Goal: Communication & Community: Answer question/provide support

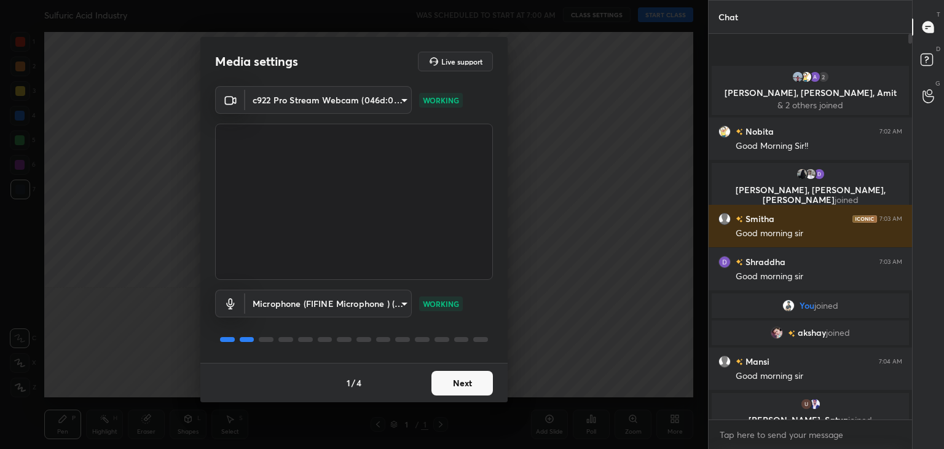
click at [452, 390] on button "Next" at bounding box center [462, 383] width 61 height 25
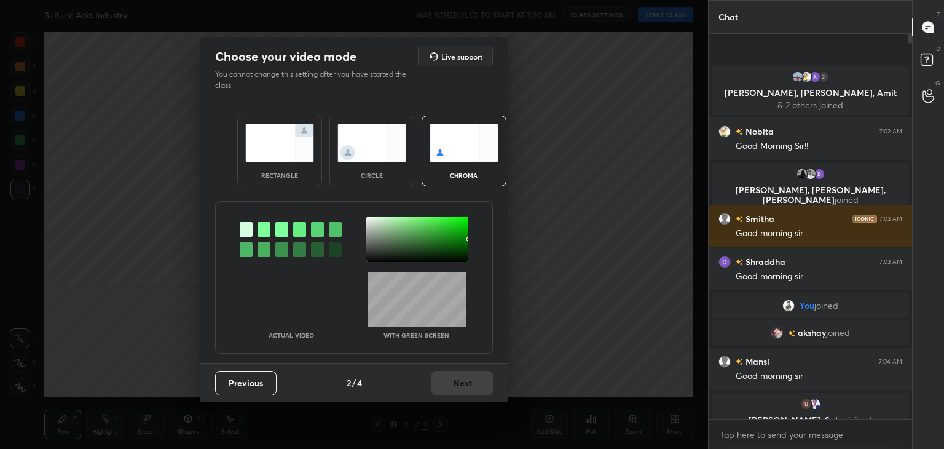
click at [298, 170] on div "rectangle" at bounding box center [279, 151] width 85 height 71
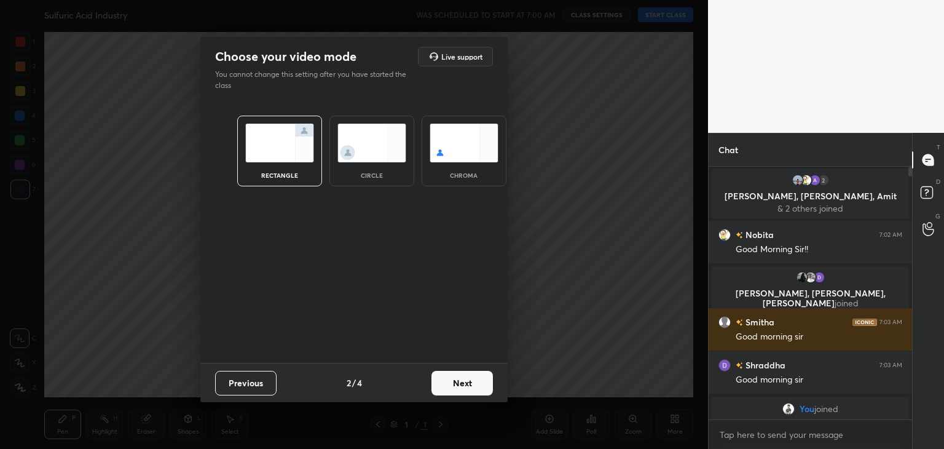
click at [467, 391] on button "Next" at bounding box center [462, 383] width 61 height 25
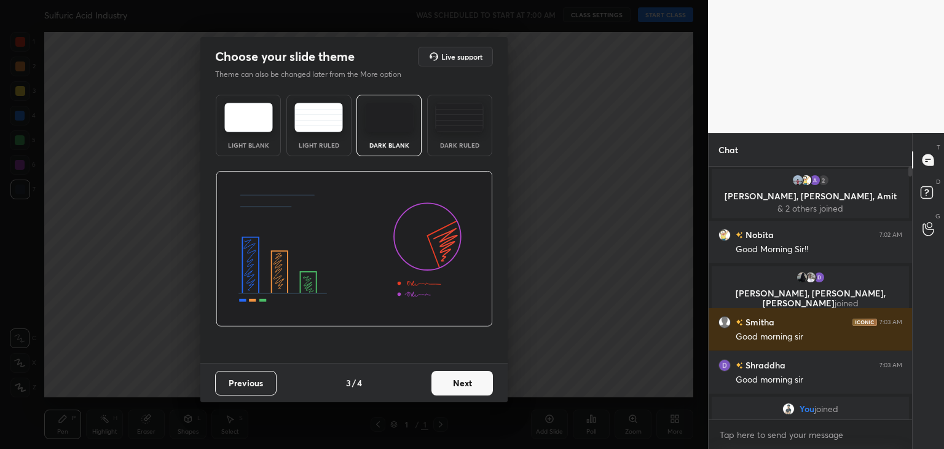
click at [471, 387] on button "Next" at bounding box center [462, 383] width 61 height 25
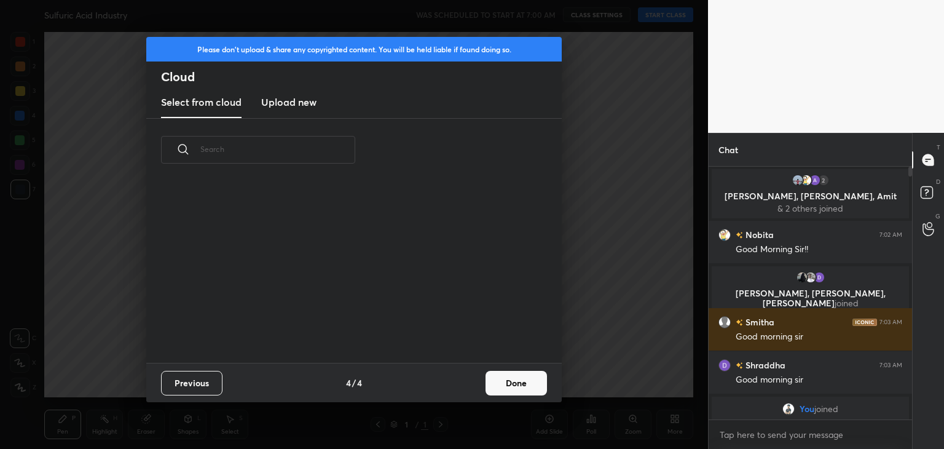
scroll to position [182, 395]
click at [487, 388] on button "Done" at bounding box center [516, 383] width 61 height 25
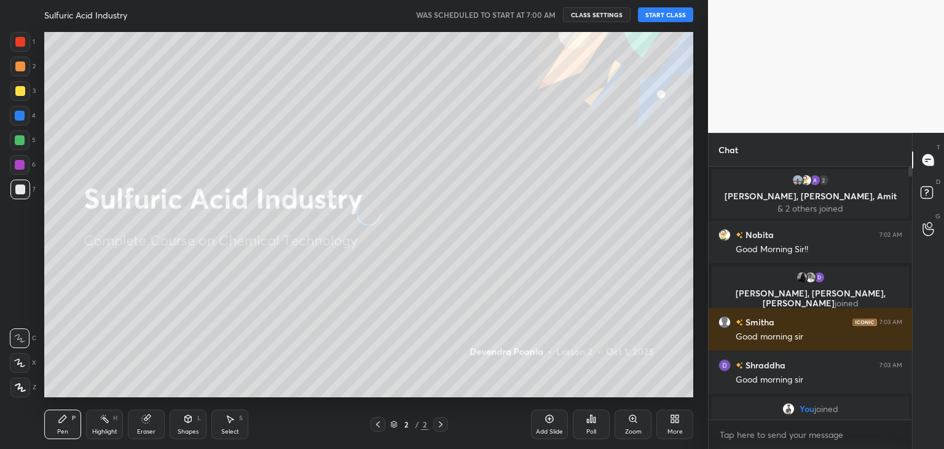
click at [15, 393] on div at bounding box center [20, 387] width 20 height 20
click at [666, 20] on button "START CLASS" at bounding box center [665, 14] width 55 height 15
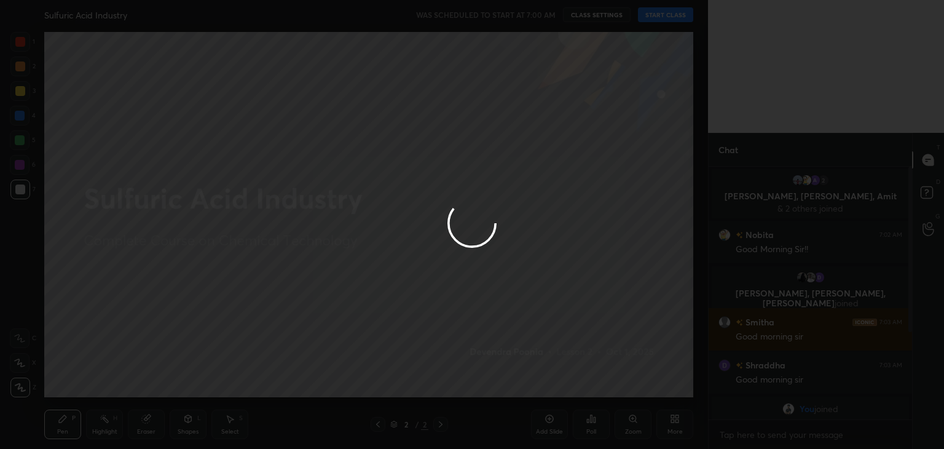
type textarea "x"
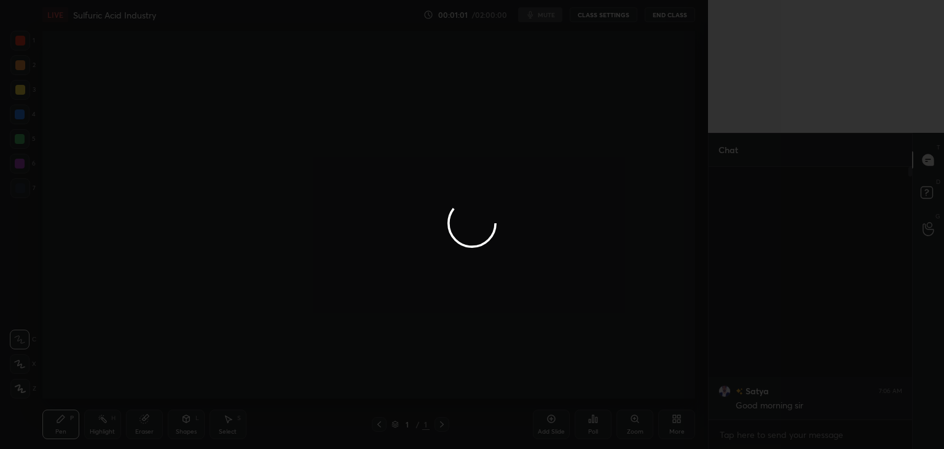
scroll to position [61099, 60811]
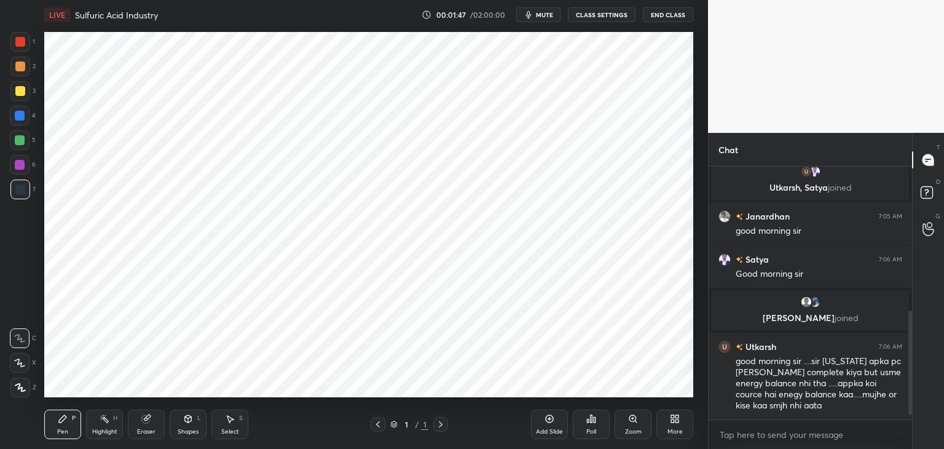
scroll to position [365, 0]
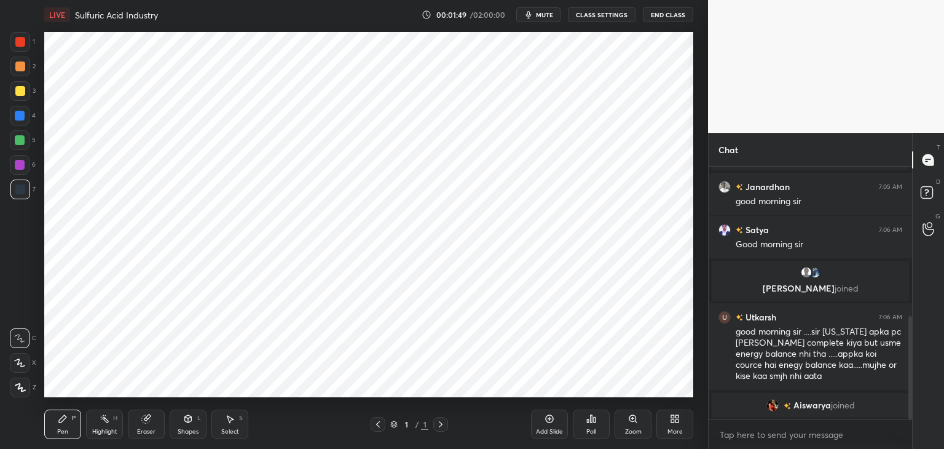
click at [555, 420] on div "Add Slide" at bounding box center [549, 424] width 37 height 30
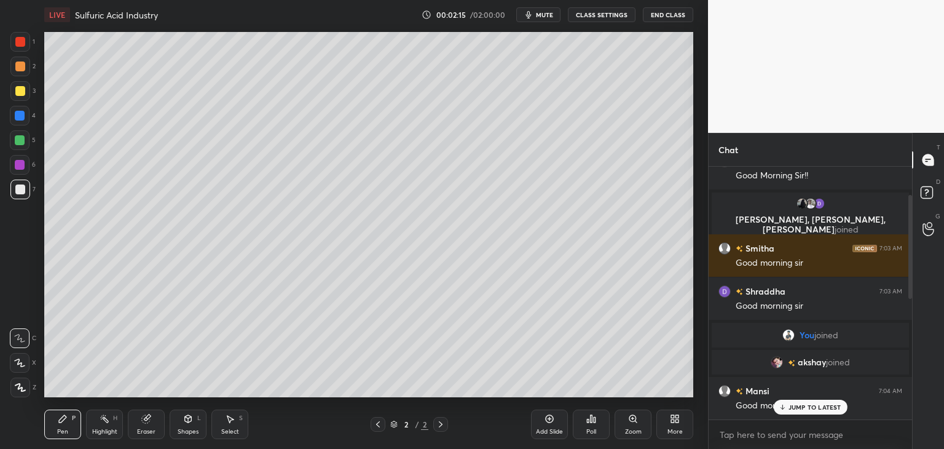
drag, startPoint x: 909, startPoint y: 369, endPoint x: 898, endPoint y: 245, distance: 125.3
click at [898, 245] on div "2 Divakar, Nobita, Amit & 2 others joined Nobita 7:02 AM Good Morning Sir!! Ais…" at bounding box center [810, 293] width 203 height 253
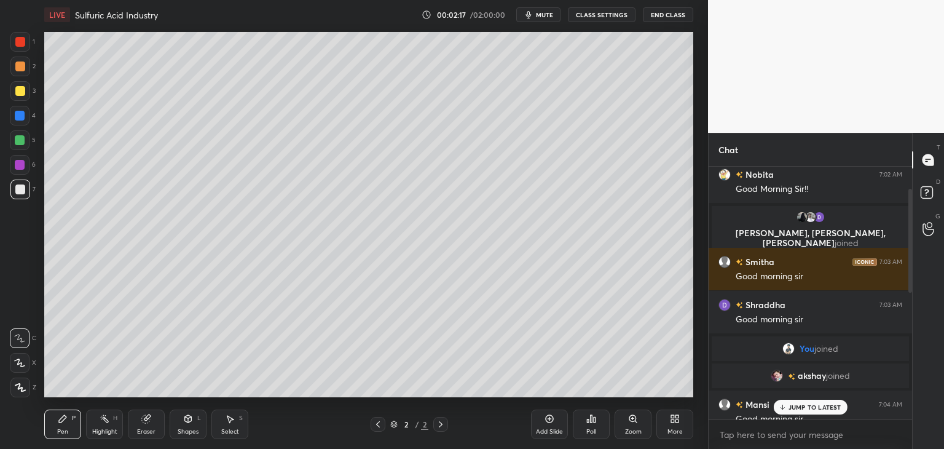
scroll to position [0, 0]
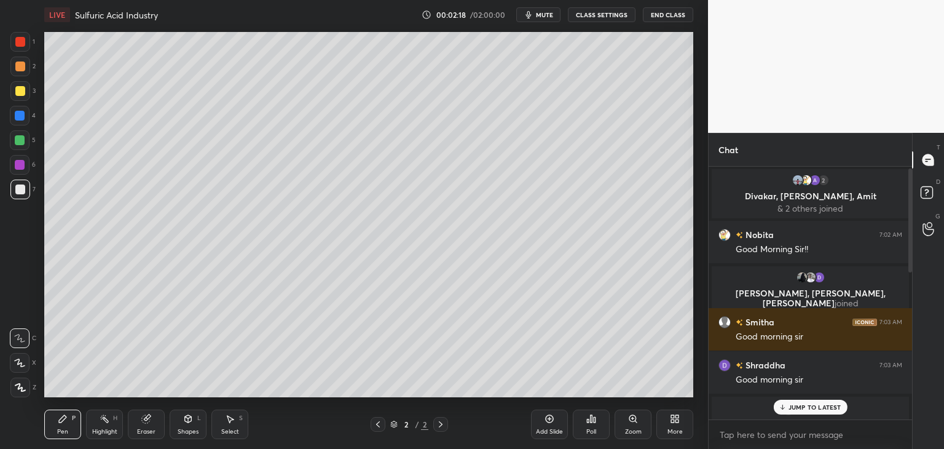
drag, startPoint x: 909, startPoint y: 249, endPoint x: 909, endPoint y: 204, distance: 44.9
click at [909, 204] on div at bounding box center [911, 219] width 4 height 103
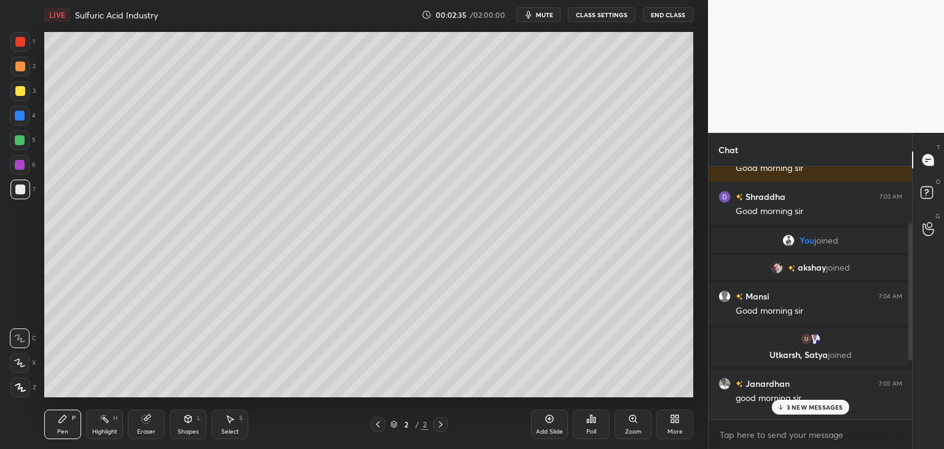
scroll to position [170, 0]
drag, startPoint x: 910, startPoint y: 246, endPoint x: 908, endPoint y: 309, distance: 62.1
click at [909, 309] on div at bounding box center [911, 291] width 4 height 136
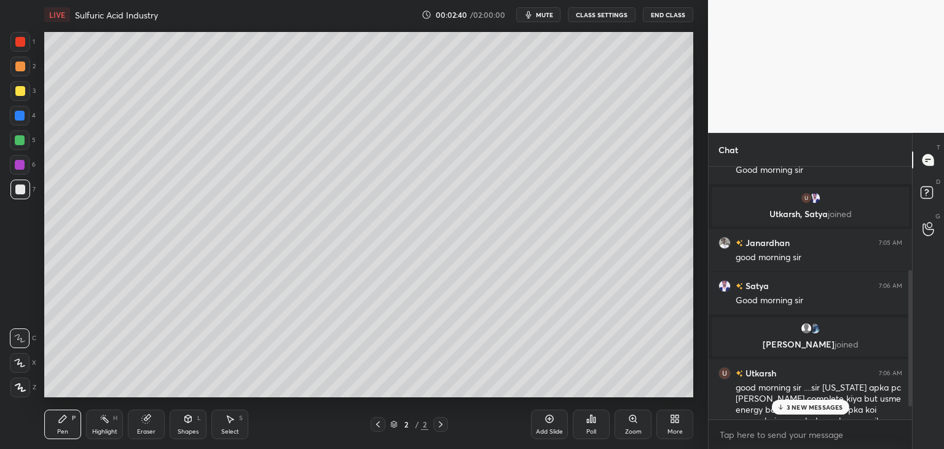
drag, startPoint x: 912, startPoint y: 296, endPoint x: 912, endPoint y: 372, distance: 76.2
click at [912, 372] on div at bounding box center [911, 338] width 4 height 136
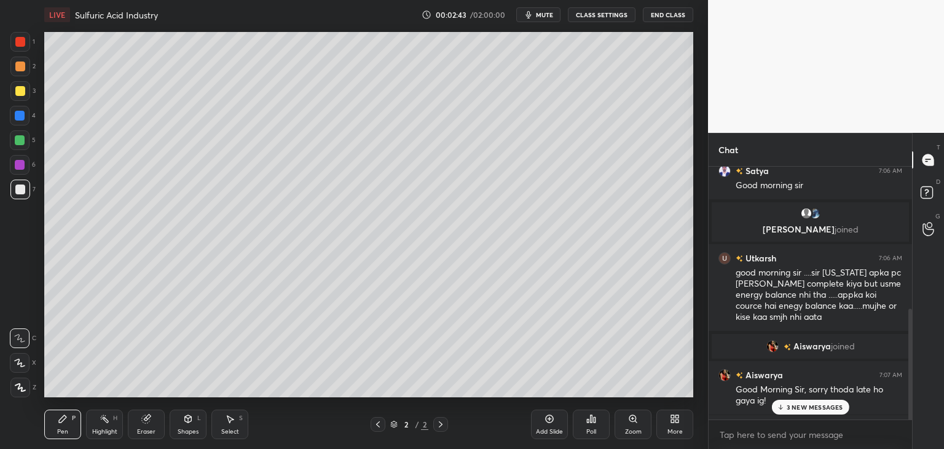
scroll to position [427, 0]
drag, startPoint x: 912, startPoint y: 360, endPoint x: 910, endPoint y: 422, distance: 62.1
click at [910, 422] on div "Janardhan 7:05 AM good morning sir Satya 7:06 AM Good morning sir Madhur, aryan…" at bounding box center [810, 308] width 203 height 282
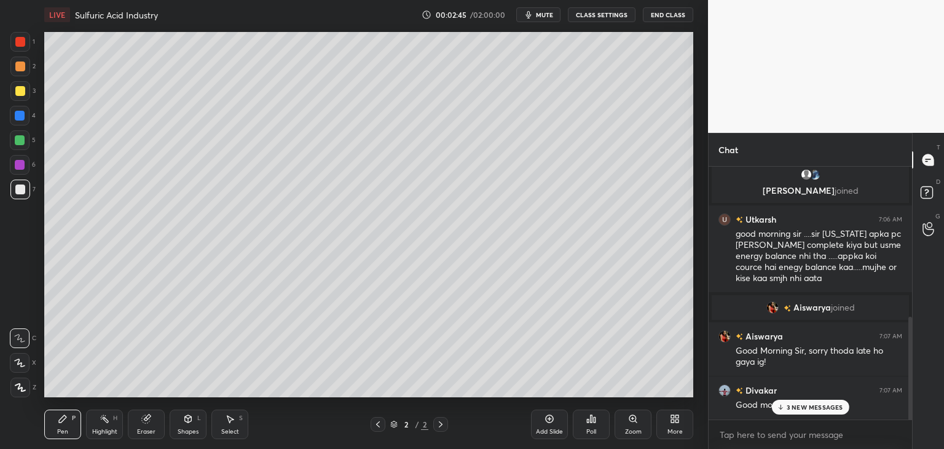
scroll to position [469, 0]
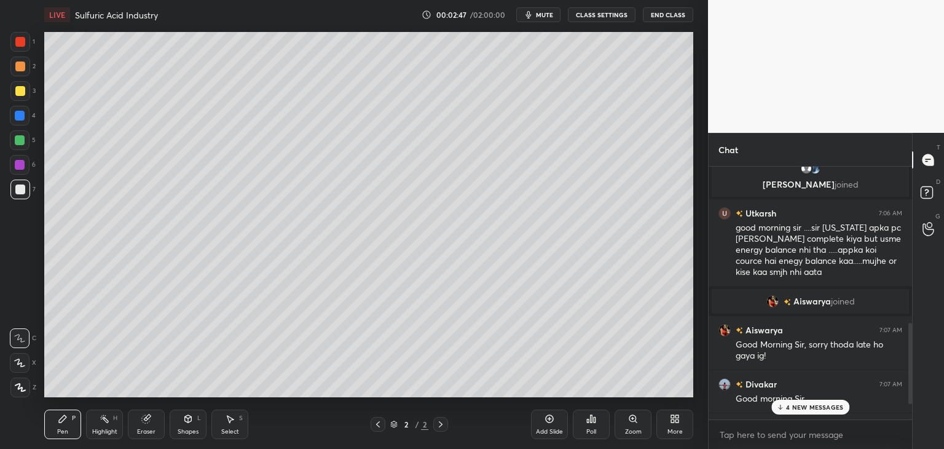
drag, startPoint x: 910, startPoint y: 388, endPoint x: 910, endPoint y: 411, distance: 22.7
click at [910, 411] on div at bounding box center [908, 293] width 7 height 253
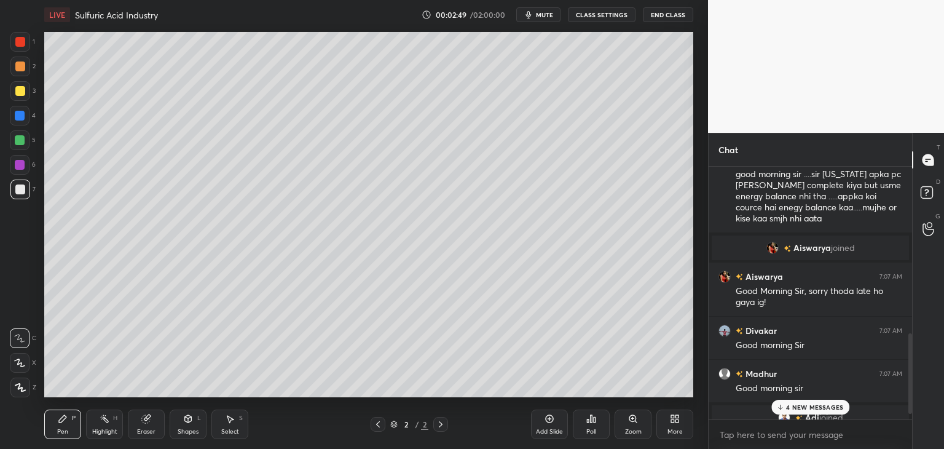
scroll to position [535, 0]
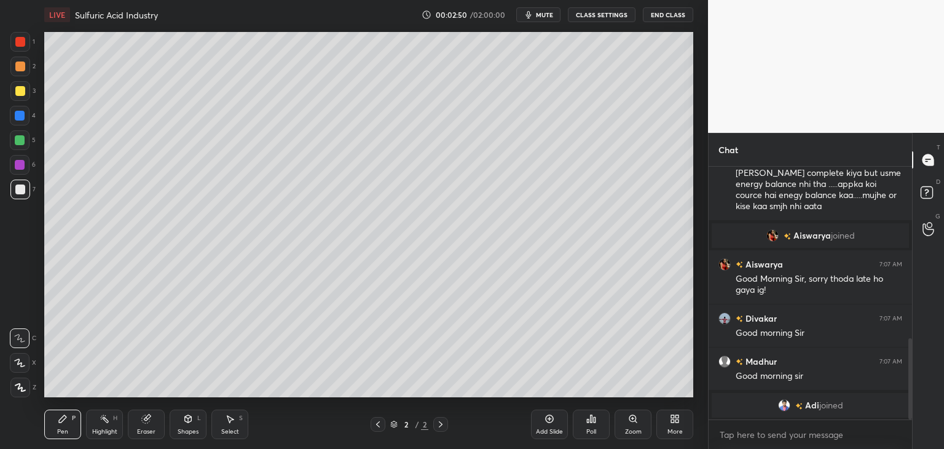
drag, startPoint x: 910, startPoint y: 381, endPoint x: 910, endPoint y: 421, distance: 40.0
click at [910, 421] on div "Madhur, aryan joined Utkarsh 7:06 AM good morning sir ....sir maine apka pc kaa…" at bounding box center [810, 308] width 203 height 282
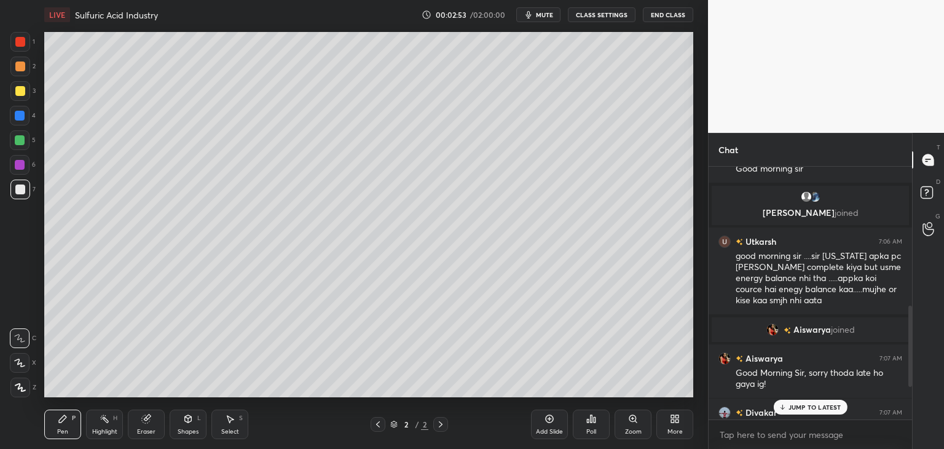
scroll to position [430, 0]
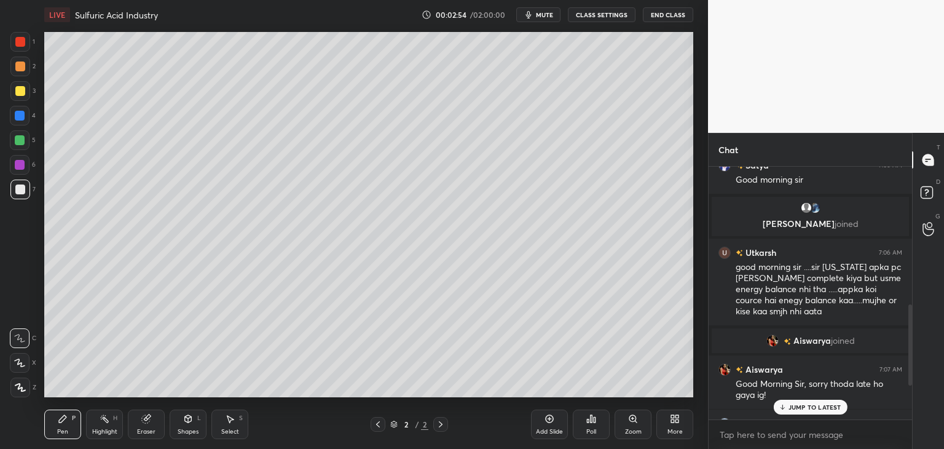
drag, startPoint x: 910, startPoint y: 407, endPoint x: 909, endPoint y: 373, distance: 33.8
click at [909, 373] on div at bounding box center [911, 344] width 4 height 81
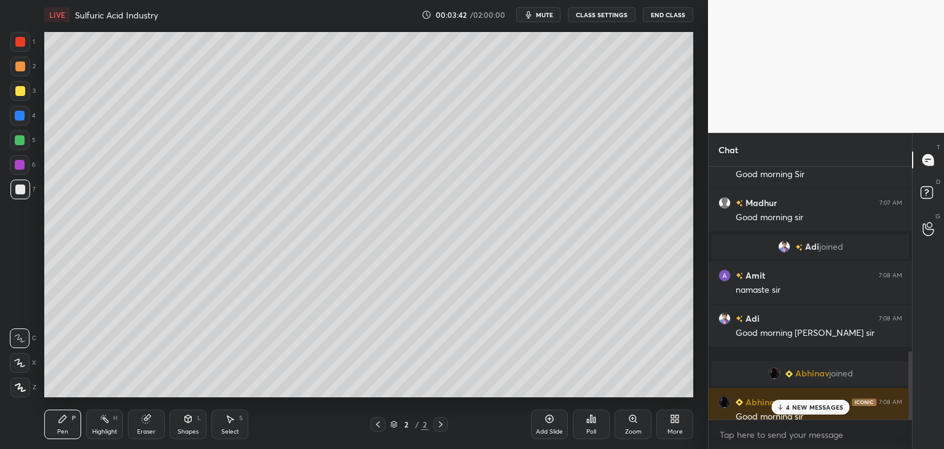
scroll to position [704, 0]
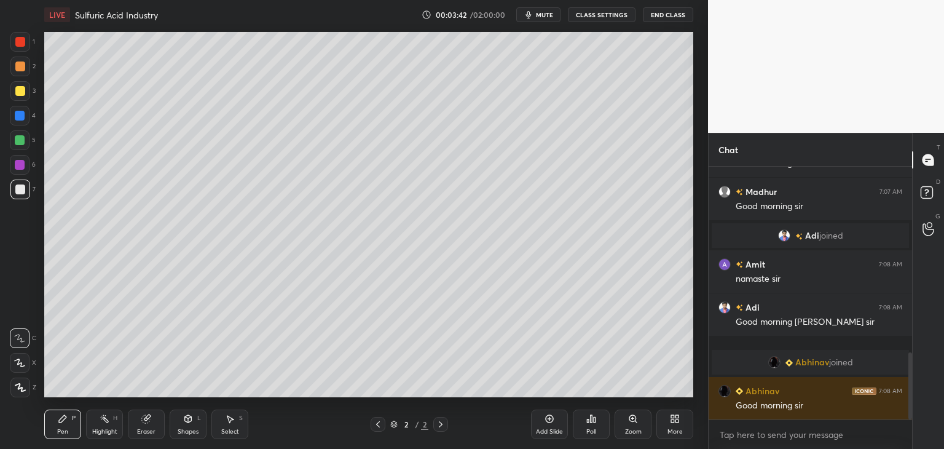
drag, startPoint x: 911, startPoint y: 367, endPoint x: 917, endPoint y: 474, distance: 107.1
click at [917, 0] on html "1 2 3 4 5 6 7 C X Z C X Z E E Erase all H H LIVE Sulfuric Acid Industry 00:03:4…" at bounding box center [472, 0] width 944 height 0
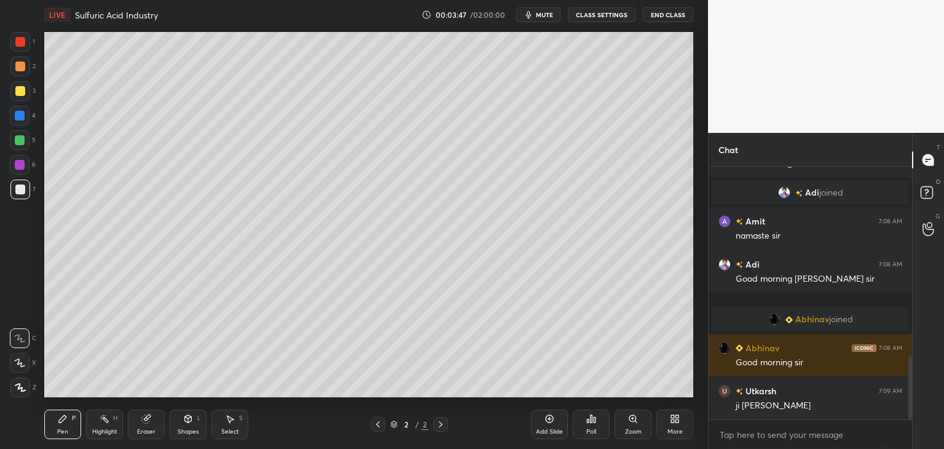
drag, startPoint x: 910, startPoint y: 373, endPoint x: 910, endPoint y: 404, distance: 32.0
click at [910, 404] on div at bounding box center [911, 387] width 4 height 64
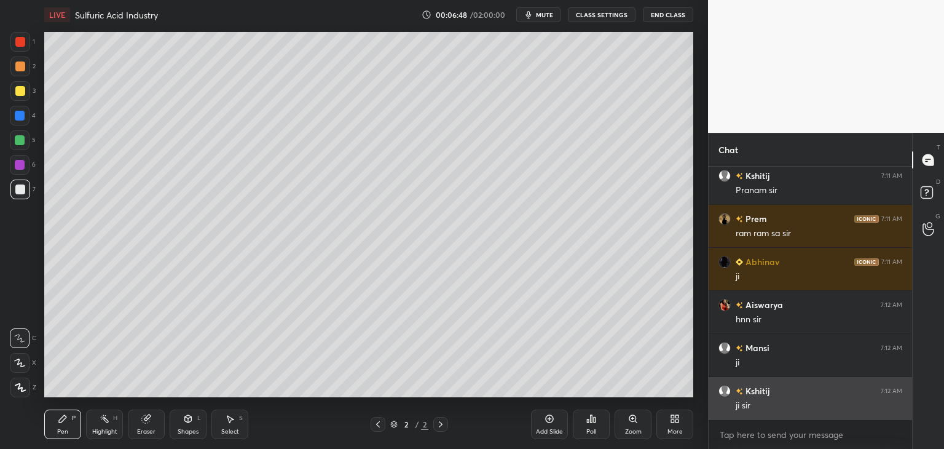
scroll to position [1360, 0]
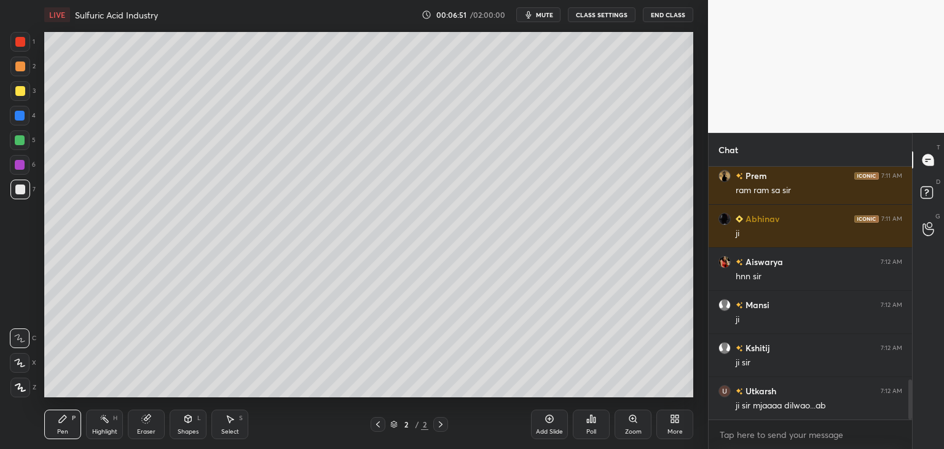
click at [679, 428] on div "More" at bounding box center [675, 431] width 15 height 6
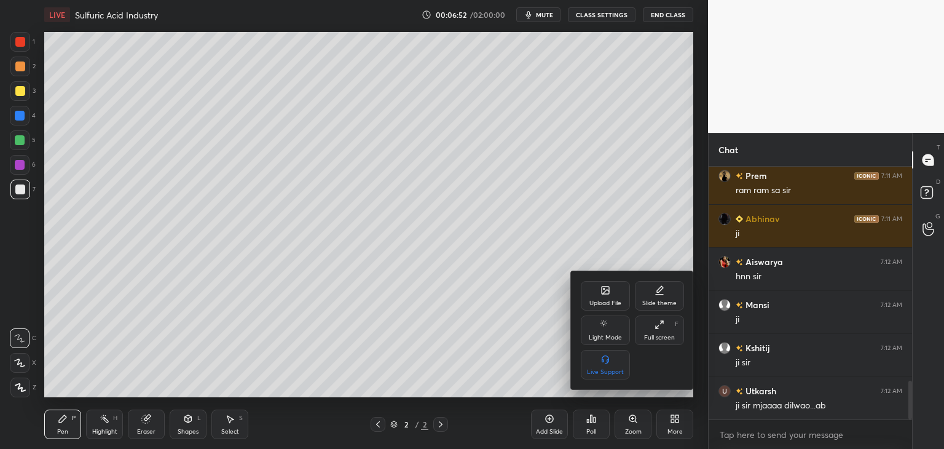
scroll to position [1403, 0]
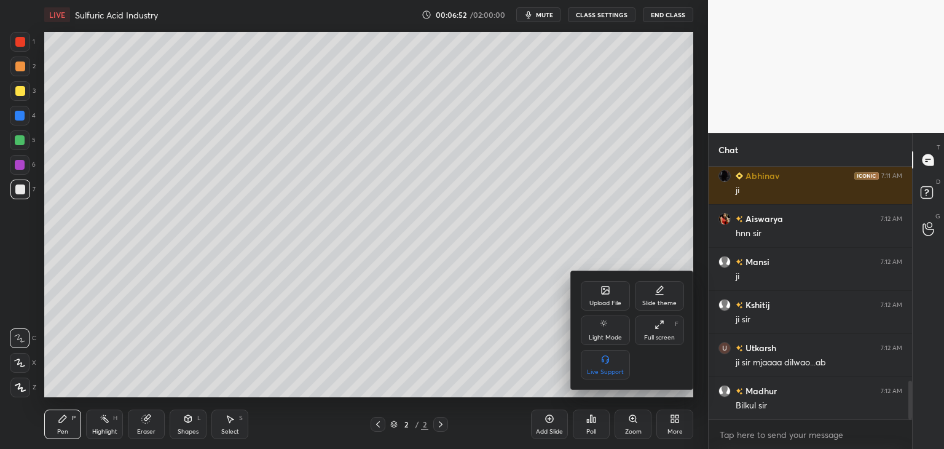
click at [605, 301] on div "Upload File" at bounding box center [605, 303] width 32 height 6
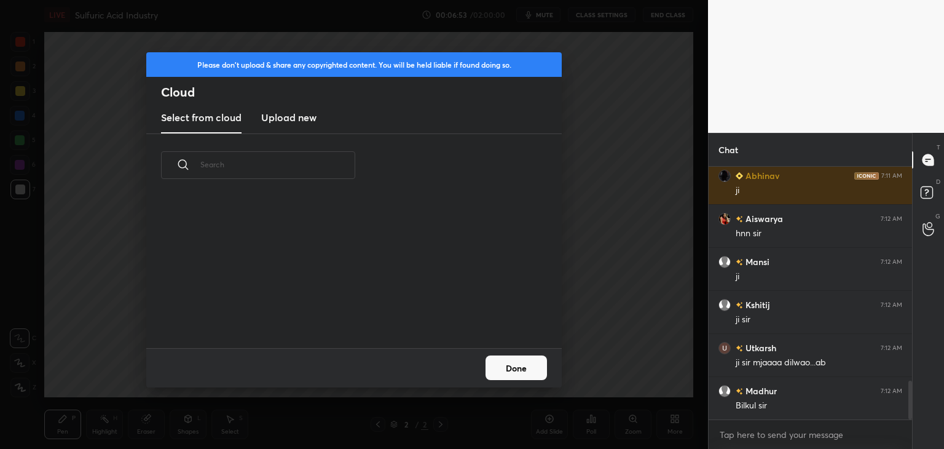
scroll to position [151, 395]
click at [320, 120] on div "Select from cloud Upload new" at bounding box center [354, 118] width 416 height 31
click at [312, 123] on h3 "Upload new" at bounding box center [288, 117] width 55 height 15
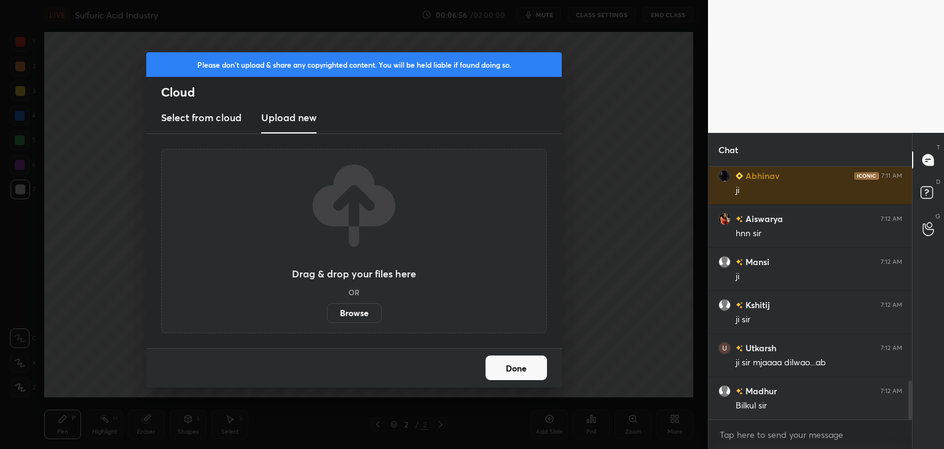
click at [360, 313] on label "Browse" at bounding box center [354, 313] width 55 height 20
click at [327, 313] on input "Browse" at bounding box center [327, 313] width 0 height 20
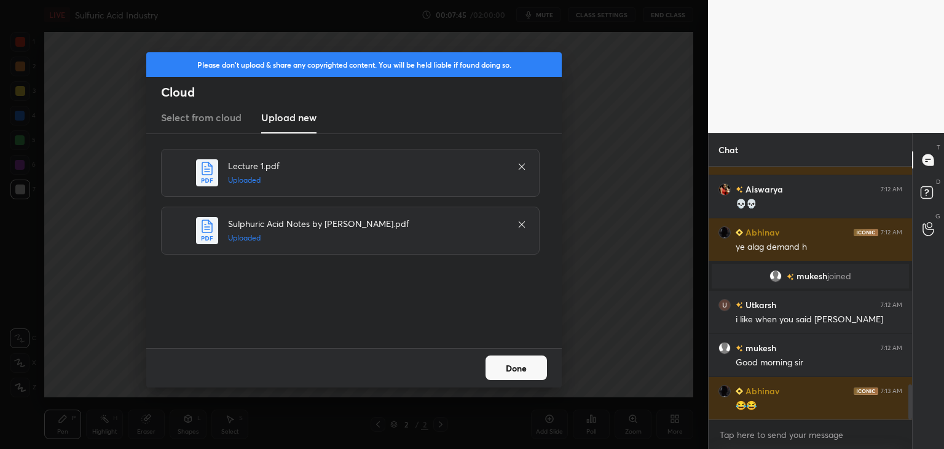
scroll to position [1574, 0]
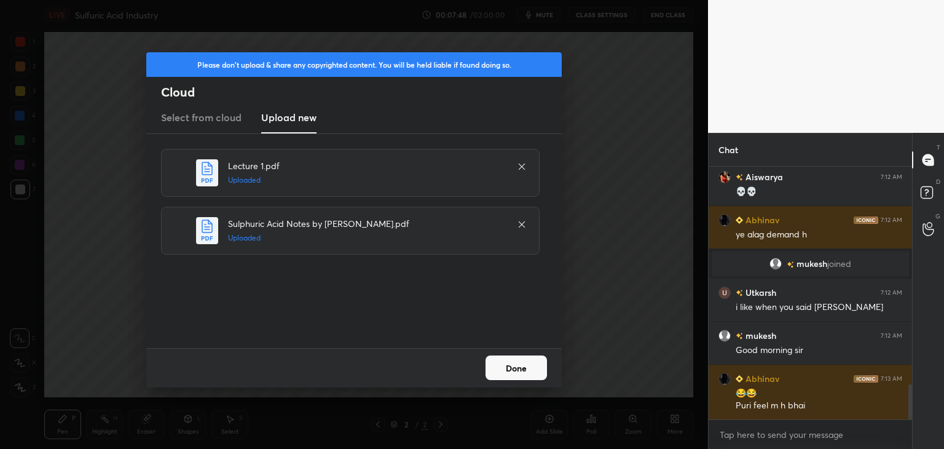
click at [510, 373] on button "Done" at bounding box center [516, 367] width 61 height 25
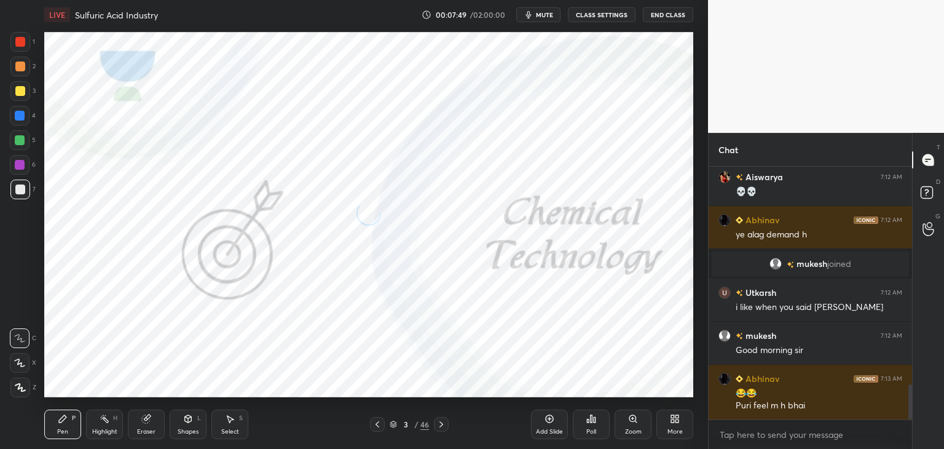
click at [377, 425] on icon at bounding box center [378, 424] width 10 height 10
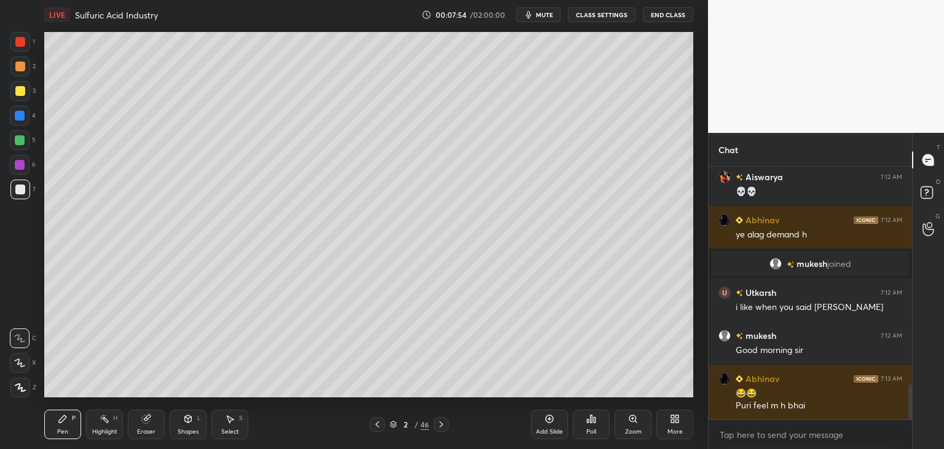
click at [395, 424] on icon at bounding box center [393, 423] width 7 height 7
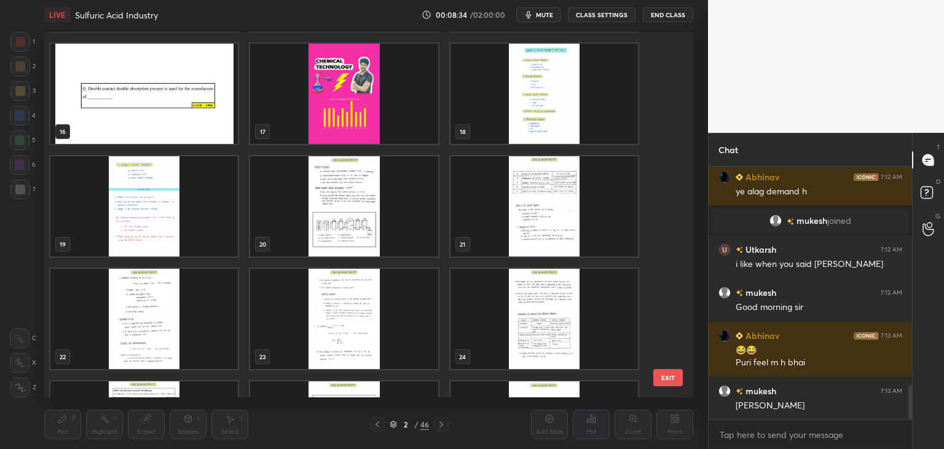
scroll to position [553, 0]
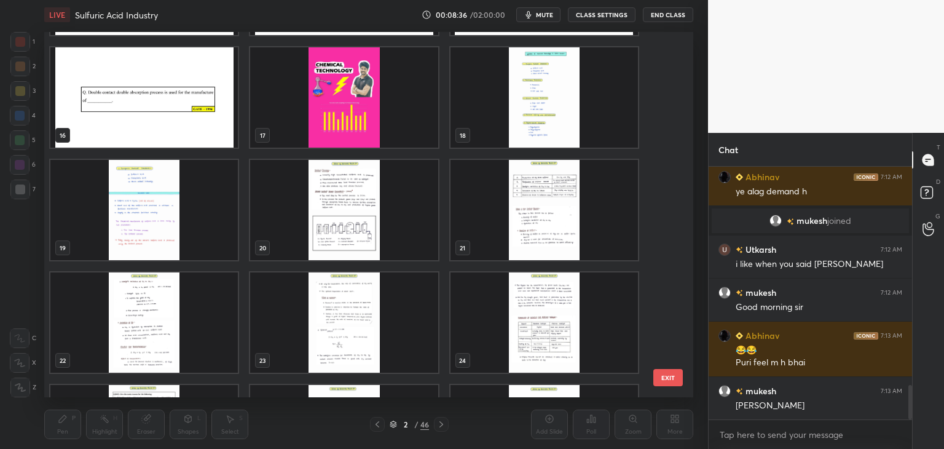
click at [320, 128] on img "grid" at bounding box center [343, 97] width 187 height 100
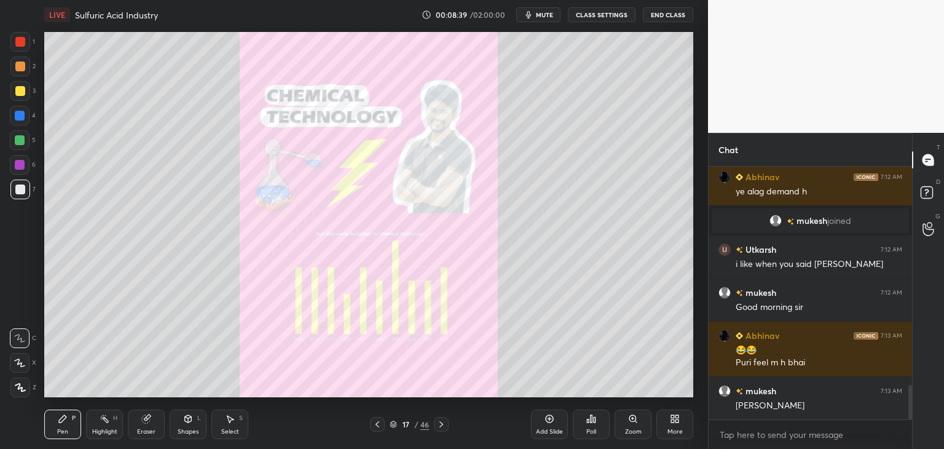
click at [628, 426] on div "Zoom" at bounding box center [633, 424] width 37 height 30
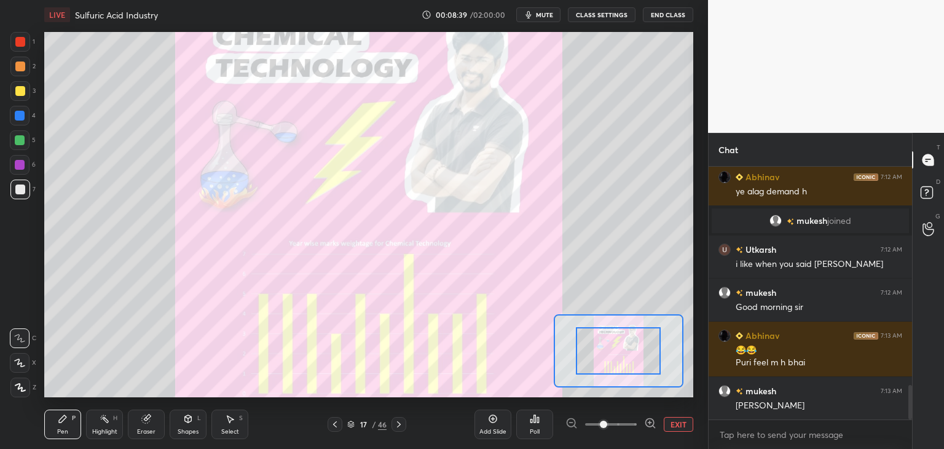
click at [629, 426] on span at bounding box center [611, 424] width 52 height 18
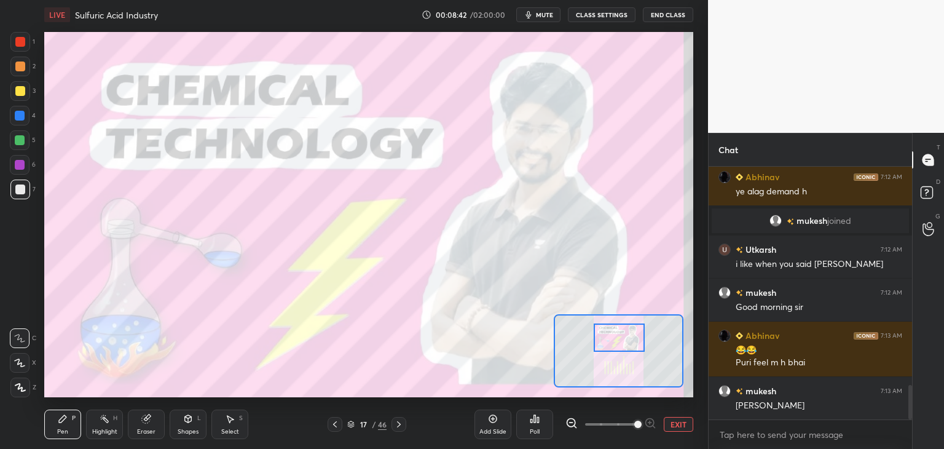
drag, startPoint x: 620, startPoint y: 345, endPoint x: 620, endPoint y: 333, distance: 12.9
click at [620, 334] on div at bounding box center [619, 337] width 51 height 28
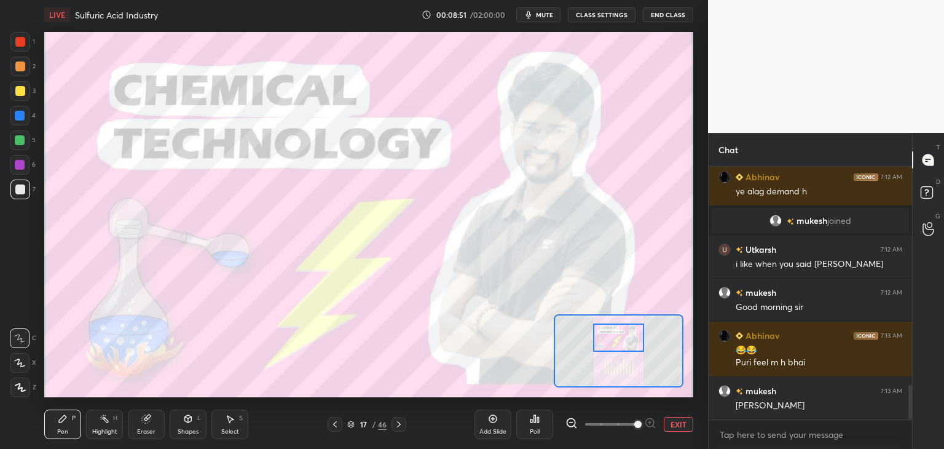
click at [682, 421] on button "EXIT" at bounding box center [679, 424] width 30 height 15
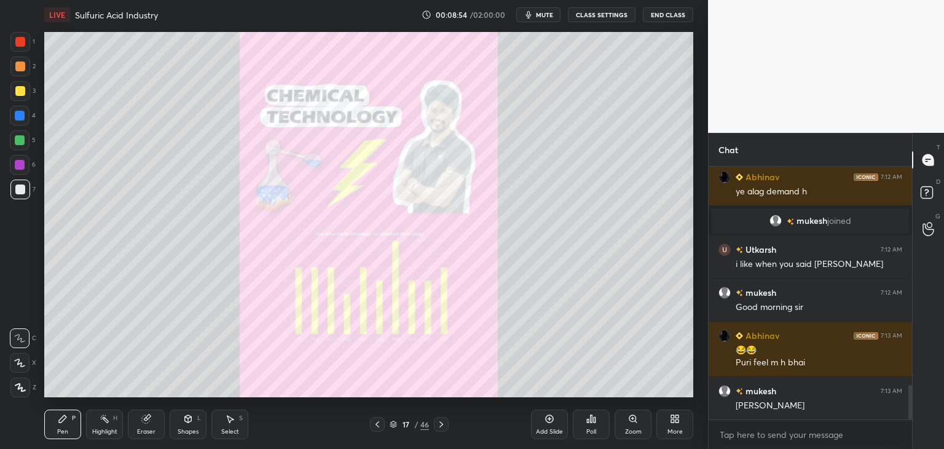
click at [444, 425] on icon at bounding box center [441, 424] width 10 height 10
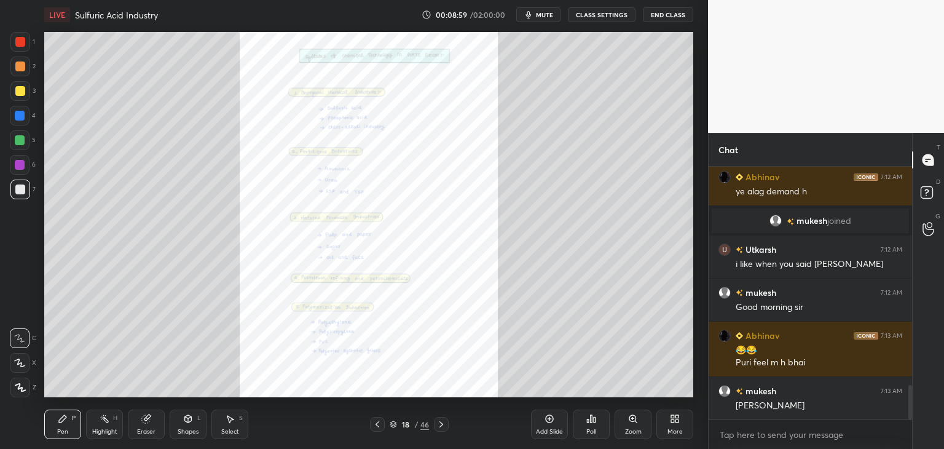
click at [394, 425] on icon at bounding box center [393, 423] width 7 height 7
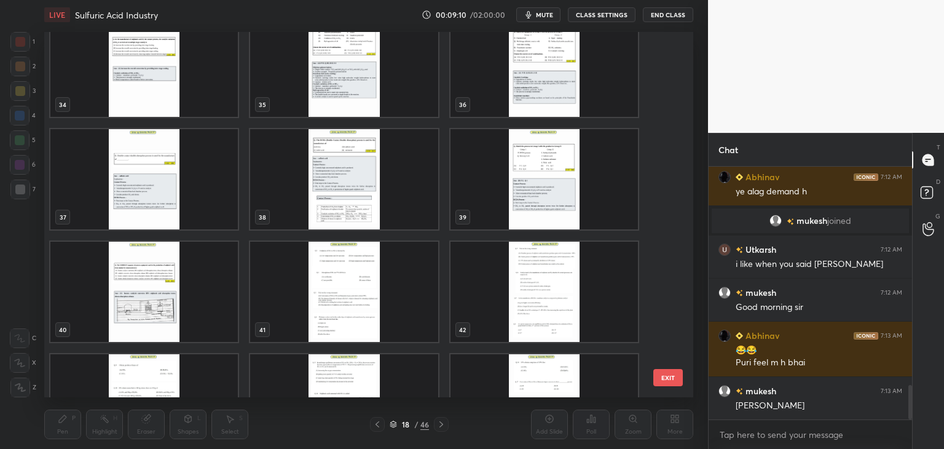
scroll to position [1278, 0]
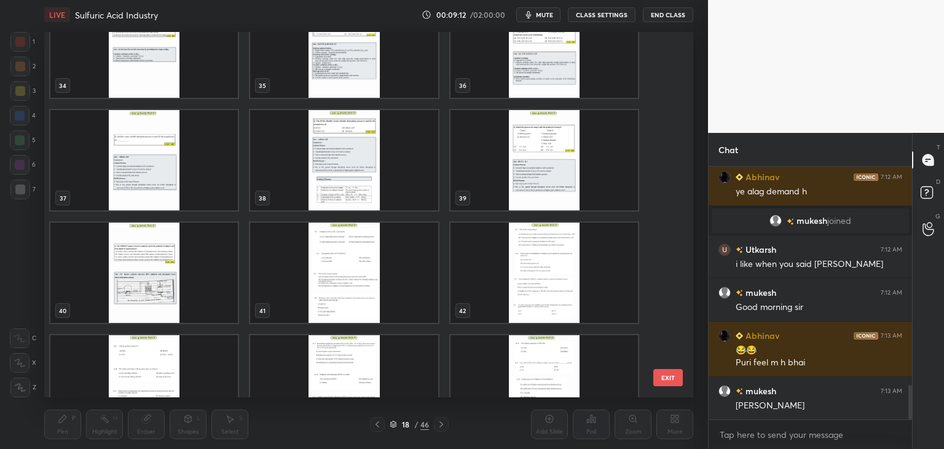
click at [548, 185] on img "grid" at bounding box center [544, 160] width 187 height 100
click at [142, 293] on img "grid" at bounding box center [143, 273] width 187 height 100
click at [143, 293] on img "grid" at bounding box center [143, 273] width 187 height 100
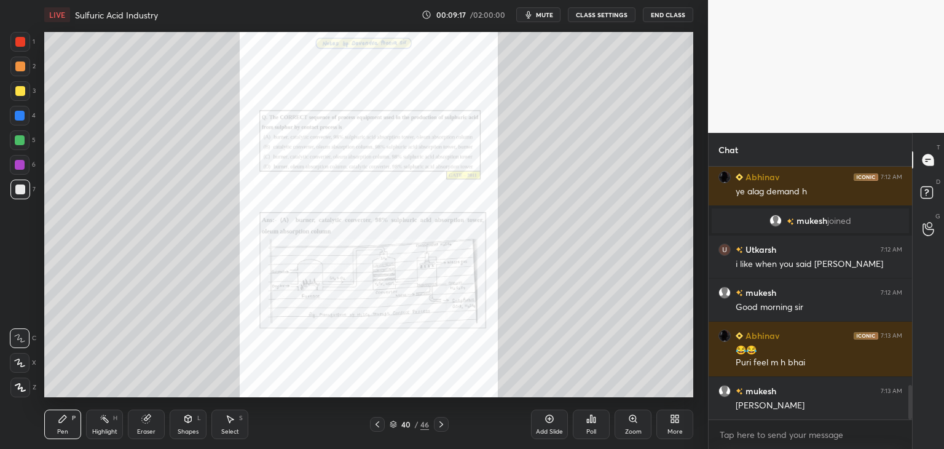
click at [372, 423] on div at bounding box center [377, 424] width 15 height 15
click at [633, 428] on div "Zoom" at bounding box center [633, 431] width 17 height 6
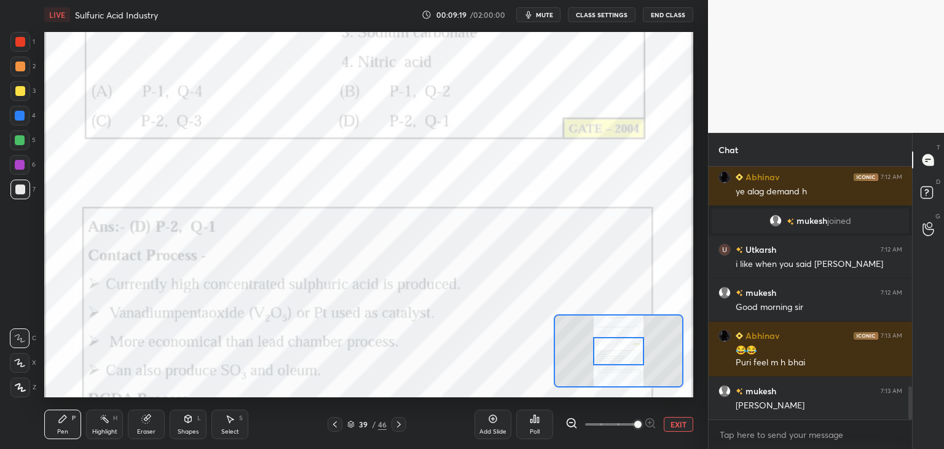
scroll to position [1660, 0]
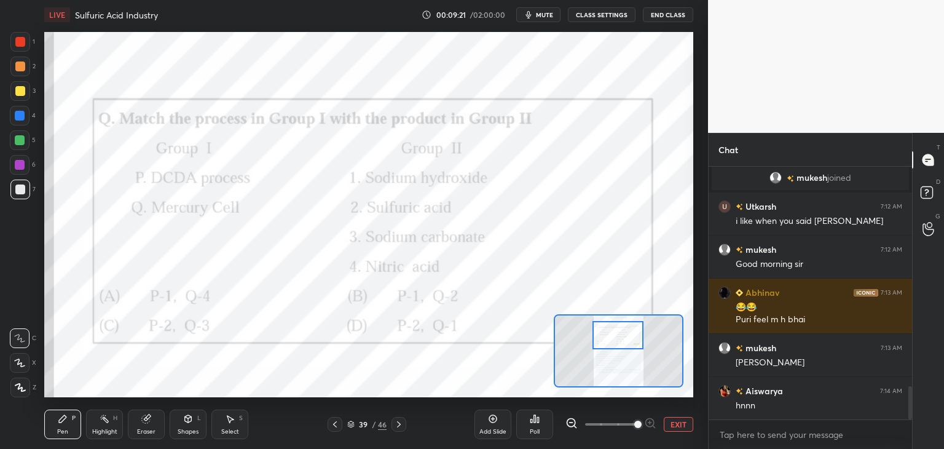
click at [623, 341] on div at bounding box center [618, 335] width 51 height 28
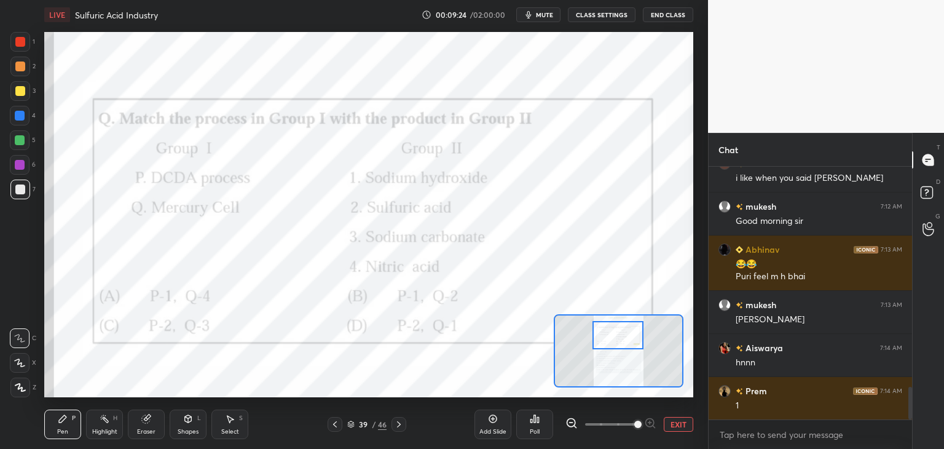
click at [14, 167] on div at bounding box center [20, 165] width 20 height 20
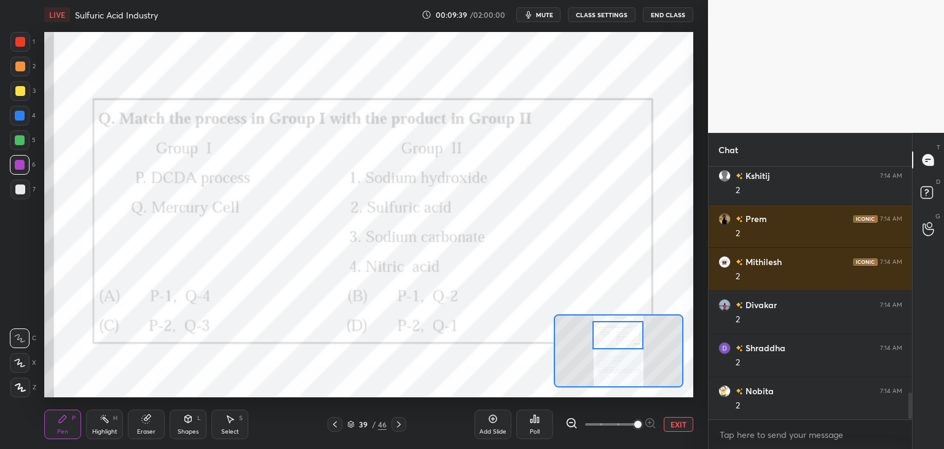
scroll to position [2133, 0]
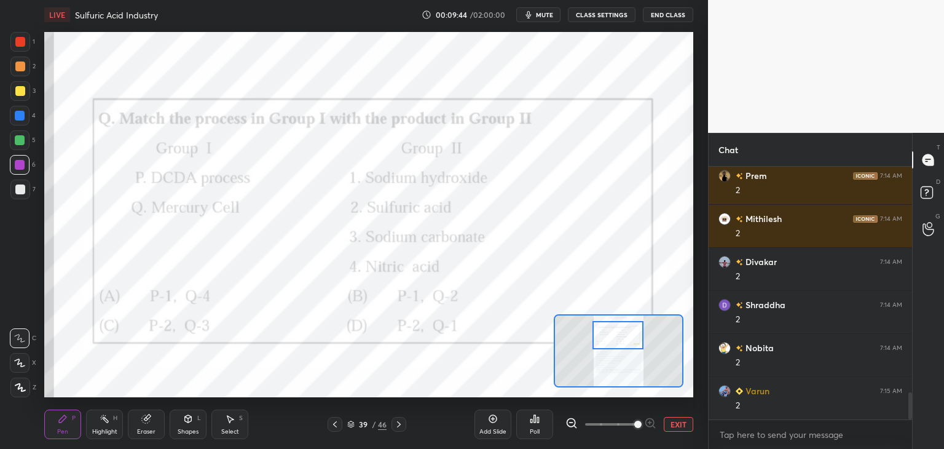
click at [334, 422] on icon at bounding box center [335, 424] width 10 height 10
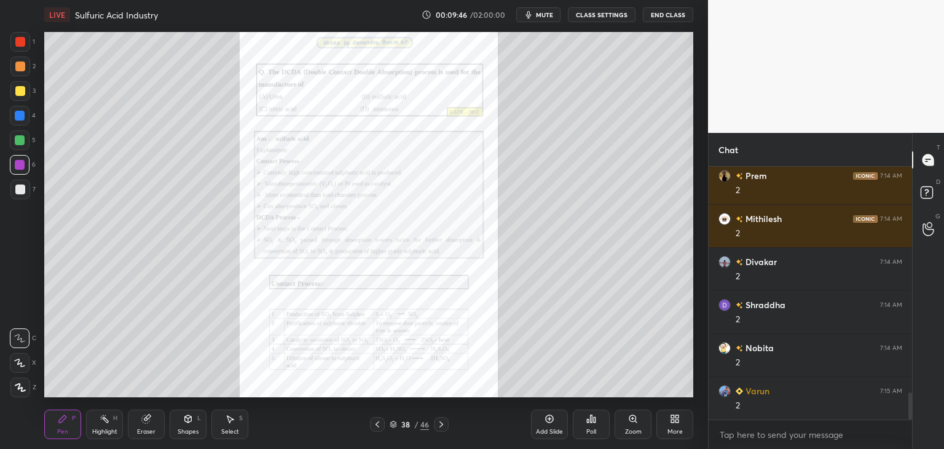
click at [632, 428] on div "Zoom" at bounding box center [633, 431] width 17 height 6
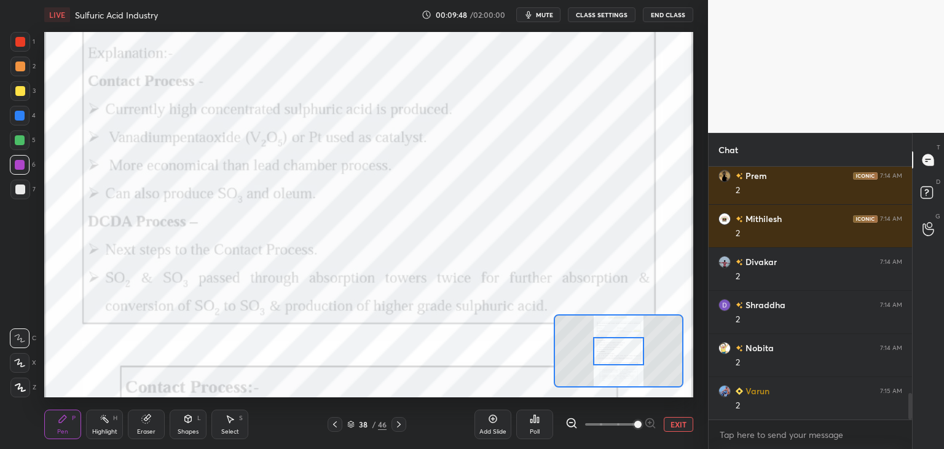
scroll to position [2176, 0]
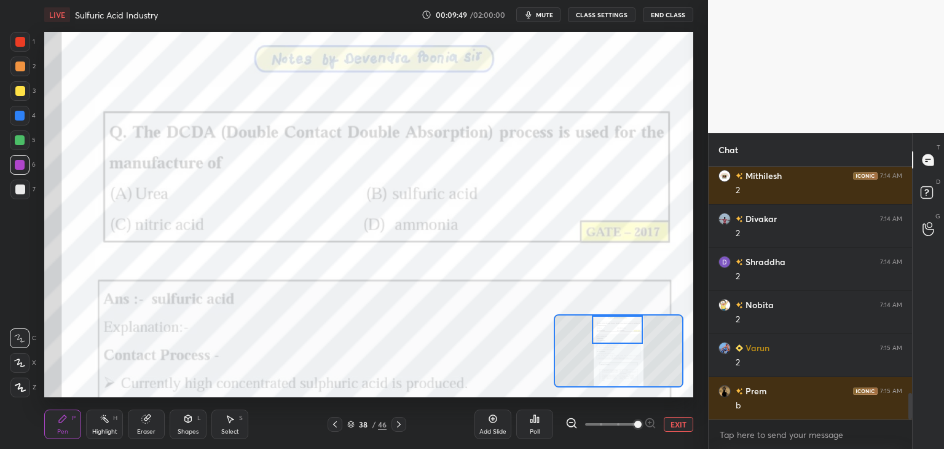
drag, startPoint x: 617, startPoint y: 339, endPoint x: 614, endPoint y: 333, distance: 6.9
click at [615, 330] on div at bounding box center [617, 329] width 51 height 28
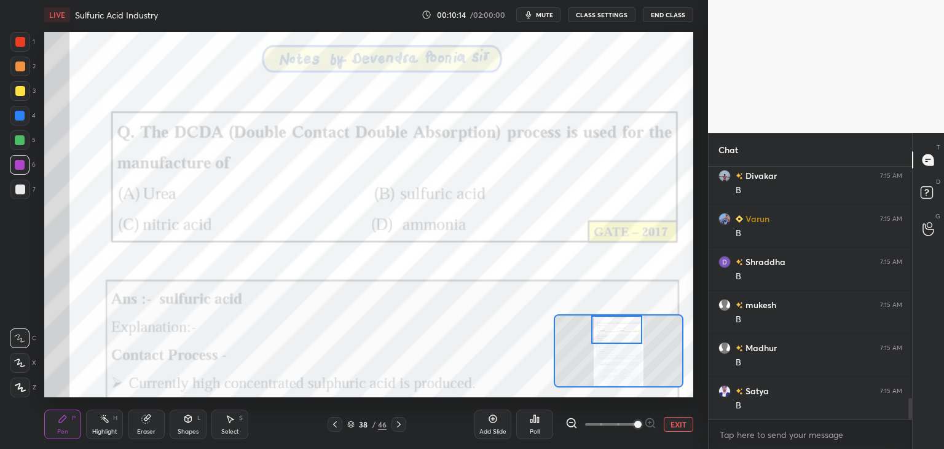
scroll to position [2692, 0]
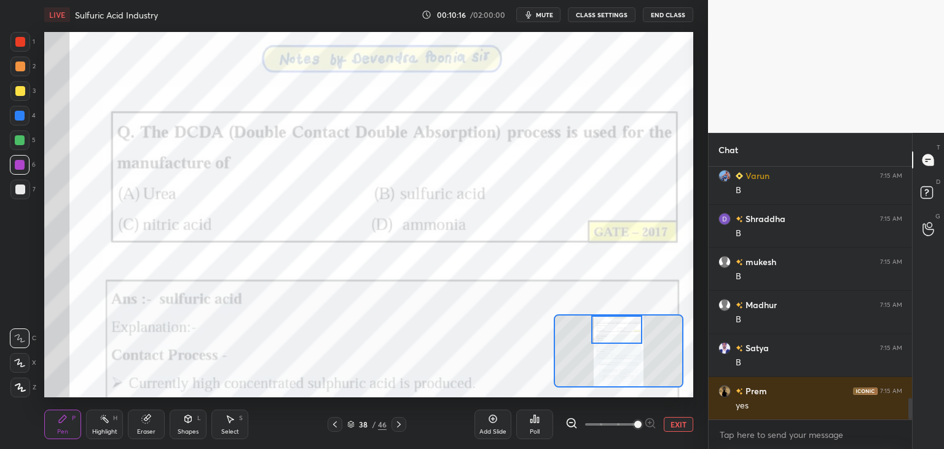
click at [334, 424] on icon at bounding box center [335, 424] width 10 height 10
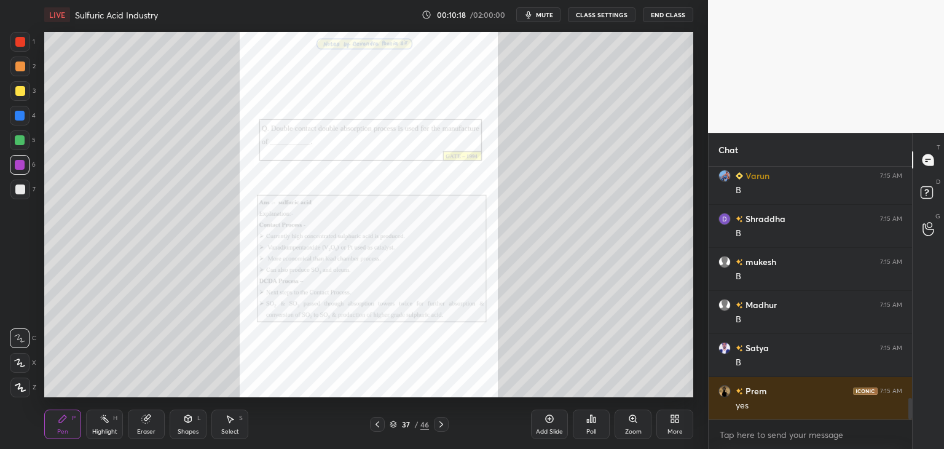
scroll to position [2735, 0]
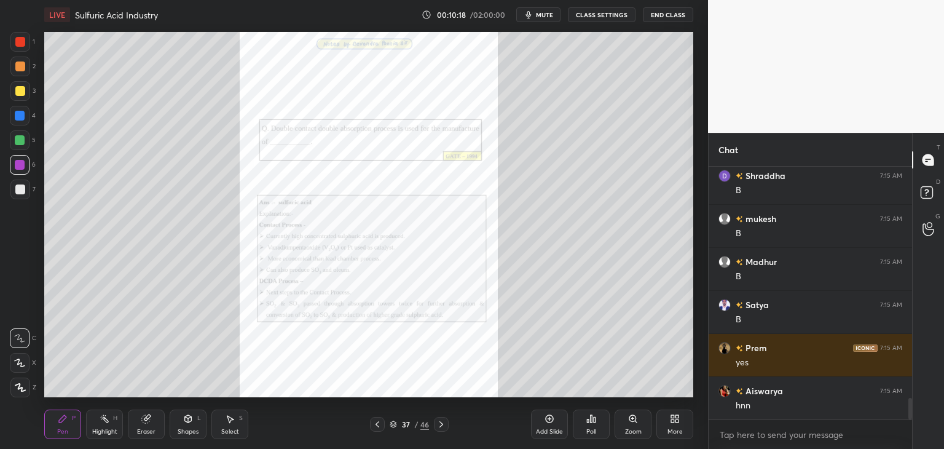
click at [634, 428] on div "Zoom" at bounding box center [633, 431] width 17 height 6
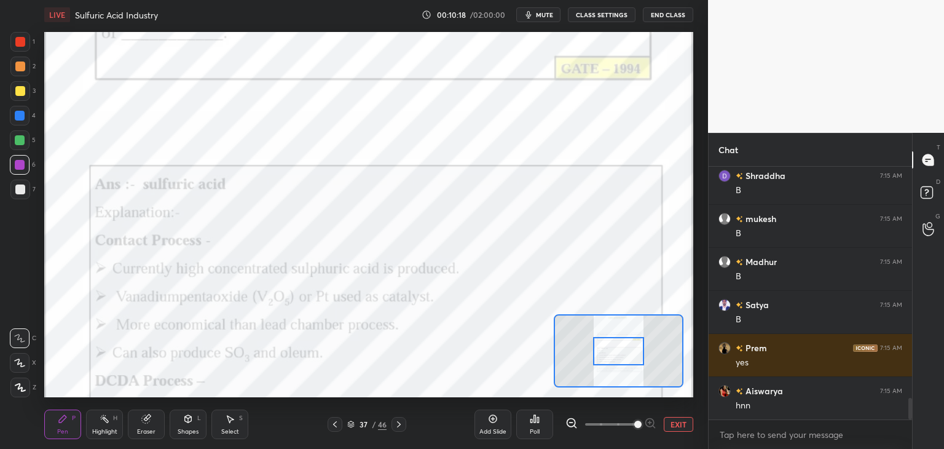
click at [634, 428] on span at bounding box center [611, 424] width 52 height 18
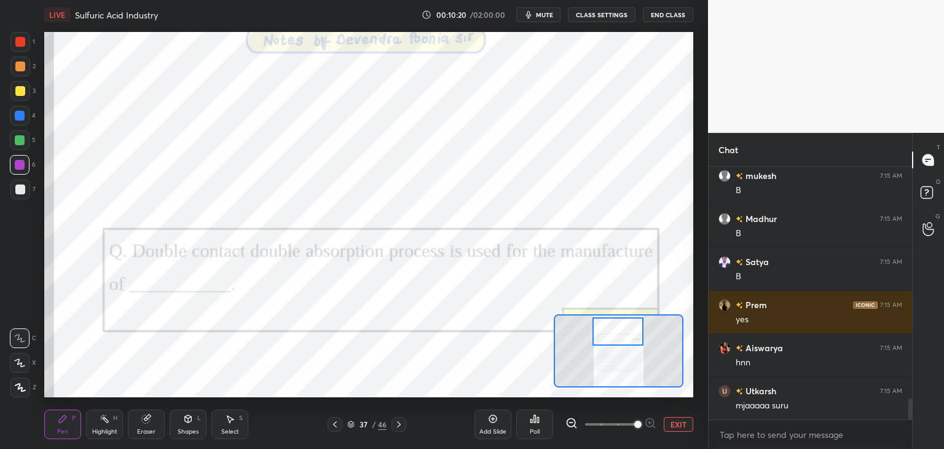
scroll to position [2821, 0]
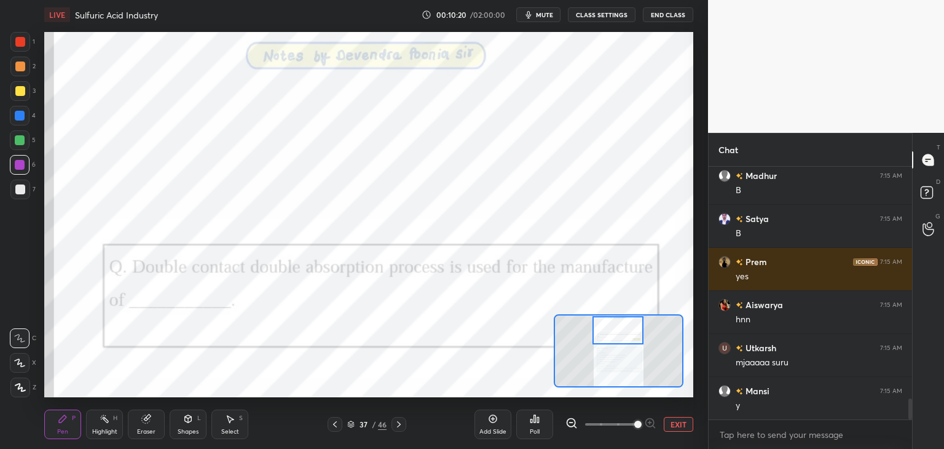
drag, startPoint x: 623, startPoint y: 348, endPoint x: 624, endPoint y: 339, distance: 9.2
click at [623, 333] on div at bounding box center [618, 330] width 51 height 28
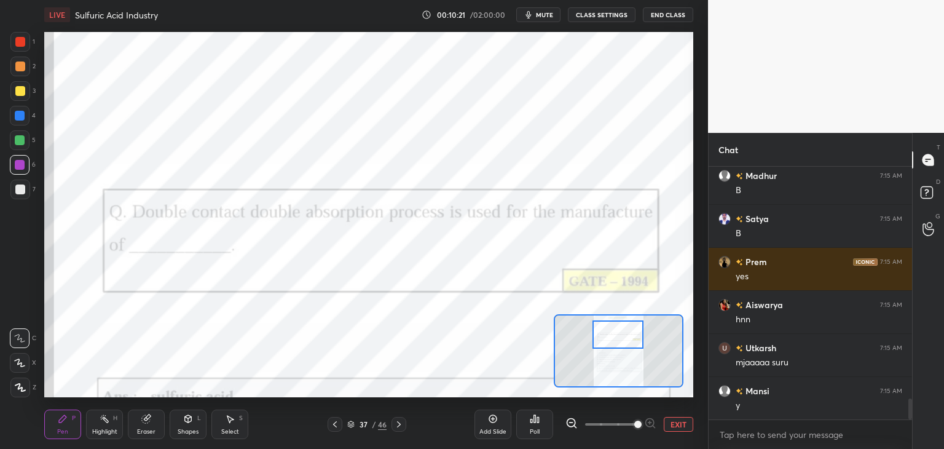
click at [622, 342] on div at bounding box center [618, 334] width 51 height 28
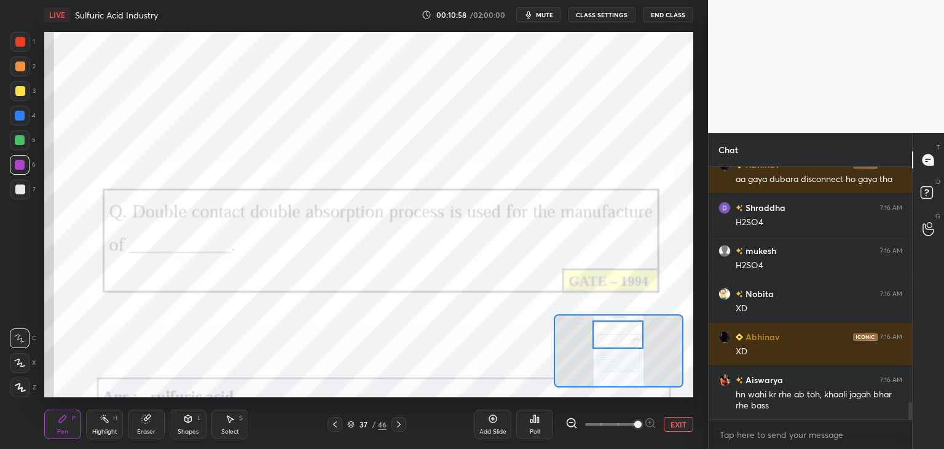
scroll to position [3564, 0]
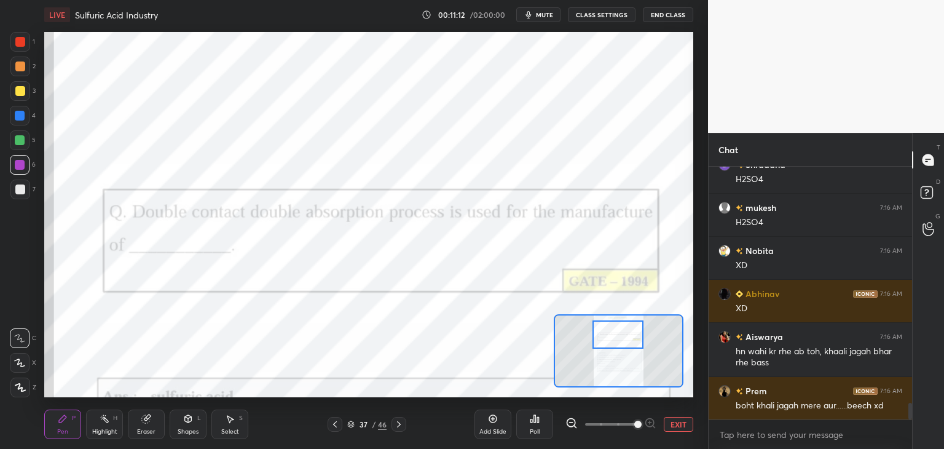
click at [334, 425] on icon at bounding box center [335, 424] width 4 height 6
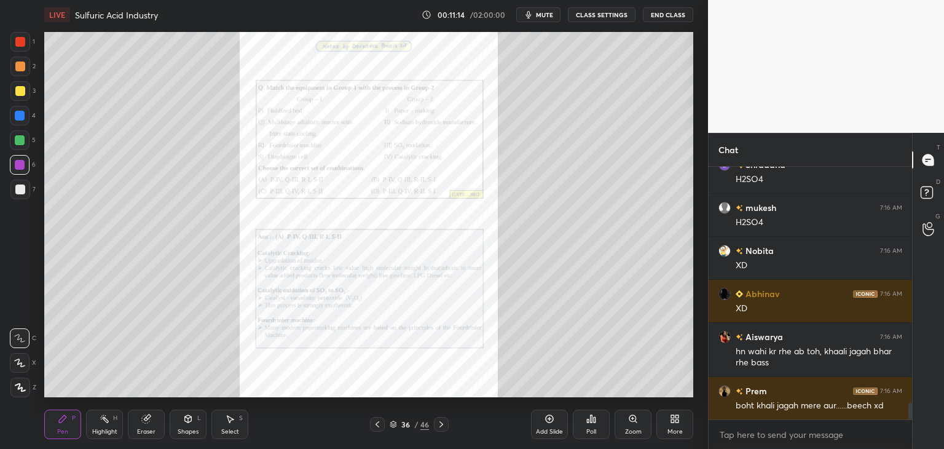
click at [637, 430] on div "Zoom" at bounding box center [633, 431] width 17 height 6
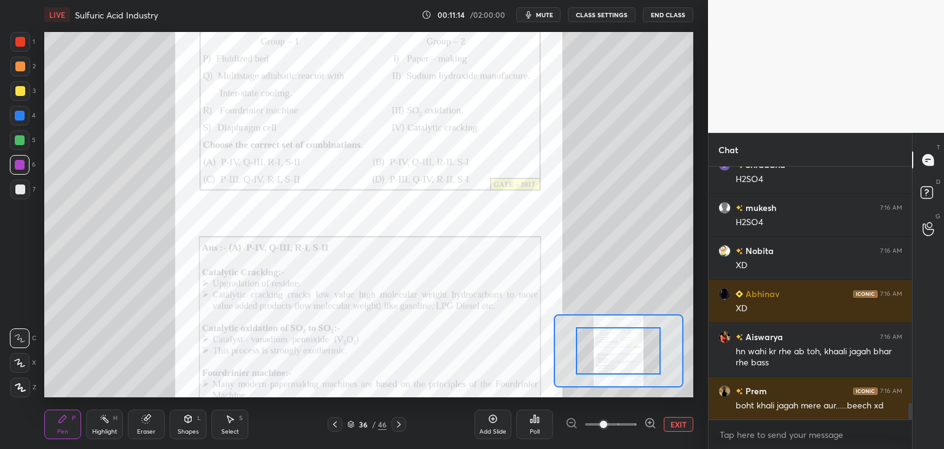
click at [636, 431] on span at bounding box center [611, 424] width 52 height 18
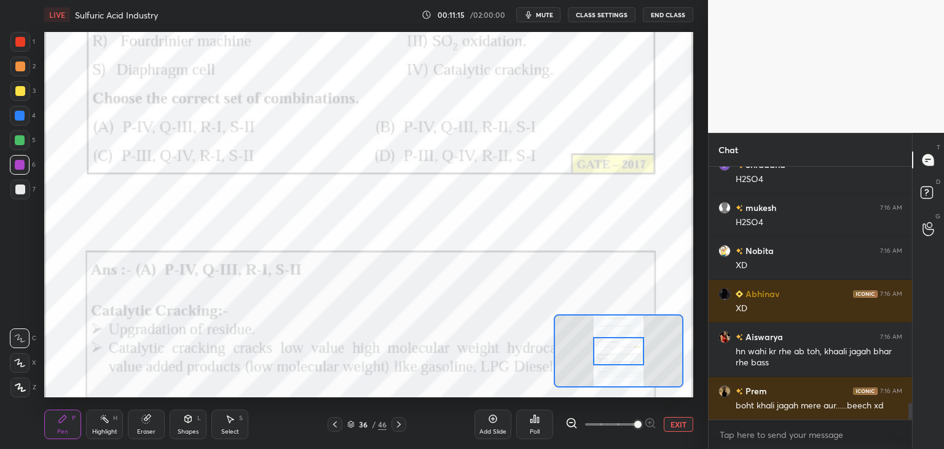
scroll to position [3576, 0]
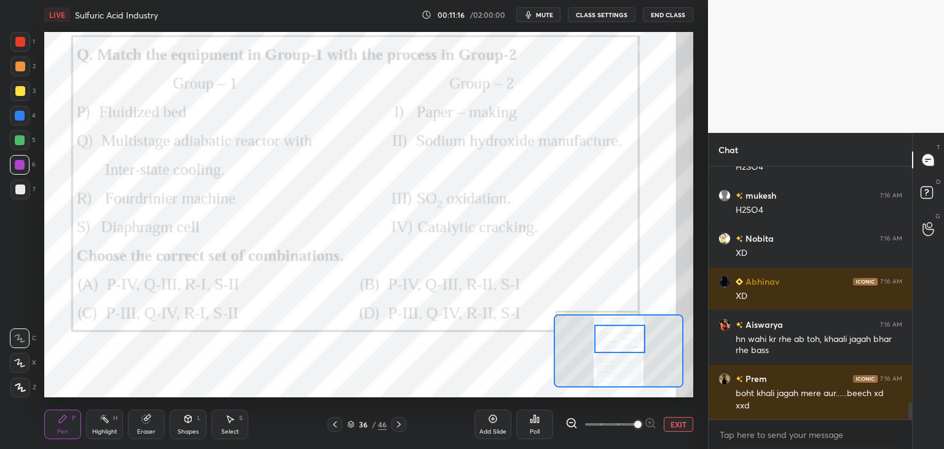
drag, startPoint x: 618, startPoint y: 358, endPoint x: 620, endPoint y: 345, distance: 12.4
click at [620, 345] on div at bounding box center [619, 339] width 51 height 28
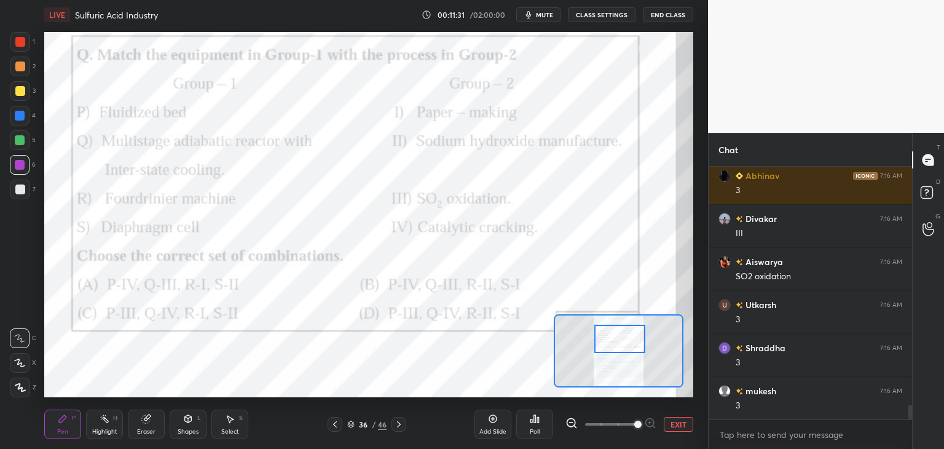
scroll to position [4093, 0]
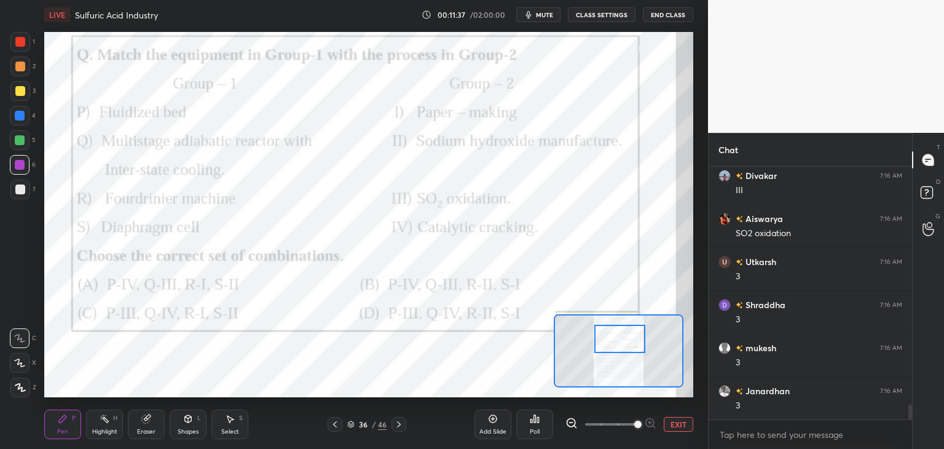
click at [352, 423] on icon at bounding box center [350, 423] width 7 height 7
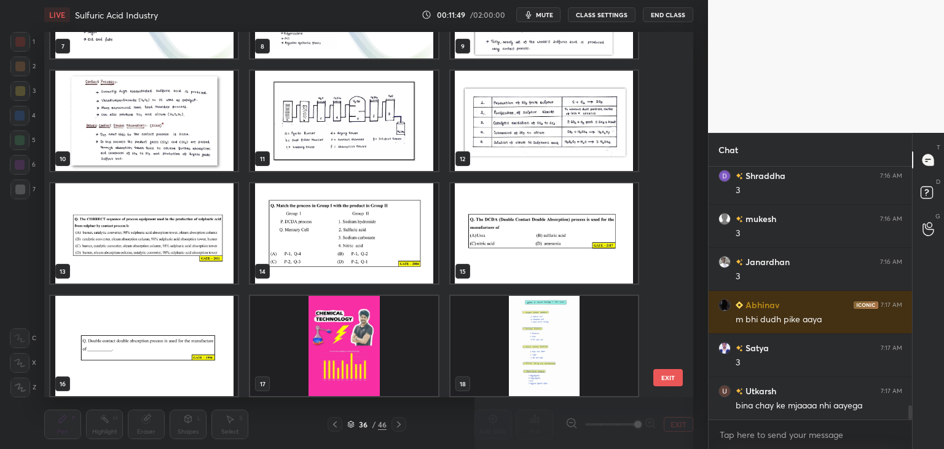
scroll to position [315, 0]
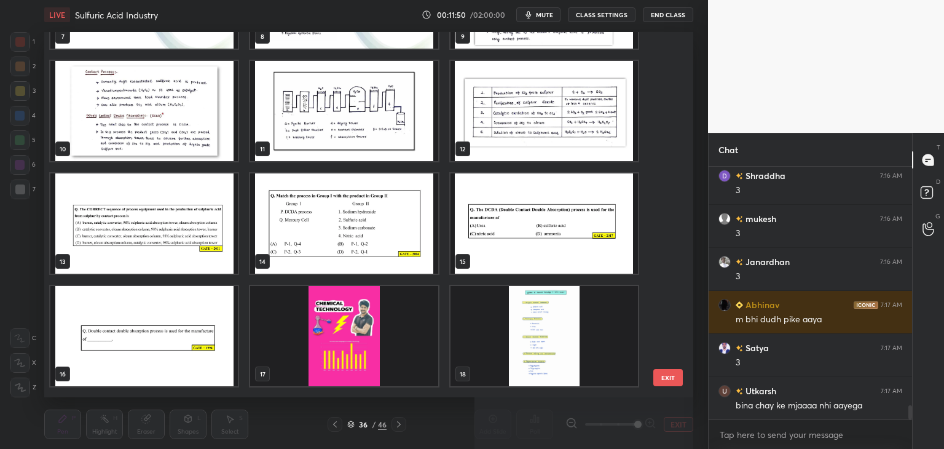
click at [416, 122] on img "grid" at bounding box center [343, 111] width 187 height 100
click at [416, 124] on img "grid" at bounding box center [343, 111] width 187 height 100
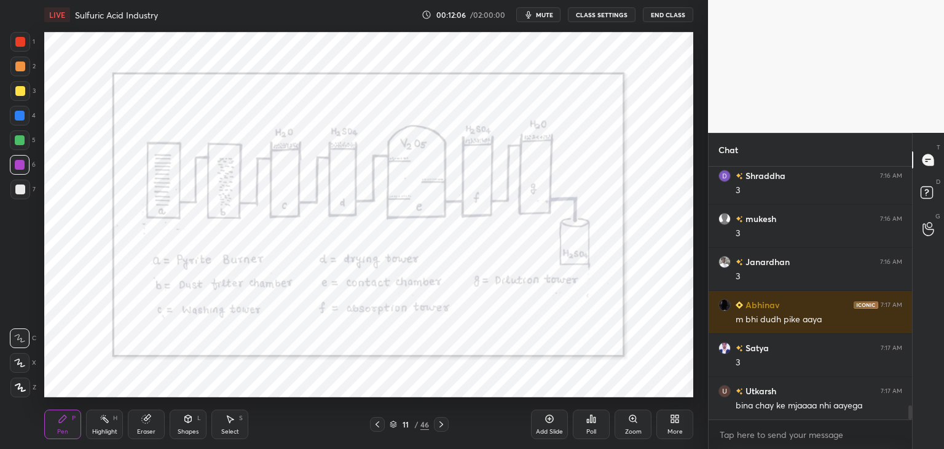
click at [548, 16] on span "mute" at bounding box center [544, 14] width 17 height 9
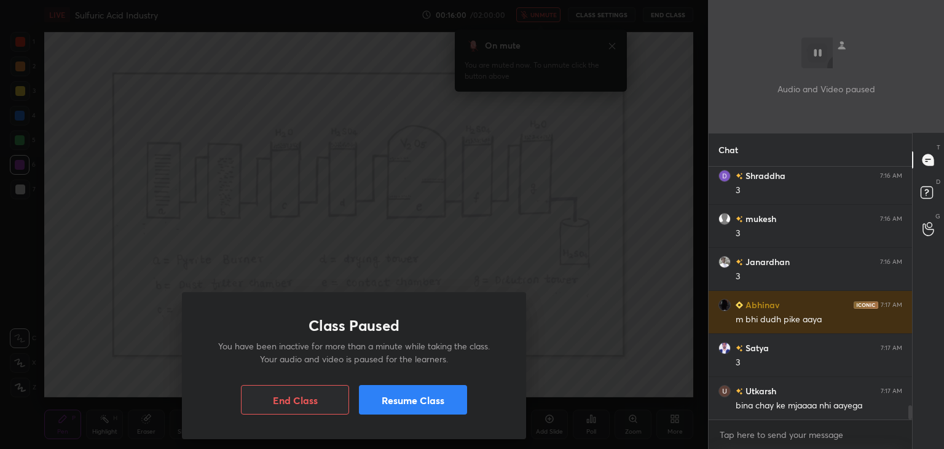
click at [414, 397] on button "Resume Class" at bounding box center [413, 400] width 108 height 30
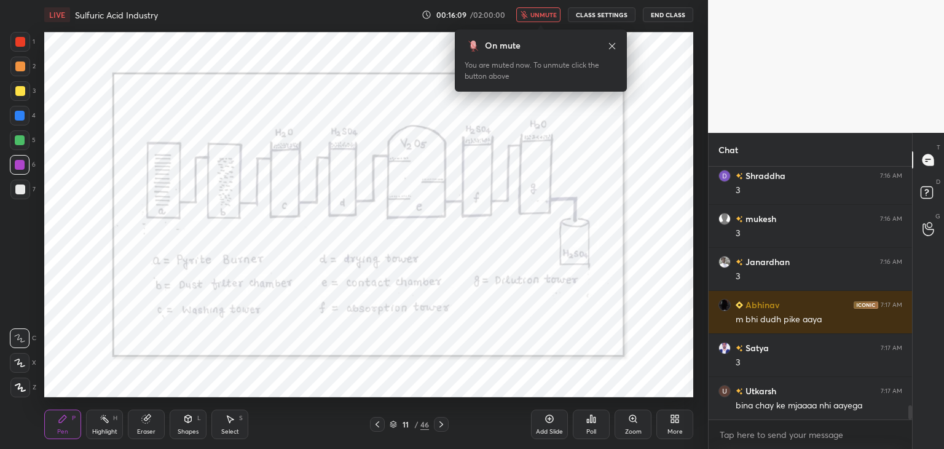
click at [539, 13] on span "unmute" at bounding box center [543, 14] width 26 height 9
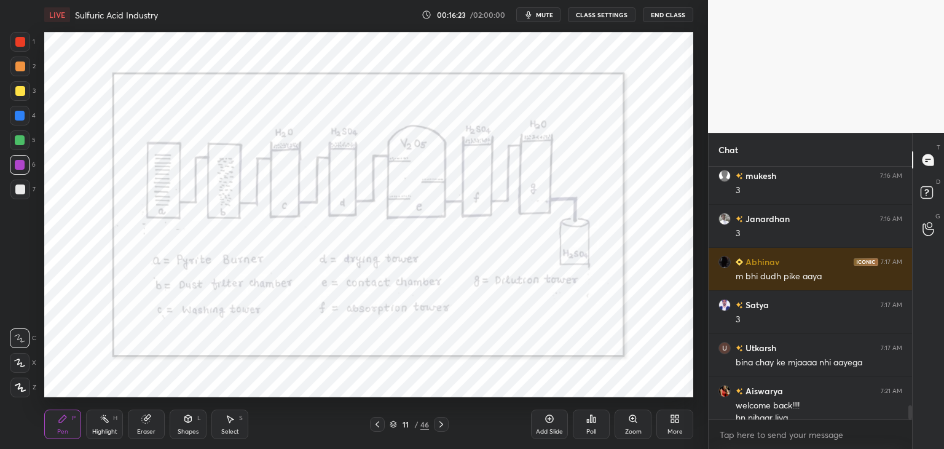
scroll to position [4277, 0]
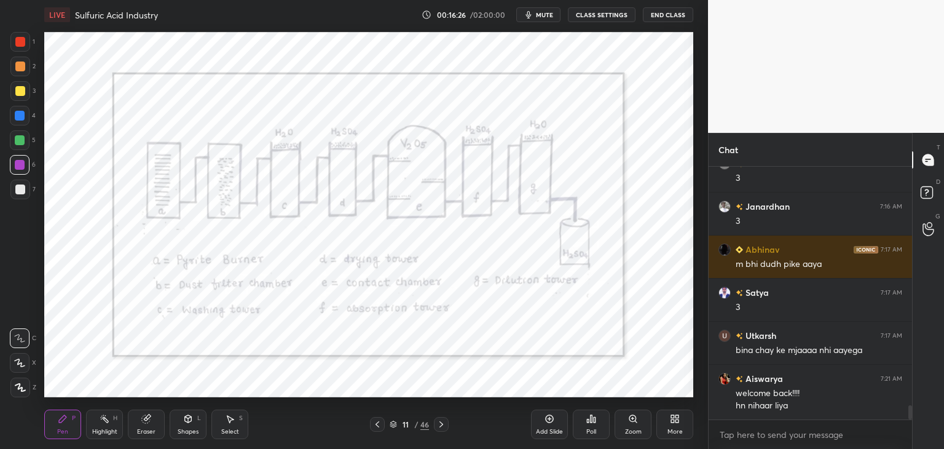
click at [395, 426] on icon at bounding box center [393, 423] width 7 height 7
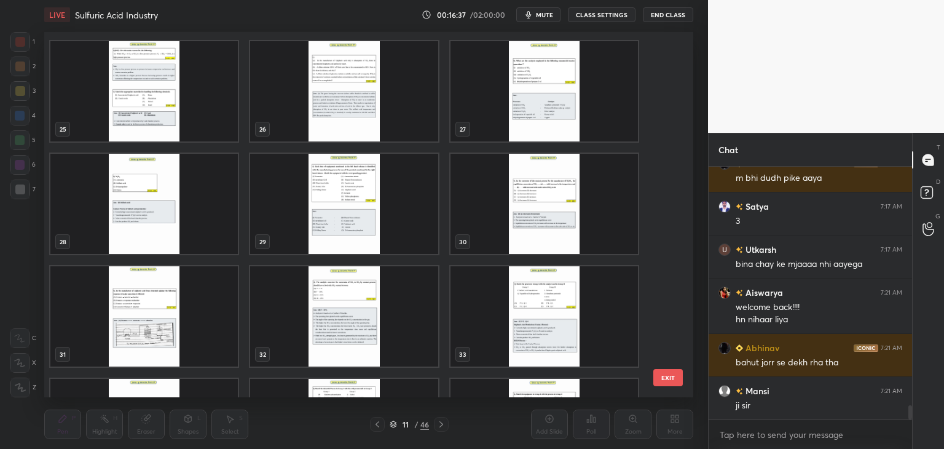
scroll to position [888, 0]
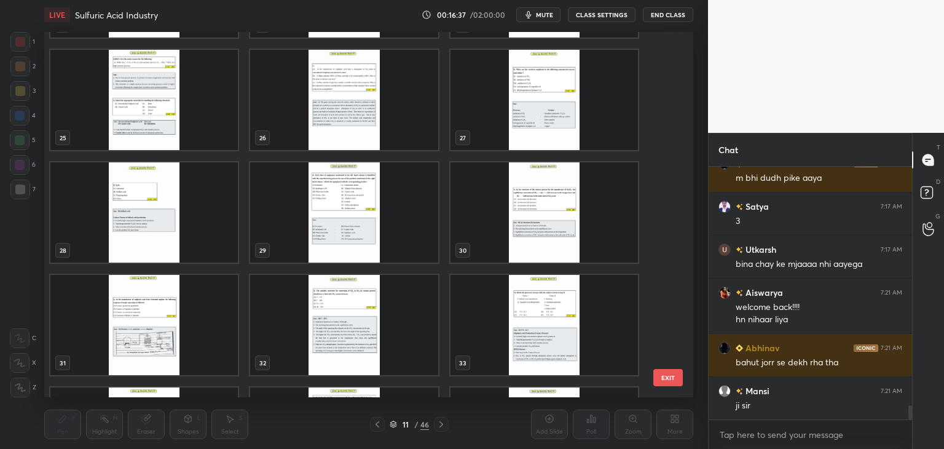
click at [376, 234] on img "grid" at bounding box center [343, 212] width 187 height 100
click at [379, 234] on img "grid" at bounding box center [343, 212] width 187 height 100
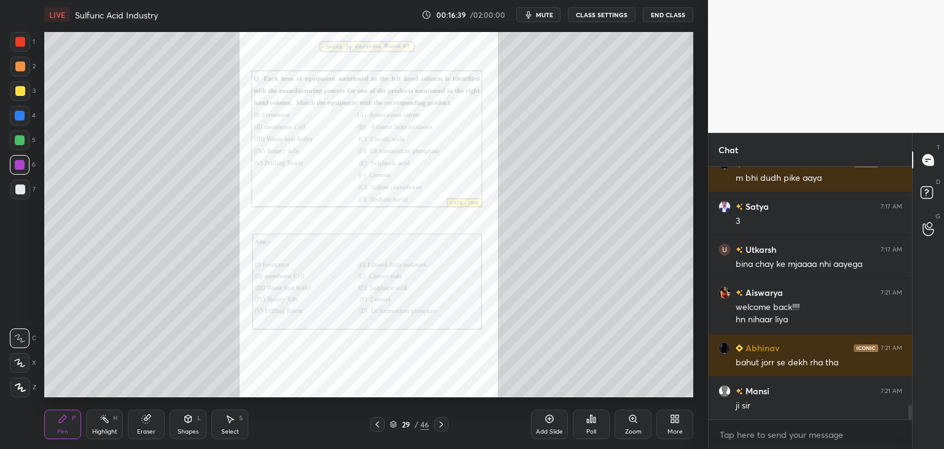
click at [443, 424] on icon at bounding box center [441, 424] width 10 height 10
click at [445, 426] on icon at bounding box center [441, 424] width 10 height 10
click at [448, 425] on div at bounding box center [441, 424] width 15 height 15
click at [447, 425] on div at bounding box center [441, 424] width 15 height 15
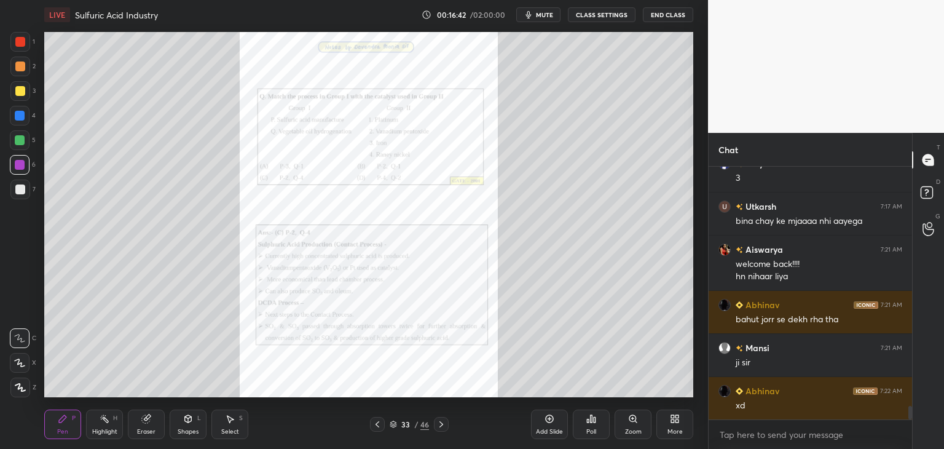
click at [446, 426] on icon at bounding box center [441, 424] width 10 height 10
click at [445, 426] on icon at bounding box center [441, 424] width 10 height 10
click at [445, 424] on icon at bounding box center [441, 424] width 10 height 10
click at [379, 425] on icon at bounding box center [378, 424] width 10 height 10
click at [444, 427] on icon at bounding box center [441, 424] width 10 height 10
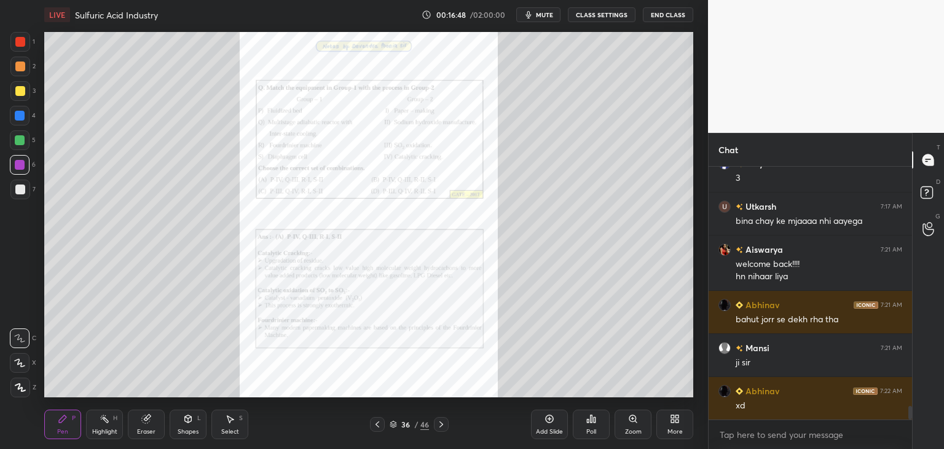
drag, startPoint x: 20, startPoint y: 143, endPoint x: 37, endPoint y: 144, distance: 17.3
click at [20, 143] on div at bounding box center [20, 140] width 10 height 10
click at [632, 426] on div "Zoom" at bounding box center [633, 424] width 37 height 30
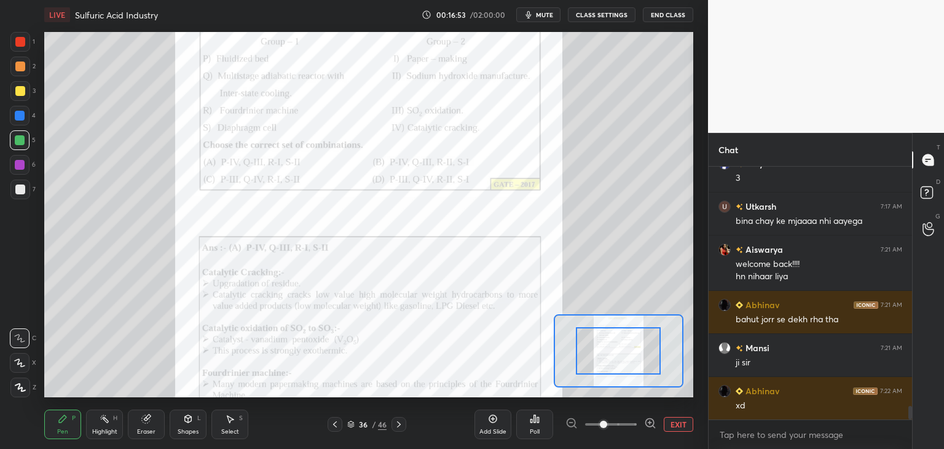
click at [632, 426] on span at bounding box center [611, 424] width 52 height 18
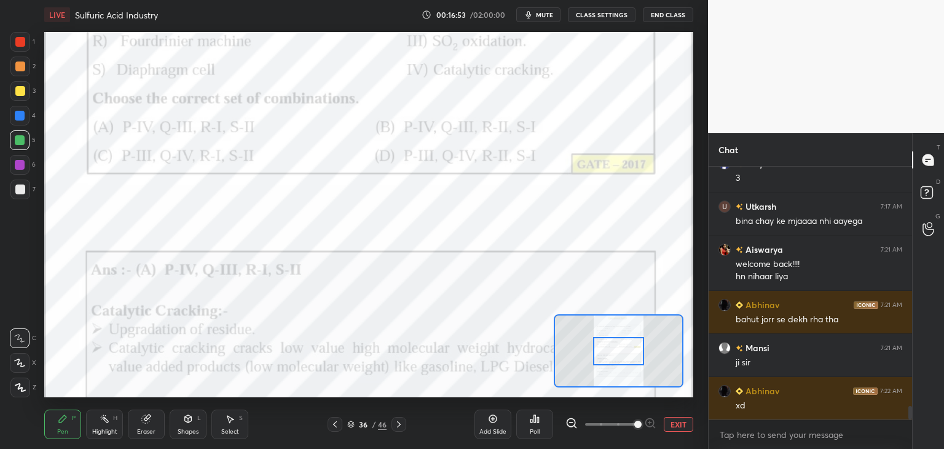
click at [634, 426] on span at bounding box center [637, 423] width 7 height 7
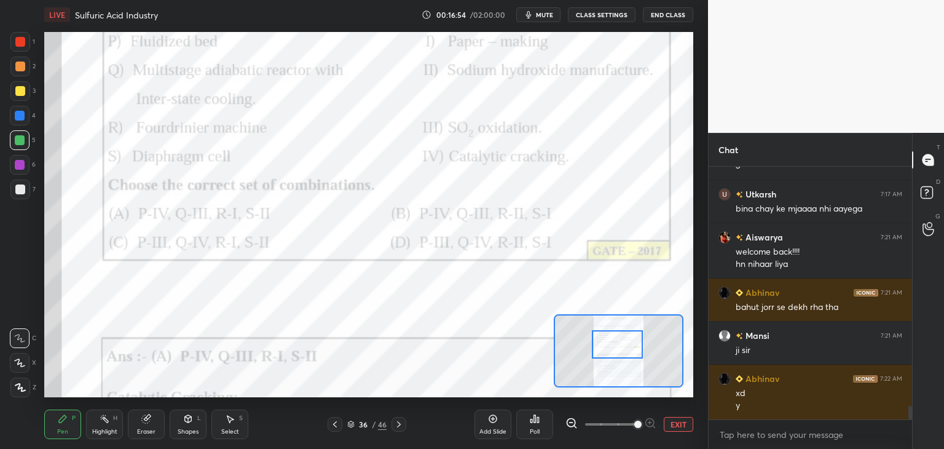
scroll to position [4461, 0]
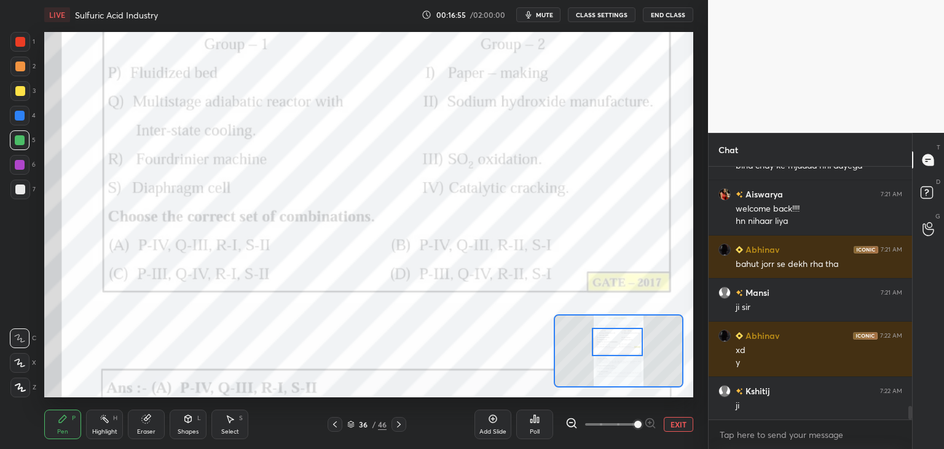
click at [623, 350] on div at bounding box center [617, 342] width 51 height 28
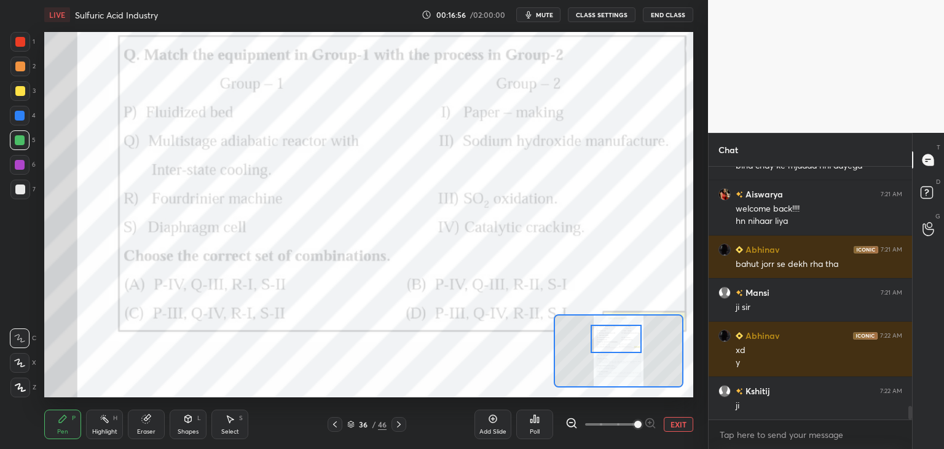
click at [623, 342] on div at bounding box center [616, 339] width 51 height 28
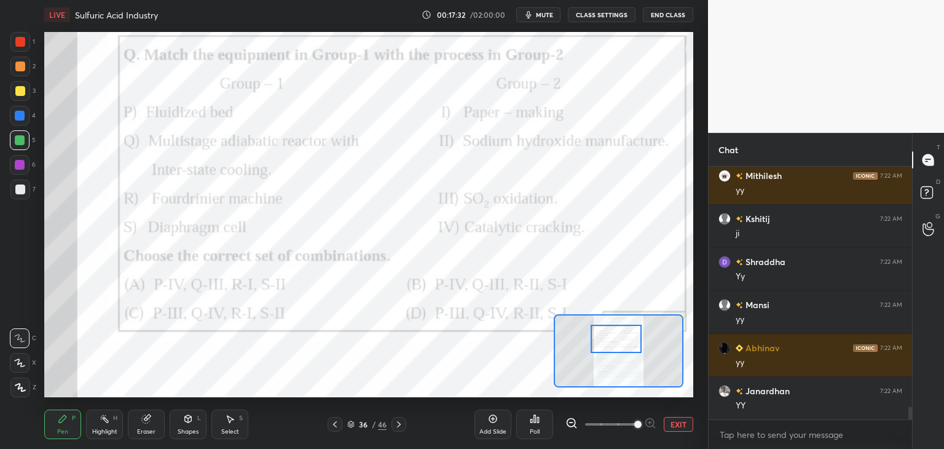
scroll to position [4806, 0]
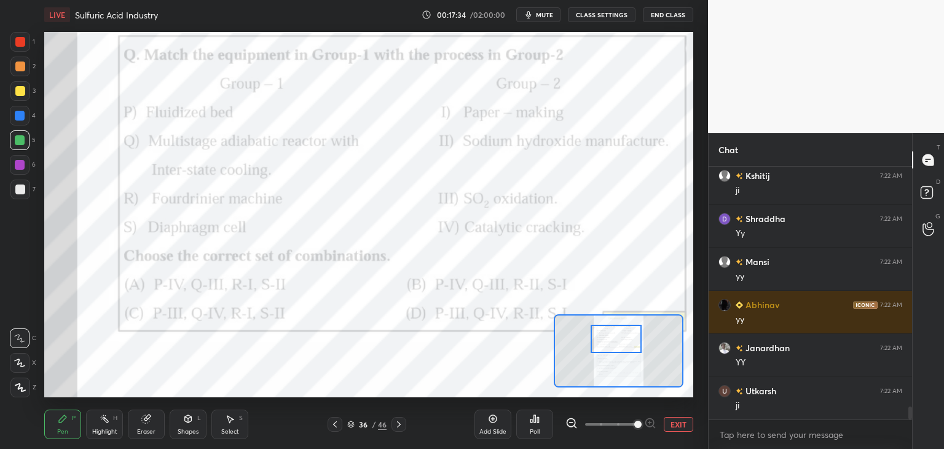
click at [336, 426] on icon at bounding box center [335, 424] width 10 height 10
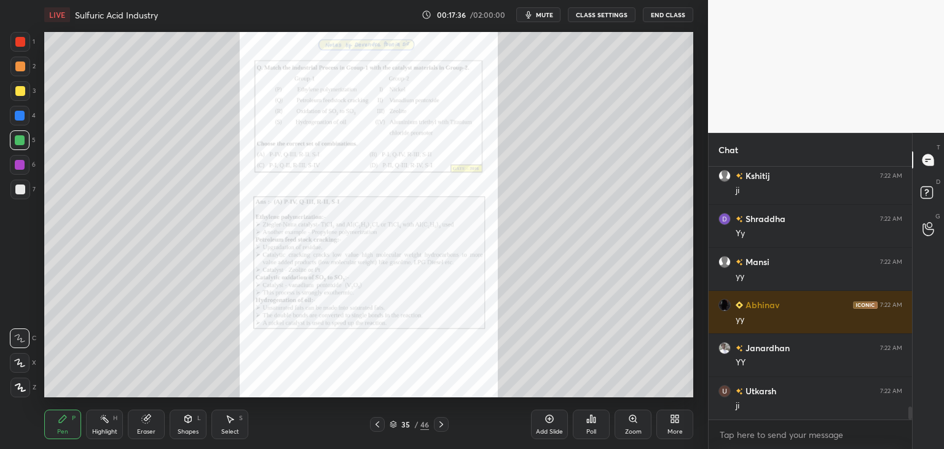
click at [628, 428] on div "Zoom" at bounding box center [633, 431] width 17 height 6
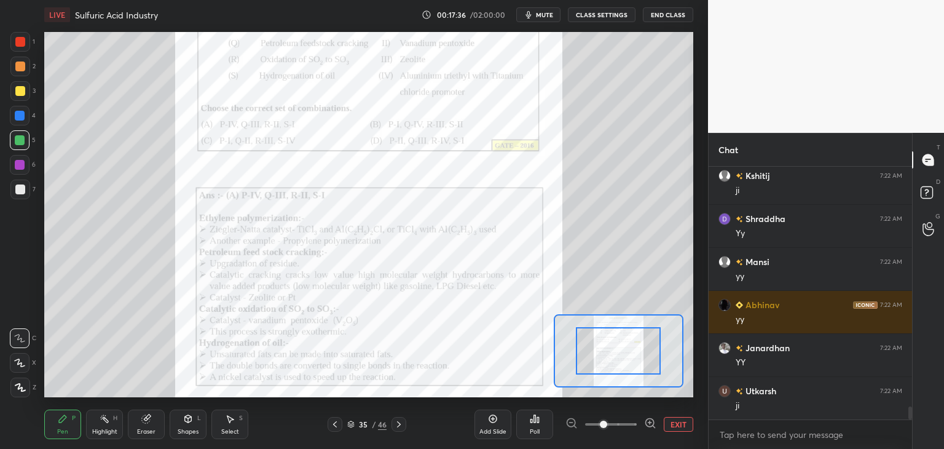
click at [627, 432] on span at bounding box center [611, 424] width 52 height 18
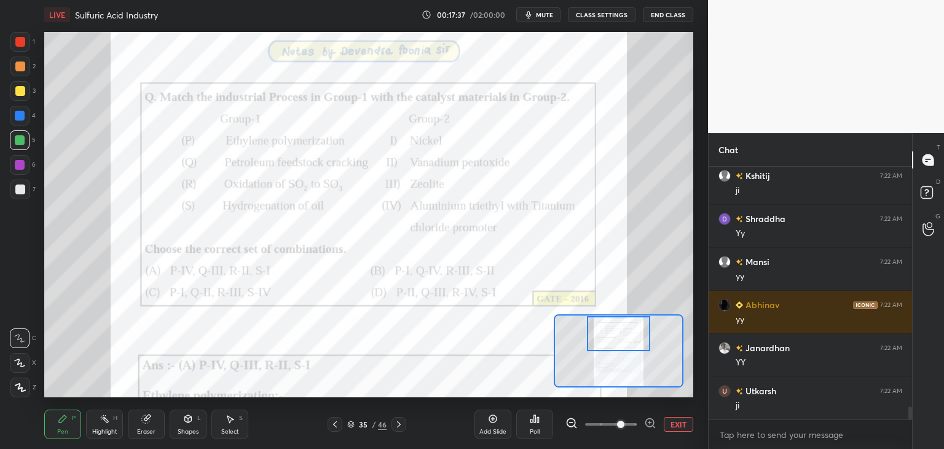
drag, startPoint x: 622, startPoint y: 355, endPoint x: 622, endPoint y: 337, distance: 17.2
click at [622, 337] on div at bounding box center [619, 333] width 64 height 35
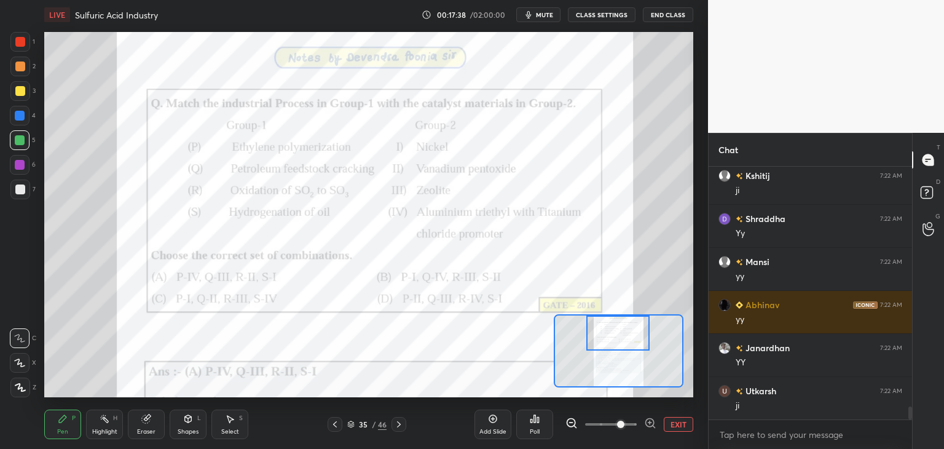
drag, startPoint x: 623, startPoint y: 343, endPoint x: 625, endPoint y: 349, distance: 6.4
click at [623, 337] on div at bounding box center [618, 332] width 64 height 35
click at [650, 424] on icon at bounding box center [650, 423] width 12 height 12
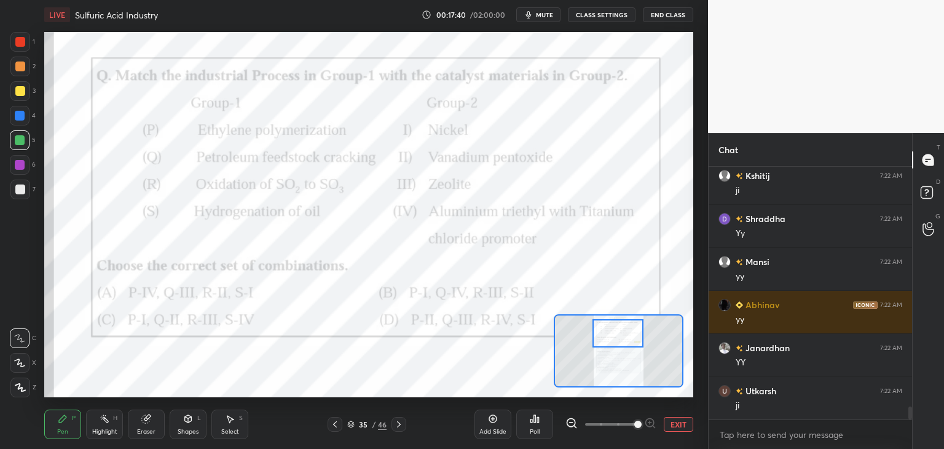
click at [627, 334] on div at bounding box center [618, 333] width 51 height 28
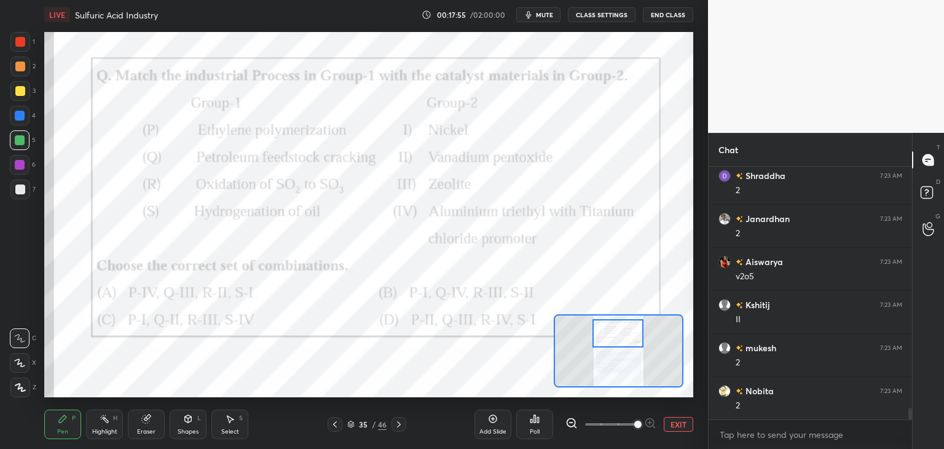
scroll to position [5236, 0]
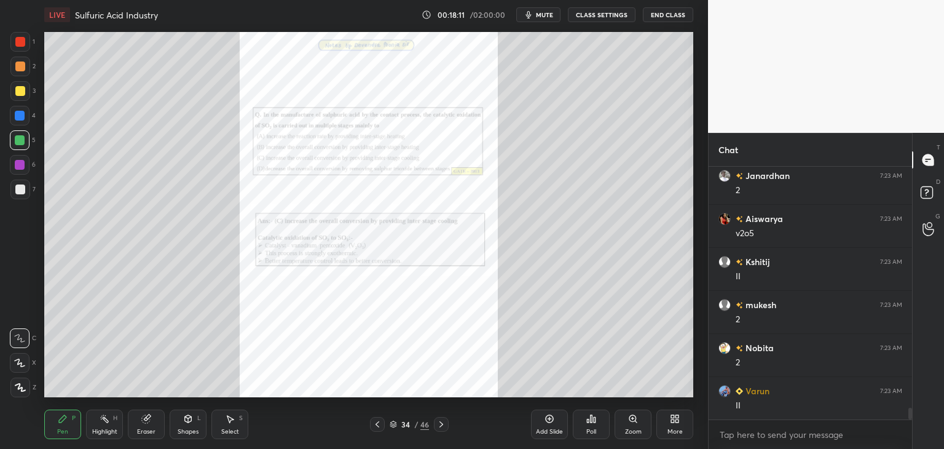
click at [630, 426] on div "Zoom" at bounding box center [633, 424] width 37 height 30
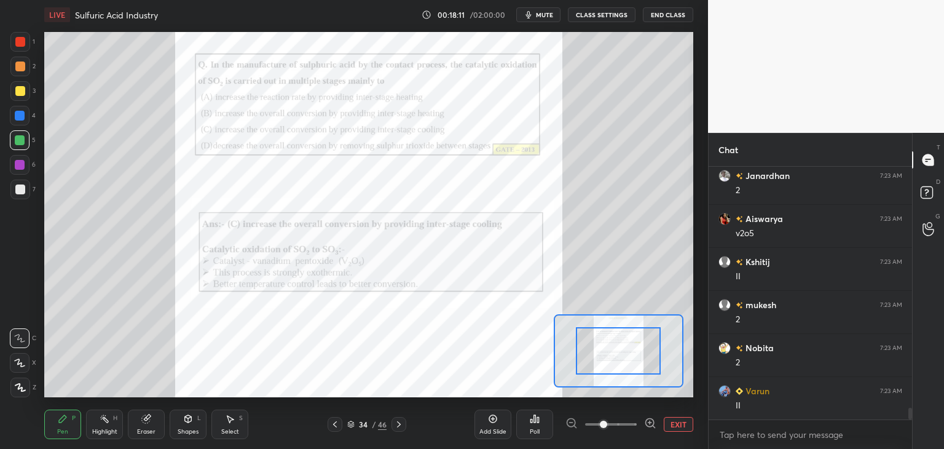
click at [630, 427] on span at bounding box center [611, 424] width 52 height 18
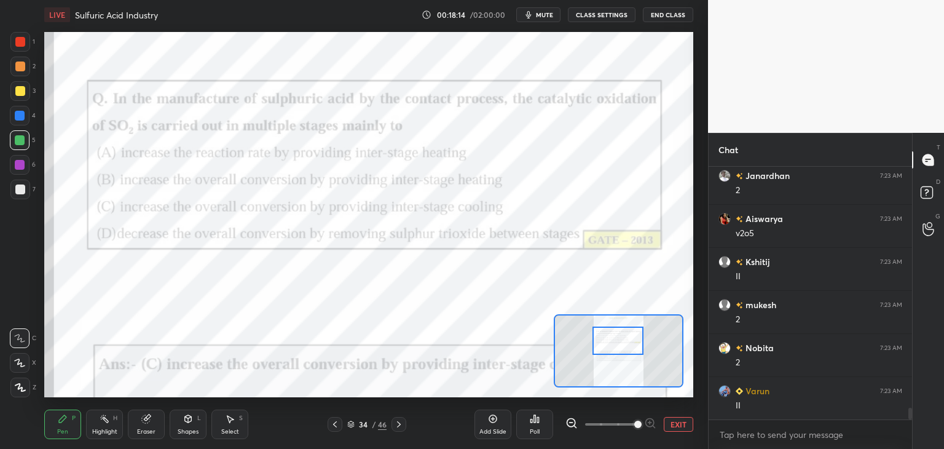
drag, startPoint x: 618, startPoint y: 355, endPoint x: 618, endPoint y: 346, distance: 8.6
click at [618, 346] on div at bounding box center [618, 340] width 51 height 28
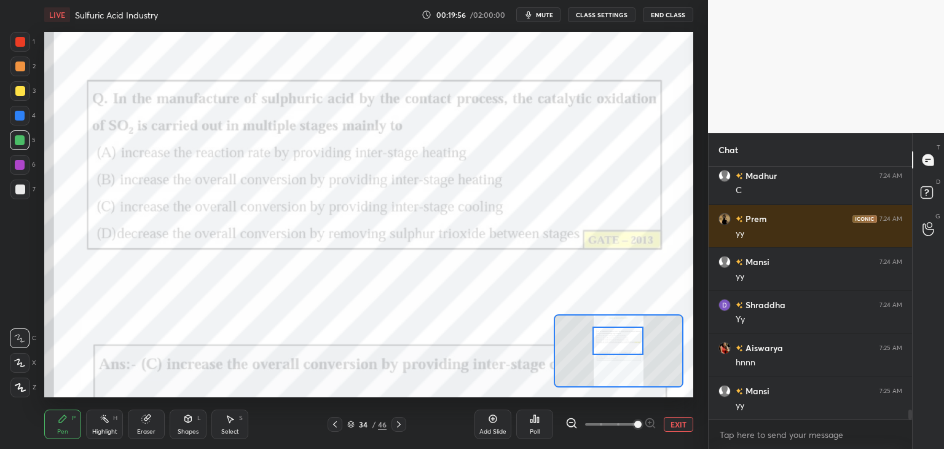
scroll to position [6097, 0]
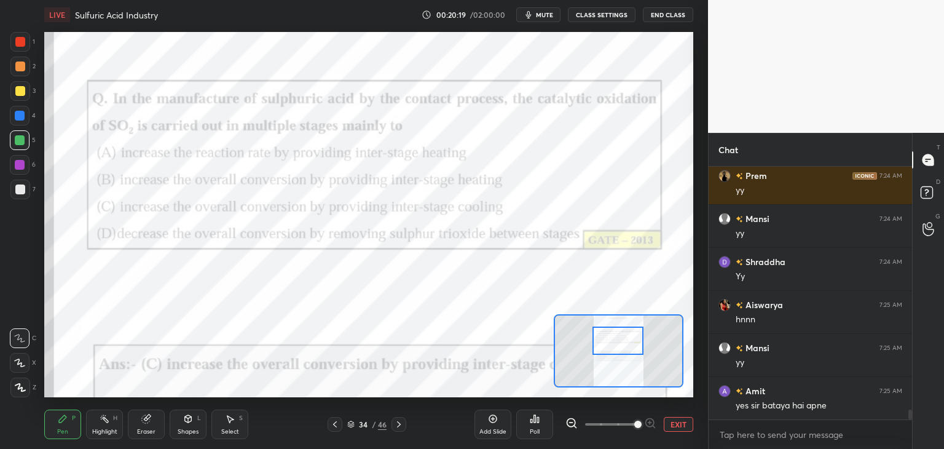
click at [332, 426] on icon at bounding box center [335, 424] width 10 height 10
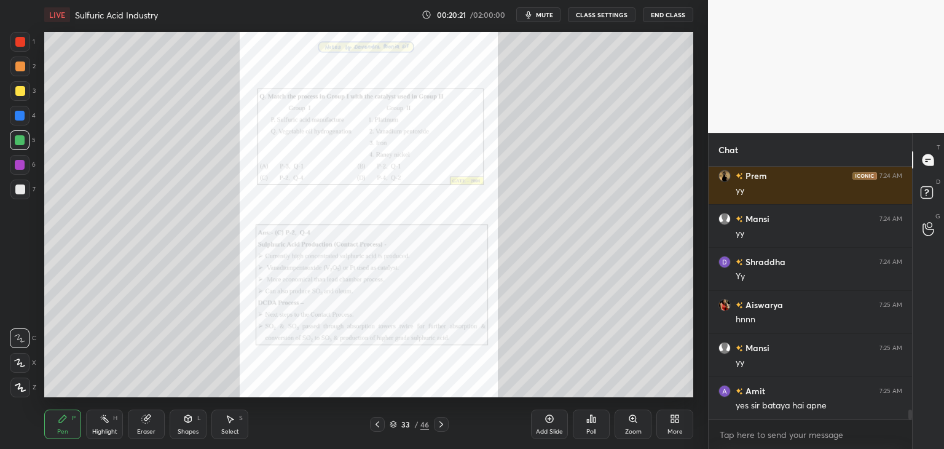
click at [634, 428] on div "Zoom" at bounding box center [633, 431] width 17 height 6
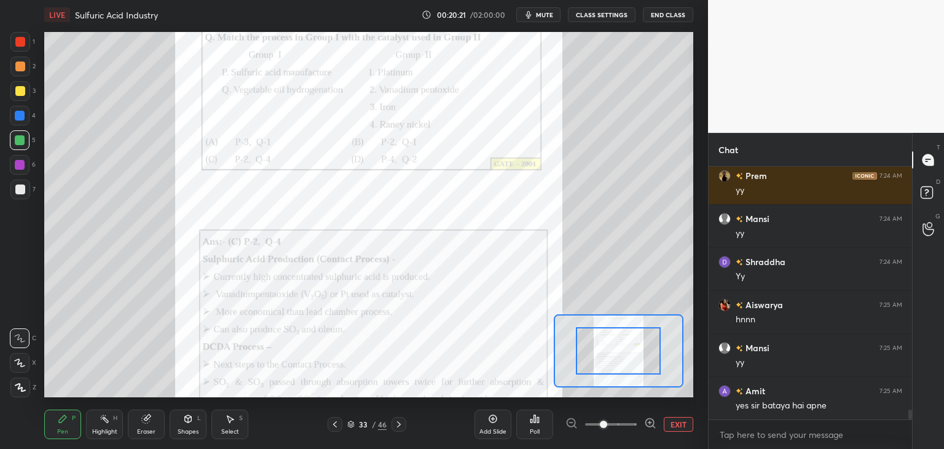
click at [634, 428] on span at bounding box center [611, 424] width 52 height 18
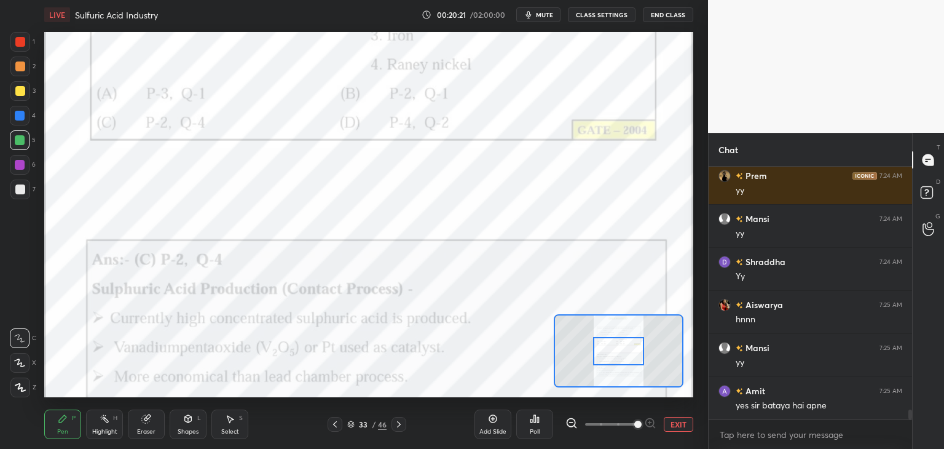
click at [634, 428] on span at bounding box center [637, 423] width 7 height 7
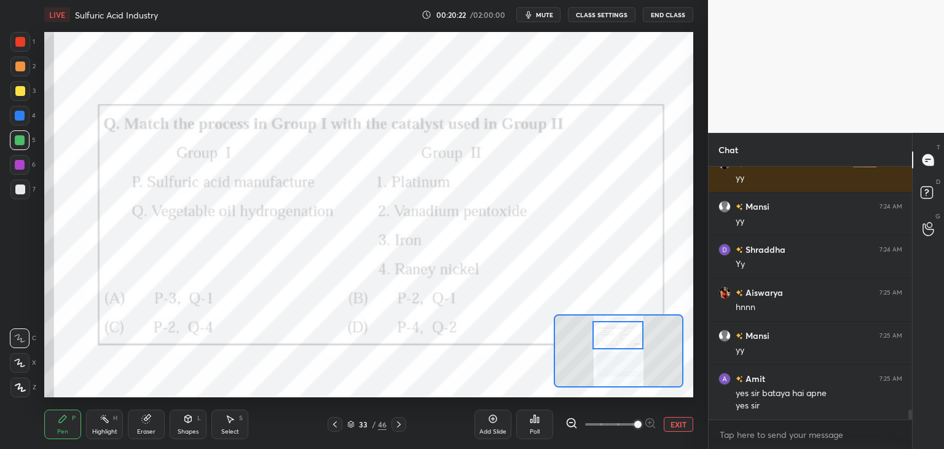
drag, startPoint x: 618, startPoint y: 348, endPoint x: 618, endPoint y: 340, distance: 8.0
click at [617, 339] on div at bounding box center [618, 335] width 51 height 28
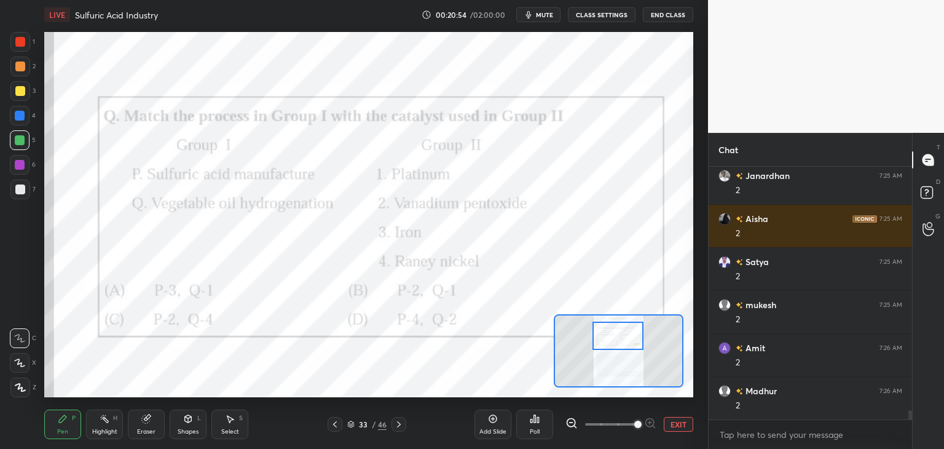
scroll to position [6797, 0]
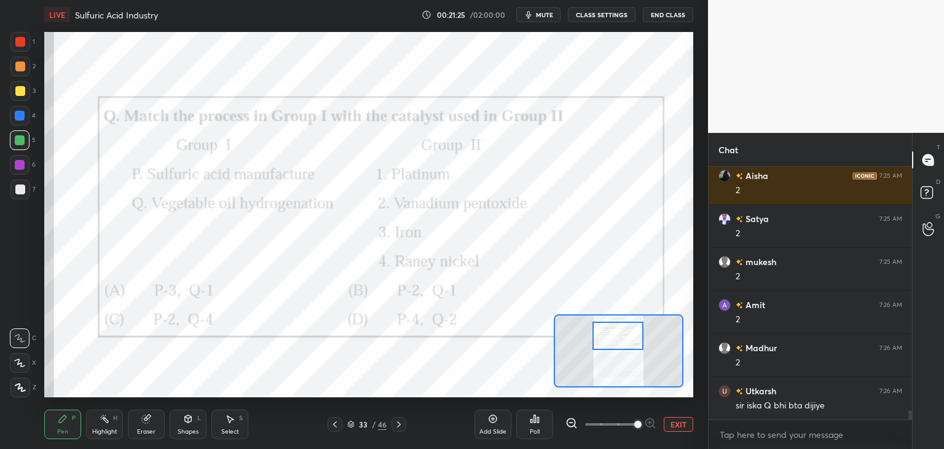
click at [331, 427] on icon at bounding box center [335, 424] width 10 height 10
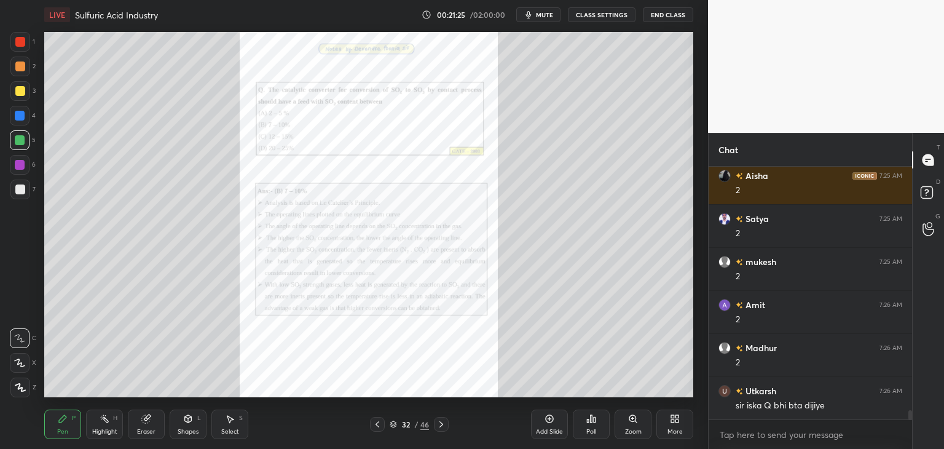
scroll to position [6840, 0]
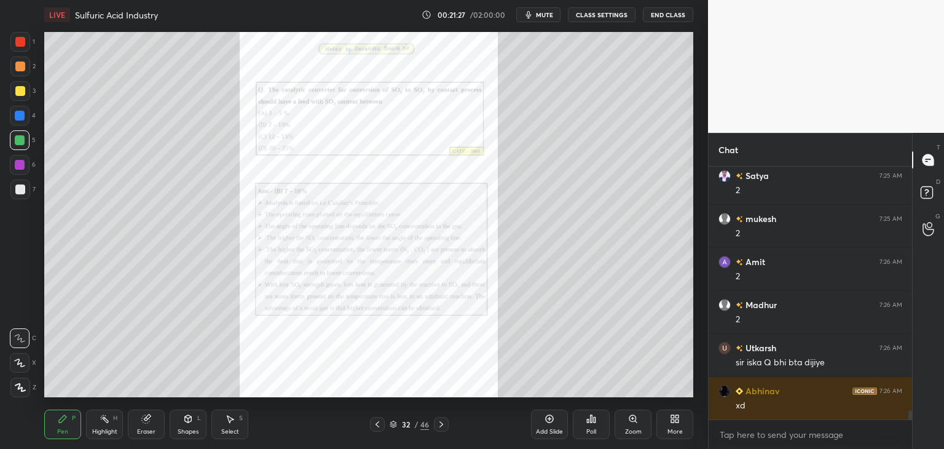
click at [629, 429] on div "Zoom" at bounding box center [633, 431] width 17 height 6
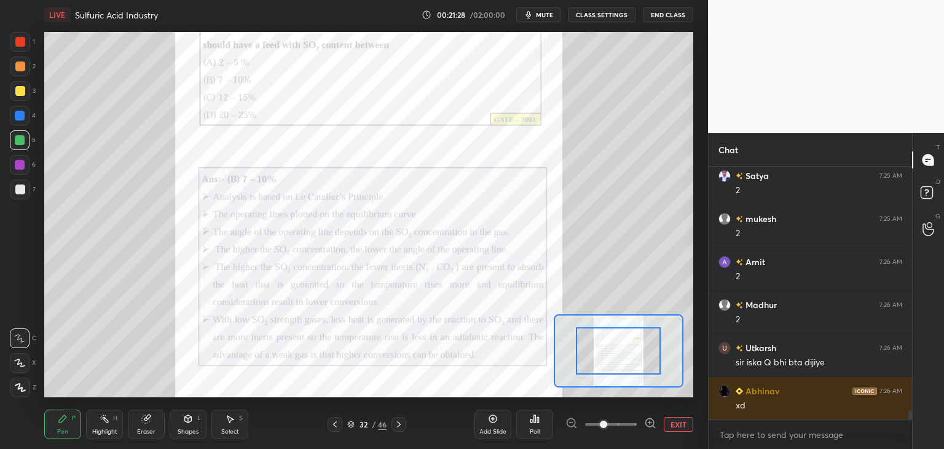
click at [648, 424] on icon at bounding box center [650, 423] width 12 height 12
click at [649, 424] on icon at bounding box center [650, 423] width 12 height 12
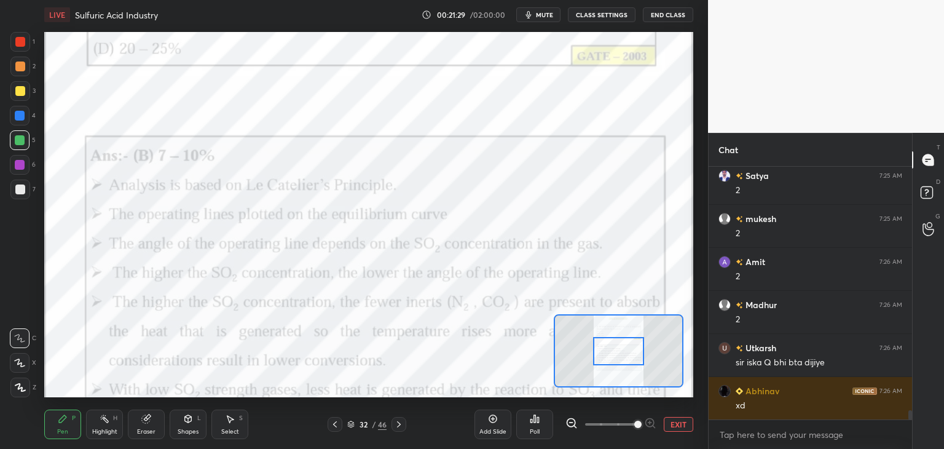
click at [642, 424] on span at bounding box center [637, 423] width 7 height 7
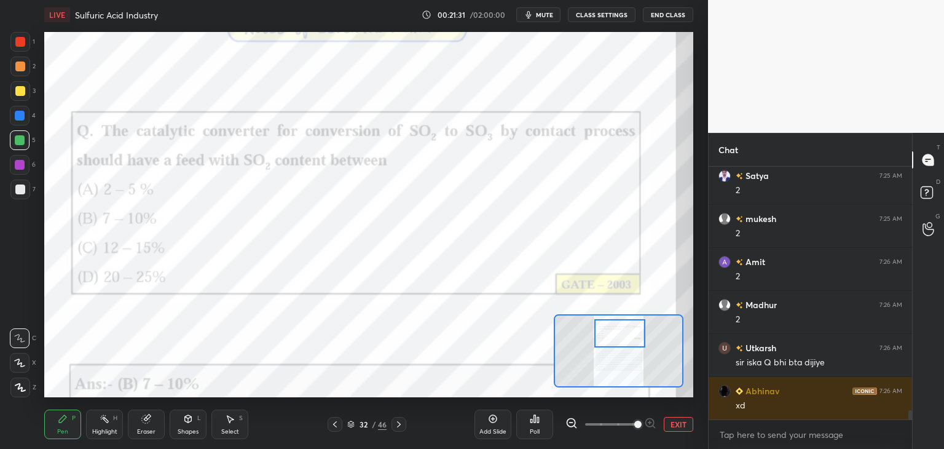
drag, startPoint x: 625, startPoint y: 355, endPoint x: 626, endPoint y: 339, distance: 15.4
click at [626, 339] on div at bounding box center [619, 333] width 51 height 28
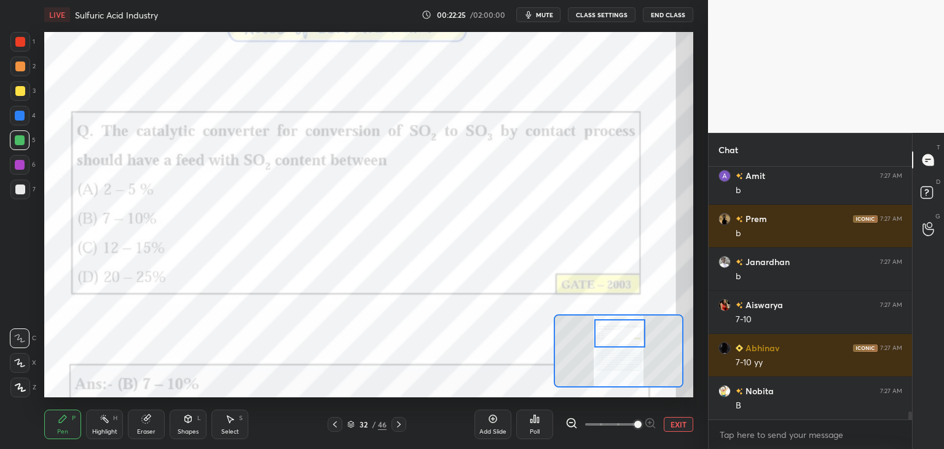
scroll to position [7627, 0]
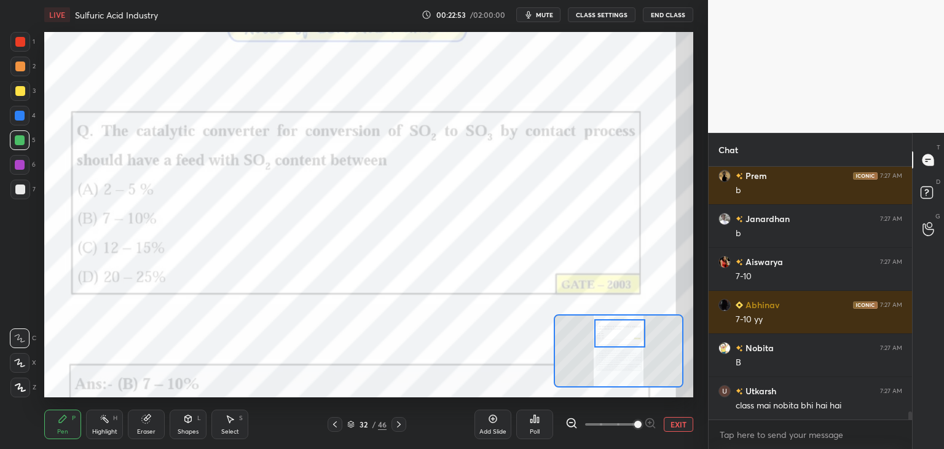
click at [336, 425] on icon at bounding box center [335, 424] width 10 height 10
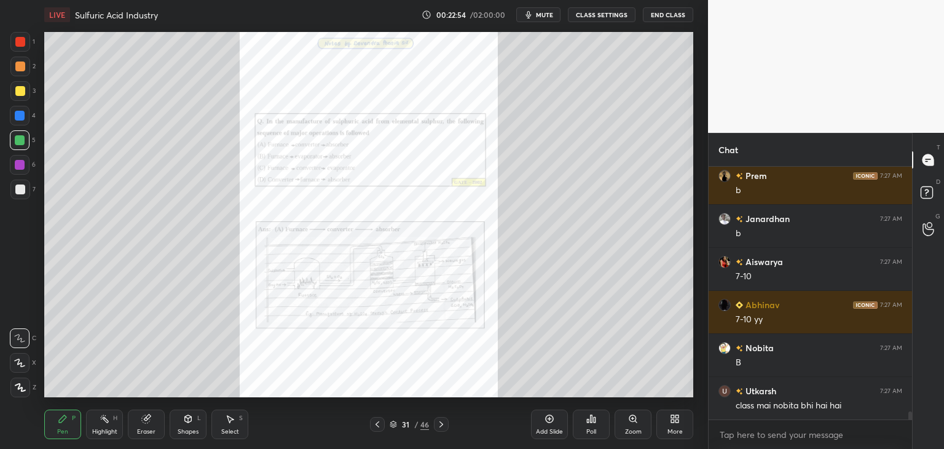
scroll to position [7670, 0]
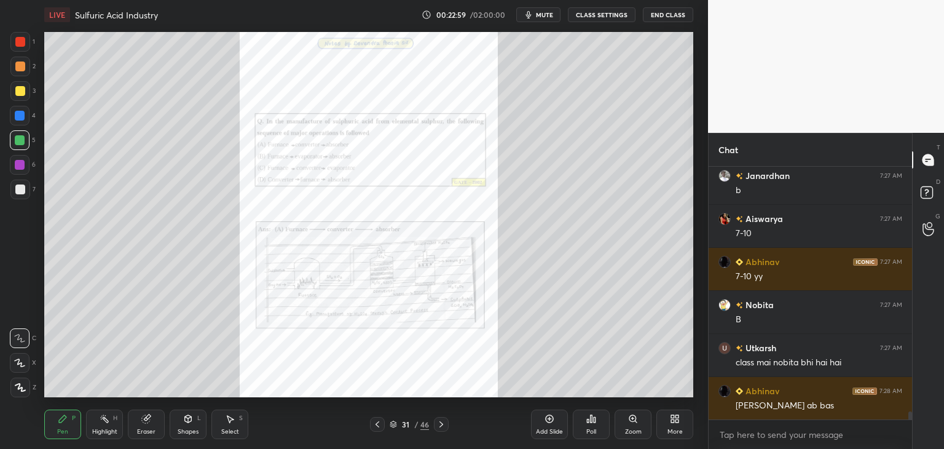
click at [623, 428] on div "Zoom" at bounding box center [633, 424] width 37 height 30
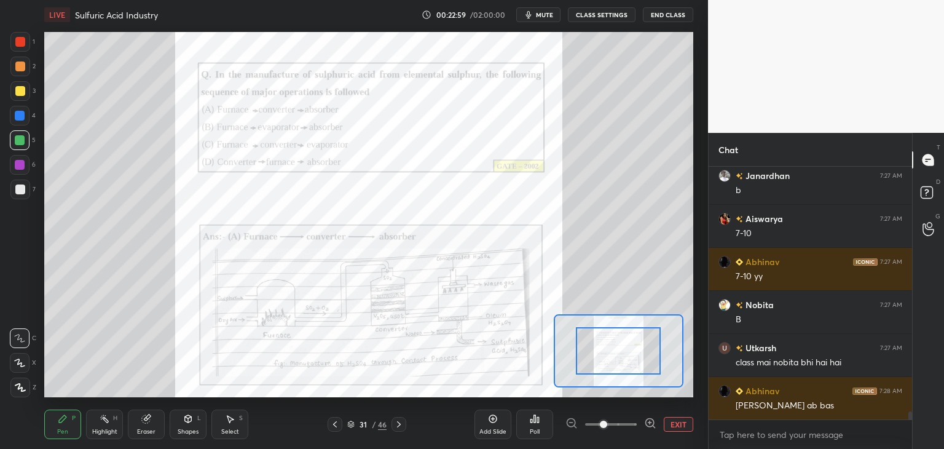
click at [625, 428] on span at bounding box center [611, 424] width 52 height 18
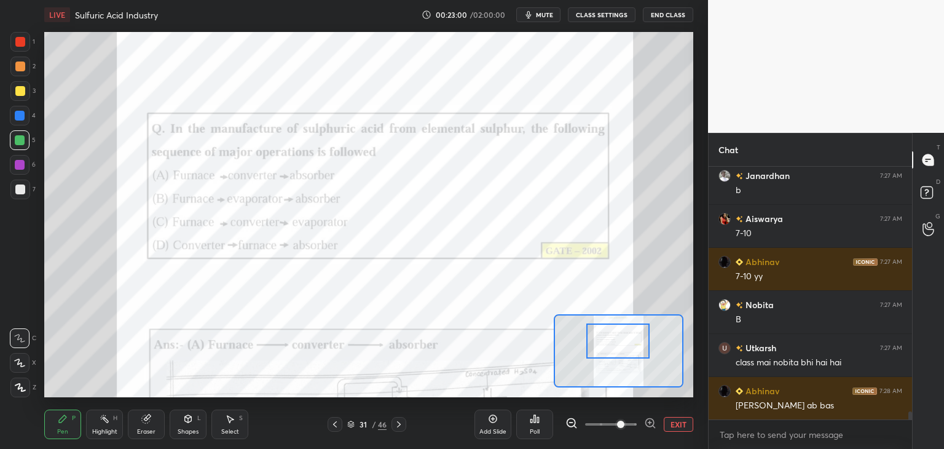
click at [626, 349] on div at bounding box center [618, 340] width 64 height 35
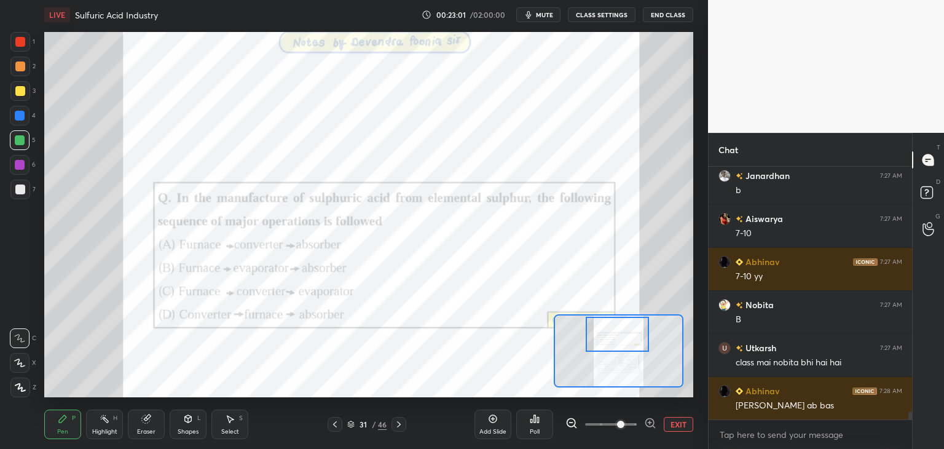
click at [626, 347] on div at bounding box center [618, 334] width 64 height 35
click at [649, 420] on icon at bounding box center [650, 423] width 12 height 12
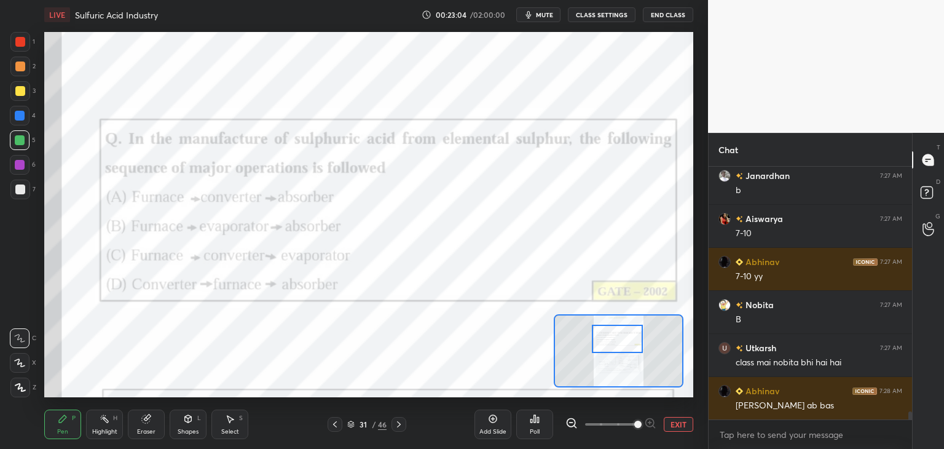
click at [623, 339] on div at bounding box center [617, 339] width 51 height 28
click at [333, 426] on icon at bounding box center [335, 424] width 10 height 10
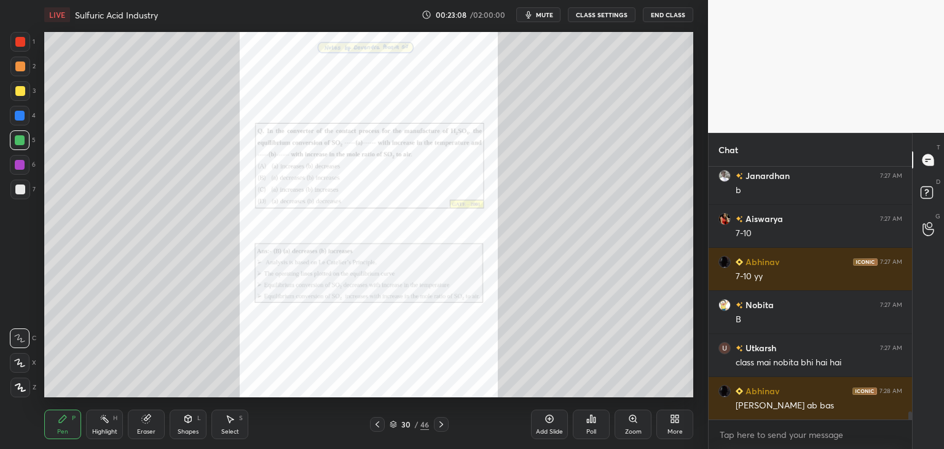
click at [379, 427] on icon at bounding box center [378, 424] width 10 height 10
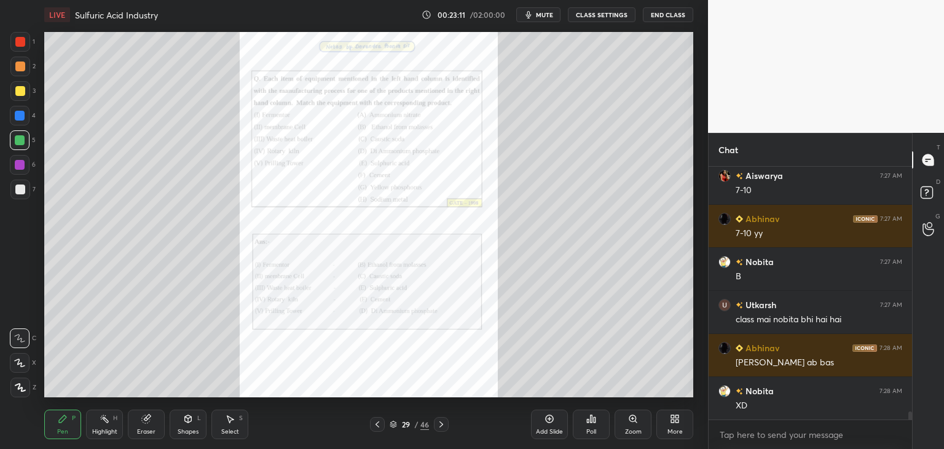
click at [374, 425] on icon at bounding box center [378, 424] width 10 height 10
click at [629, 428] on div "Zoom" at bounding box center [633, 431] width 17 height 6
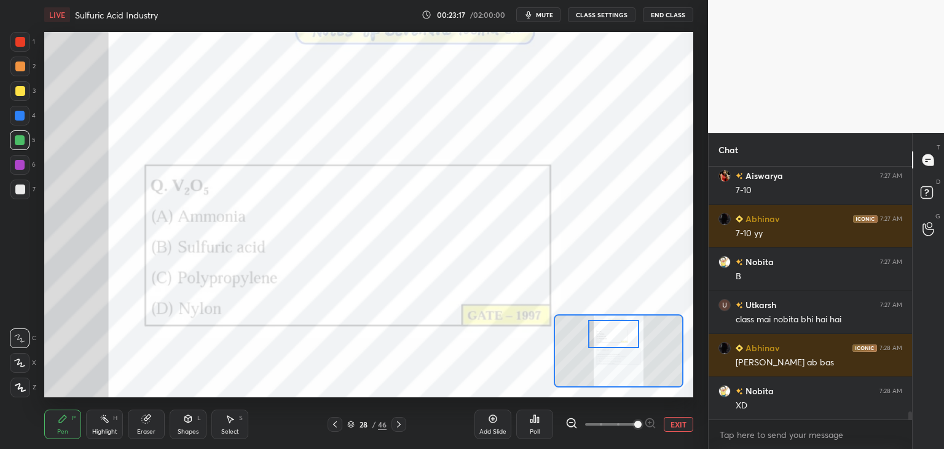
drag, startPoint x: 621, startPoint y: 360, endPoint x: 616, endPoint y: 342, distance: 17.9
click at [616, 342] on div at bounding box center [613, 334] width 51 height 28
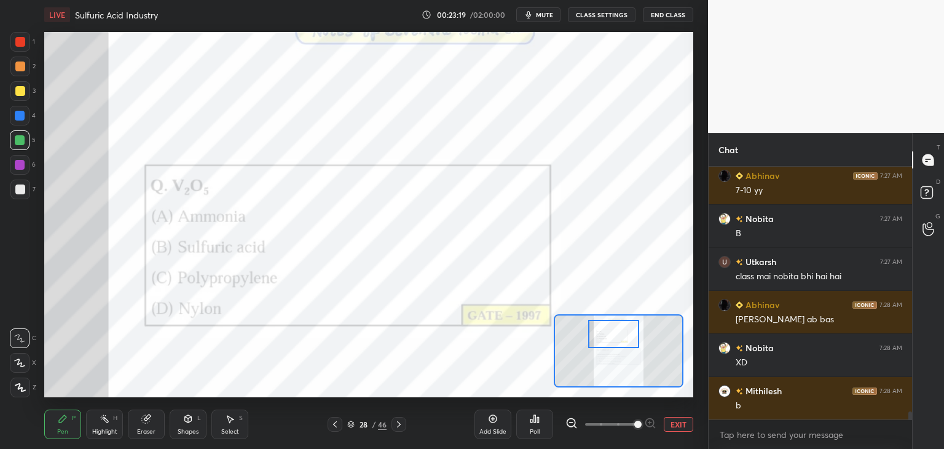
scroll to position [7885, 0]
click at [25, 165] on div at bounding box center [20, 165] width 20 height 20
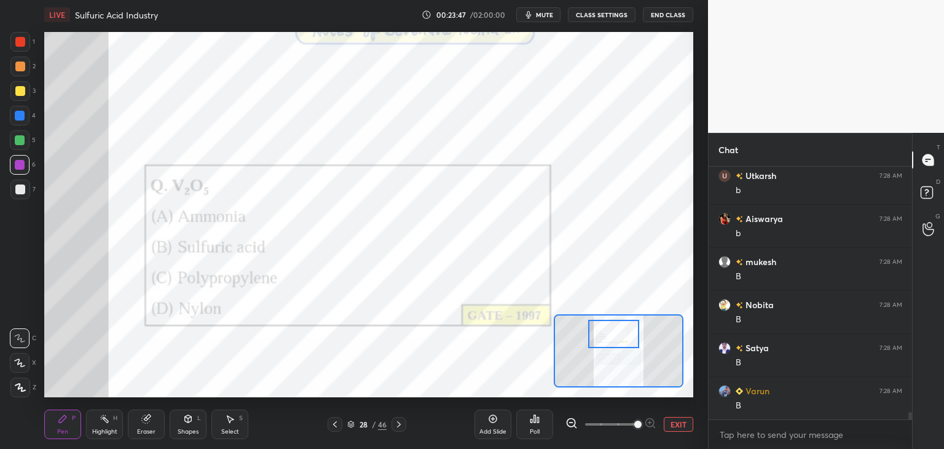
scroll to position [8316, 0]
click at [333, 426] on icon at bounding box center [335, 424] width 10 height 10
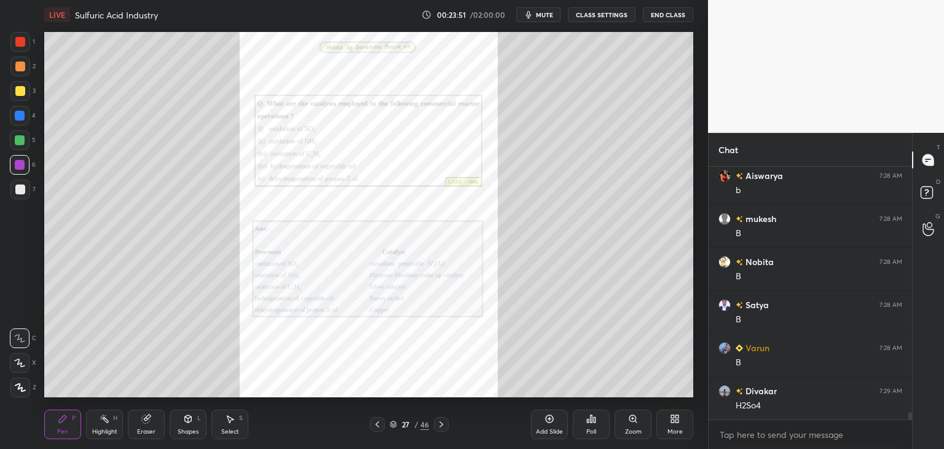
click at [633, 428] on div "Zoom" at bounding box center [633, 431] width 17 height 6
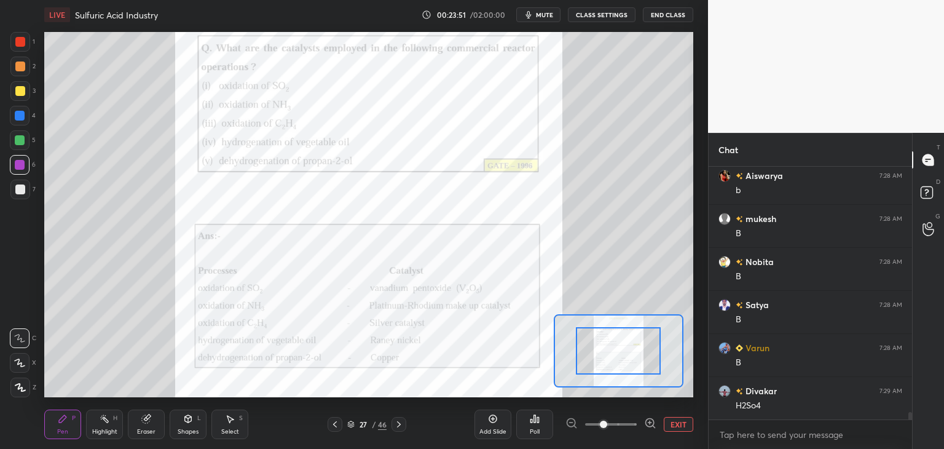
click at [632, 429] on span at bounding box center [611, 424] width 52 height 18
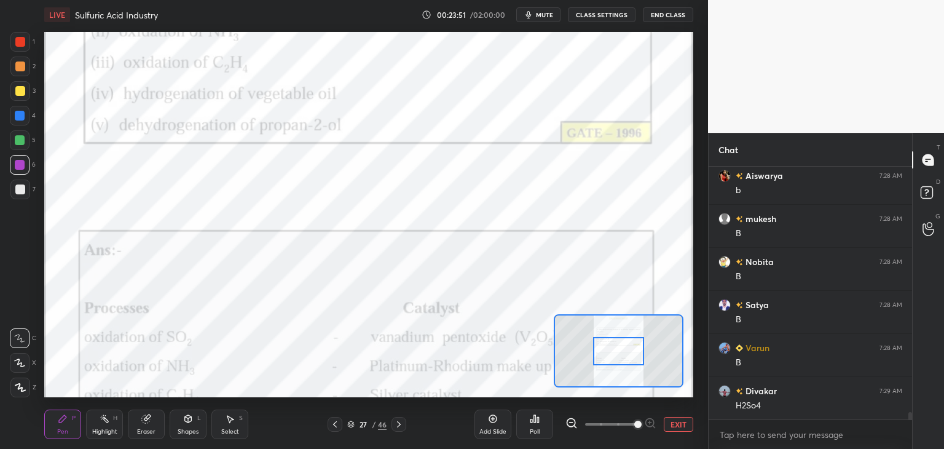
click at [634, 428] on span at bounding box center [637, 423] width 7 height 7
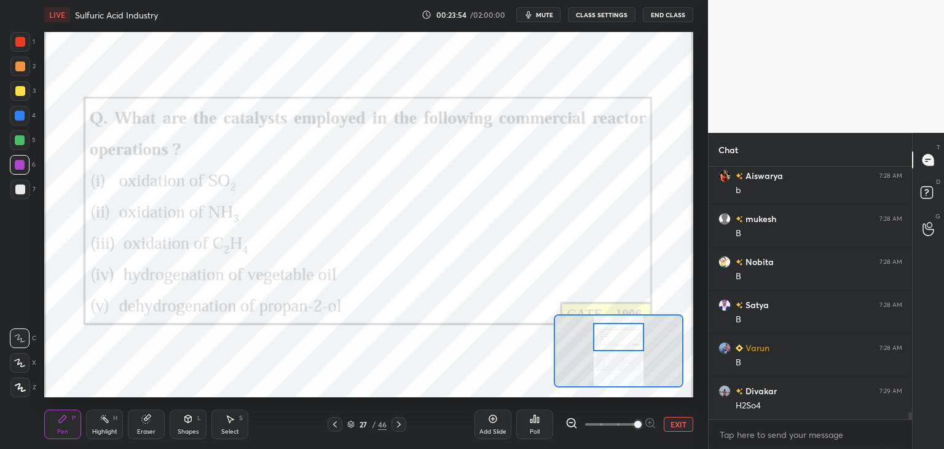
drag, startPoint x: 625, startPoint y: 361, endPoint x: 625, endPoint y: 347, distance: 14.1
click at [625, 347] on div at bounding box center [618, 337] width 51 height 28
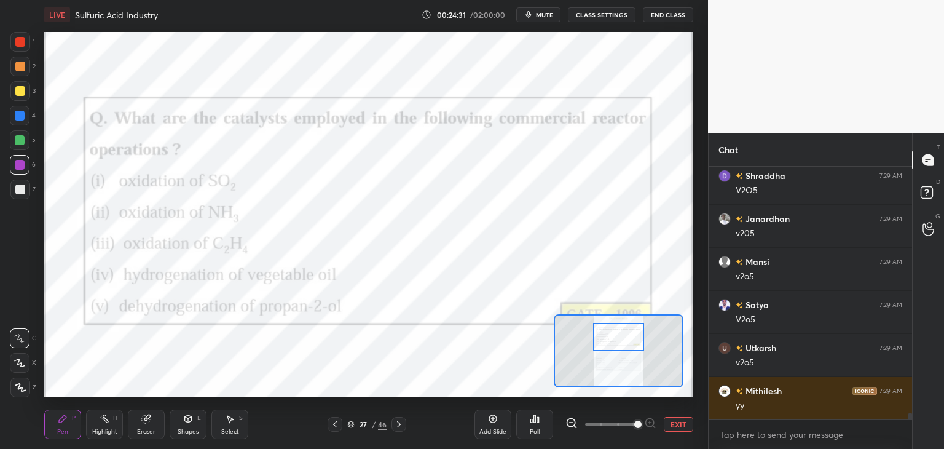
scroll to position [8918, 0]
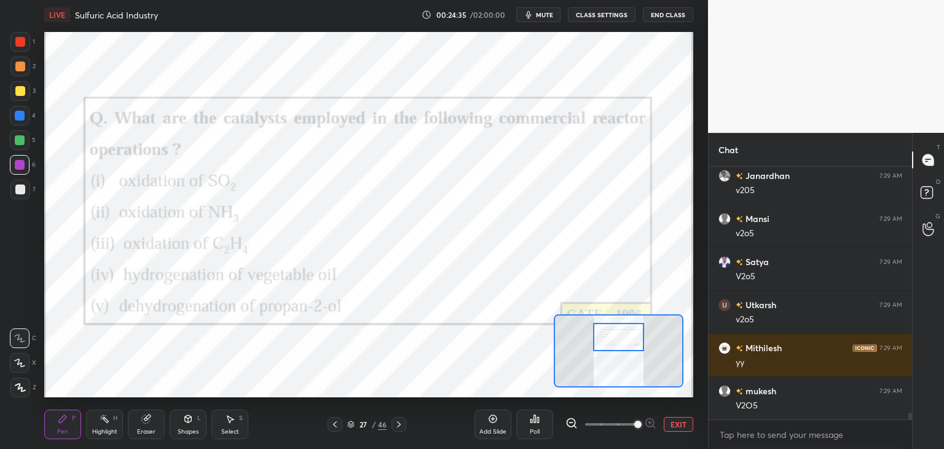
click at [334, 426] on icon at bounding box center [335, 424] width 4 height 6
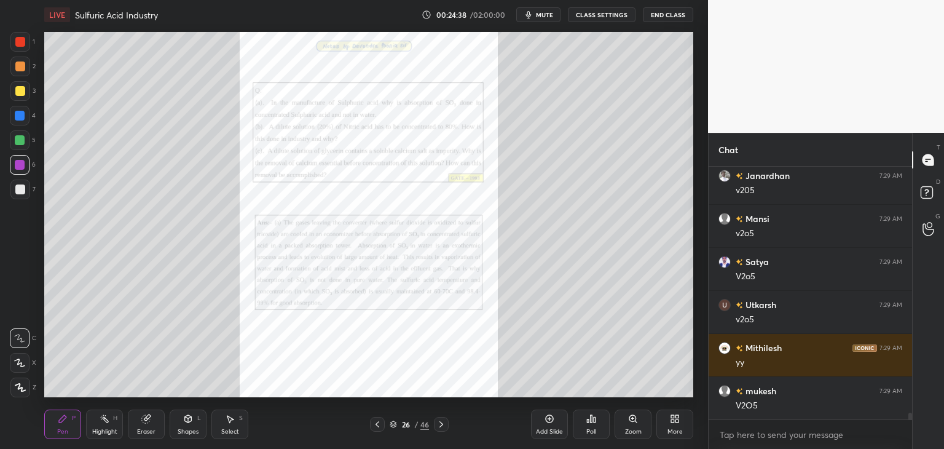
click at [379, 429] on div at bounding box center [377, 424] width 15 height 15
click at [380, 428] on icon at bounding box center [378, 424] width 10 height 10
click at [379, 428] on icon at bounding box center [378, 424] width 10 height 10
click at [379, 427] on icon at bounding box center [378, 424] width 10 height 10
click at [378, 427] on icon at bounding box center [378, 424] width 4 height 6
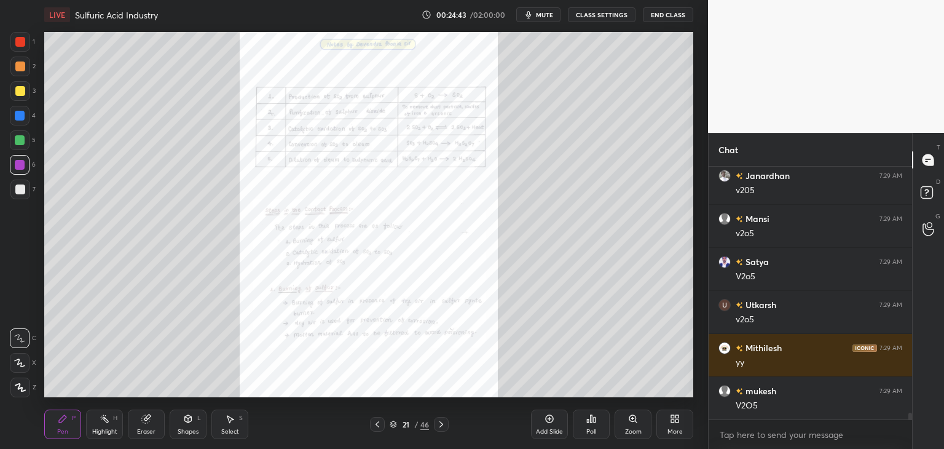
click at [379, 426] on icon at bounding box center [378, 424] width 10 height 10
click at [378, 426] on icon at bounding box center [378, 424] width 10 height 10
click at [440, 426] on icon at bounding box center [442, 424] width 4 height 6
click at [376, 426] on icon at bounding box center [378, 424] width 10 height 10
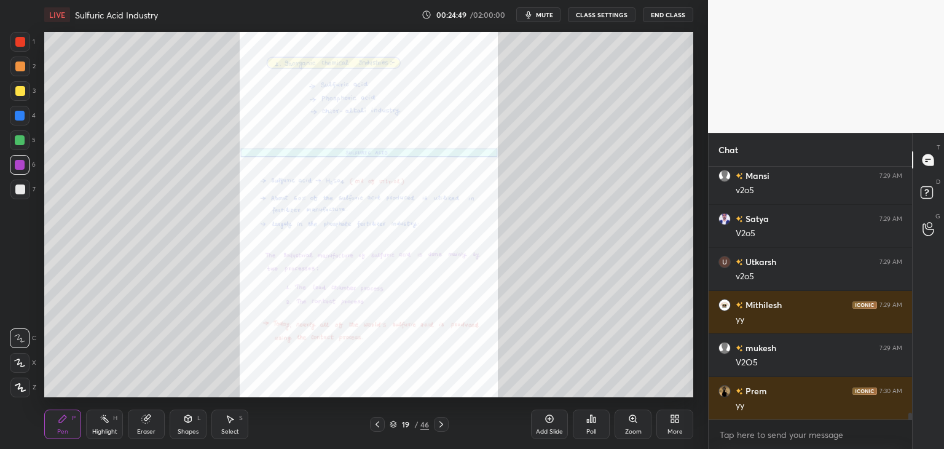
click at [626, 426] on div "Zoom" at bounding box center [633, 424] width 37 height 30
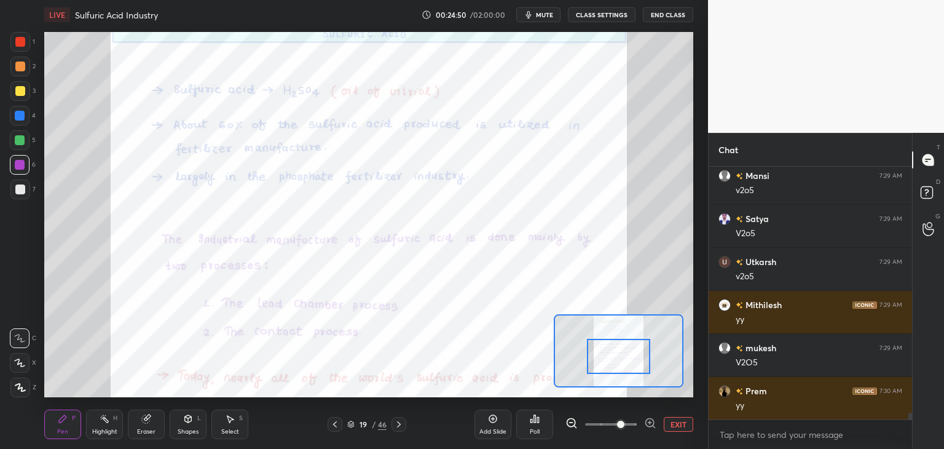
click at [617, 365] on div at bounding box center [619, 356] width 64 height 35
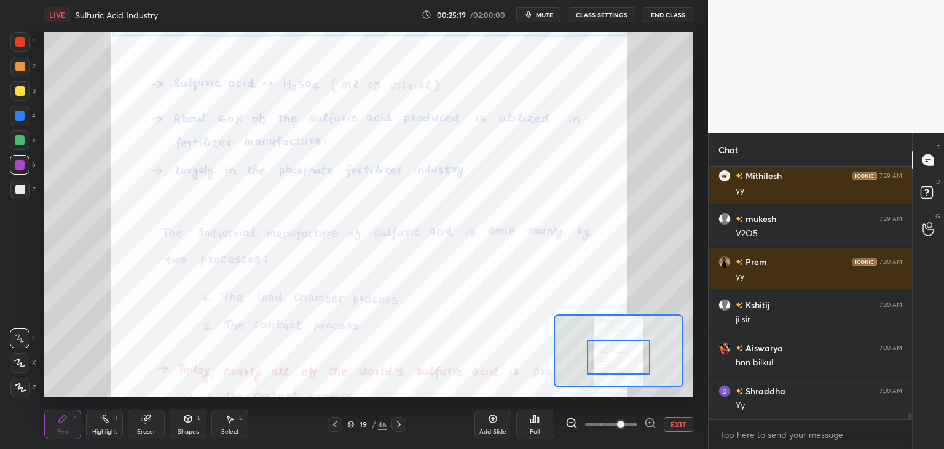
scroll to position [9133, 0]
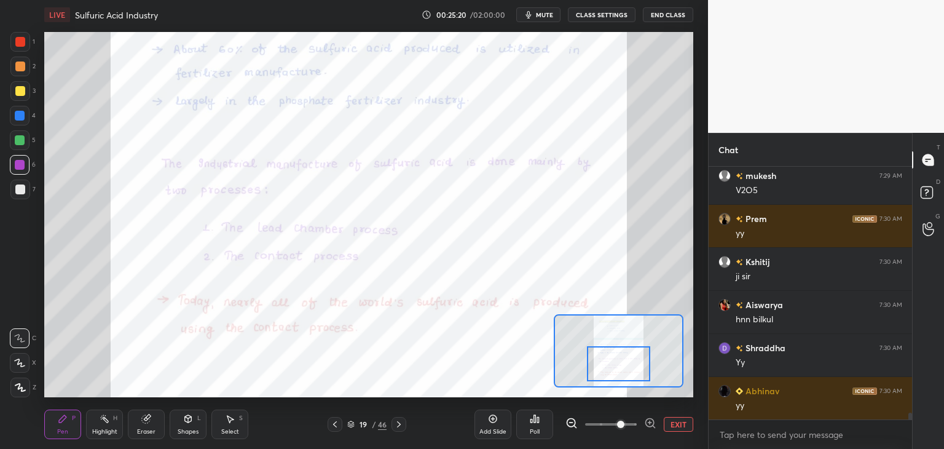
drag, startPoint x: 617, startPoint y: 362, endPoint x: 618, endPoint y: 369, distance: 6.8
click at [617, 368] on div at bounding box center [619, 363] width 64 height 35
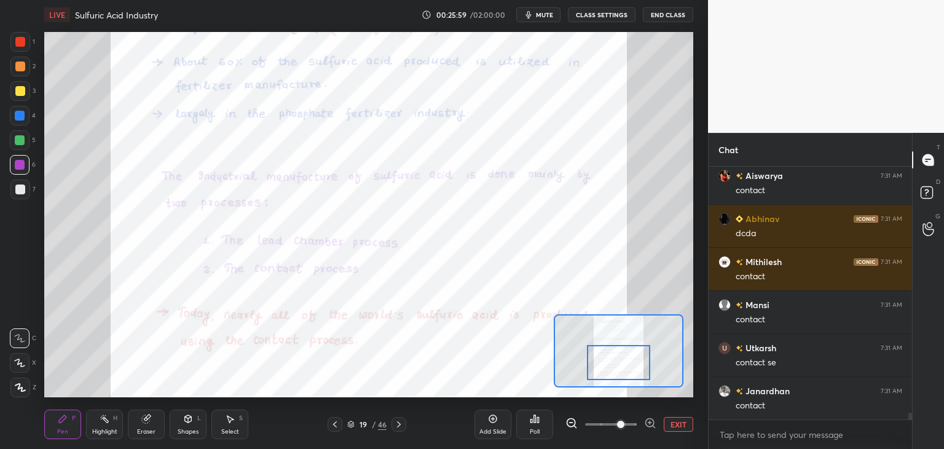
scroll to position [9507, 0]
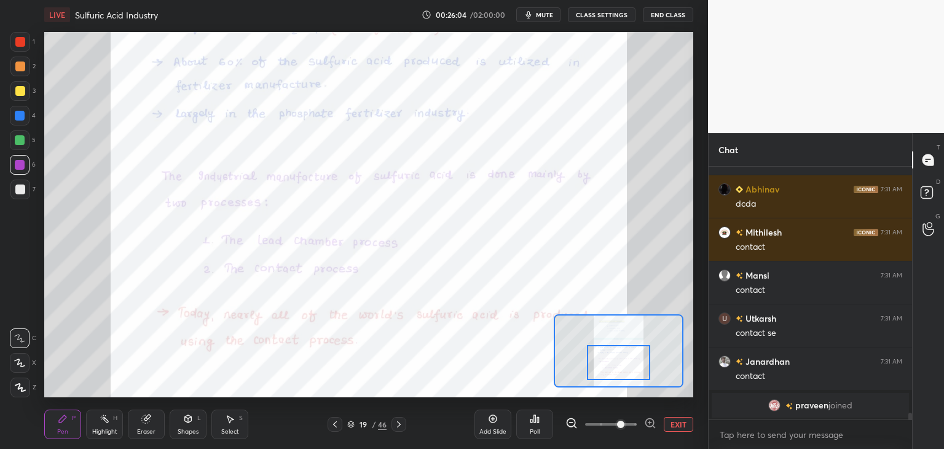
click at [400, 426] on icon at bounding box center [399, 424] width 10 height 10
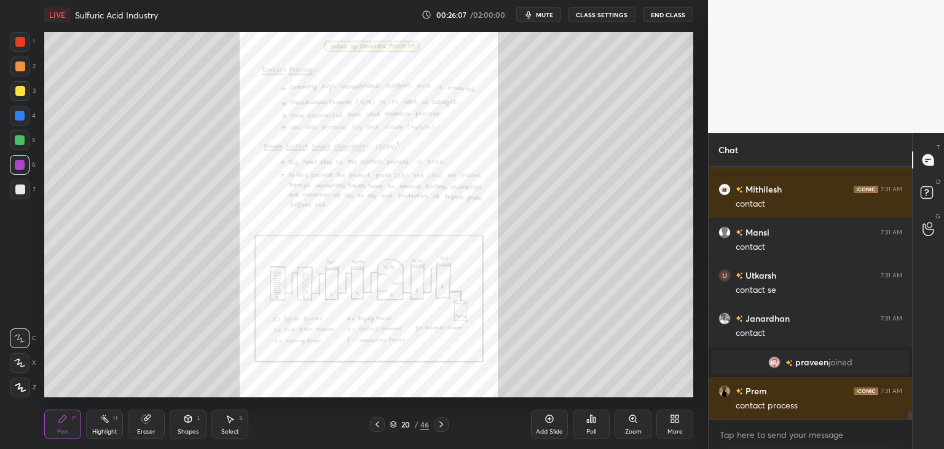
scroll to position [7171, 0]
click at [631, 428] on div "Zoom" at bounding box center [633, 431] width 17 height 6
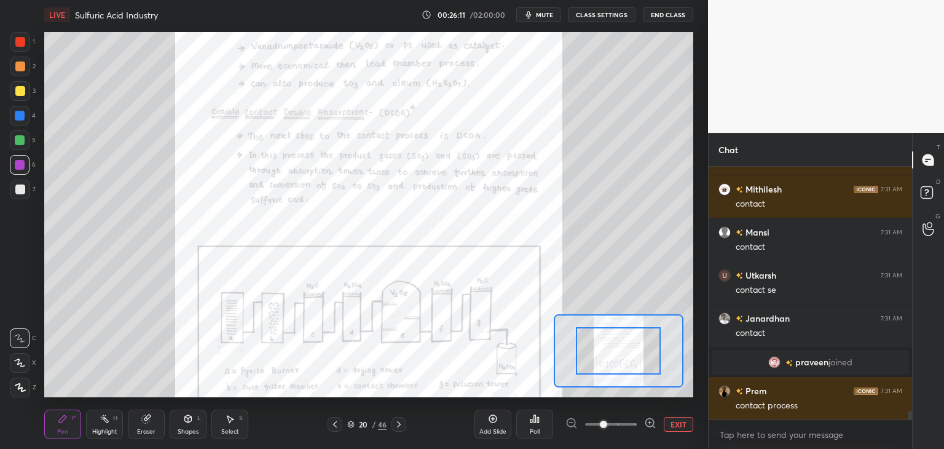
click at [632, 428] on span at bounding box center [611, 424] width 52 height 18
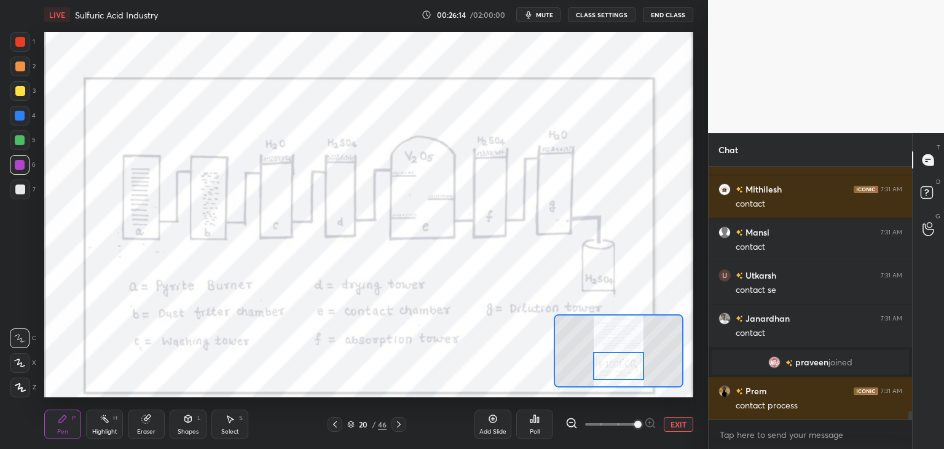
drag, startPoint x: 626, startPoint y: 352, endPoint x: 626, endPoint y: 367, distance: 14.8
click at [626, 367] on div at bounding box center [618, 366] width 51 height 28
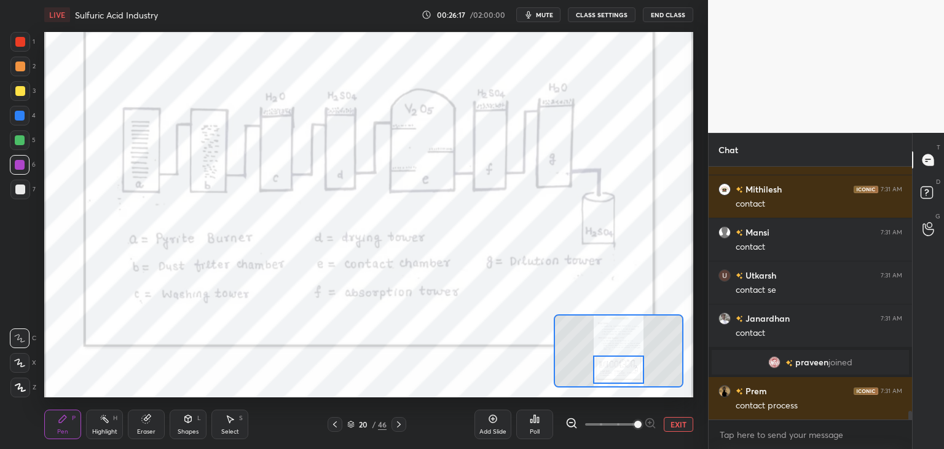
click at [618, 371] on div at bounding box center [618, 369] width 51 height 28
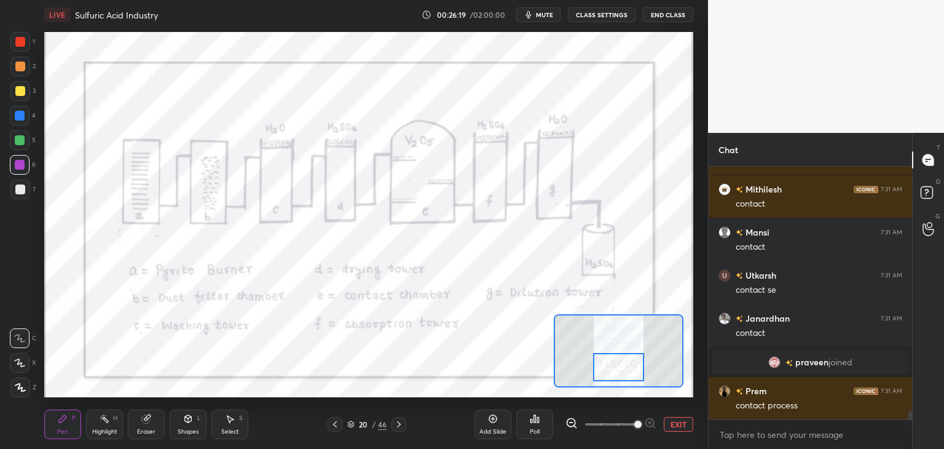
click at [621, 367] on div at bounding box center [618, 367] width 51 height 28
click at [352, 424] on icon at bounding box center [350, 423] width 7 height 7
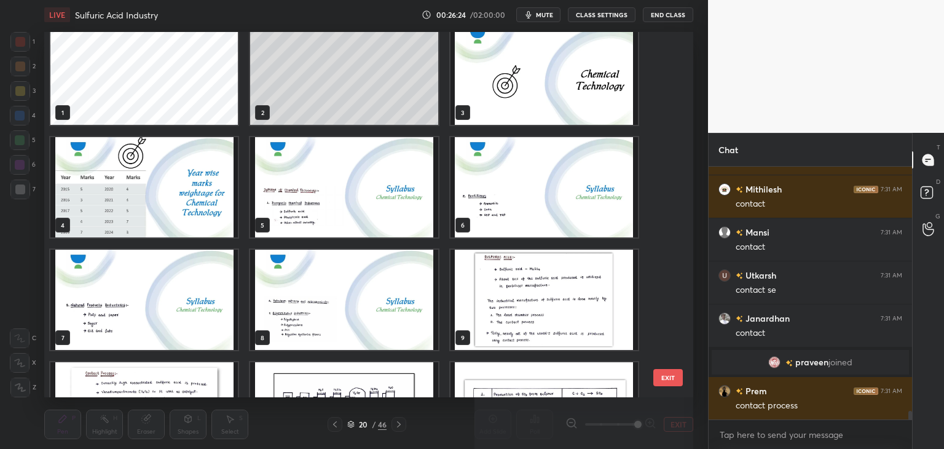
scroll to position [0, 0]
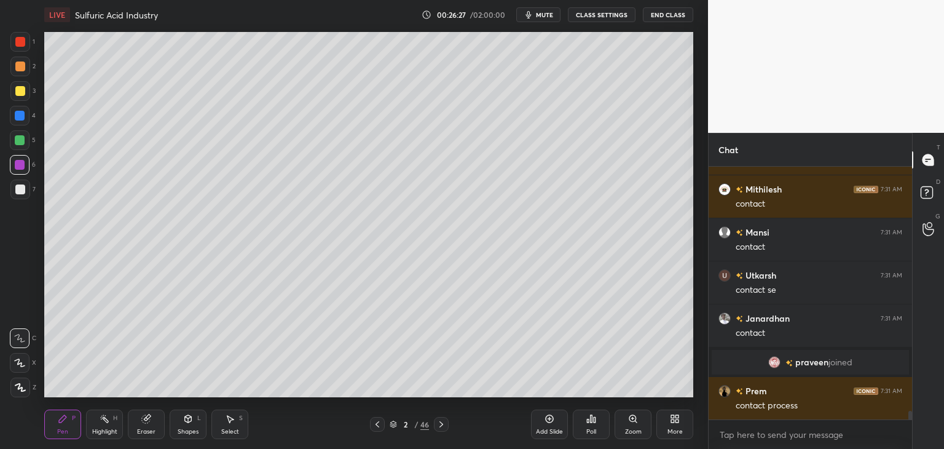
click at [12, 388] on div at bounding box center [20, 387] width 20 height 20
click at [19, 190] on div at bounding box center [20, 189] width 10 height 10
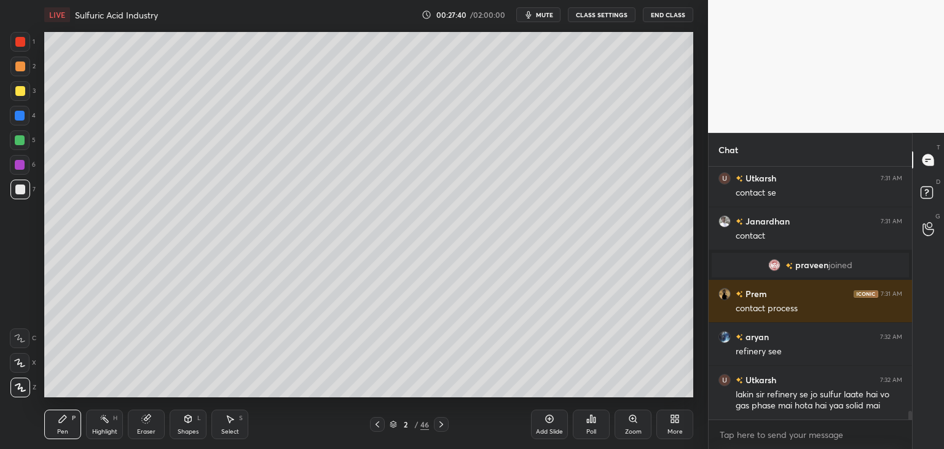
scroll to position [7311, 0]
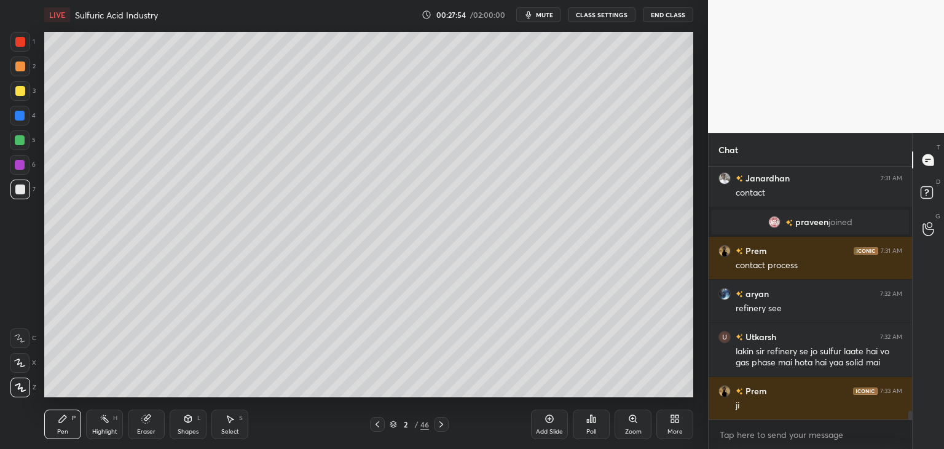
click at [149, 424] on icon at bounding box center [146, 419] width 10 height 10
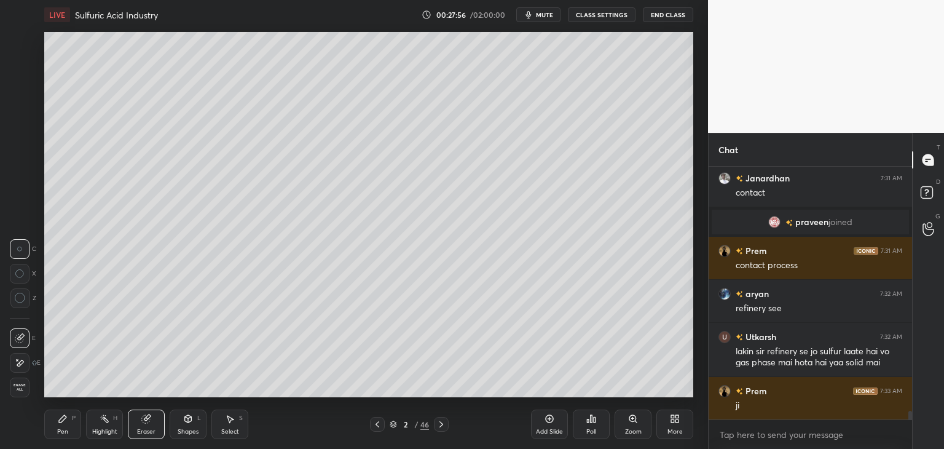
click at [73, 425] on div "Pen P" at bounding box center [62, 424] width 37 height 30
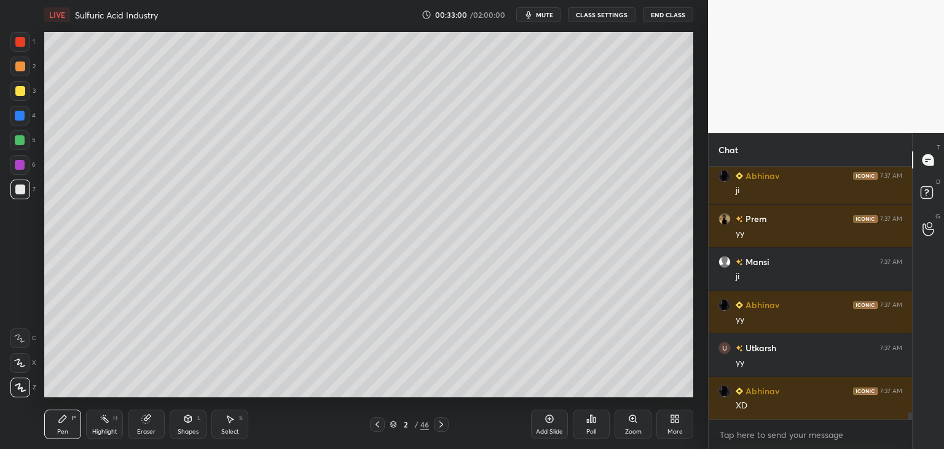
scroll to position [8625, 0]
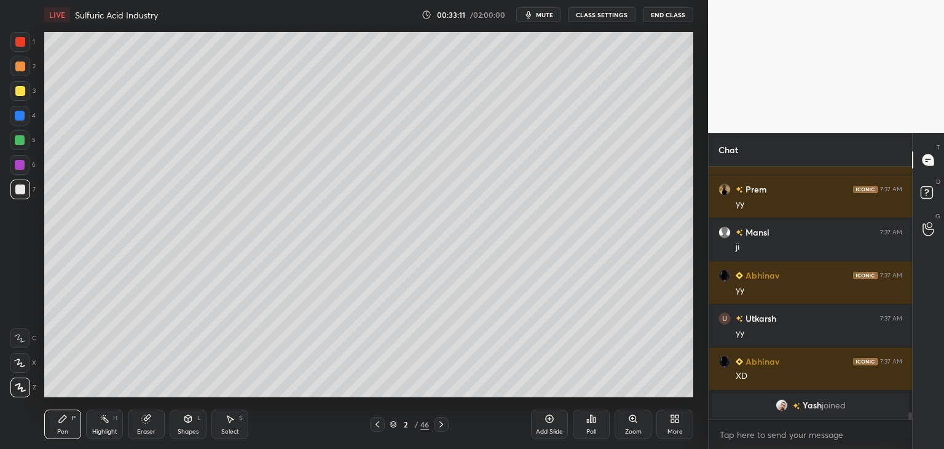
click at [144, 425] on div "Eraser" at bounding box center [146, 424] width 37 height 30
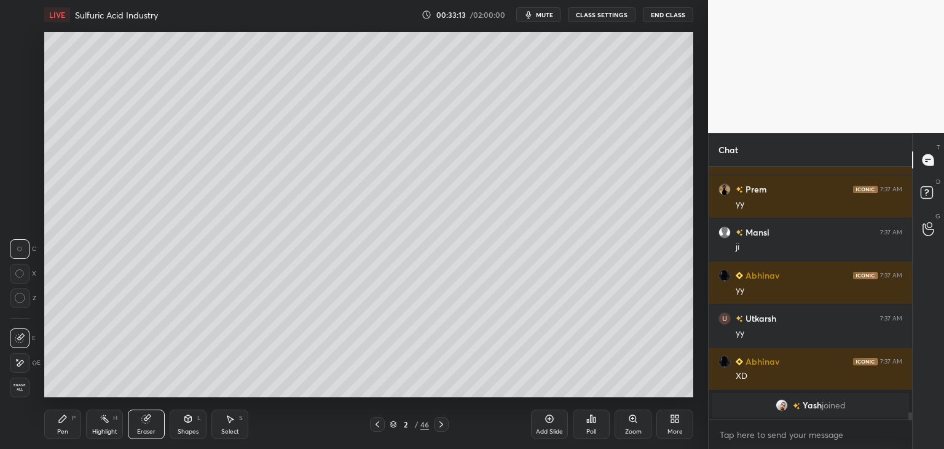
click at [20, 304] on div at bounding box center [20, 298] width 20 height 20
click at [63, 433] on div "Pen" at bounding box center [62, 431] width 11 height 6
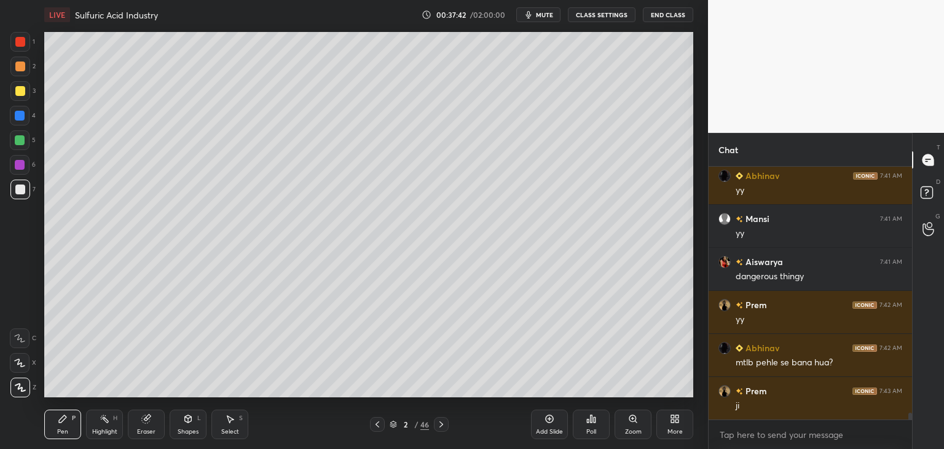
scroll to position [9046, 0]
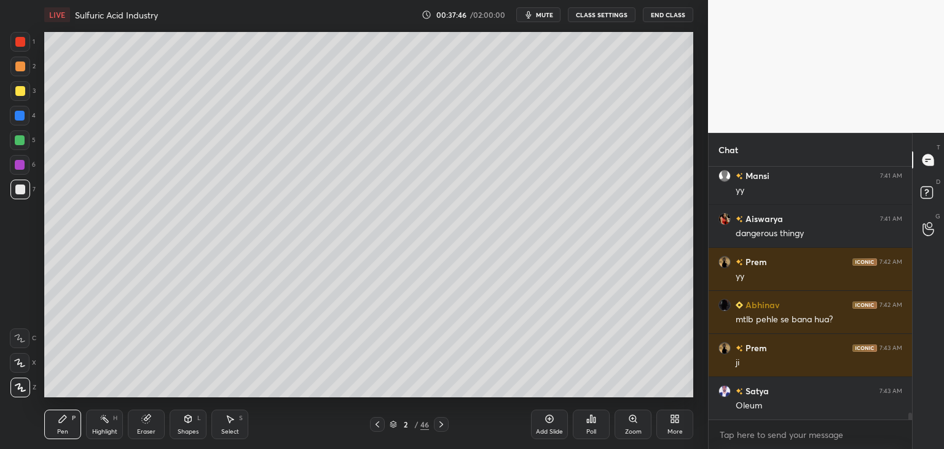
click at [155, 422] on div "Eraser" at bounding box center [146, 424] width 37 height 30
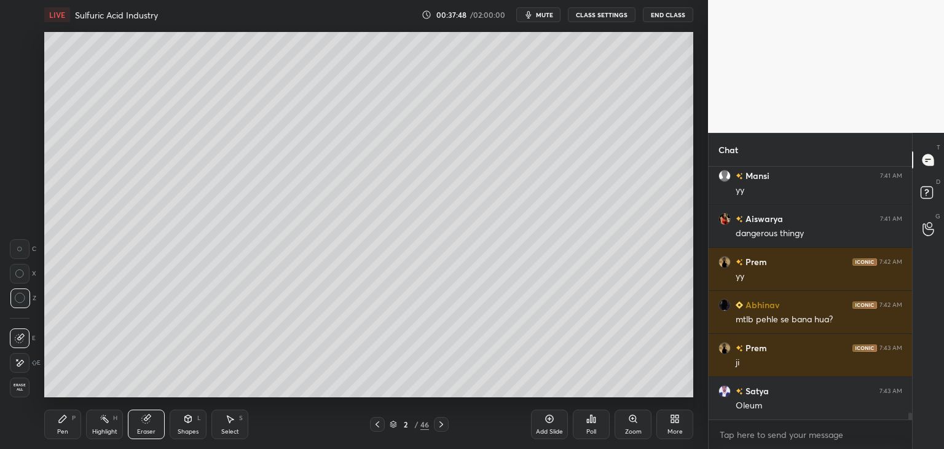
click at [66, 424] on div "Pen P" at bounding box center [62, 424] width 37 height 30
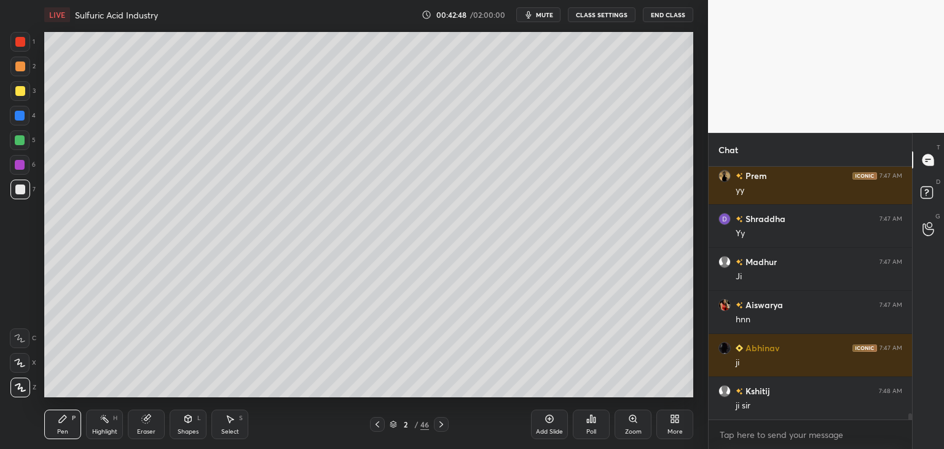
scroll to position [10531, 0]
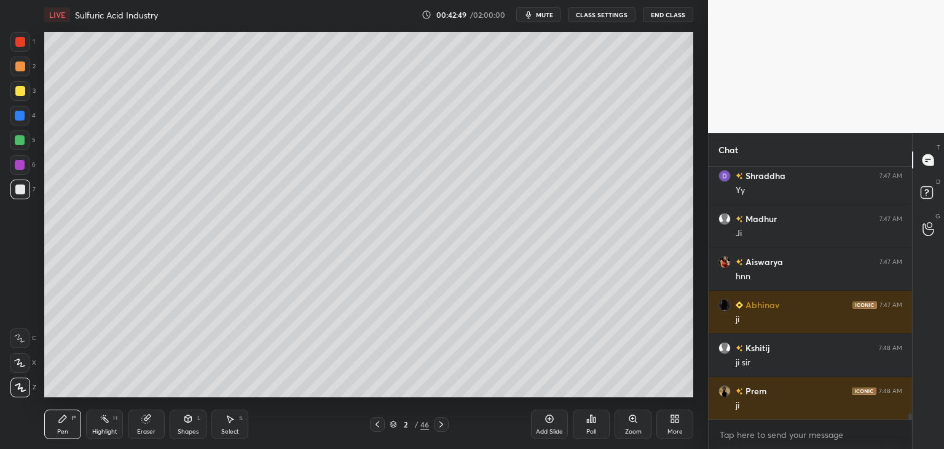
click at [393, 426] on icon at bounding box center [393, 425] width 6 height 2
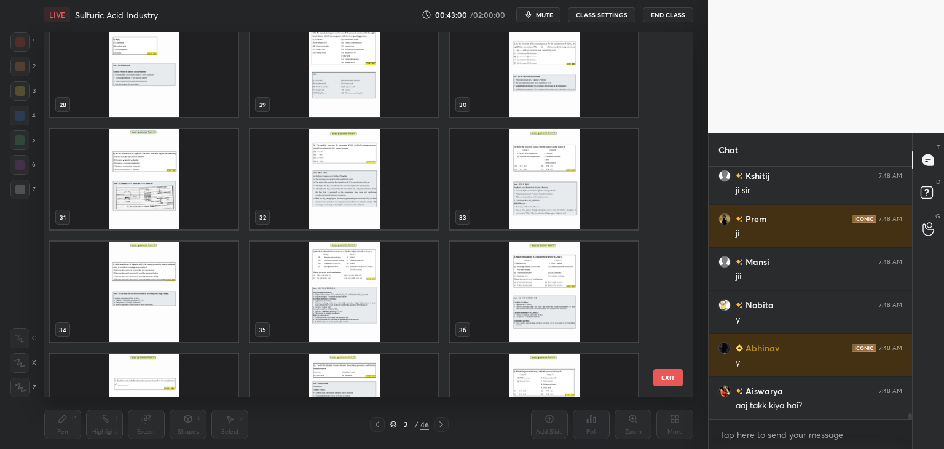
scroll to position [1025, 0]
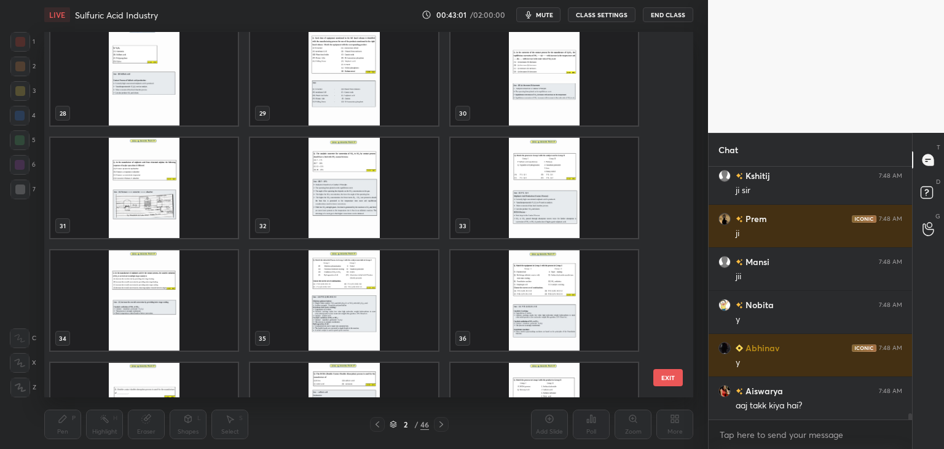
click at [149, 212] on img "grid" at bounding box center [143, 188] width 187 height 100
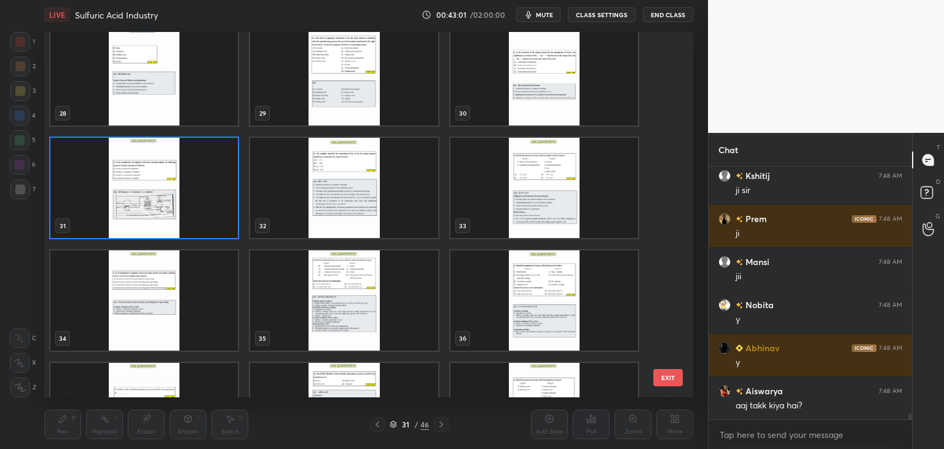
click at [149, 215] on img "grid" at bounding box center [143, 188] width 187 height 100
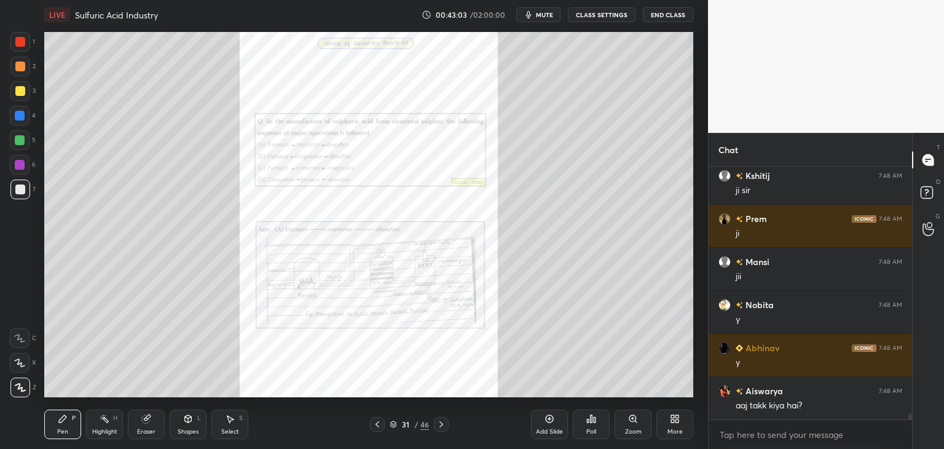
click at [637, 424] on div "Zoom" at bounding box center [633, 424] width 37 height 30
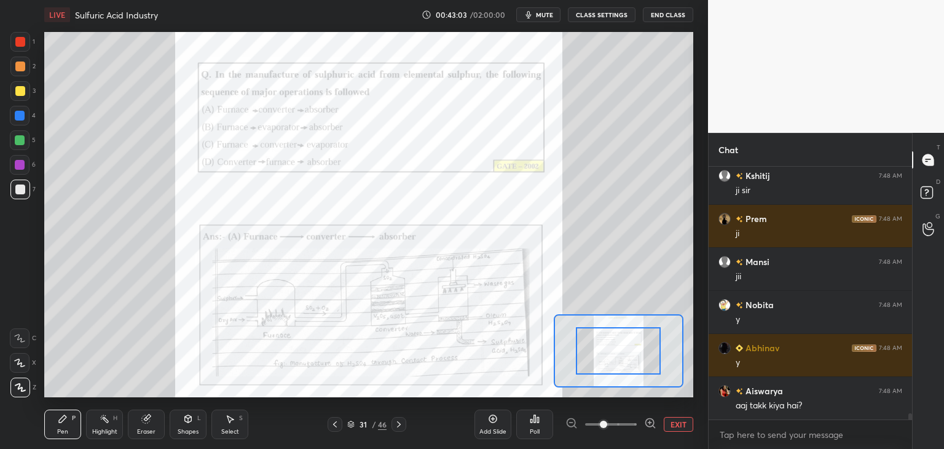
click at [639, 424] on div at bounding box center [611, 424] width 91 height 15
click at [639, 425] on div at bounding box center [611, 424] width 91 height 15
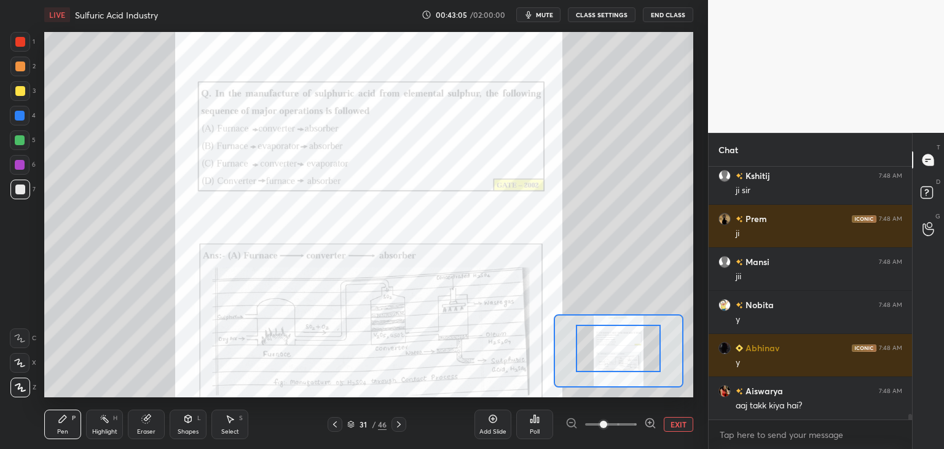
scroll to position [10757, 0]
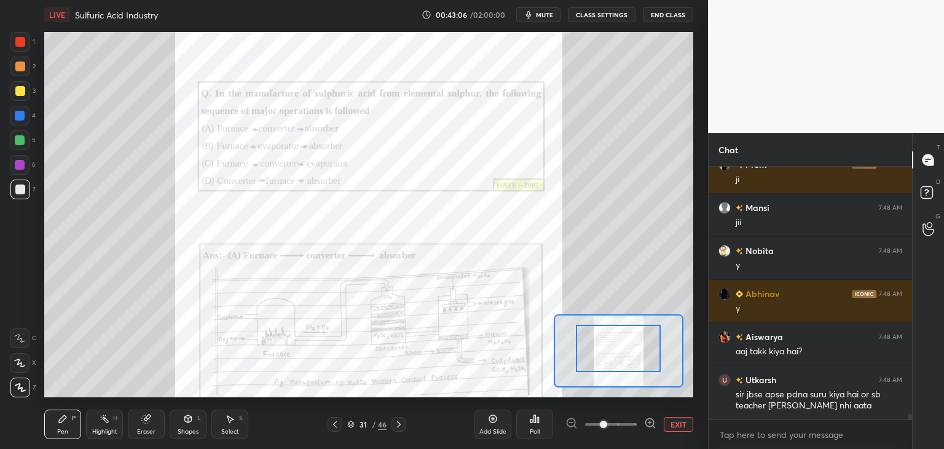
click at [647, 424] on icon at bounding box center [650, 423] width 12 height 12
click at [649, 423] on icon at bounding box center [650, 423] width 12 height 12
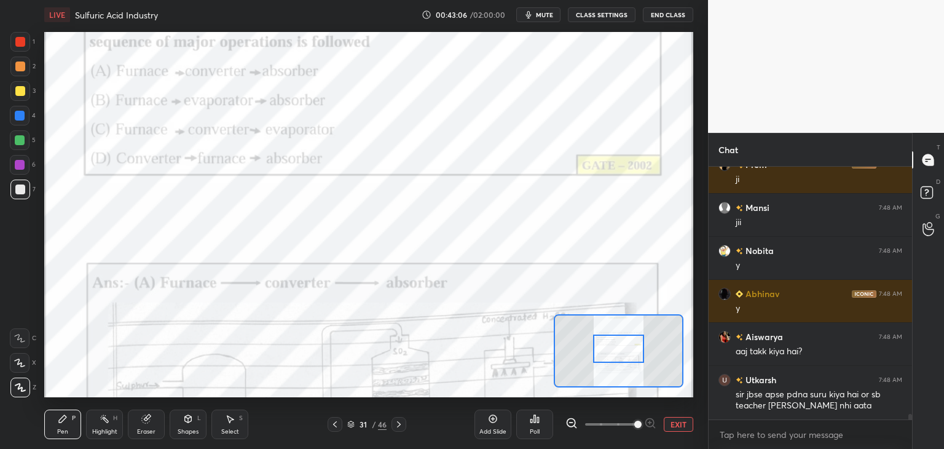
click at [642, 423] on span at bounding box center [637, 423] width 7 height 7
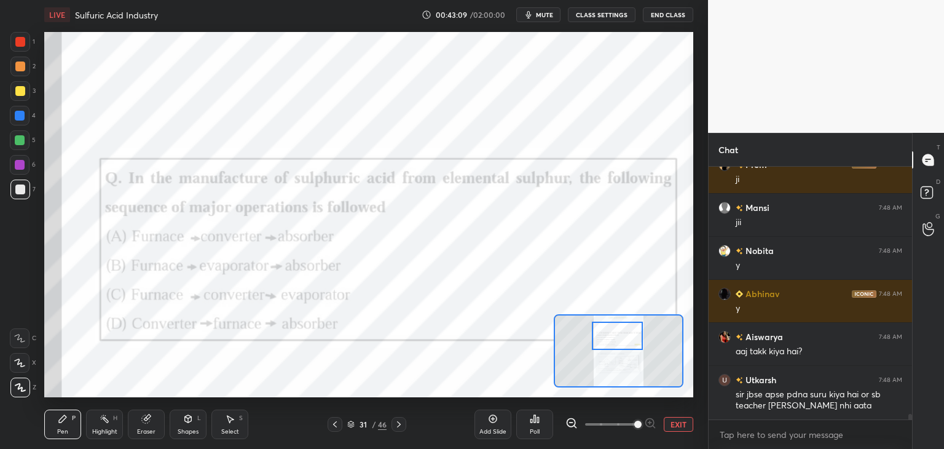
drag, startPoint x: 627, startPoint y: 352, endPoint x: 626, endPoint y: 340, distance: 11.7
click at [626, 340] on div at bounding box center [617, 335] width 51 height 28
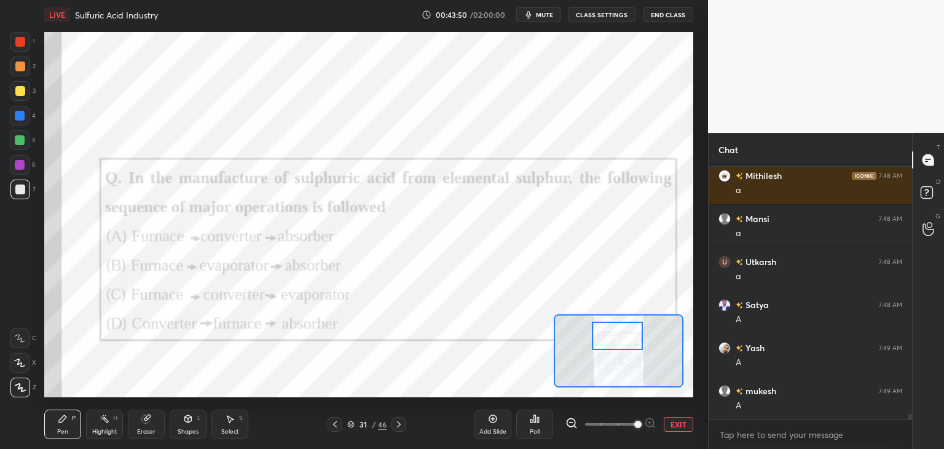
scroll to position [11145, 0]
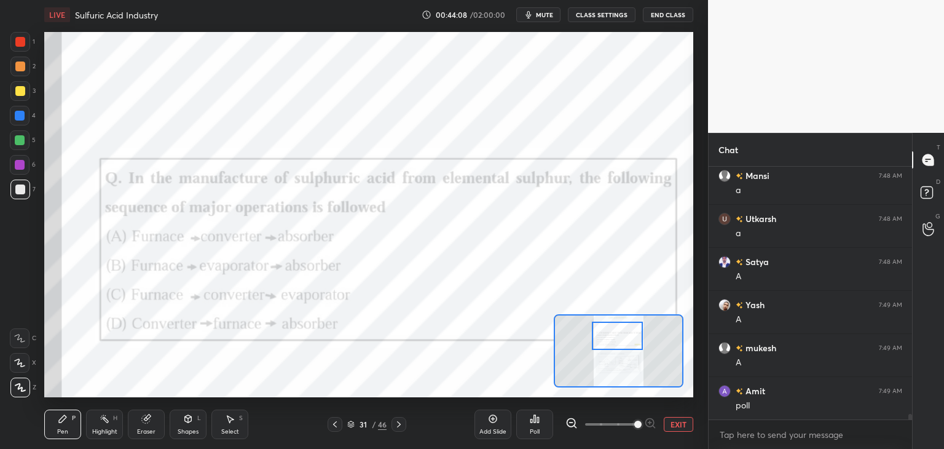
click at [17, 167] on div at bounding box center [20, 165] width 10 height 10
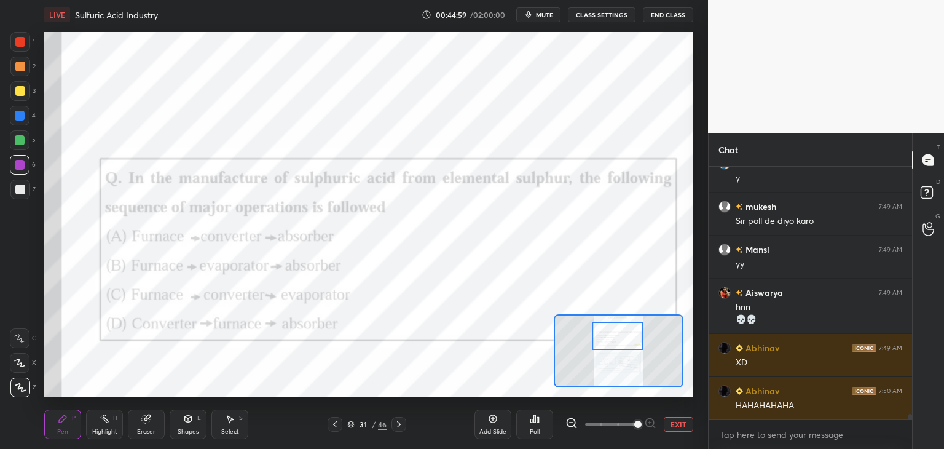
scroll to position [11513, 0]
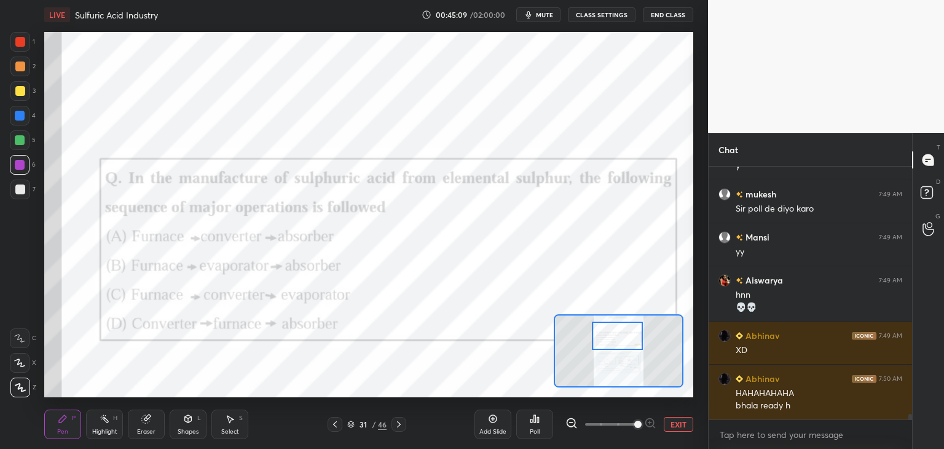
click at [336, 425] on icon at bounding box center [335, 424] width 10 height 10
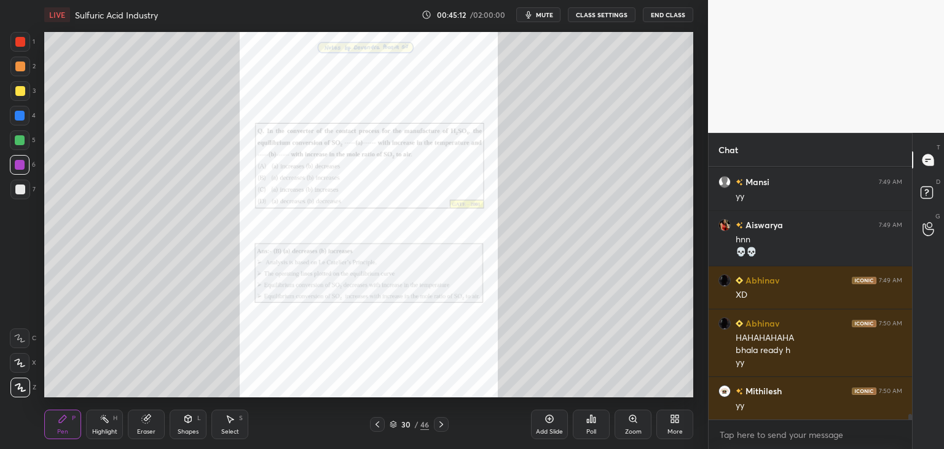
scroll to position [11612, 0]
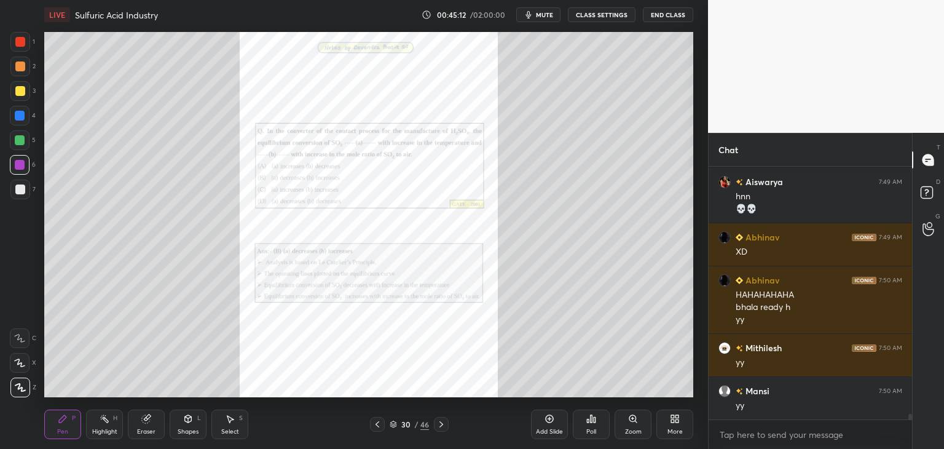
click at [639, 423] on div "Zoom" at bounding box center [633, 424] width 37 height 30
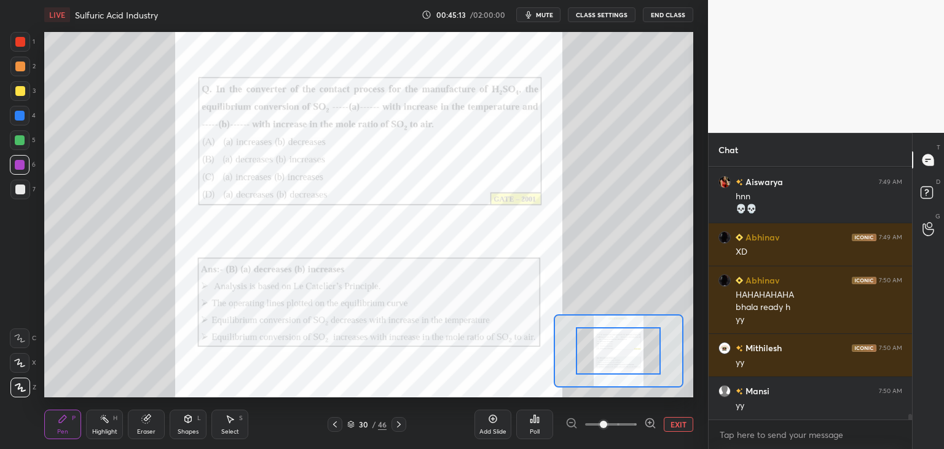
click at [639, 425] on div at bounding box center [611, 424] width 91 height 15
click at [637, 425] on div at bounding box center [611, 424] width 91 height 15
click at [648, 425] on icon at bounding box center [650, 423] width 12 height 12
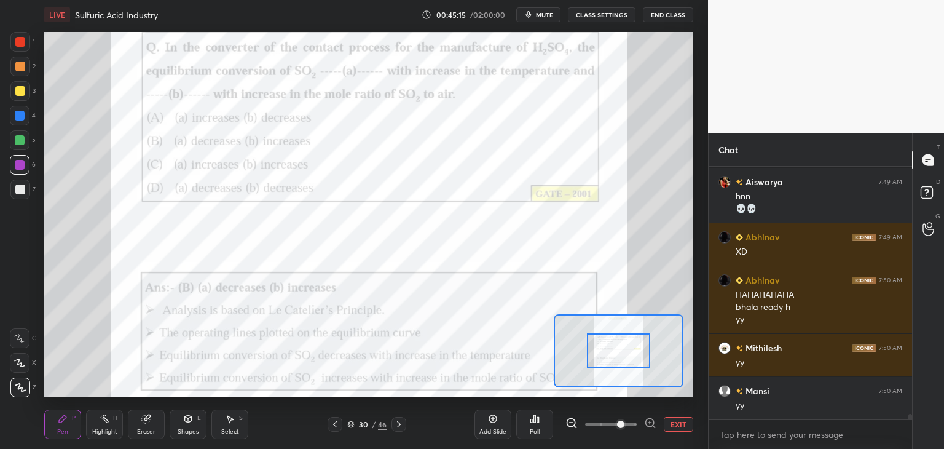
click at [647, 419] on icon at bounding box center [650, 423] width 12 height 12
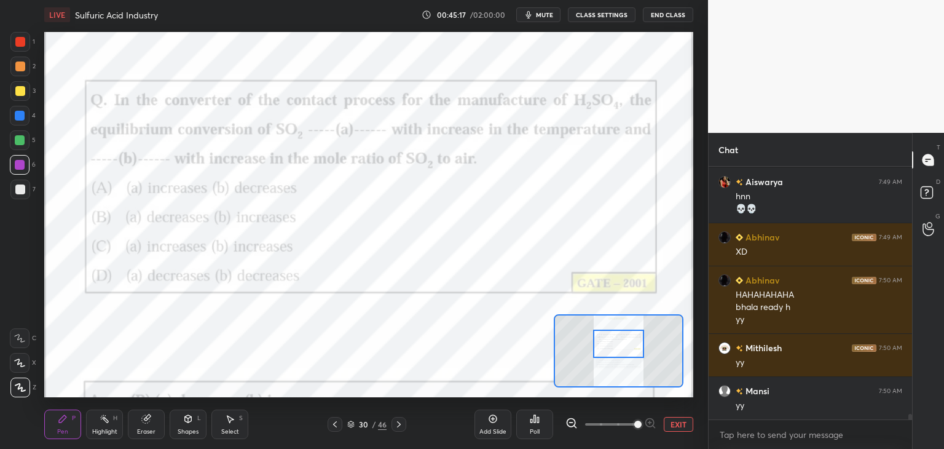
drag, startPoint x: 625, startPoint y: 352, endPoint x: 625, endPoint y: 344, distance: 7.4
click at [625, 344] on div at bounding box center [618, 343] width 51 height 28
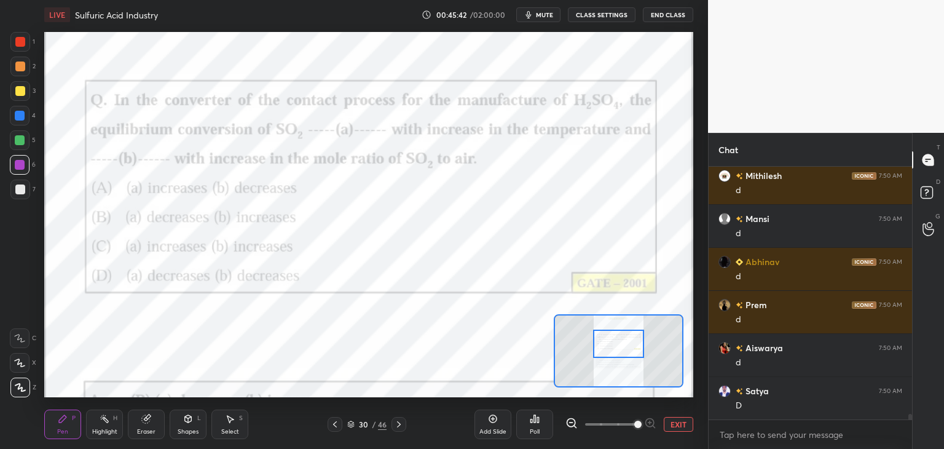
scroll to position [11956, 0]
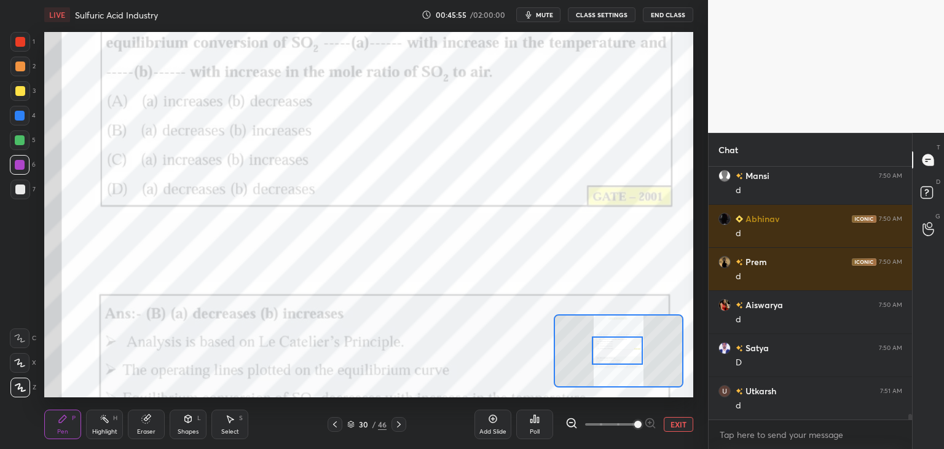
click at [615, 349] on div at bounding box center [617, 350] width 51 height 28
click at [332, 425] on icon at bounding box center [335, 424] width 10 height 10
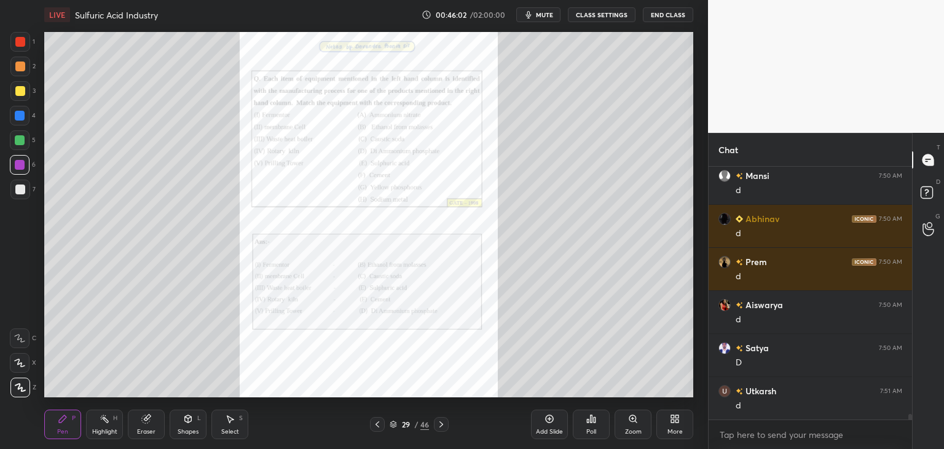
click at [393, 425] on icon at bounding box center [393, 423] width 7 height 7
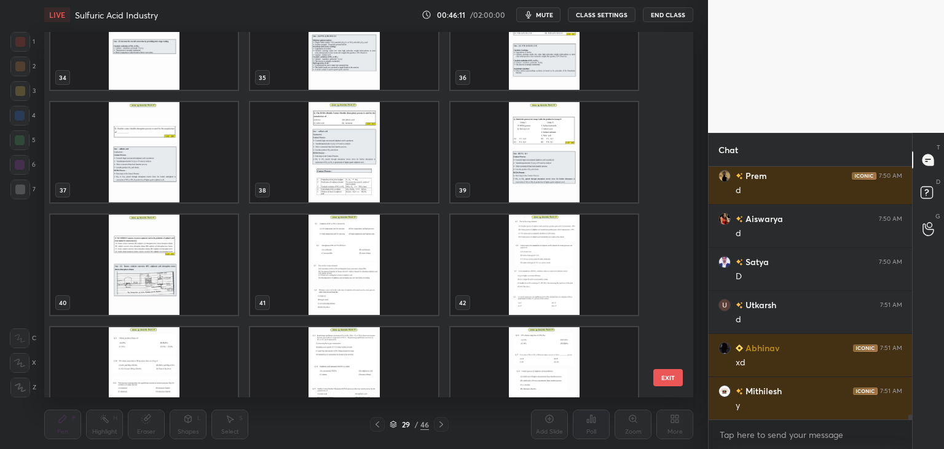
scroll to position [1283, 0]
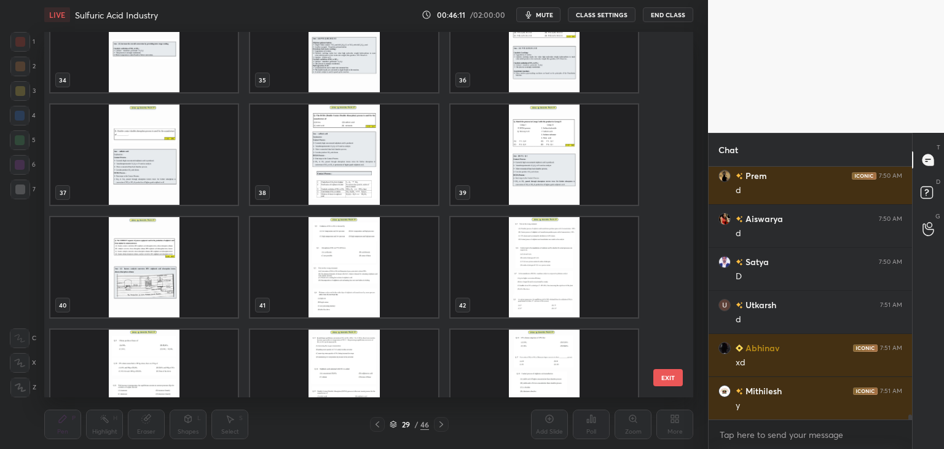
click at [183, 296] on img "grid" at bounding box center [143, 267] width 187 height 100
click at [184, 298] on img "grid" at bounding box center [143, 267] width 187 height 100
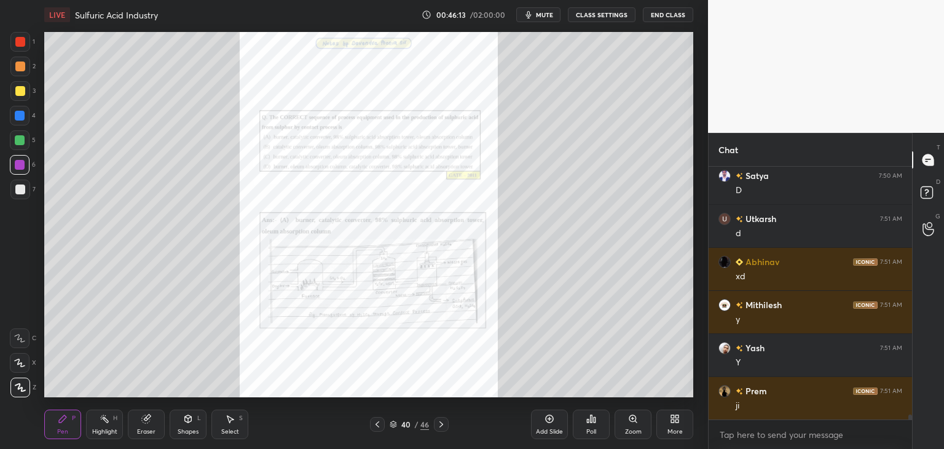
click at [628, 426] on div "Zoom" at bounding box center [633, 424] width 37 height 30
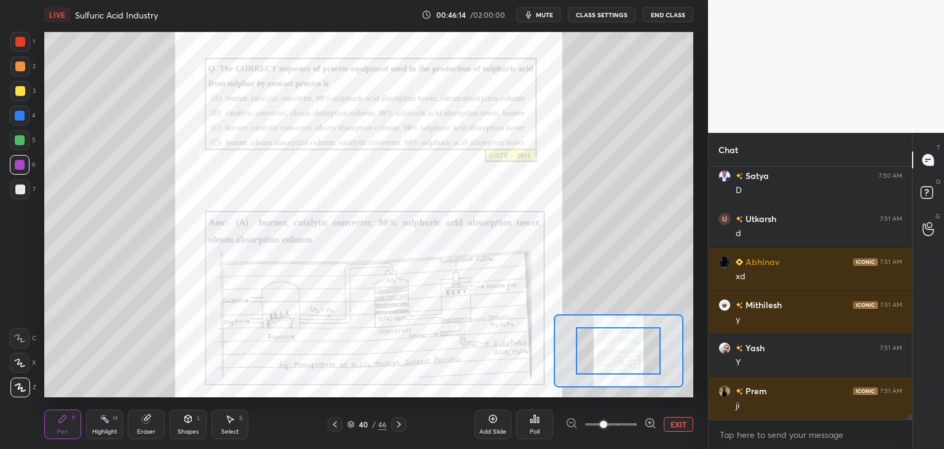
click at [629, 425] on span at bounding box center [611, 424] width 52 height 18
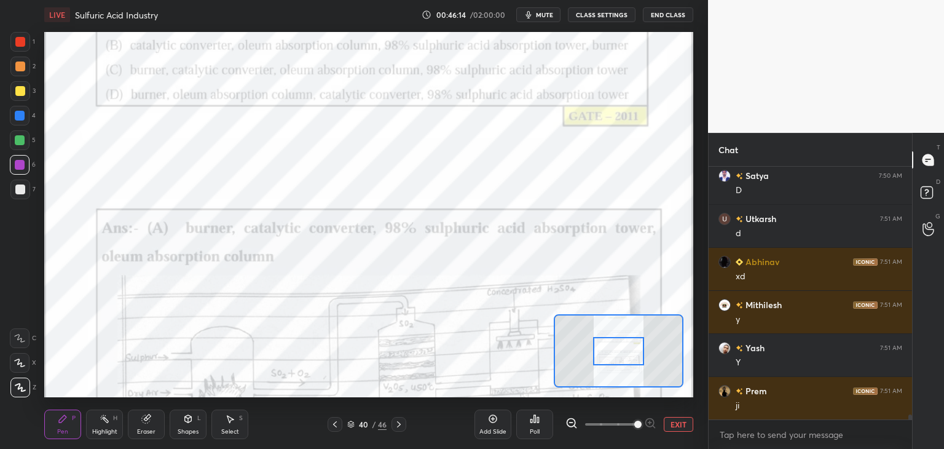
scroll to position [12171, 0]
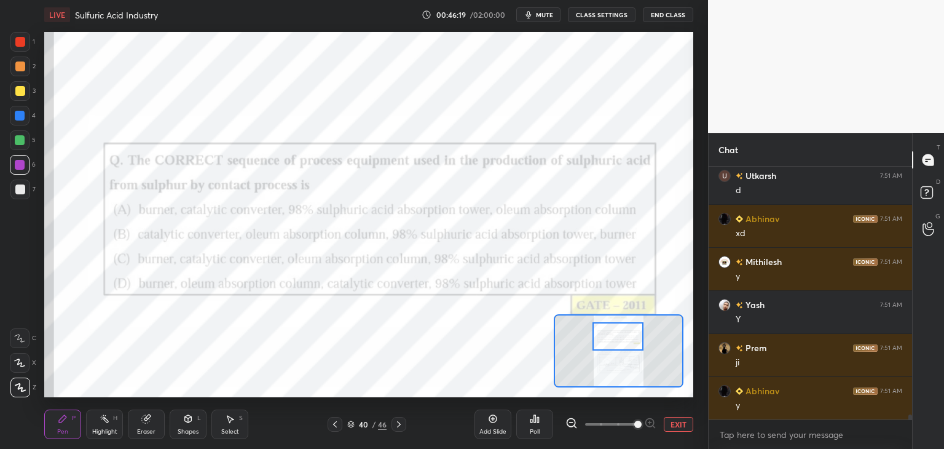
drag, startPoint x: 627, startPoint y: 356, endPoint x: 626, endPoint y: 342, distance: 14.2
click at [626, 342] on div at bounding box center [618, 336] width 51 height 28
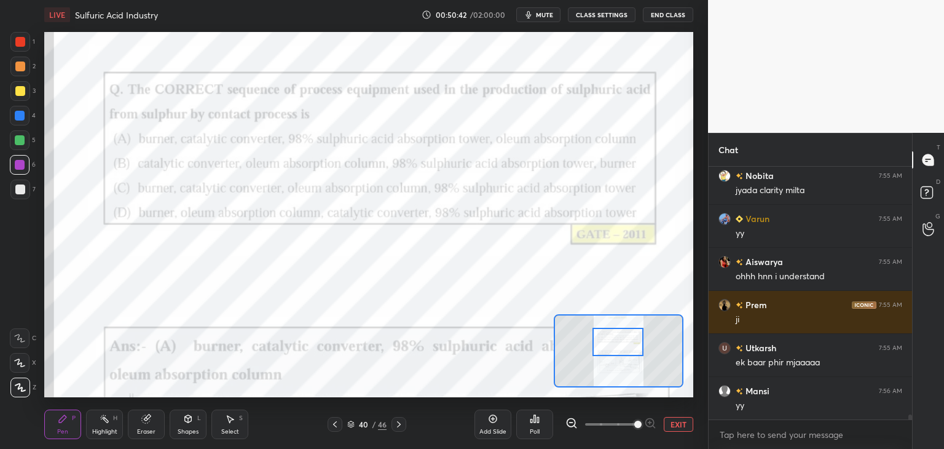
scroll to position [13431, 0]
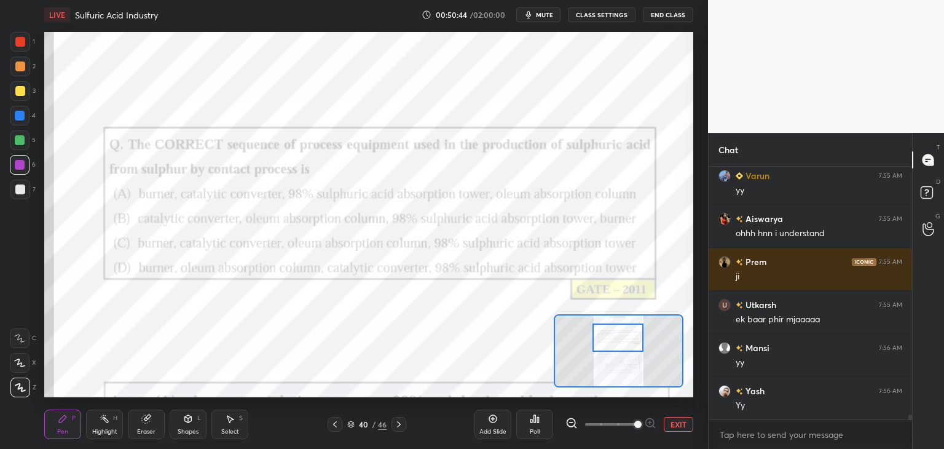
click at [621, 340] on div at bounding box center [618, 337] width 51 height 28
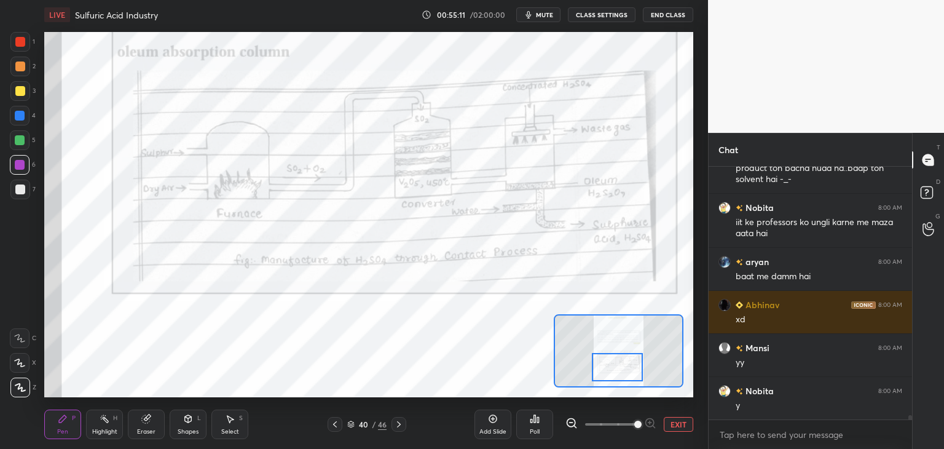
scroll to position [14261, 0]
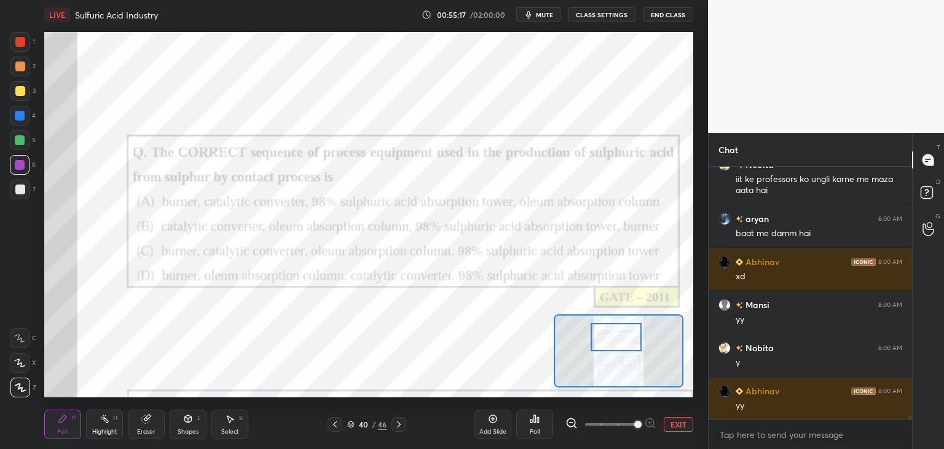
click at [611, 345] on div at bounding box center [616, 337] width 51 height 28
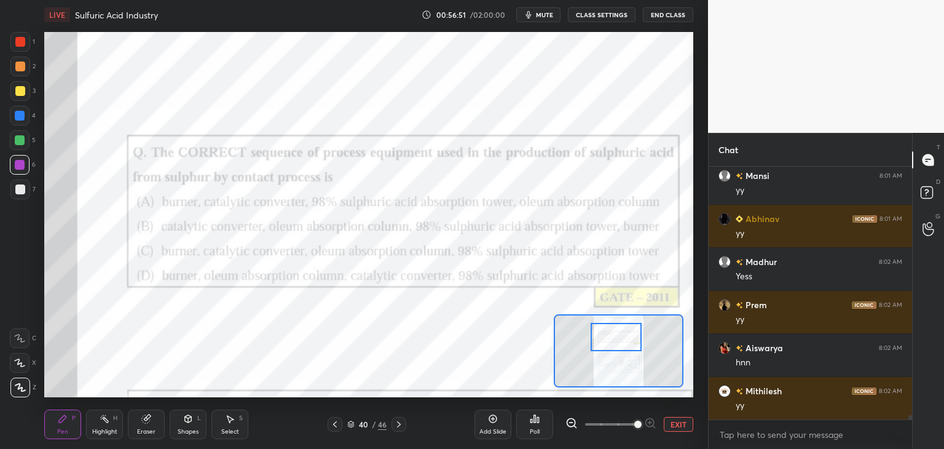
scroll to position [14906, 0]
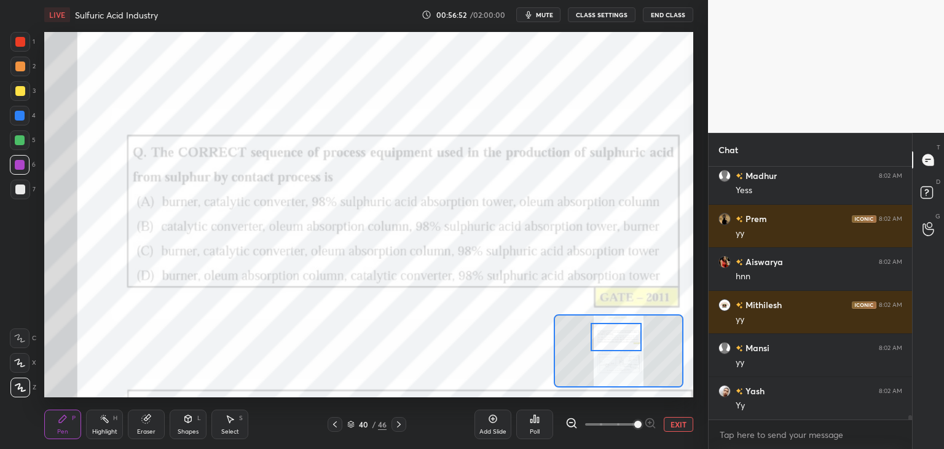
click at [334, 425] on icon at bounding box center [335, 424] width 10 height 10
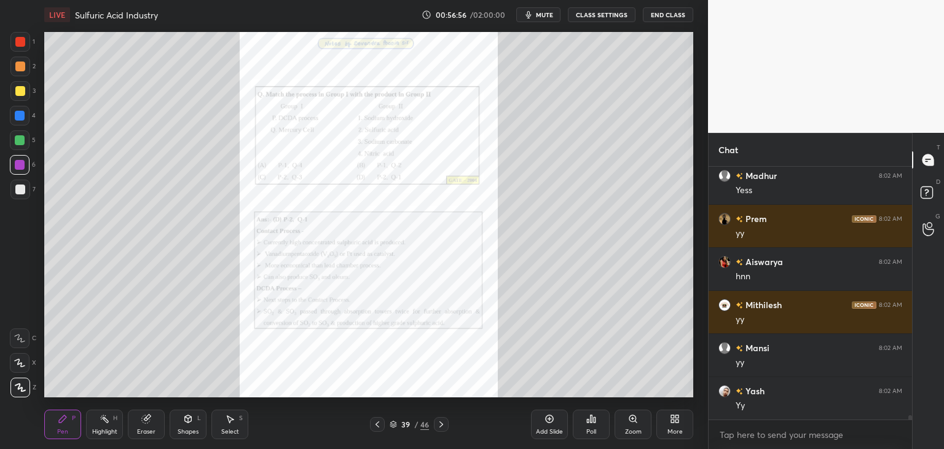
click at [376, 427] on icon at bounding box center [378, 424] width 10 height 10
click at [377, 425] on icon at bounding box center [378, 424] width 10 height 10
click at [376, 425] on icon at bounding box center [378, 424] width 10 height 10
click at [379, 424] on icon at bounding box center [378, 424] width 10 height 10
click at [379, 425] on icon at bounding box center [378, 424] width 10 height 10
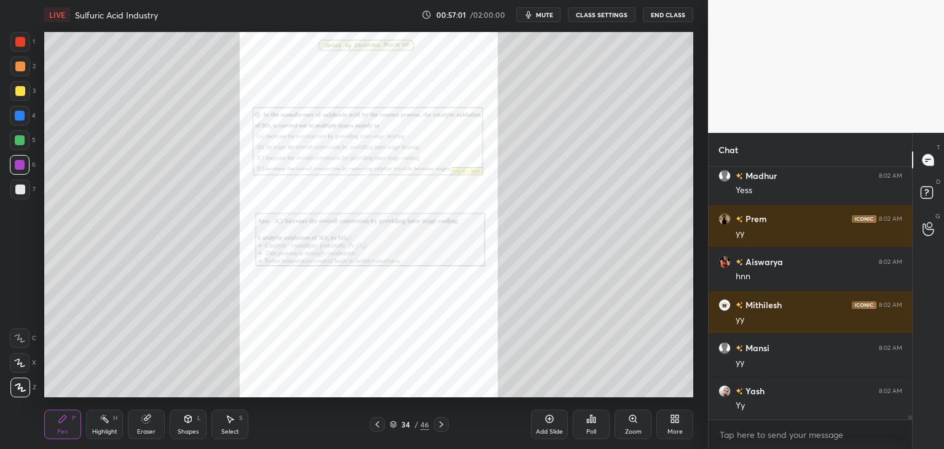
click at [380, 424] on icon at bounding box center [378, 424] width 10 height 10
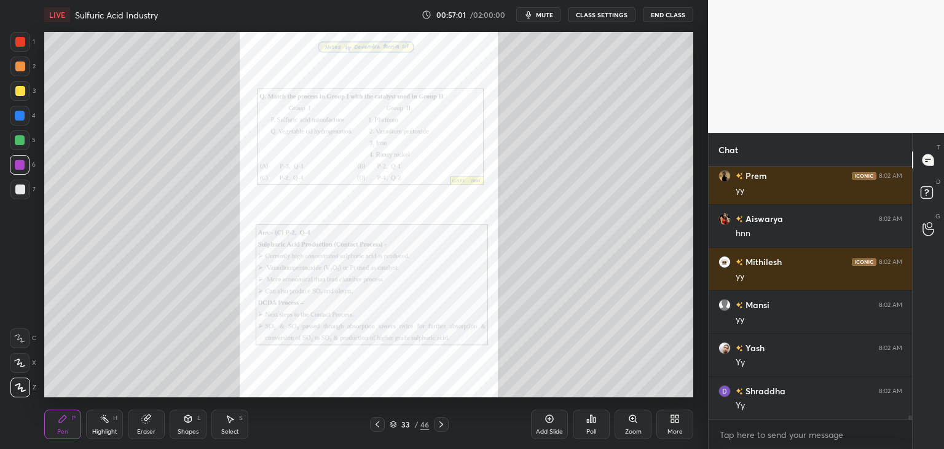
click at [380, 424] on icon at bounding box center [378, 424] width 10 height 10
click at [437, 424] on icon at bounding box center [441, 424] width 10 height 10
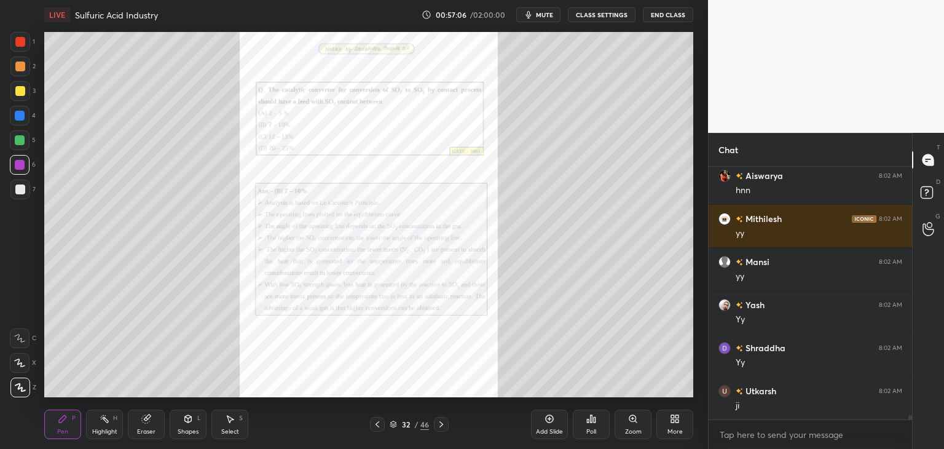
click at [380, 426] on icon at bounding box center [378, 424] width 10 height 10
click at [376, 425] on icon at bounding box center [378, 424] width 10 height 10
click at [375, 428] on icon at bounding box center [378, 424] width 10 height 10
click at [374, 428] on icon at bounding box center [378, 424] width 10 height 10
click at [442, 426] on icon at bounding box center [441, 424] width 10 height 10
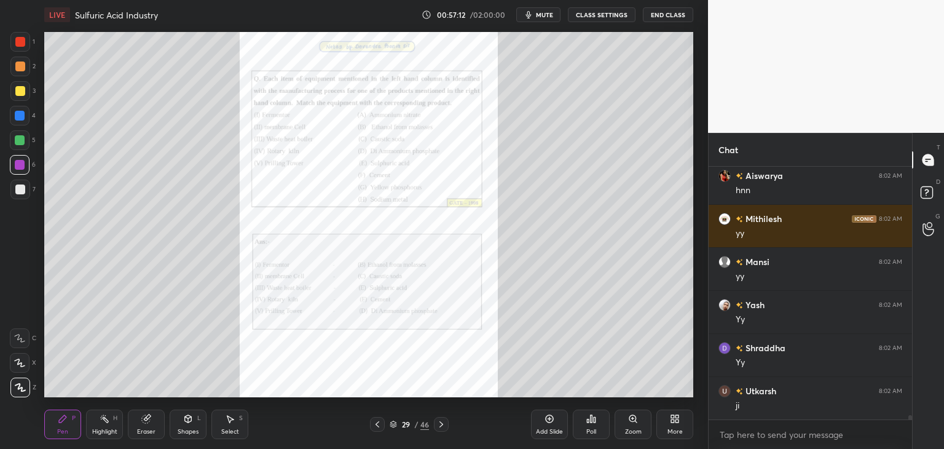
click at [622, 424] on div "Zoom" at bounding box center [633, 424] width 37 height 30
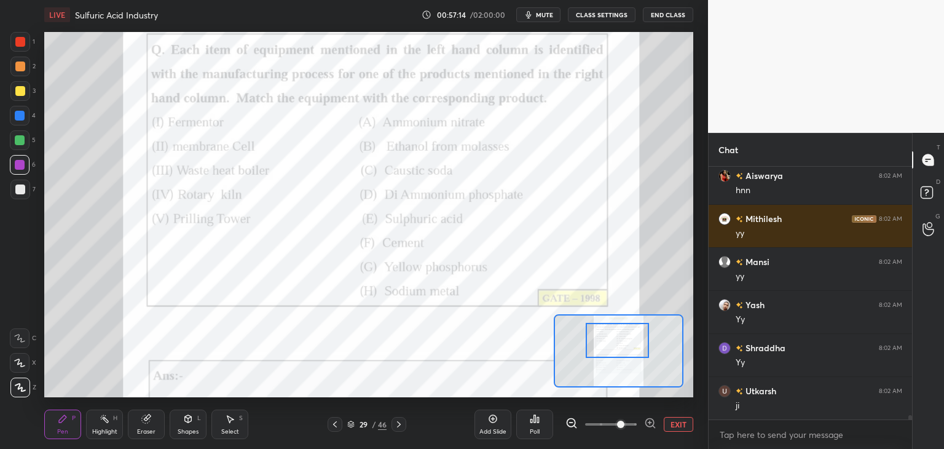
drag, startPoint x: 620, startPoint y: 353, endPoint x: 620, endPoint y: 345, distance: 8.6
click at [620, 345] on div at bounding box center [618, 340] width 64 height 35
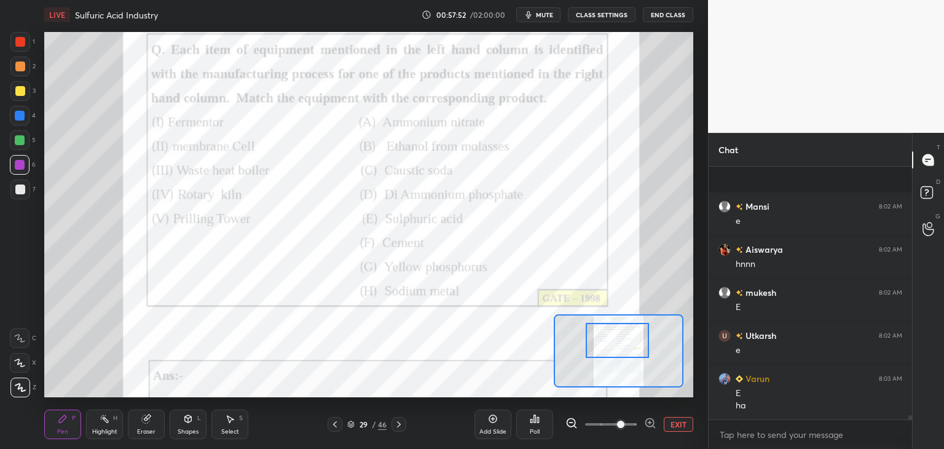
scroll to position [15435, 0]
click at [337, 425] on icon at bounding box center [335, 424] width 10 height 10
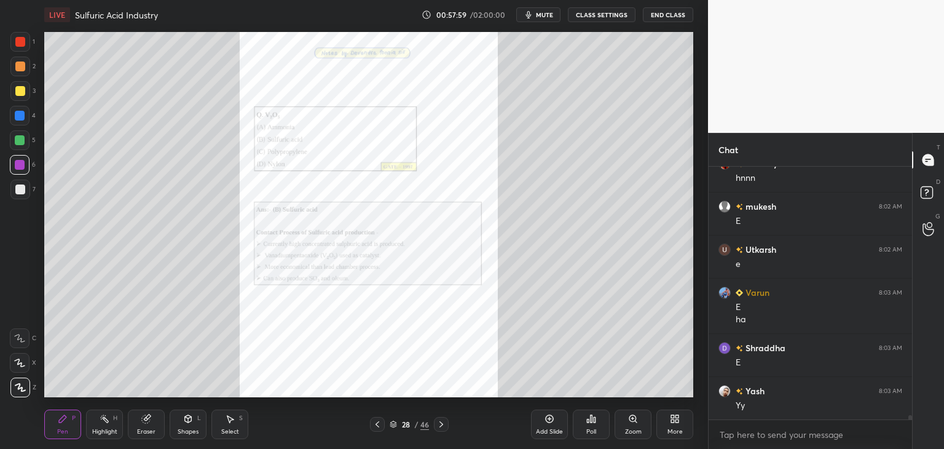
scroll to position [15478, 0]
click at [381, 428] on div at bounding box center [377, 424] width 15 height 15
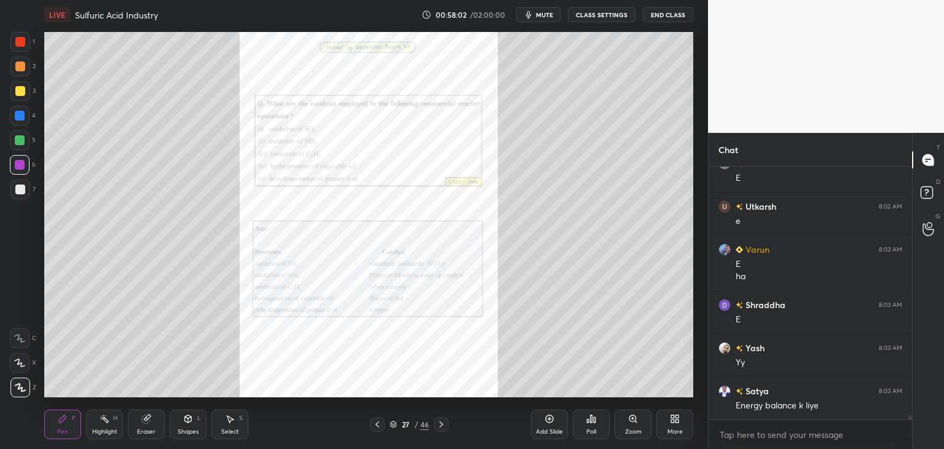
click at [374, 425] on icon at bounding box center [378, 424] width 10 height 10
click at [633, 428] on div "Zoom" at bounding box center [633, 431] width 17 height 6
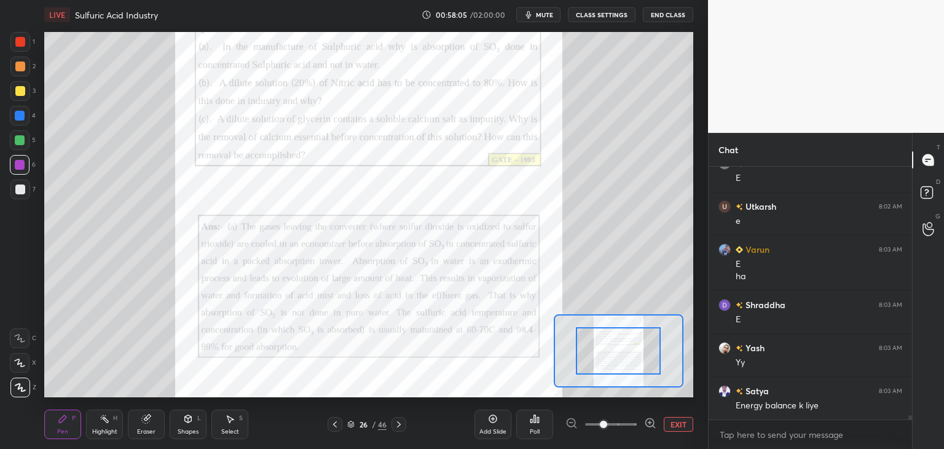
click at [633, 428] on span at bounding box center [611, 424] width 52 height 18
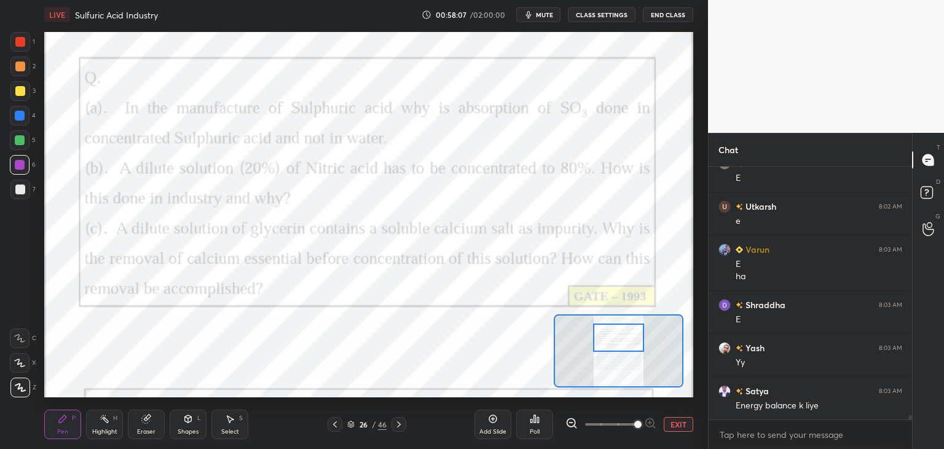
drag, startPoint x: 620, startPoint y: 353, endPoint x: 620, endPoint y: 339, distance: 13.5
click at [620, 339] on div at bounding box center [618, 337] width 51 height 28
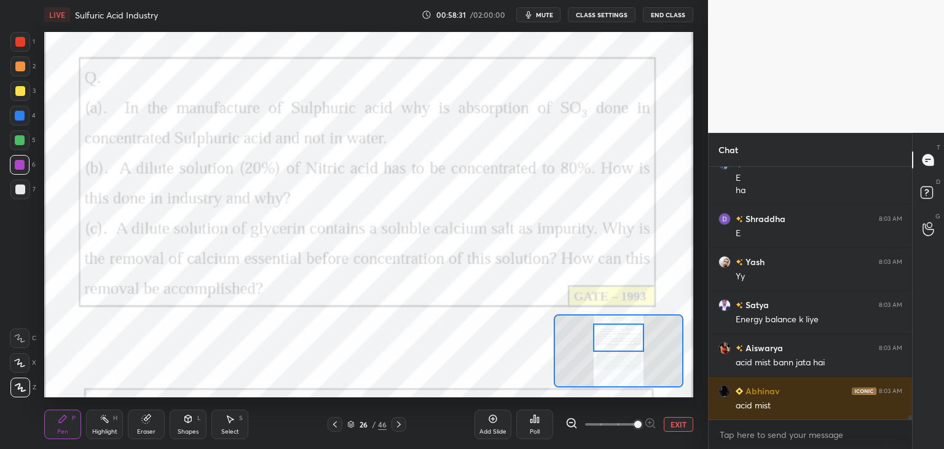
scroll to position [15607, 0]
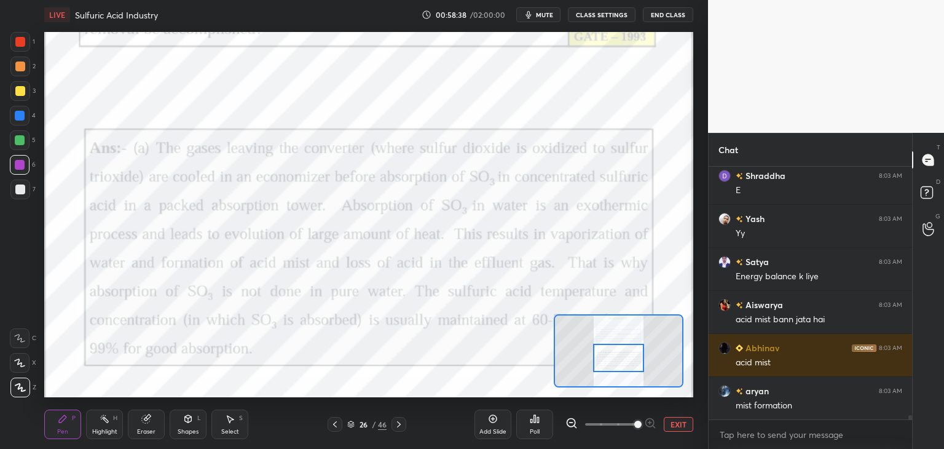
drag, startPoint x: 616, startPoint y: 346, endPoint x: 616, endPoint y: 361, distance: 14.8
click at [616, 361] on div at bounding box center [618, 358] width 51 height 28
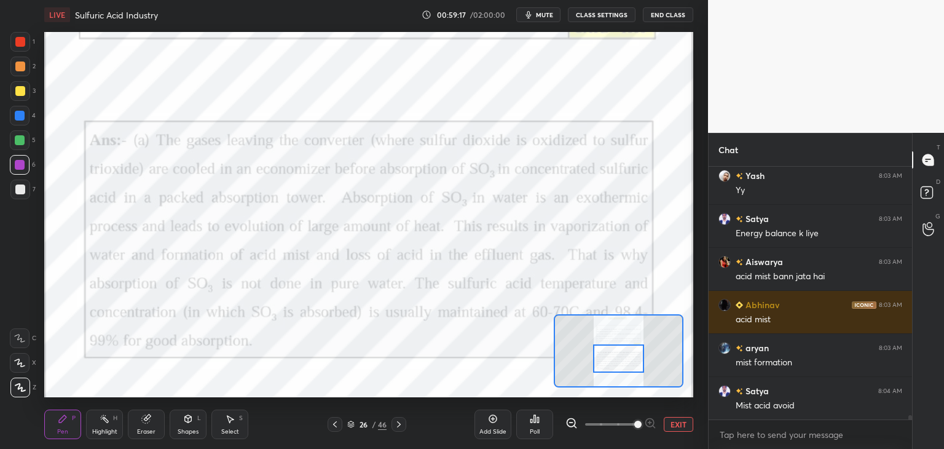
scroll to position [15693, 0]
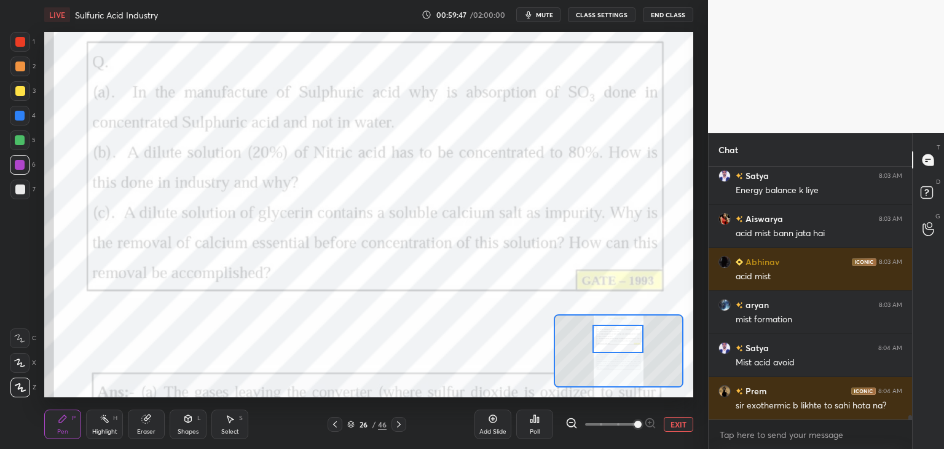
drag, startPoint x: 602, startPoint y: 357, endPoint x: 602, endPoint y: 339, distance: 17.8
click at [601, 337] on div at bounding box center [618, 339] width 51 height 28
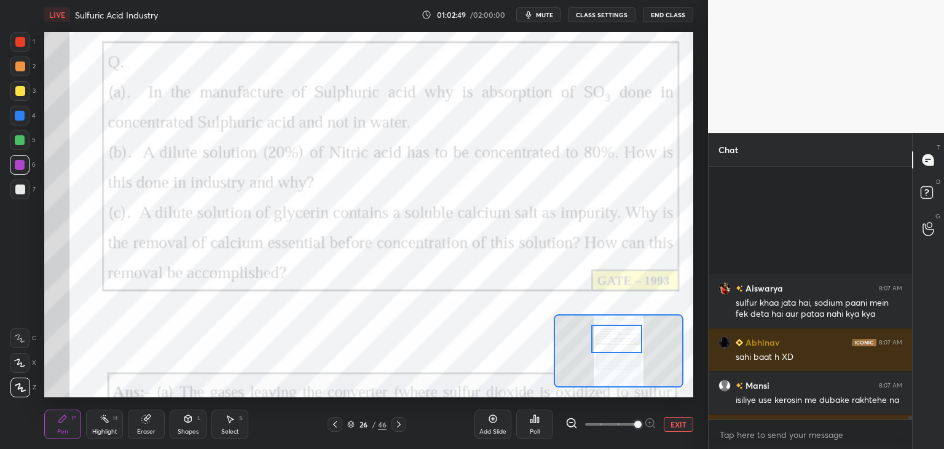
scroll to position [16848, 0]
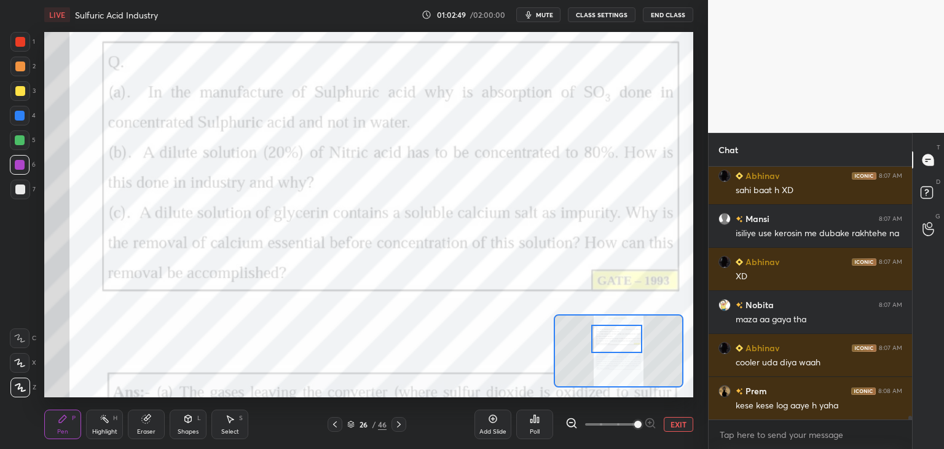
drag, startPoint x: 910, startPoint y: 416, endPoint x: 909, endPoint y: 433, distance: 17.3
click at [909, 433] on div "Aiswarya 8:07 AM sulfur khaa jata hai, sodium paani mein fek deta hai aur pataa…" at bounding box center [810, 308] width 203 height 282
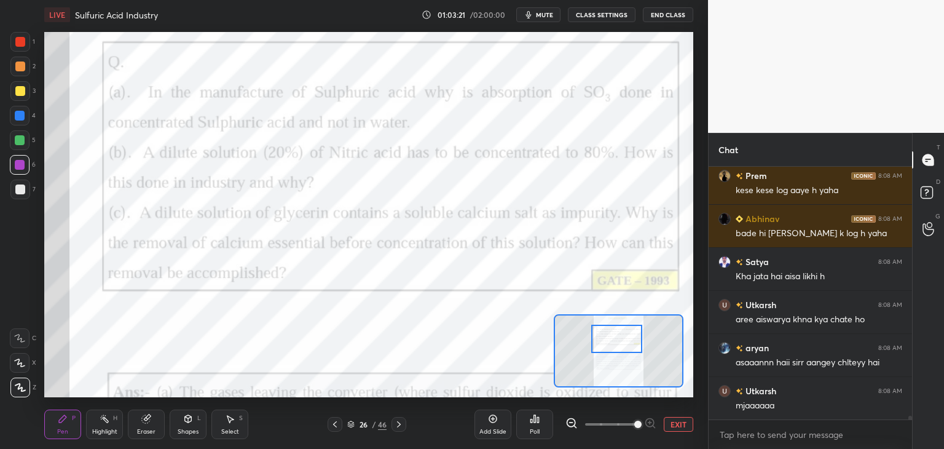
scroll to position [17106, 0]
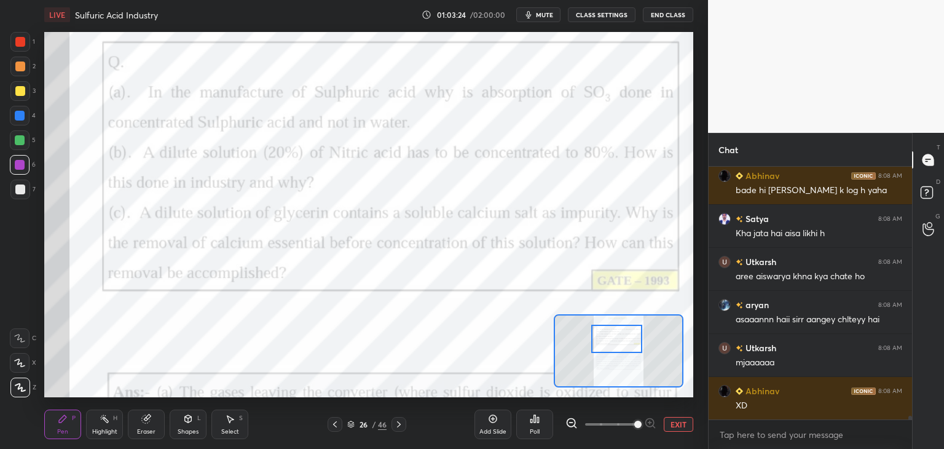
click at [337, 426] on icon at bounding box center [335, 424] width 10 height 10
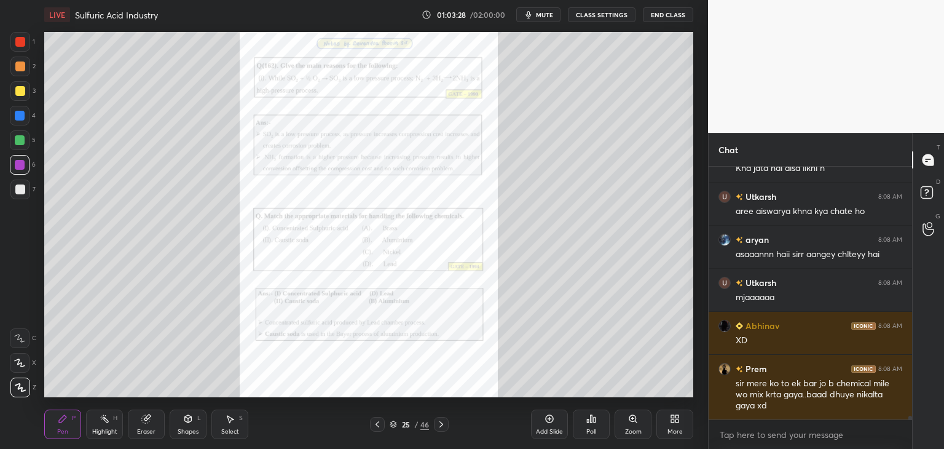
scroll to position [17225, 0]
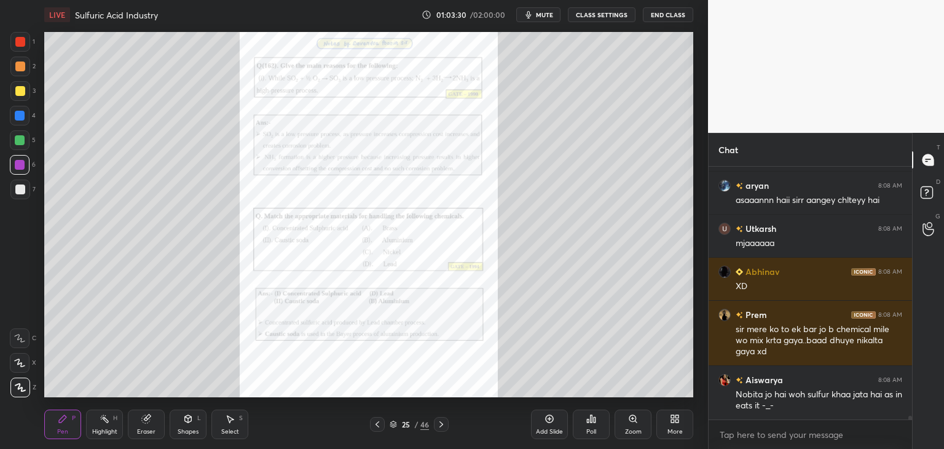
click at [636, 427] on div "Zoom" at bounding box center [633, 424] width 37 height 30
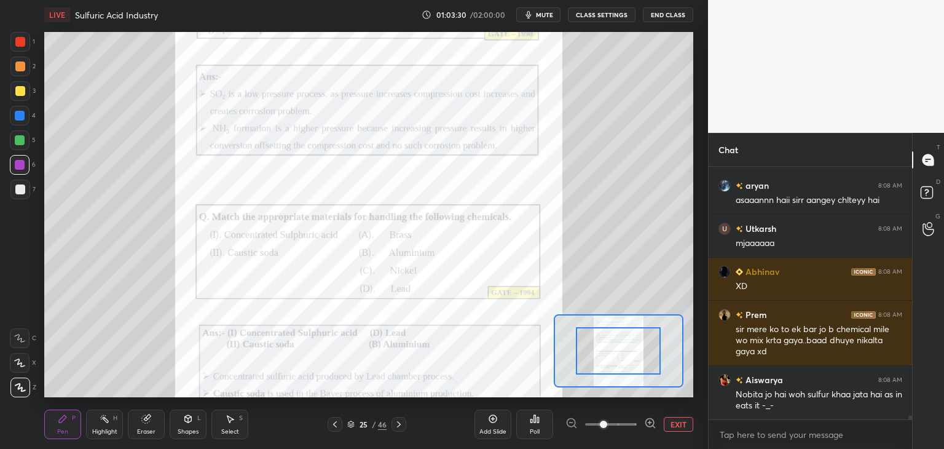
click at [636, 428] on span at bounding box center [611, 424] width 52 height 18
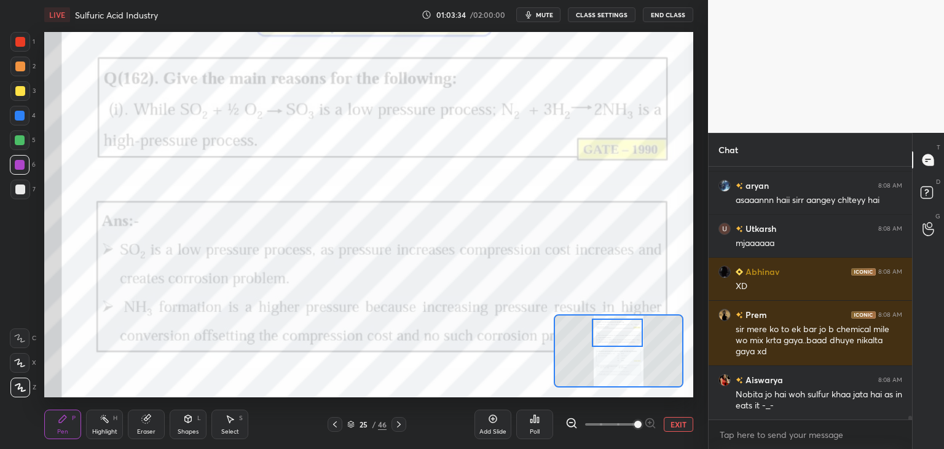
drag, startPoint x: 629, startPoint y: 357, endPoint x: 626, endPoint y: 339, distance: 18.2
click at [627, 339] on div at bounding box center [617, 332] width 51 height 28
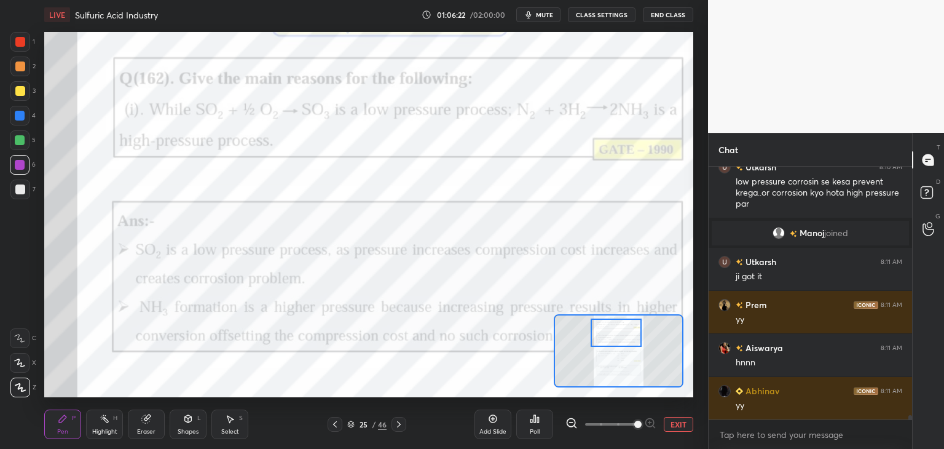
scroll to position [14959, 0]
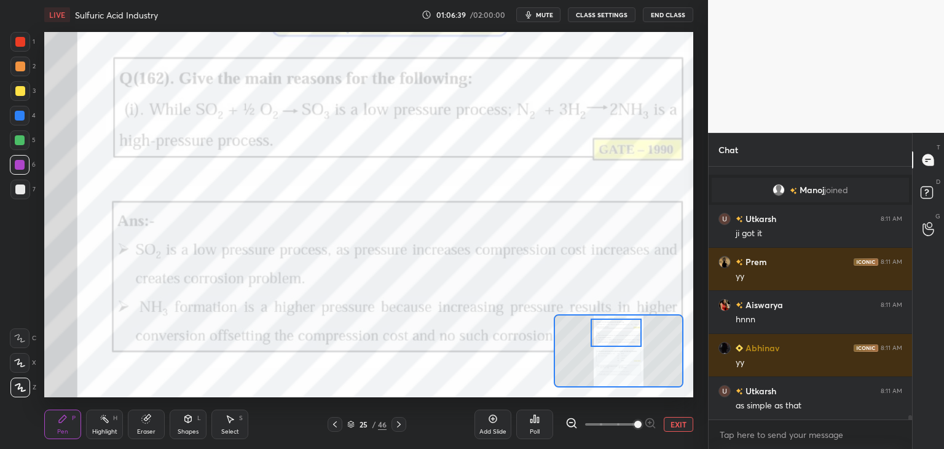
click at [401, 422] on icon at bounding box center [399, 424] width 10 height 10
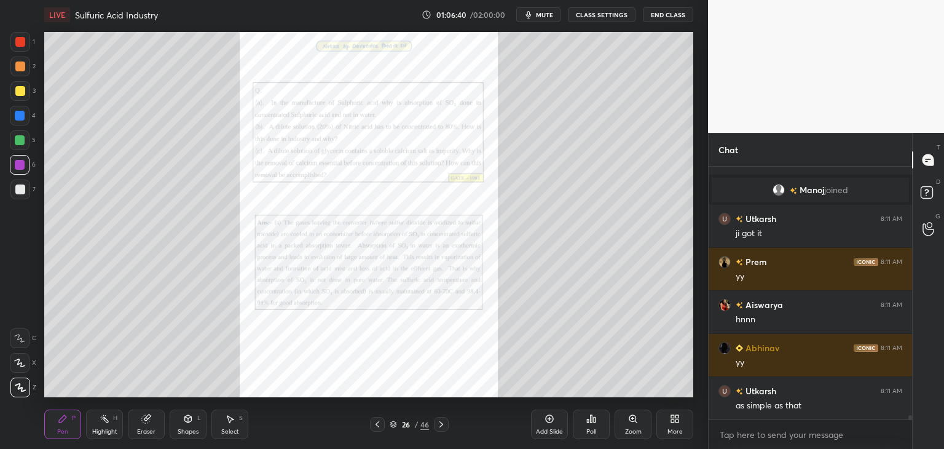
click at [374, 428] on icon at bounding box center [378, 424] width 10 height 10
click at [595, 428] on div "Poll" at bounding box center [591, 431] width 10 height 6
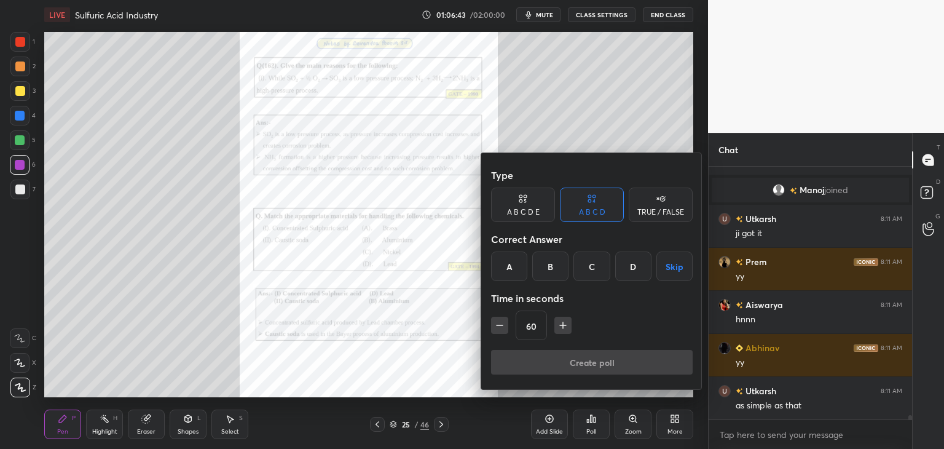
click at [403, 373] on div at bounding box center [472, 224] width 944 height 449
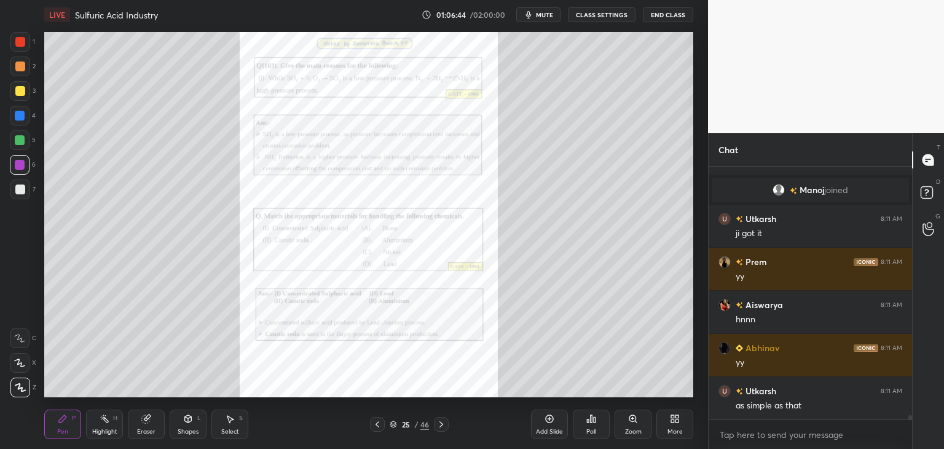
click at [628, 430] on div "Zoom" at bounding box center [633, 431] width 17 height 6
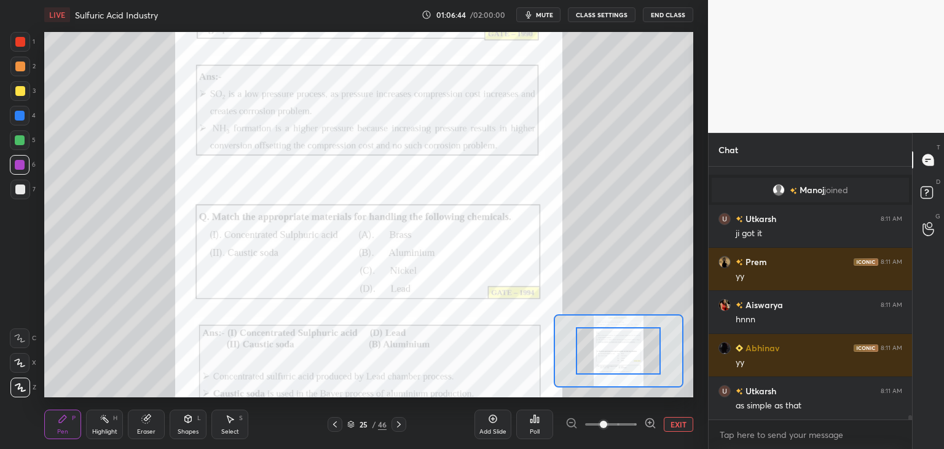
click at [629, 430] on span at bounding box center [611, 424] width 52 height 18
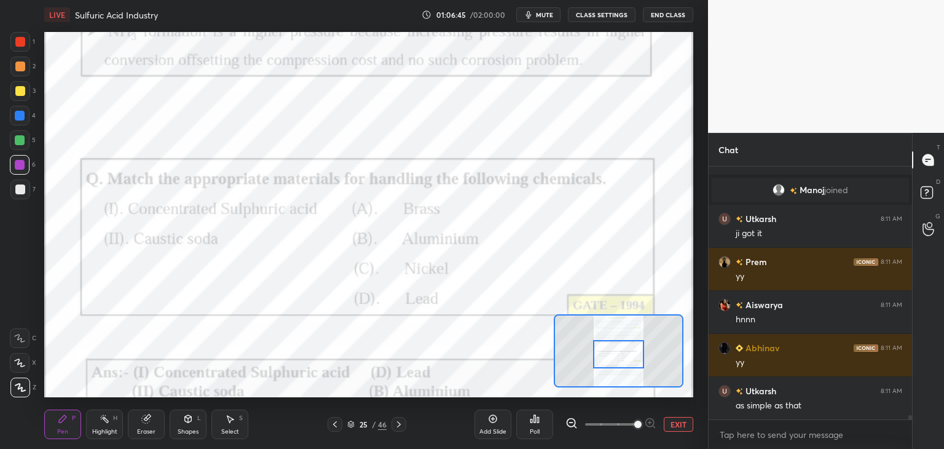
click at [620, 360] on div at bounding box center [618, 354] width 51 height 28
click at [337, 424] on icon at bounding box center [335, 424] width 10 height 10
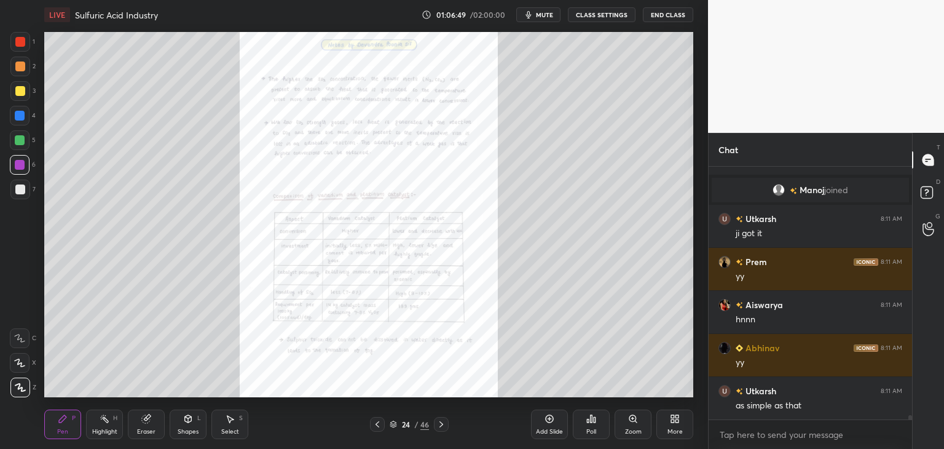
click at [353, 423] on div "24 / 46" at bounding box center [409, 424] width 243 height 15
click at [393, 426] on icon at bounding box center [393, 425] width 6 height 2
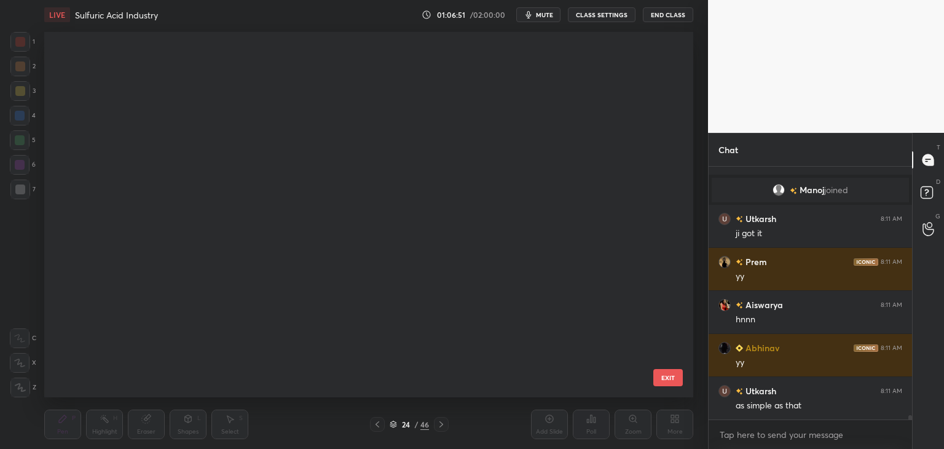
scroll to position [361, 643]
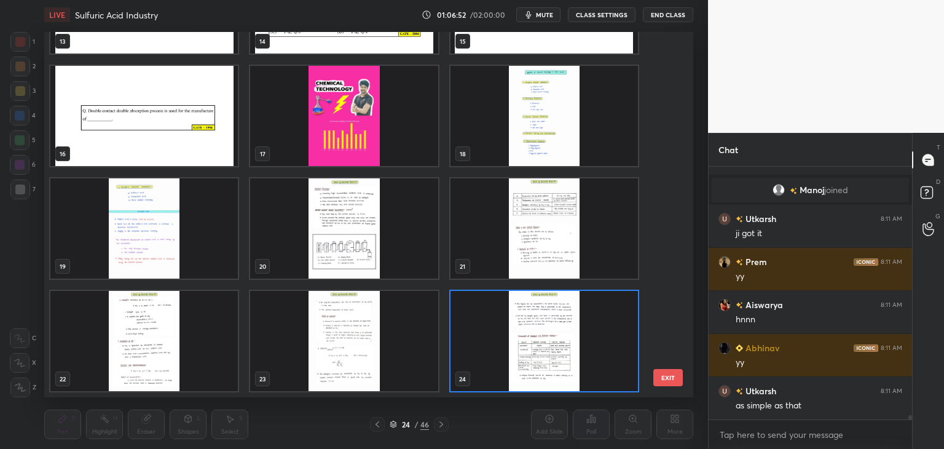
click at [526, 337] on img "grid" at bounding box center [544, 341] width 187 height 100
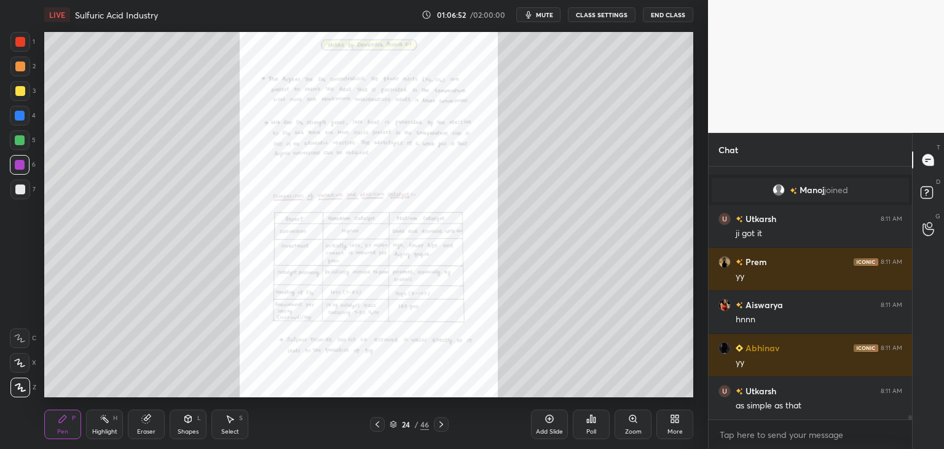
click at [526, 337] on img "grid" at bounding box center [544, 341] width 187 height 100
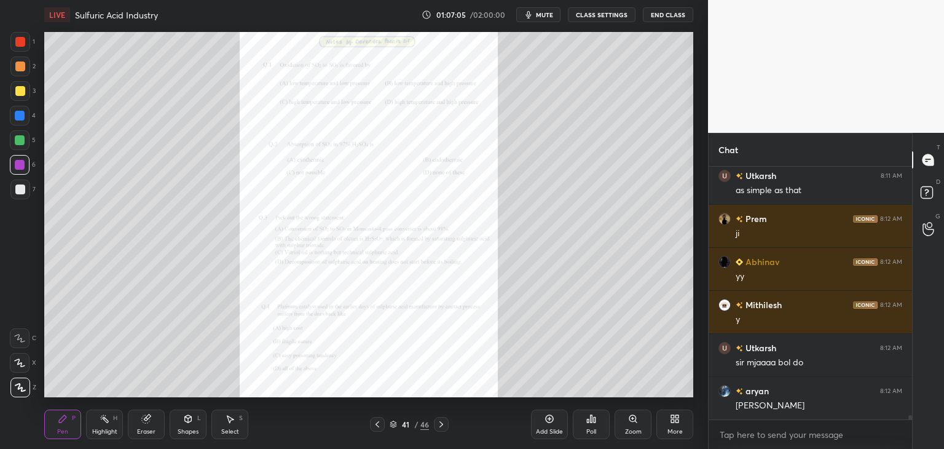
scroll to position [15218, 0]
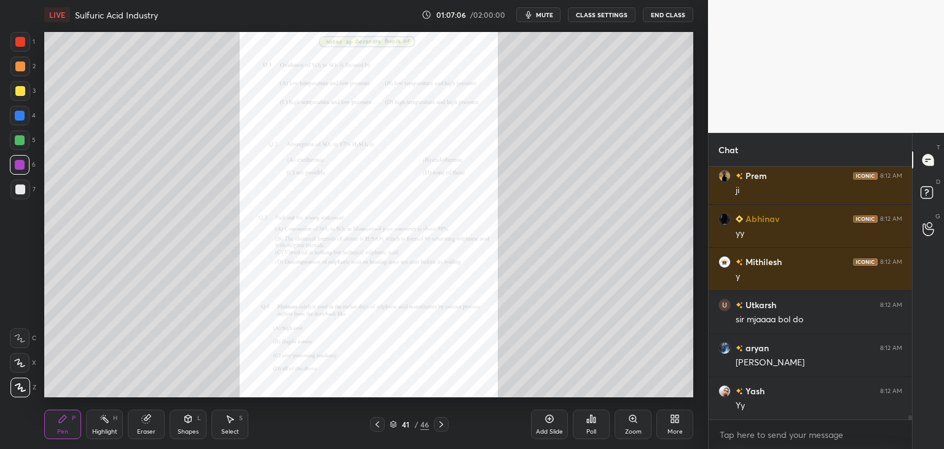
click at [392, 426] on icon at bounding box center [393, 423] width 7 height 7
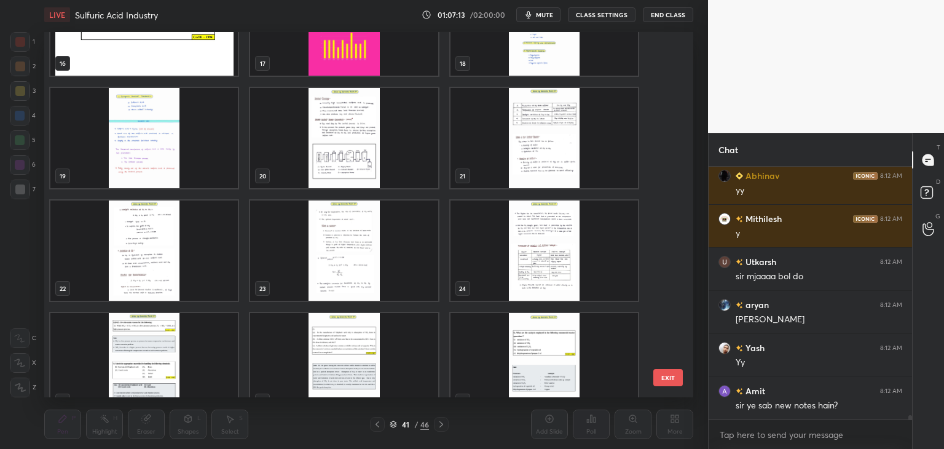
scroll to position [636, 0]
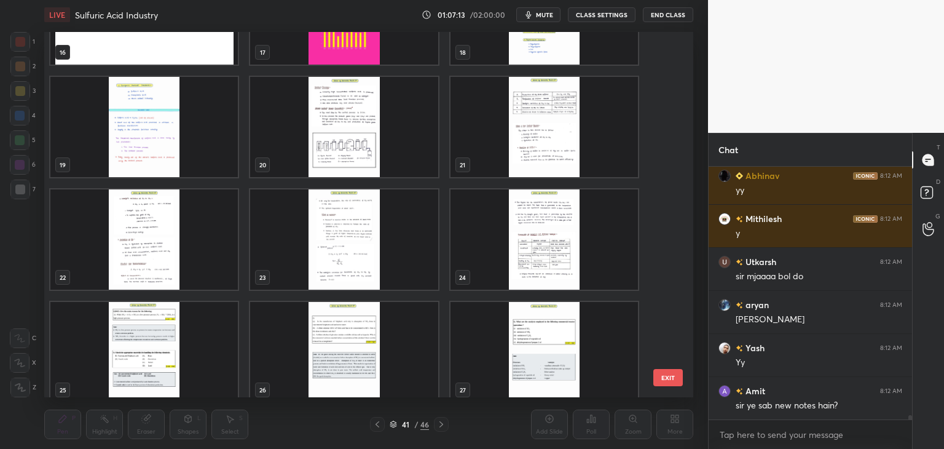
click at [363, 140] on img "grid" at bounding box center [343, 127] width 187 height 100
click at [364, 142] on img "grid" at bounding box center [343, 127] width 187 height 100
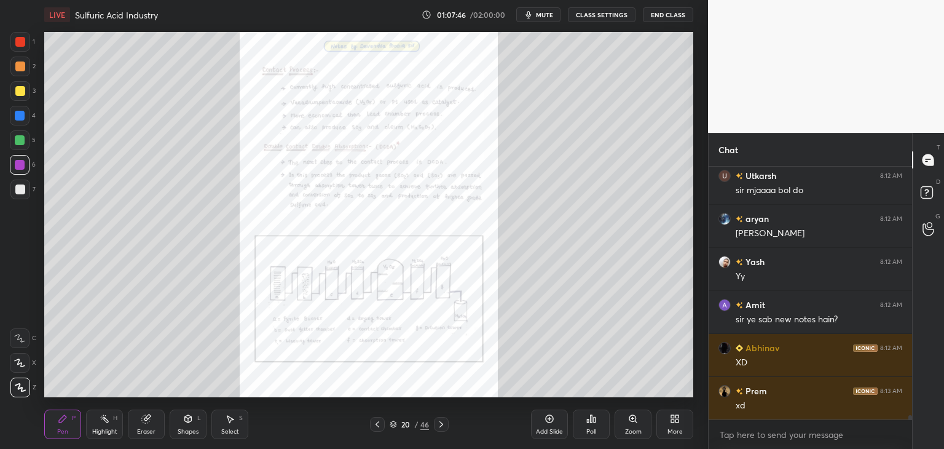
scroll to position [15390, 0]
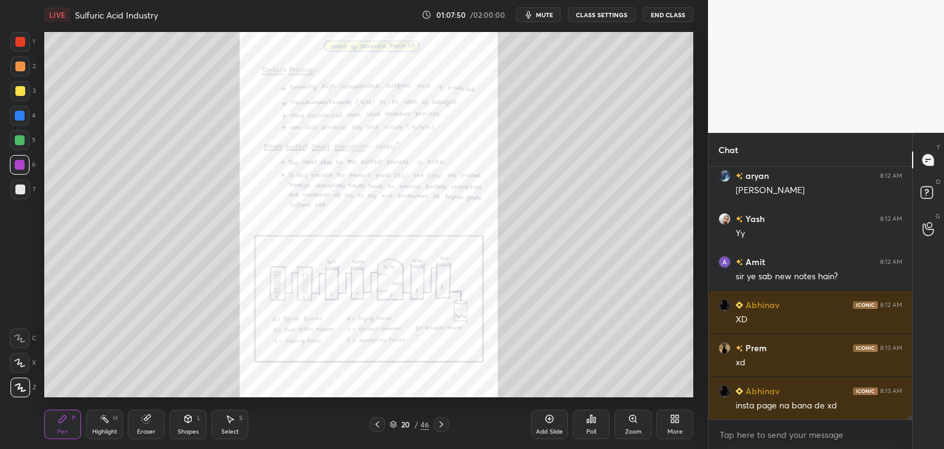
click at [629, 430] on div "Zoom" at bounding box center [633, 431] width 17 height 6
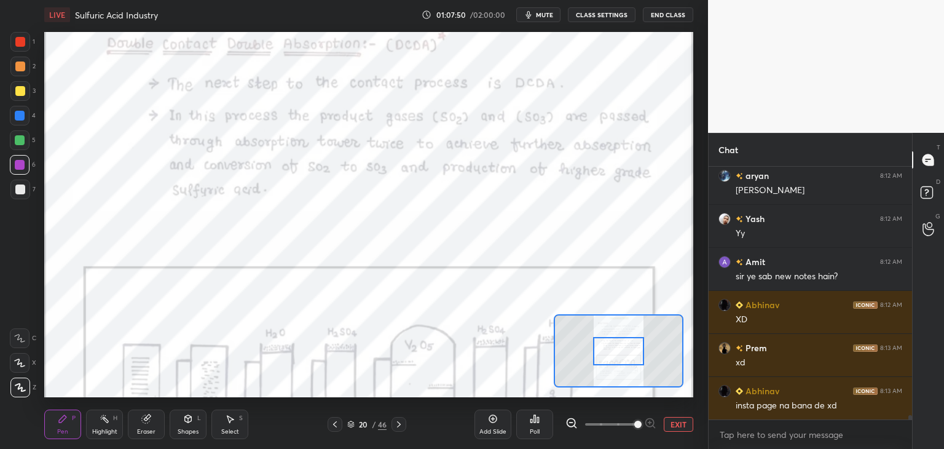
click at [629, 430] on span at bounding box center [611, 424] width 52 height 18
click at [332, 422] on icon at bounding box center [335, 424] width 10 height 10
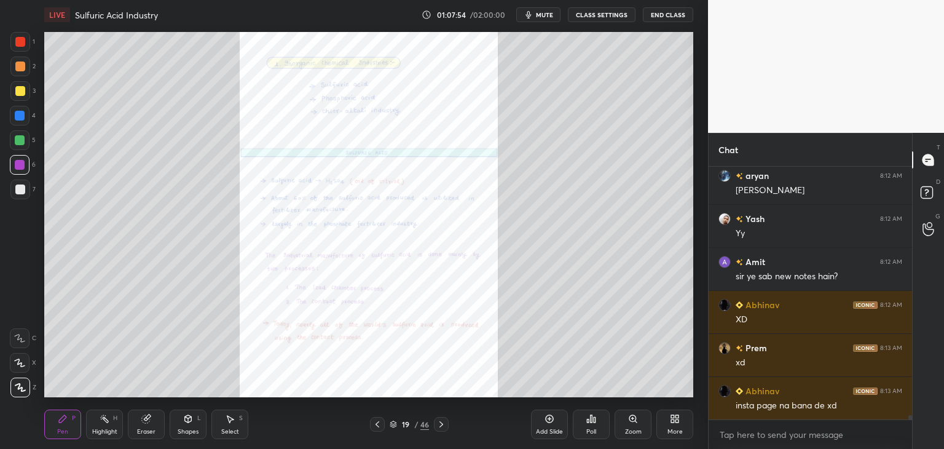
click at [380, 427] on icon at bounding box center [378, 424] width 10 height 10
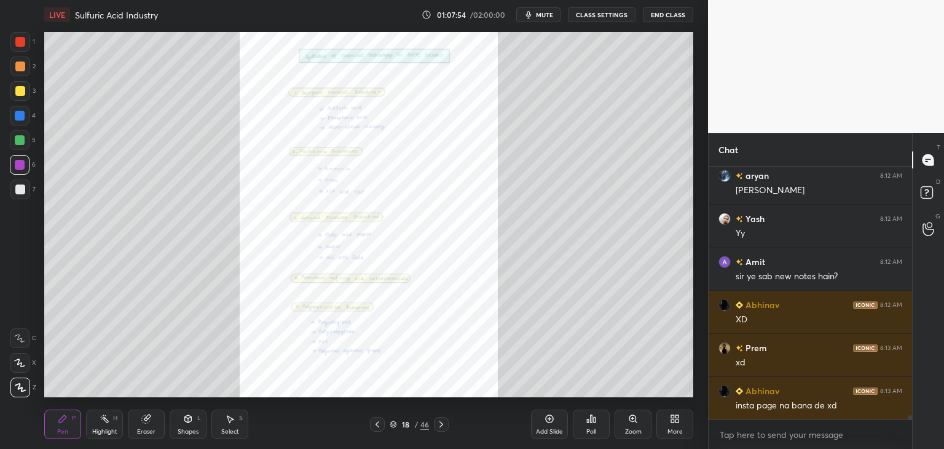
click at [381, 425] on icon at bounding box center [378, 424] width 10 height 10
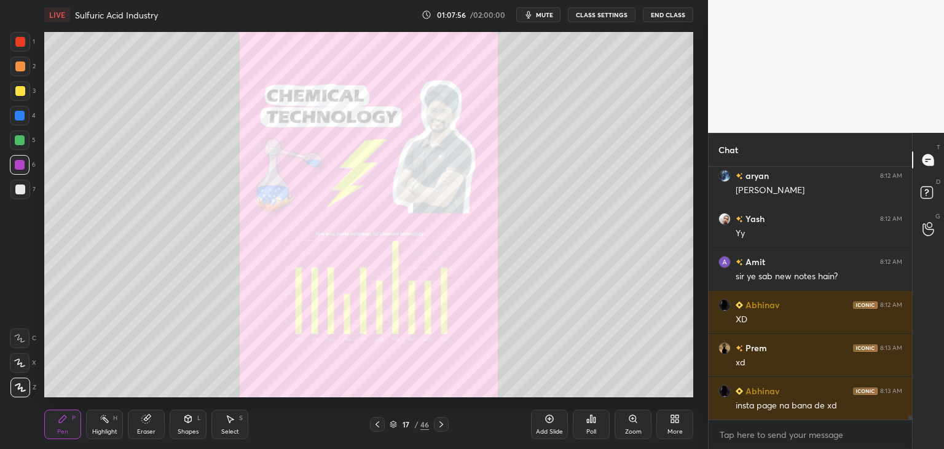
click at [629, 428] on div "Zoom" at bounding box center [633, 431] width 17 height 6
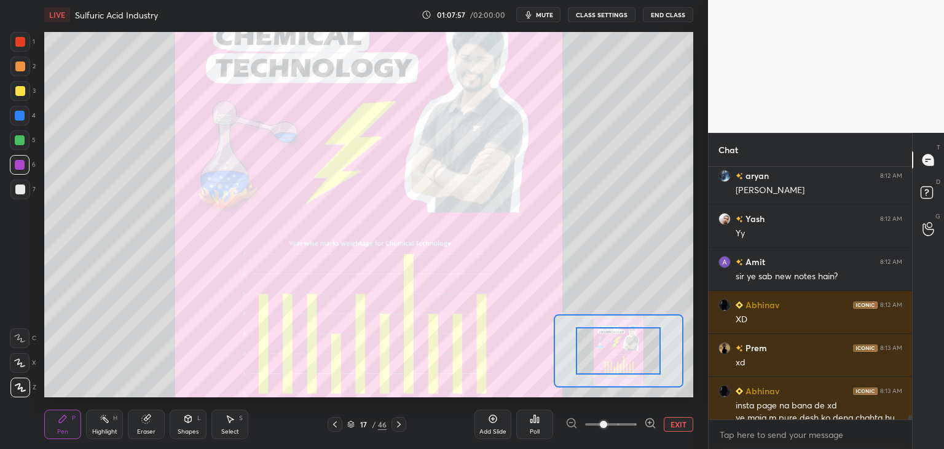
scroll to position [15413, 0]
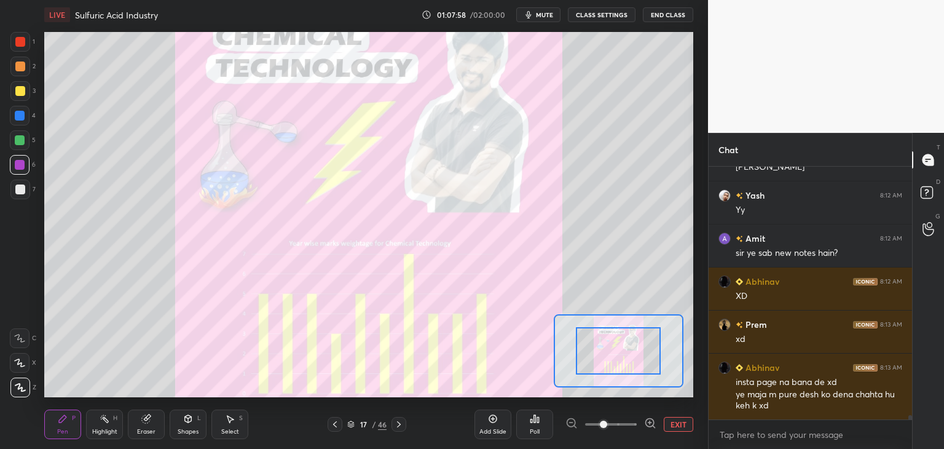
click at [398, 424] on icon at bounding box center [399, 424] width 10 height 10
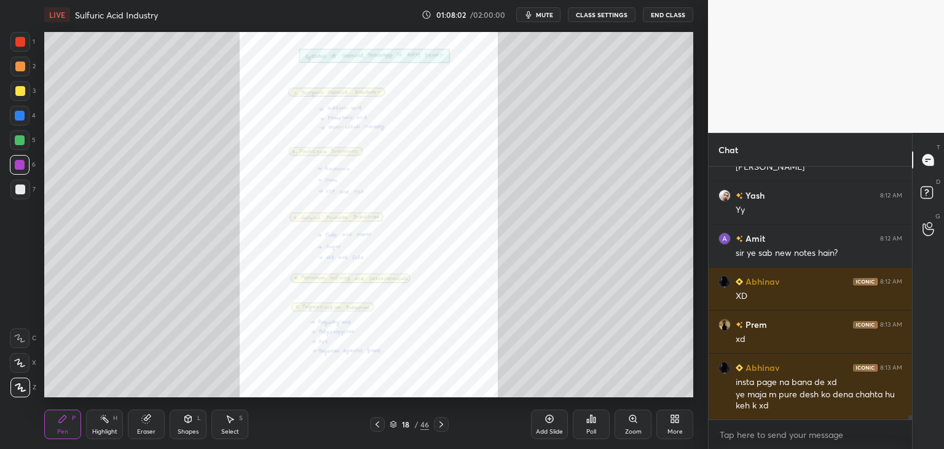
scroll to position [15456, 0]
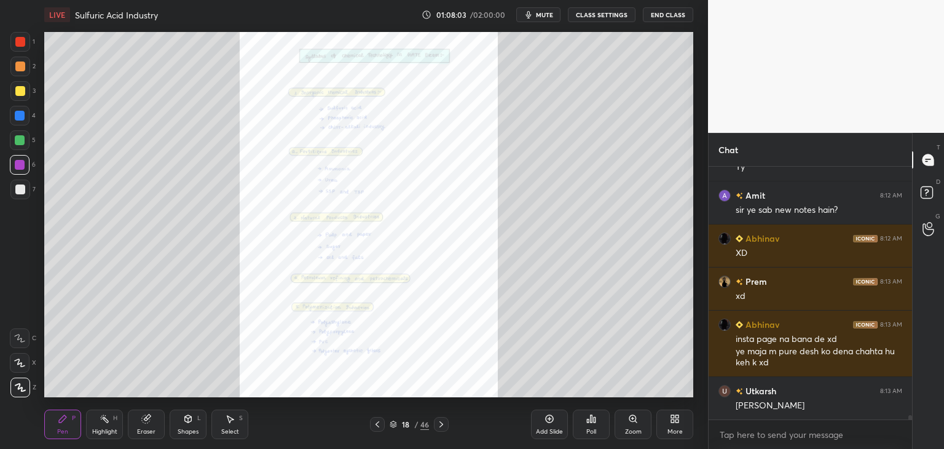
click at [443, 426] on icon at bounding box center [441, 424] width 10 height 10
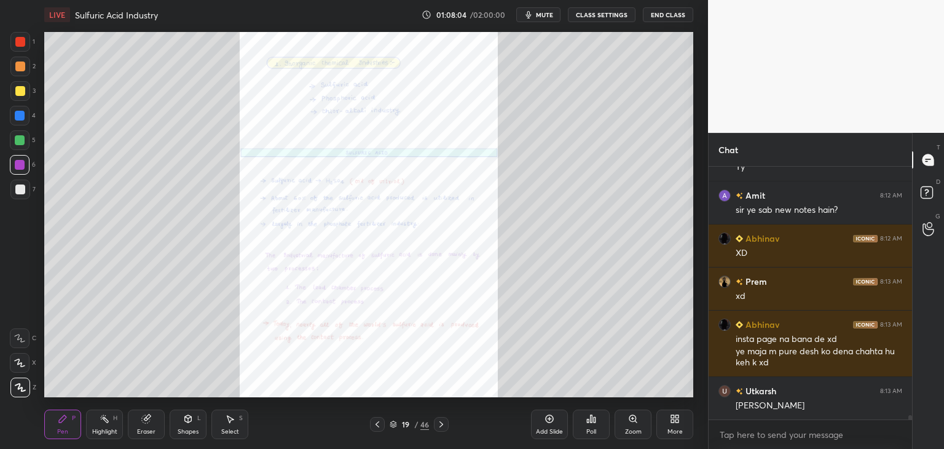
click at [442, 426] on icon at bounding box center [441, 424] width 10 height 10
click at [441, 426] on icon at bounding box center [442, 424] width 4 height 6
click at [440, 427] on icon at bounding box center [441, 424] width 10 height 10
click at [440, 426] on icon at bounding box center [442, 424] width 4 height 6
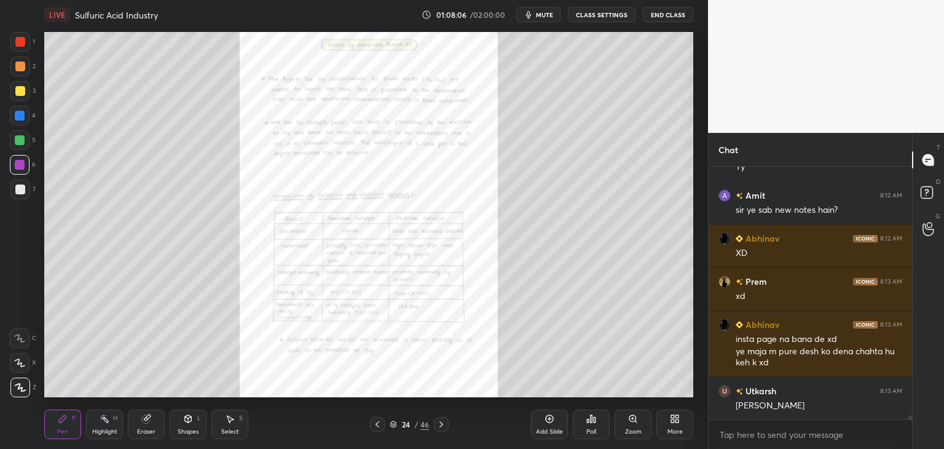
scroll to position [15499, 0]
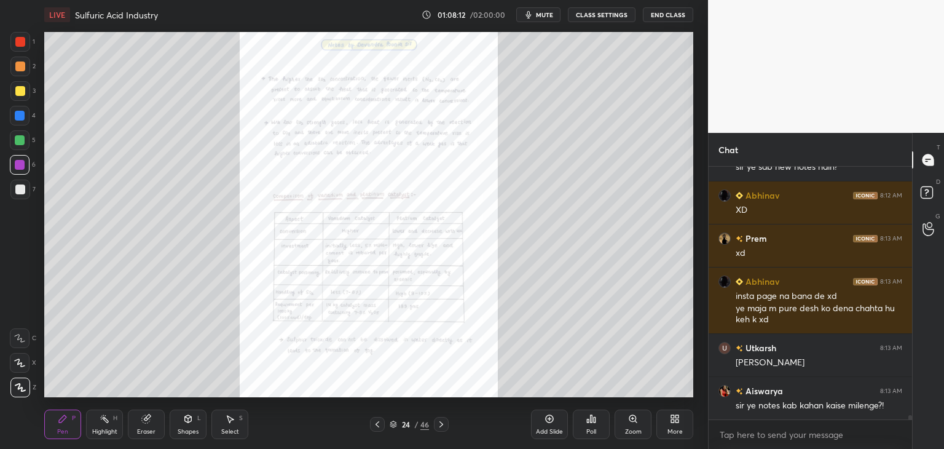
click at [441, 424] on icon at bounding box center [441, 424] width 10 height 10
click at [440, 424] on icon at bounding box center [441, 424] width 10 height 10
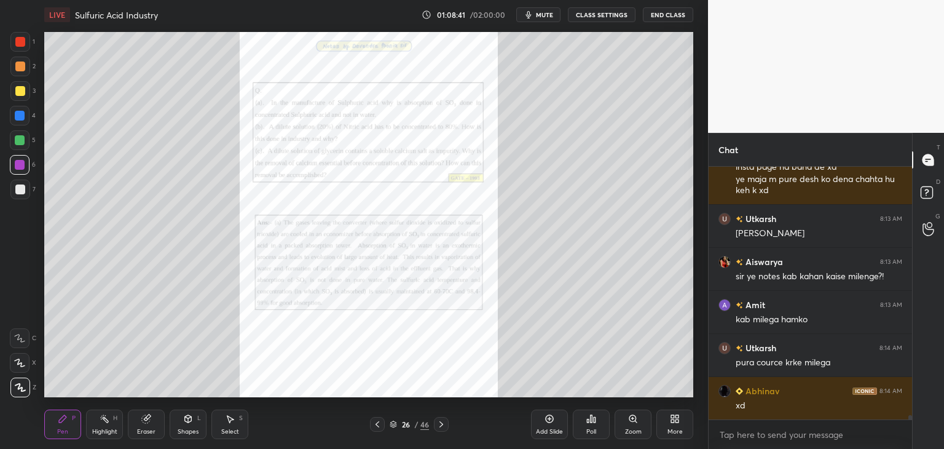
scroll to position [15671, 0]
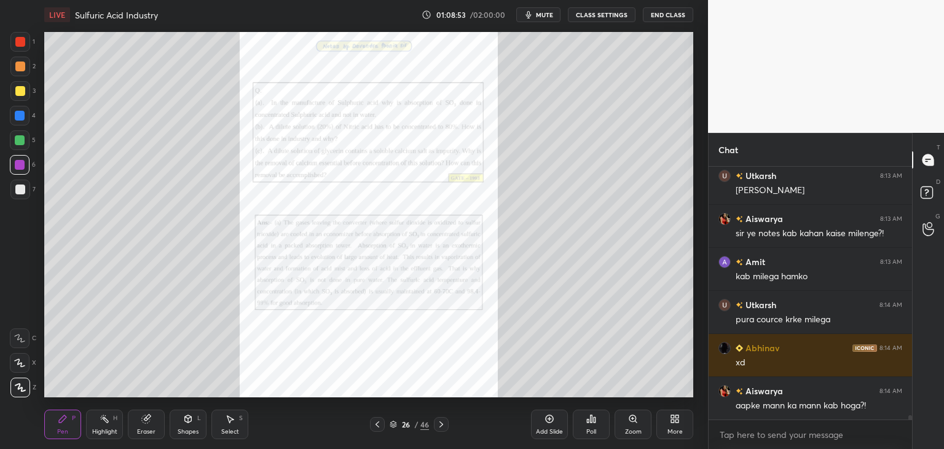
click at [437, 421] on icon at bounding box center [441, 424] width 10 height 10
click at [443, 425] on icon at bounding box center [441, 424] width 10 height 10
click at [440, 424] on icon at bounding box center [441, 424] width 10 height 10
click at [443, 424] on icon at bounding box center [441, 424] width 10 height 10
click at [444, 423] on icon at bounding box center [441, 424] width 10 height 10
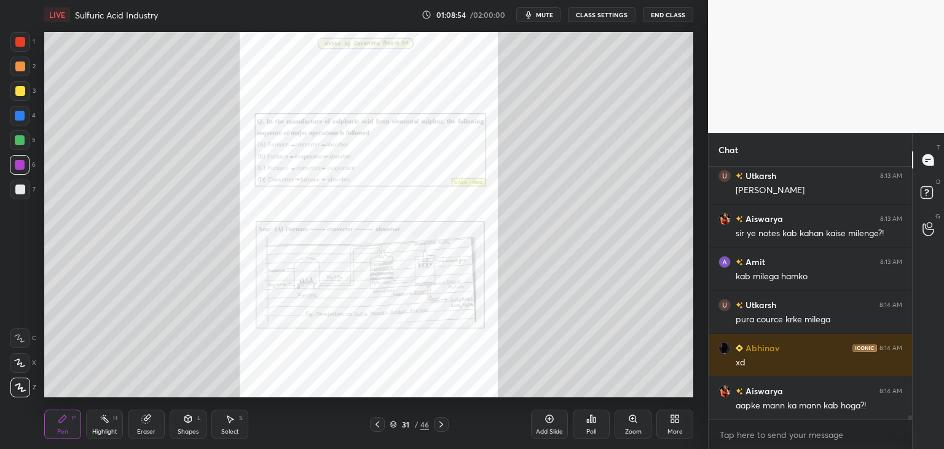
click at [443, 424] on icon at bounding box center [441, 424] width 10 height 10
click at [443, 425] on icon at bounding box center [441, 424] width 10 height 10
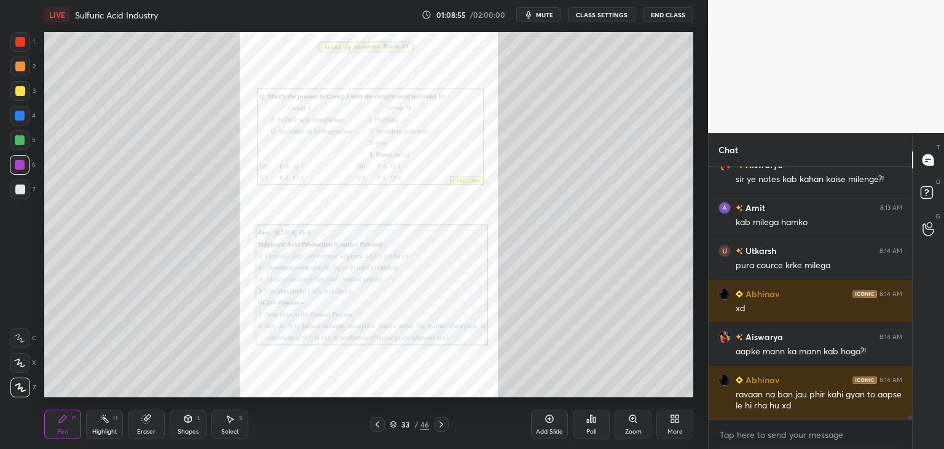
click at [443, 427] on icon at bounding box center [441, 424] width 10 height 10
click at [442, 426] on icon at bounding box center [441, 424] width 10 height 10
click at [443, 425] on icon at bounding box center [441, 424] width 10 height 10
click at [438, 426] on icon at bounding box center [441, 424] width 10 height 10
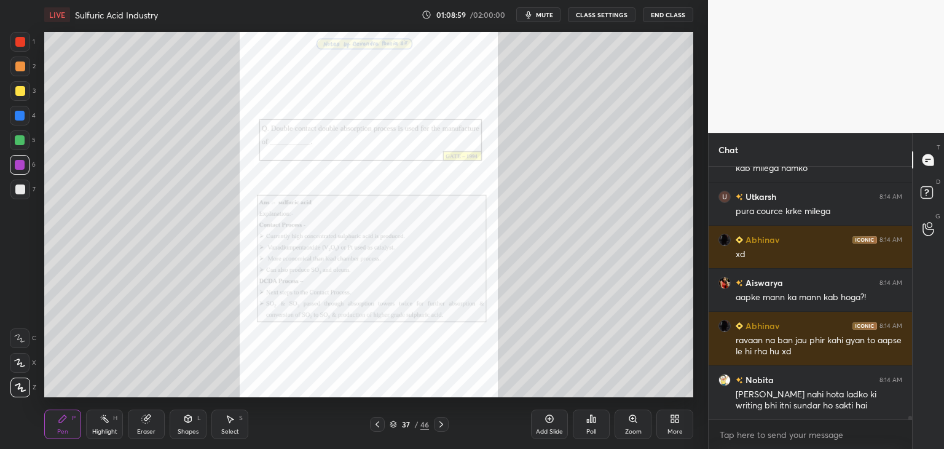
click at [438, 426] on icon at bounding box center [441, 424] width 10 height 10
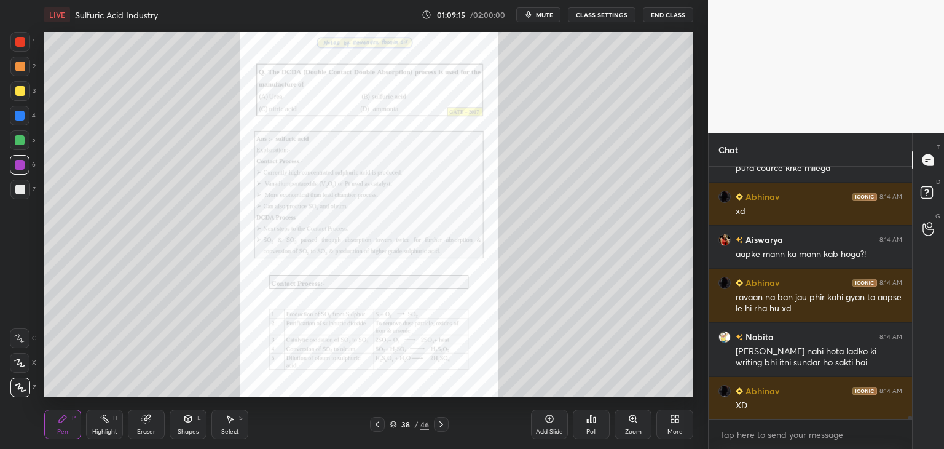
click at [441, 426] on icon at bounding box center [442, 424] width 4 height 6
click at [443, 428] on icon at bounding box center [441, 424] width 10 height 10
click at [443, 426] on icon at bounding box center [441, 424] width 10 height 10
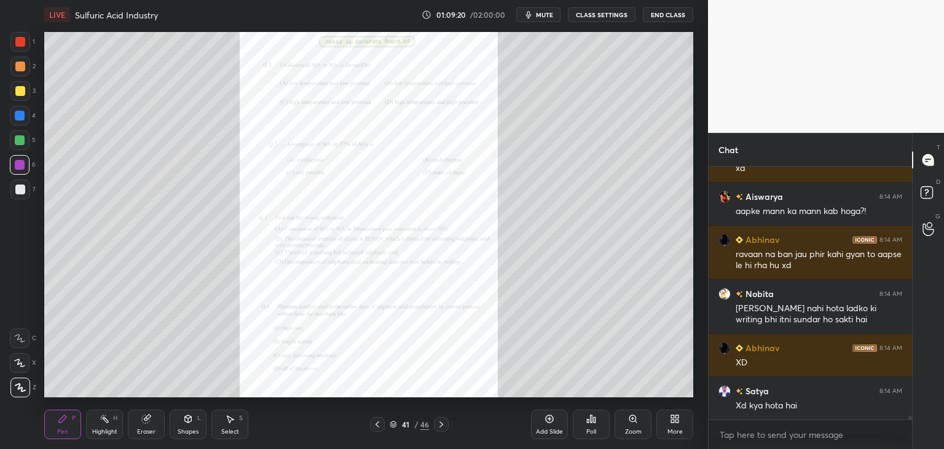
click at [376, 428] on icon at bounding box center [378, 424] width 10 height 10
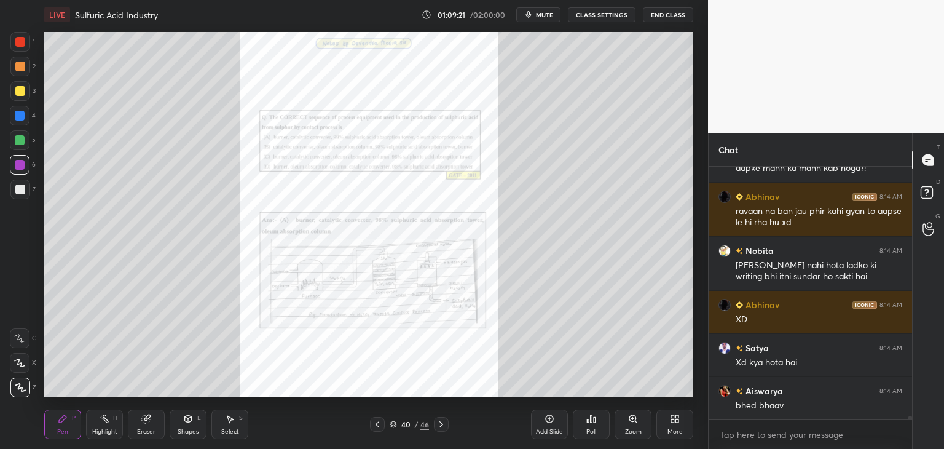
click at [391, 425] on icon at bounding box center [393, 425] width 6 height 2
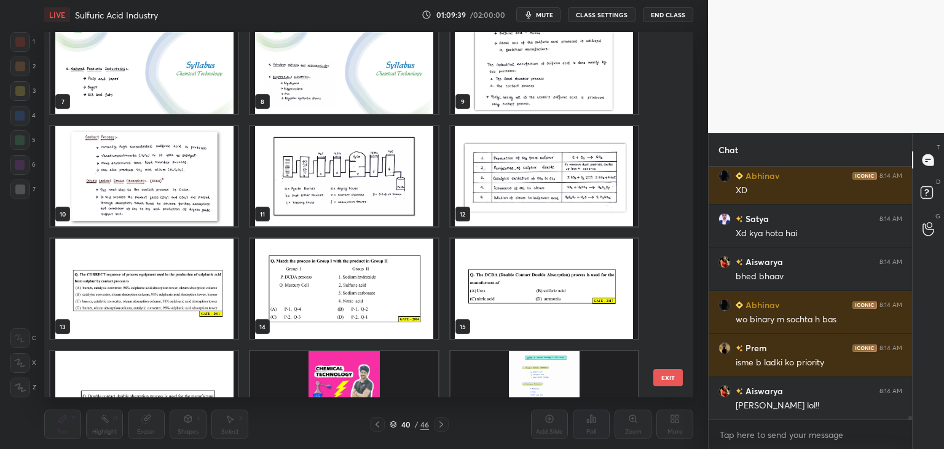
scroll to position [246, 0]
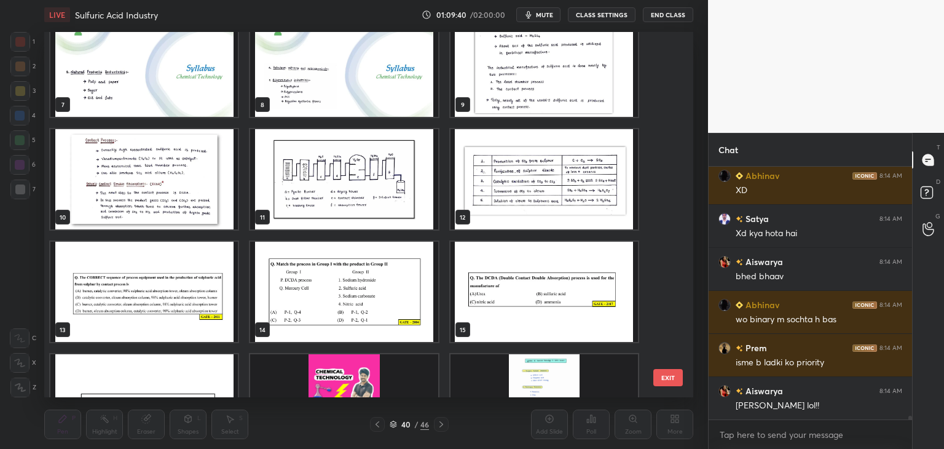
click at [530, 195] on img "grid" at bounding box center [544, 179] width 187 height 100
click at [530, 194] on img "grid" at bounding box center [544, 179] width 187 height 100
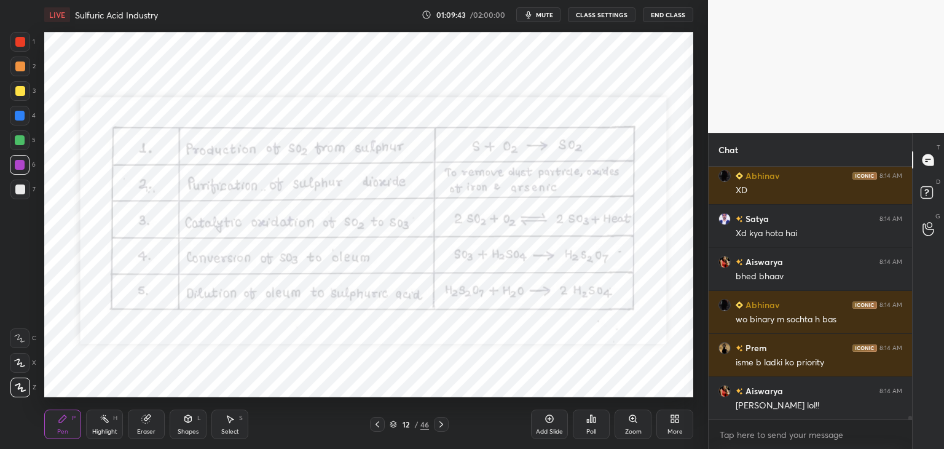
click at [18, 165] on div at bounding box center [20, 165] width 10 height 10
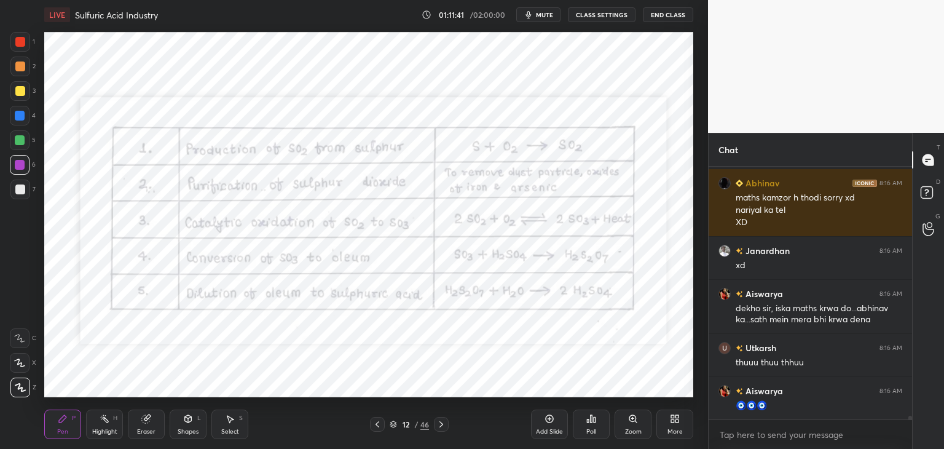
scroll to position [16795, 0]
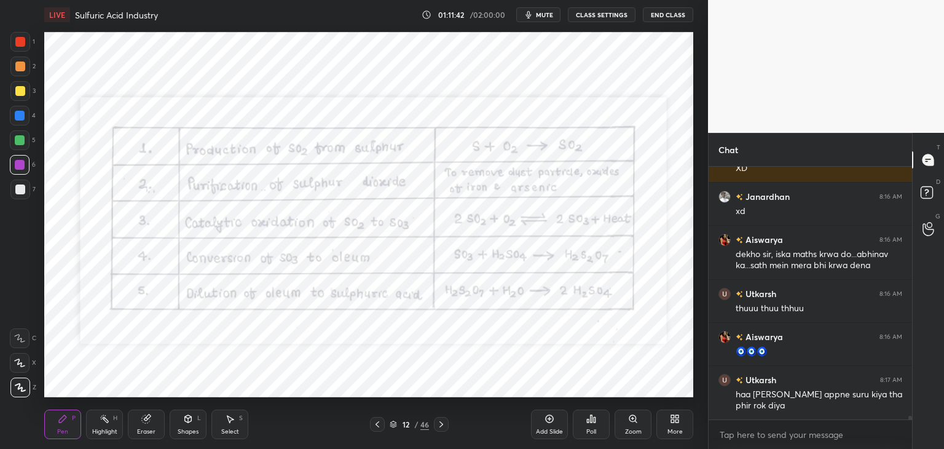
click at [393, 422] on icon at bounding box center [393, 423] width 7 height 7
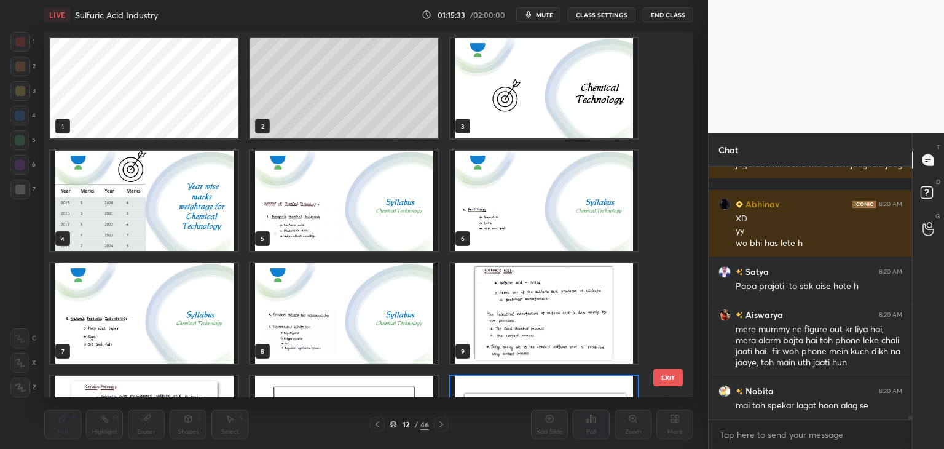
scroll to position [18397, 0]
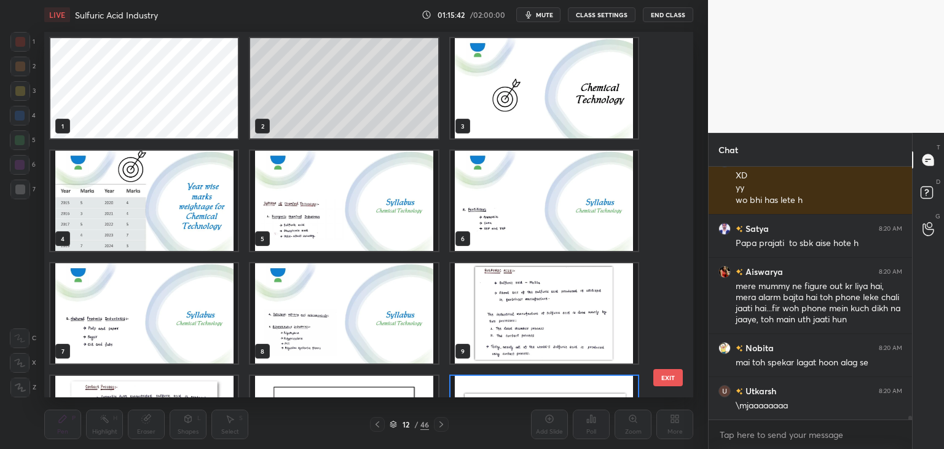
click at [910, 420] on div "Prem 8:20 AM meri mummy neend me hi bolkr mere ko jaga deti h..neend me bolti h…" at bounding box center [810, 308] width 203 height 282
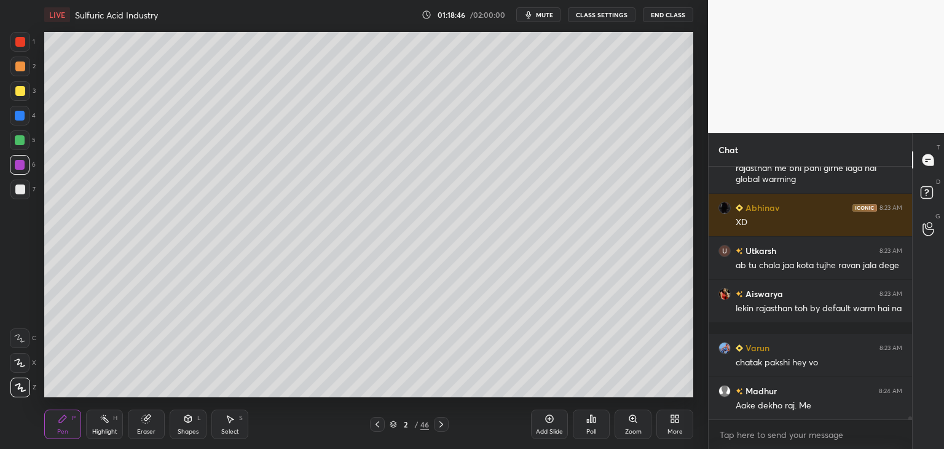
scroll to position [19327, 0]
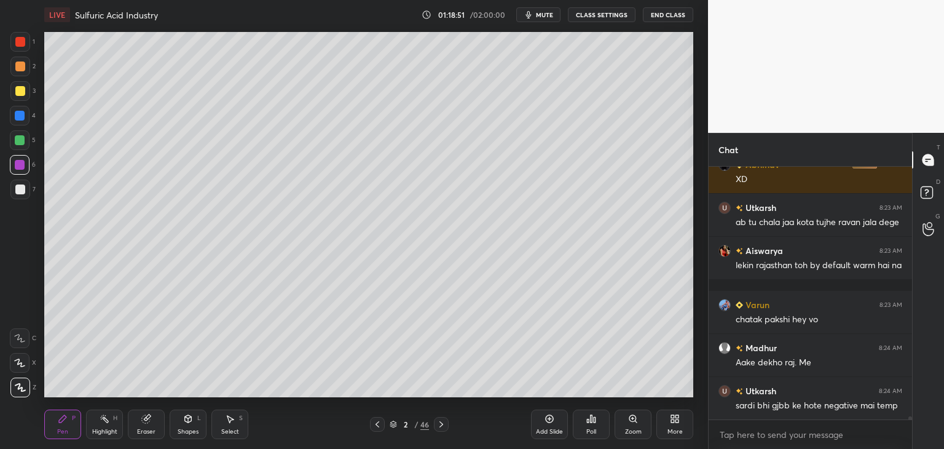
click at [392, 427] on icon at bounding box center [393, 423] width 7 height 7
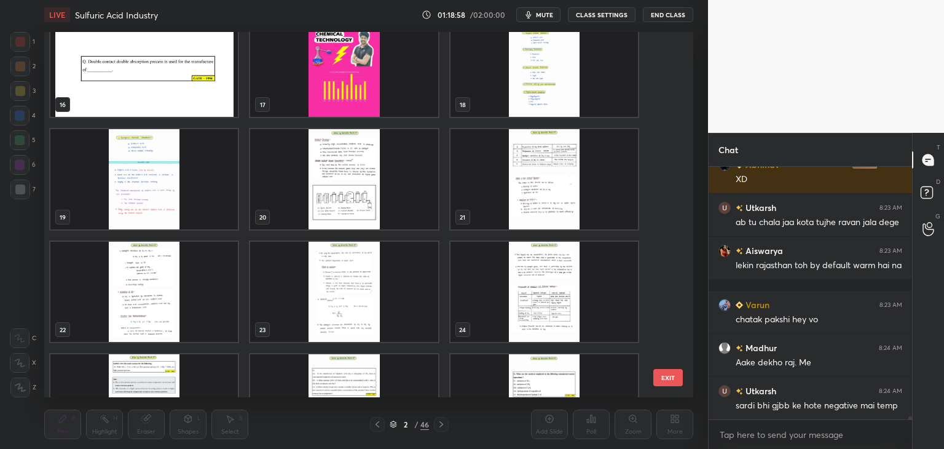
scroll to position [601, 0]
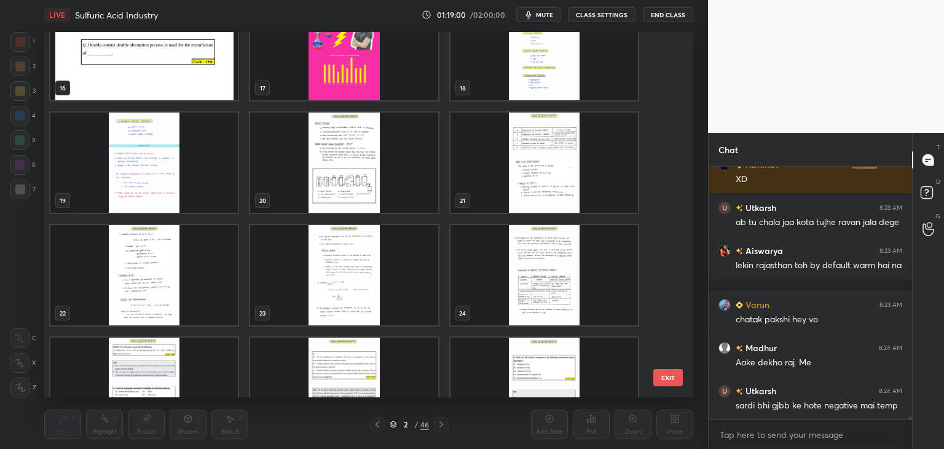
click at [555, 67] on img "grid" at bounding box center [544, 50] width 187 height 100
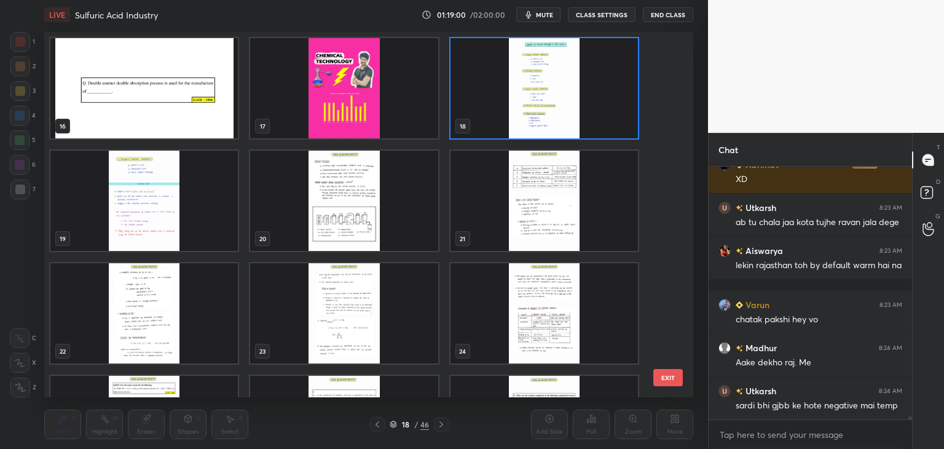
click at [555, 67] on div "16 17 18 19 20 21 22 23 24 25 26 27 28 29 30" at bounding box center [358, 214] width 628 height 365
click at [555, 67] on img "grid" at bounding box center [544, 88] width 187 height 100
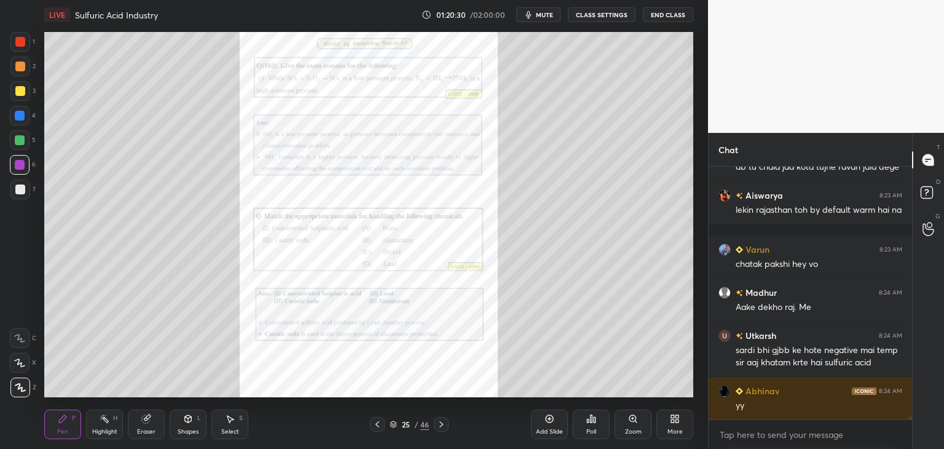
scroll to position [19437, 0]
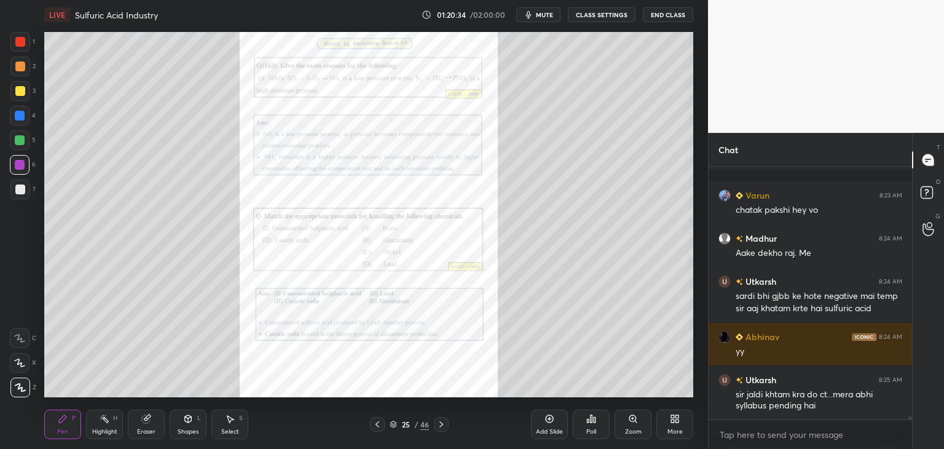
click at [632, 431] on div "Zoom" at bounding box center [633, 431] width 17 height 6
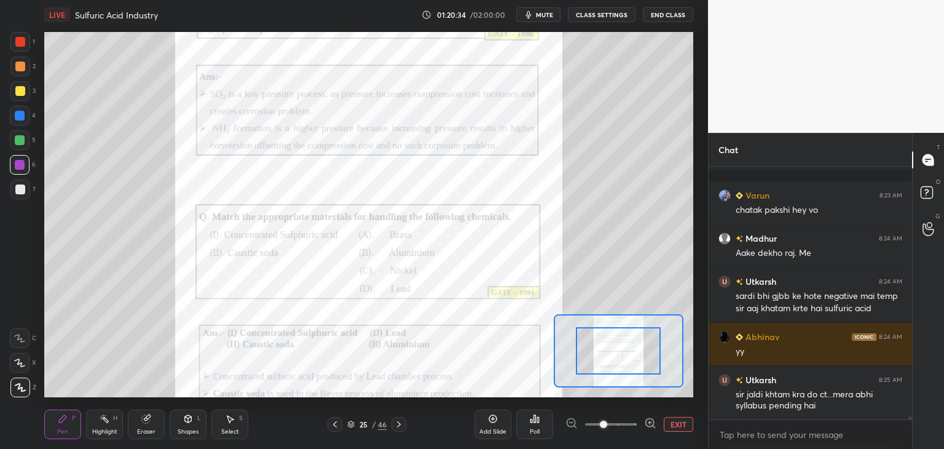
click at [633, 431] on span at bounding box center [611, 424] width 52 height 18
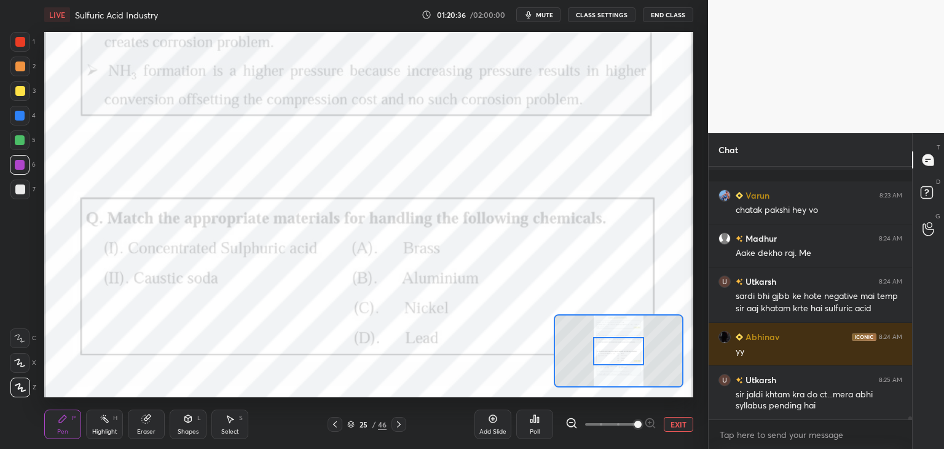
scroll to position [19480, 0]
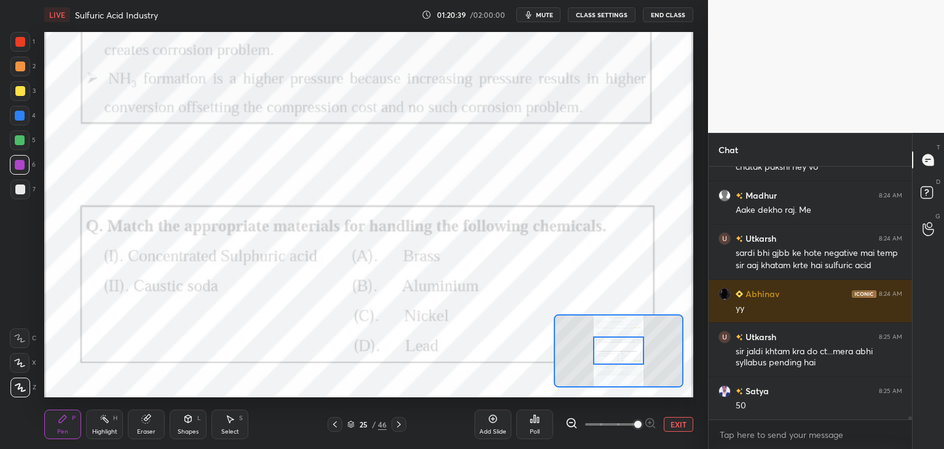
click at [623, 360] on div at bounding box center [618, 350] width 51 height 28
click at [19, 148] on div at bounding box center [20, 140] width 20 height 20
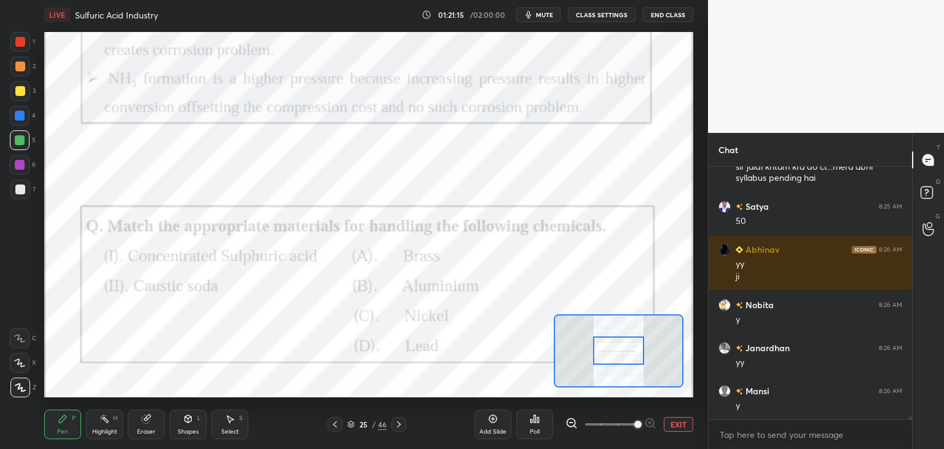
scroll to position [19707, 0]
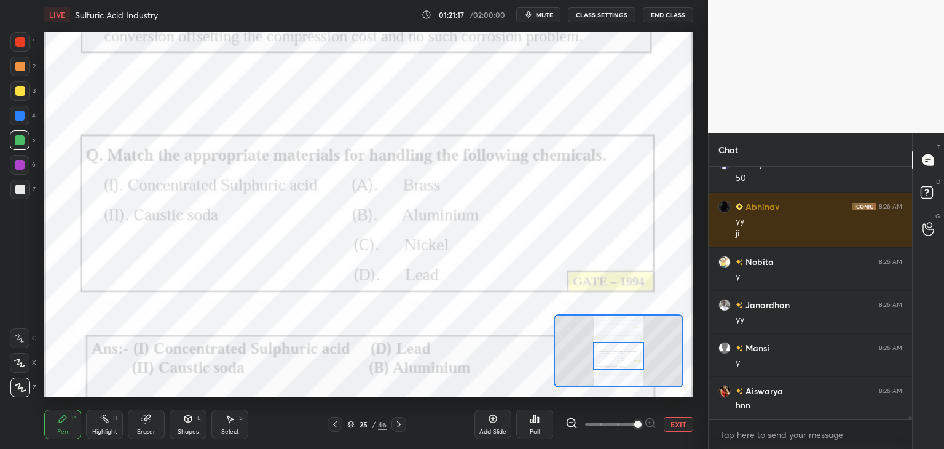
drag, startPoint x: 612, startPoint y: 355, endPoint x: 612, endPoint y: 362, distance: 7.4
click at [612, 362] on div at bounding box center [618, 356] width 51 height 28
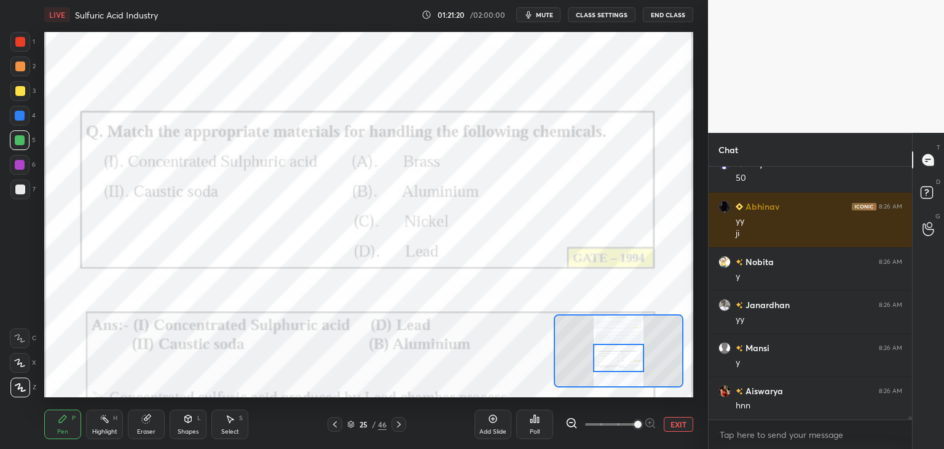
scroll to position [19750, 0]
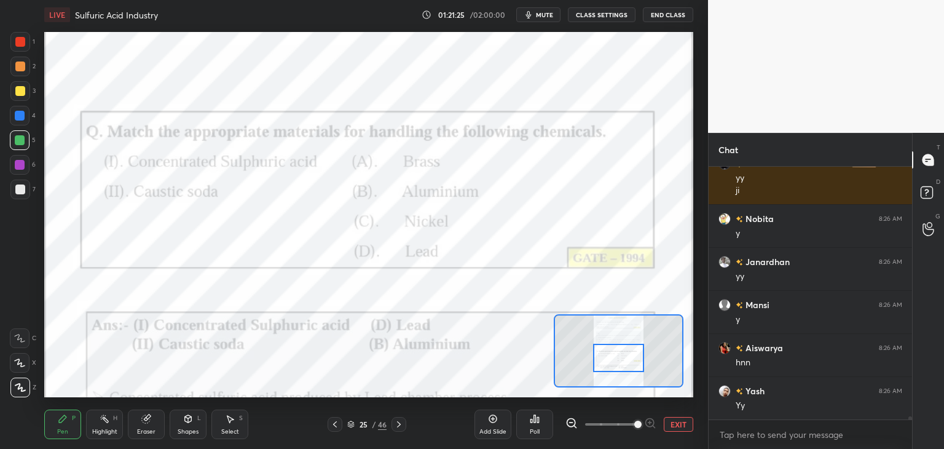
click at [681, 425] on button "EXIT" at bounding box center [679, 424] width 30 height 15
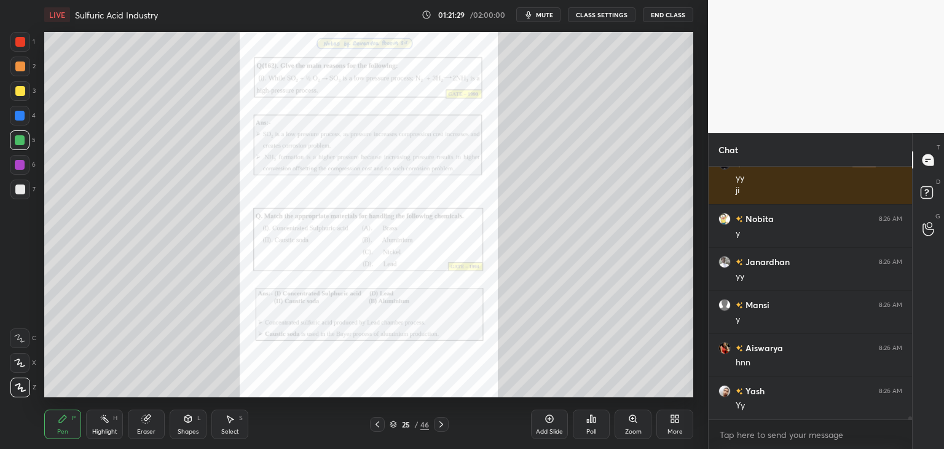
click at [443, 422] on icon at bounding box center [441, 424] width 10 height 10
click at [444, 425] on icon at bounding box center [441, 424] width 10 height 10
click at [443, 427] on icon at bounding box center [441, 424] width 10 height 10
click at [444, 427] on icon at bounding box center [441, 424] width 10 height 10
click at [445, 427] on icon at bounding box center [441, 424] width 10 height 10
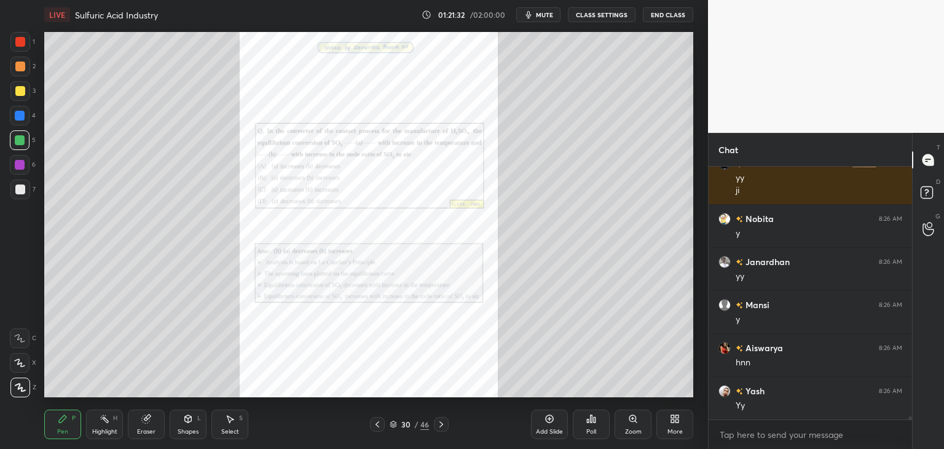
click at [445, 427] on icon at bounding box center [441, 424] width 10 height 10
click at [446, 426] on div at bounding box center [441, 424] width 15 height 15
click at [448, 427] on div at bounding box center [441, 424] width 15 height 15
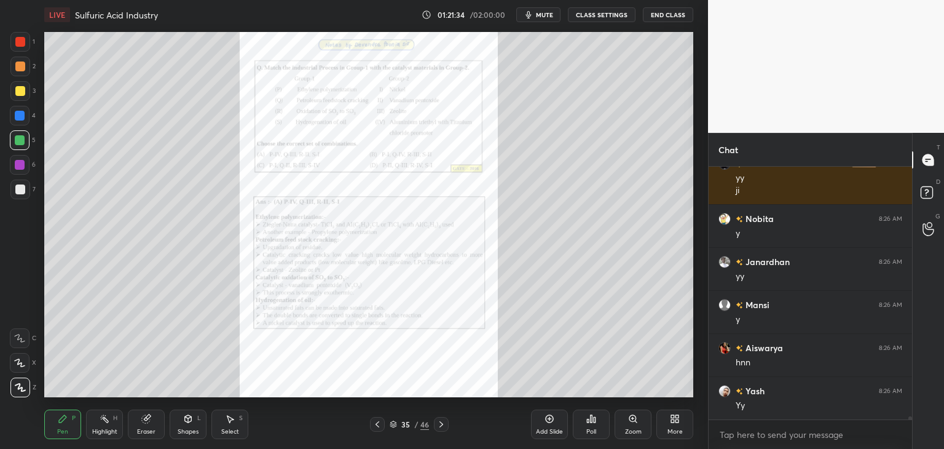
click at [448, 428] on div at bounding box center [441, 424] width 15 height 15
click at [450, 428] on div "36 / 46" at bounding box center [409, 424] width 243 height 15
click at [444, 427] on icon at bounding box center [441, 424] width 10 height 10
click at [446, 425] on icon at bounding box center [441, 424] width 10 height 10
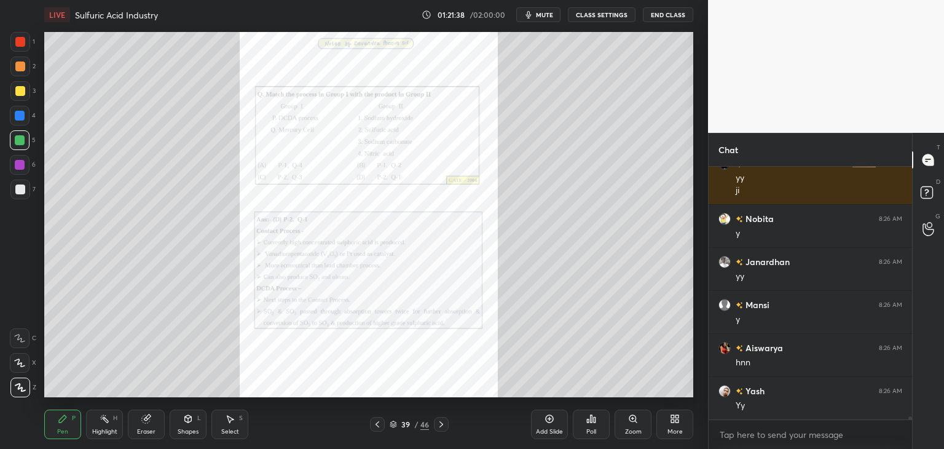
click at [446, 426] on icon at bounding box center [441, 424] width 10 height 10
click at [448, 426] on div at bounding box center [441, 424] width 15 height 15
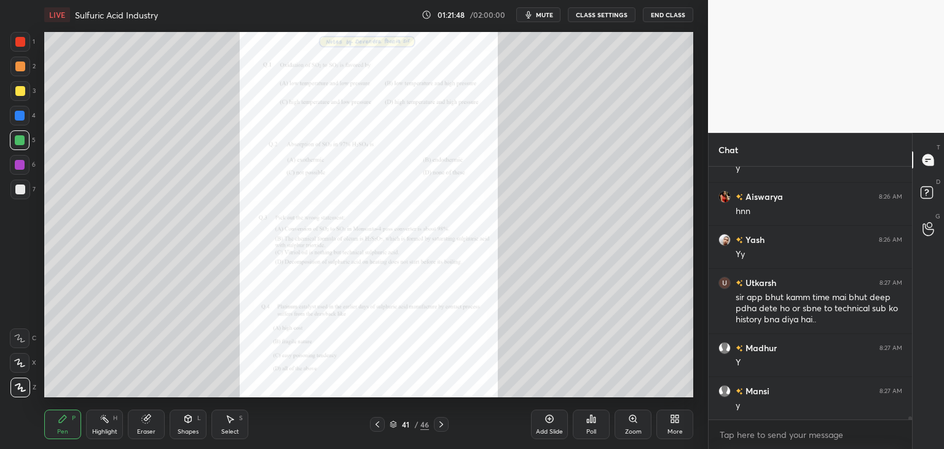
scroll to position [19945, 0]
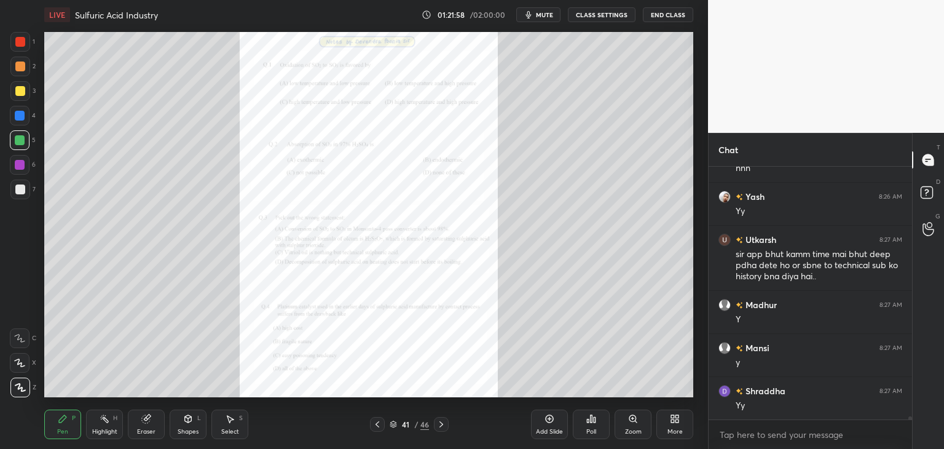
click at [439, 425] on icon at bounding box center [441, 424] width 10 height 10
click at [443, 428] on icon at bounding box center [441, 424] width 10 height 10
click at [443, 425] on icon at bounding box center [441, 424] width 10 height 10
click at [444, 422] on icon at bounding box center [441, 424] width 10 height 10
click at [445, 423] on icon at bounding box center [441, 424] width 10 height 10
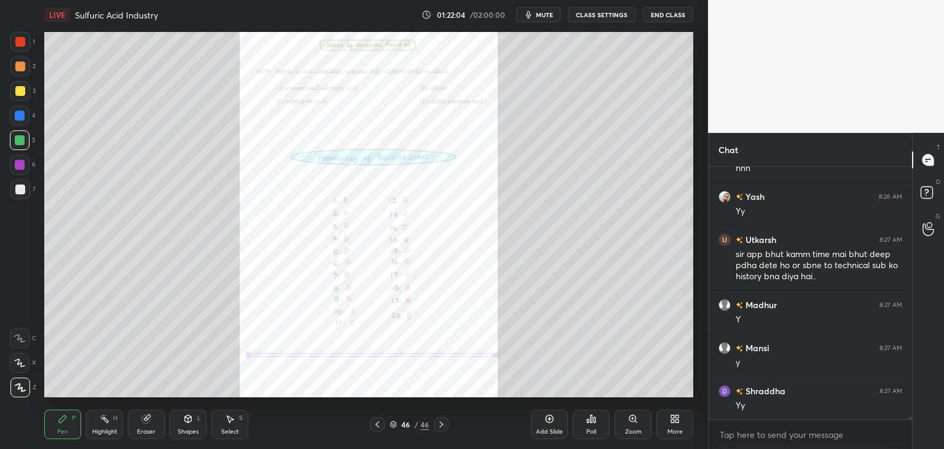
scroll to position [19988, 0]
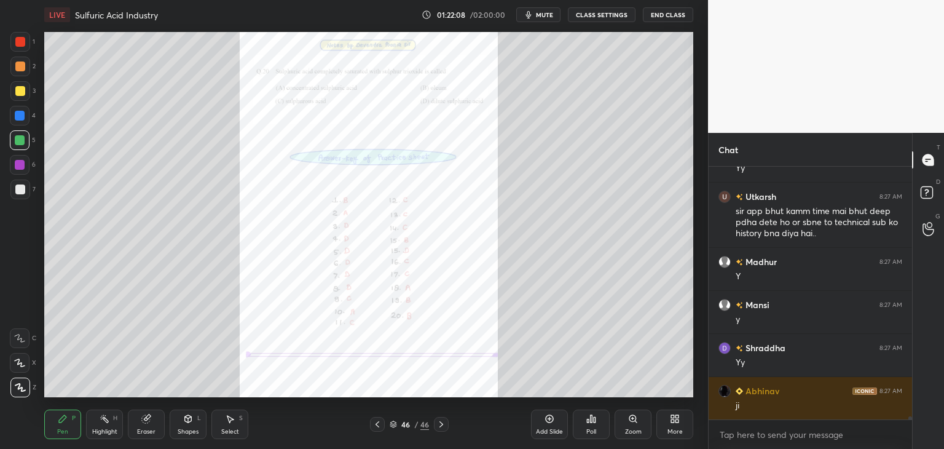
click at [376, 425] on icon at bounding box center [378, 424] width 4 height 6
click at [378, 425] on icon at bounding box center [378, 424] width 10 height 10
click at [379, 426] on icon at bounding box center [378, 424] width 10 height 10
click at [380, 426] on icon at bounding box center [378, 424] width 10 height 10
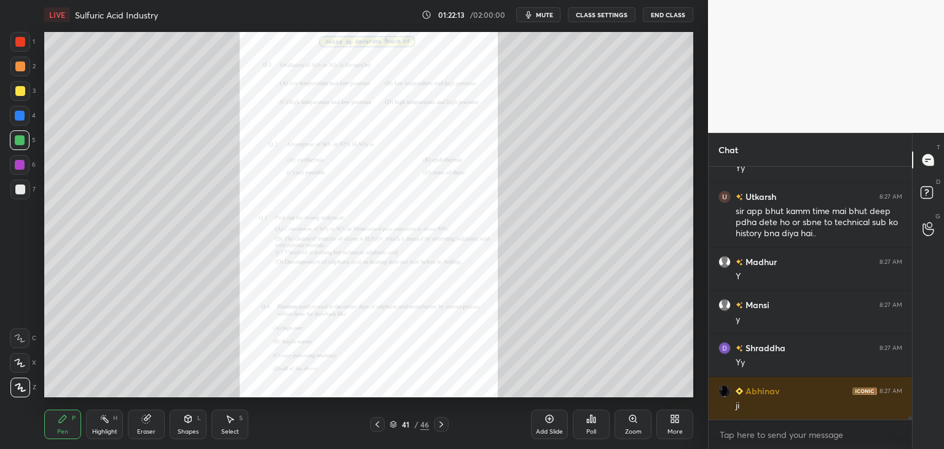
scroll to position [20031, 0]
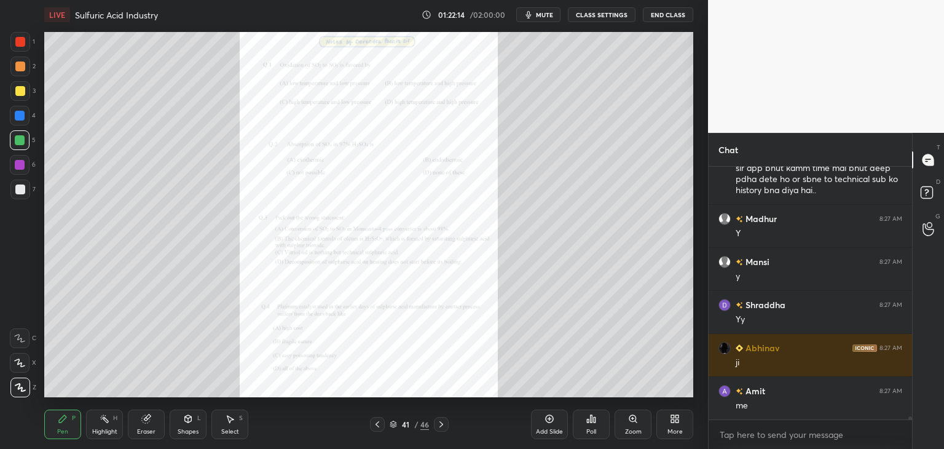
click at [439, 420] on icon at bounding box center [441, 424] width 10 height 10
click at [440, 423] on icon at bounding box center [441, 424] width 10 height 10
click at [440, 424] on icon at bounding box center [441, 424] width 10 height 10
click at [441, 424] on icon at bounding box center [441, 424] width 10 height 10
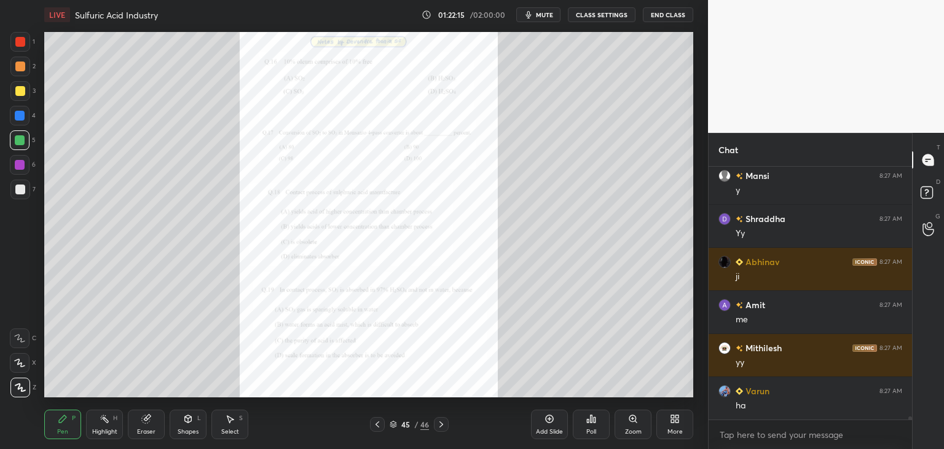
click at [441, 424] on icon at bounding box center [441, 424] width 10 height 10
click at [442, 425] on icon at bounding box center [442, 424] width 4 height 6
click at [442, 427] on icon at bounding box center [441, 424] width 10 height 10
click at [441, 428] on icon at bounding box center [441, 424] width 10 height 10
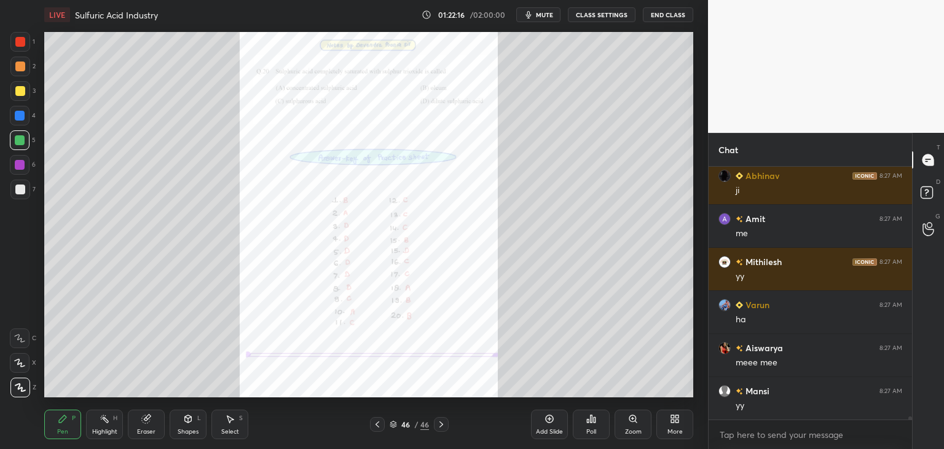
click at [378, 427] on icon at bounding box center [378, 424] width 10 height 10
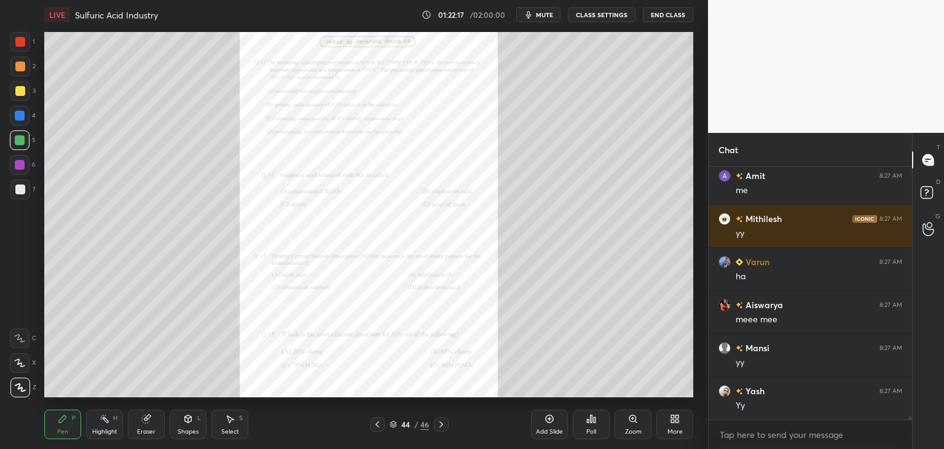
click at [377, 427] on icon at bounding box center [378, 424] width 10 height 10
click at [379, 428] on icon at bounding box center [378, 424] width 10 height 10
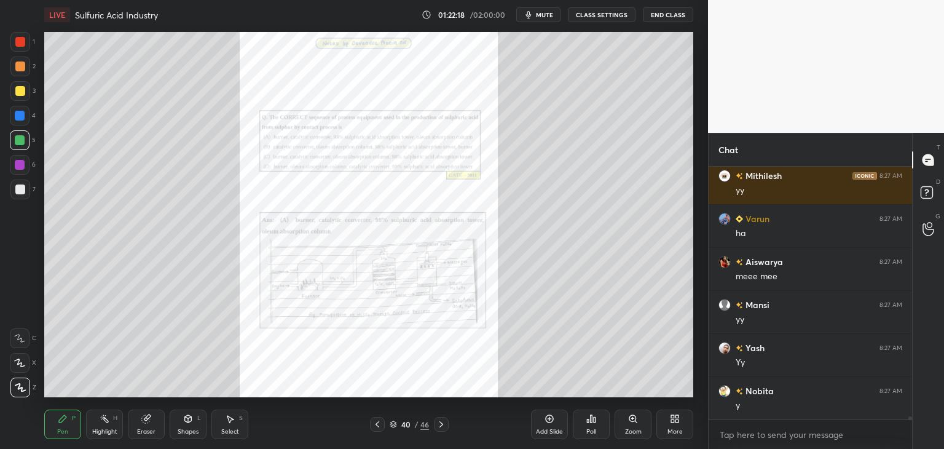
click at [379, 428] on icon at bounding box center [378, 424] width 10 height 10
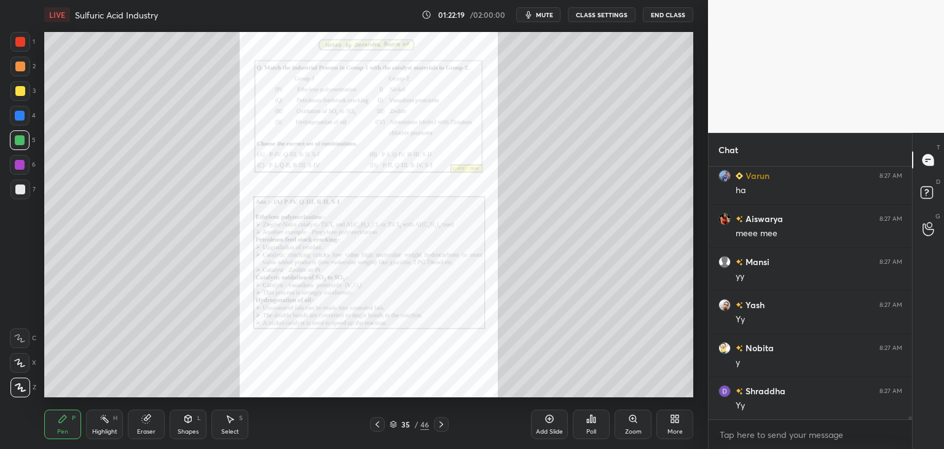
click at [379, 427] on icon at bounding box center [378, 424] width 10 height 10
click at [379, 426] on icon at bounding box center [378, 424] width 10 height 10
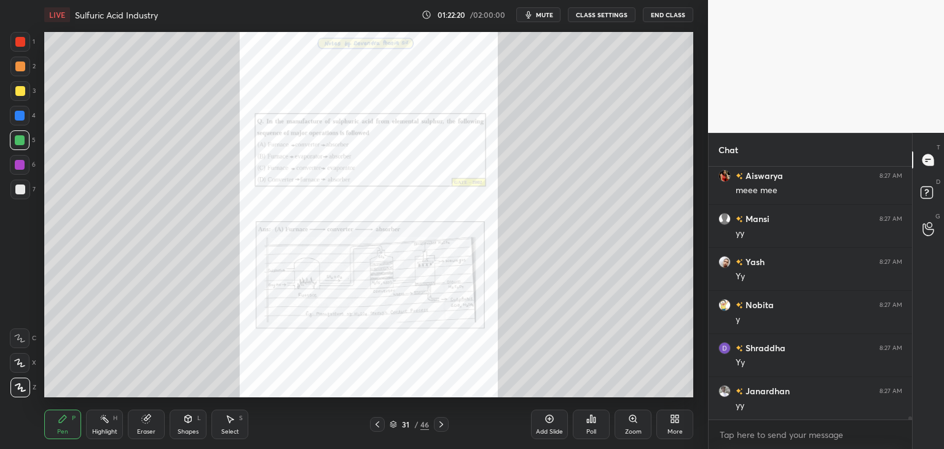
click at [379, 426] on icon at bounding box center [378, 424] width 10 height 10
click at [377, 426] on icon at bounding box center [378, 424] width 4 height 6
click at [378, 427] on icon at bounding box center [378, 424] width 10 height 10
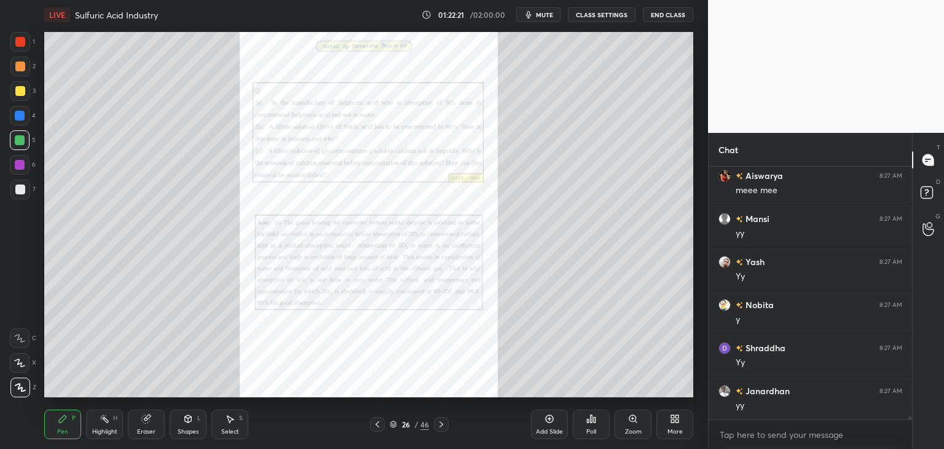
click at [379, 427] on icon at bounding box center [378, 424] width 10 height 10
click at [379, 428] on icon at bounding box center [378, 424] width 10 height 10
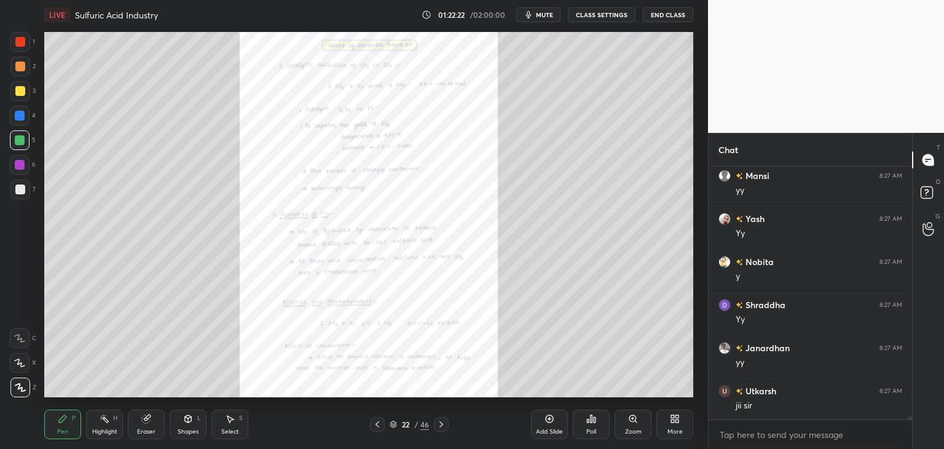
click at [380, 428] on icon at bounding box center [378, 424] width 10 height 10
click at [380, 427] on icon at bounding box center [378, 424] width 10 height 10
click at [379, 427] on icon at bounding box center [378, 424] width 10 height 10
click at [379, 428] on icon at bounding box center [378, 424] width 10 height 10
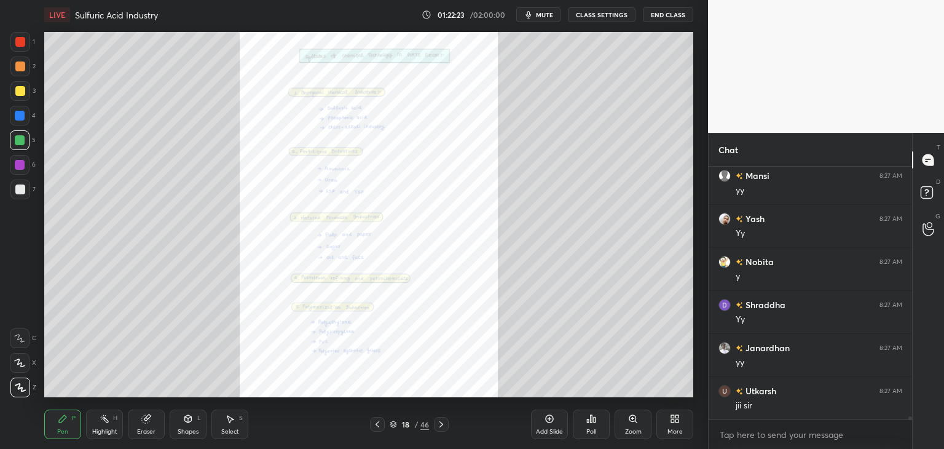
click at [379, 428] on icon at bounding box center [378, 424] width 10 height 10
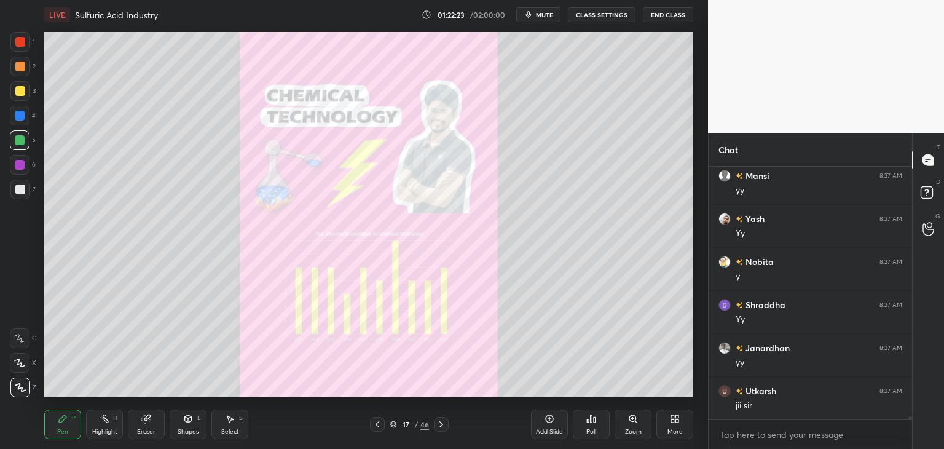
click at [379, 428] on icon at bounding box center [378, 424] width 10 height 10
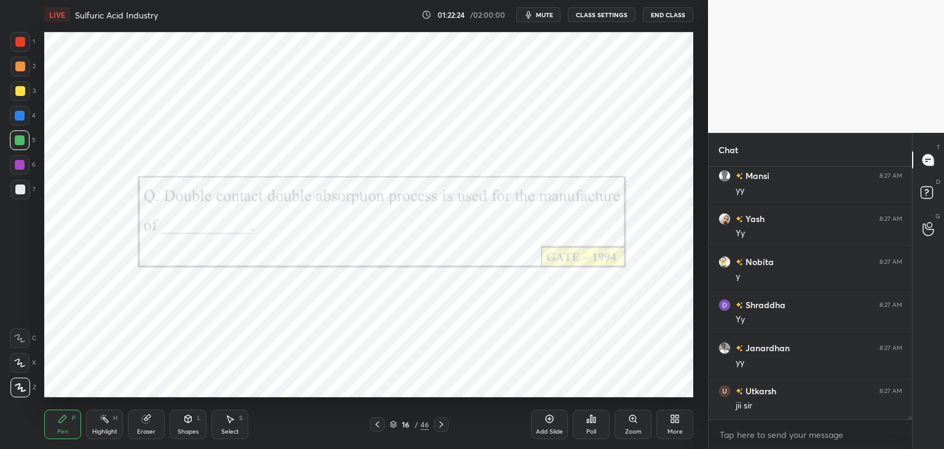
click at [378, 428] on icon at bounding box center [378, 424] width 10 height 10
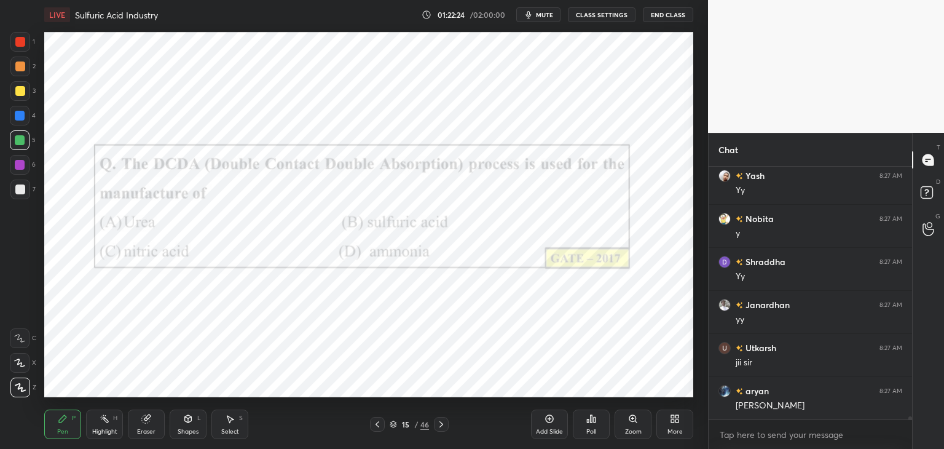
click at [379, 428] on icon at bounding box center [378, 424] width 10 height 10
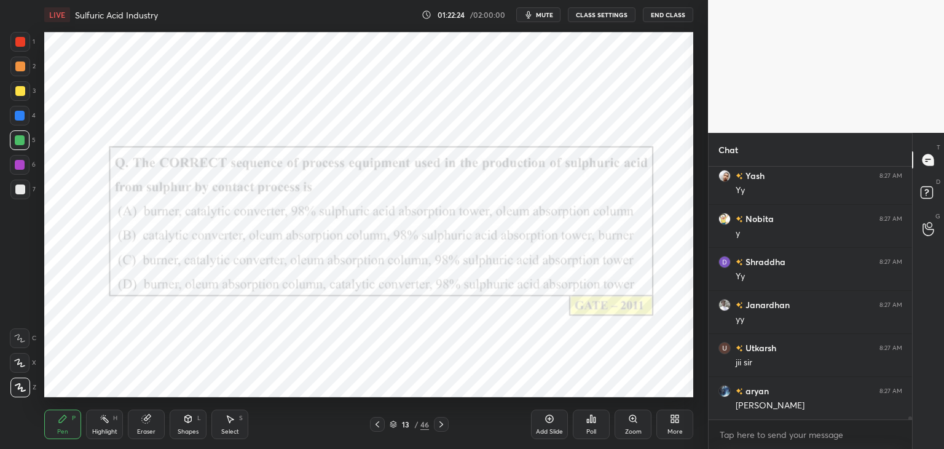
click at [379, 428] on icon at bounding box center [378, 424] width 10 height 10
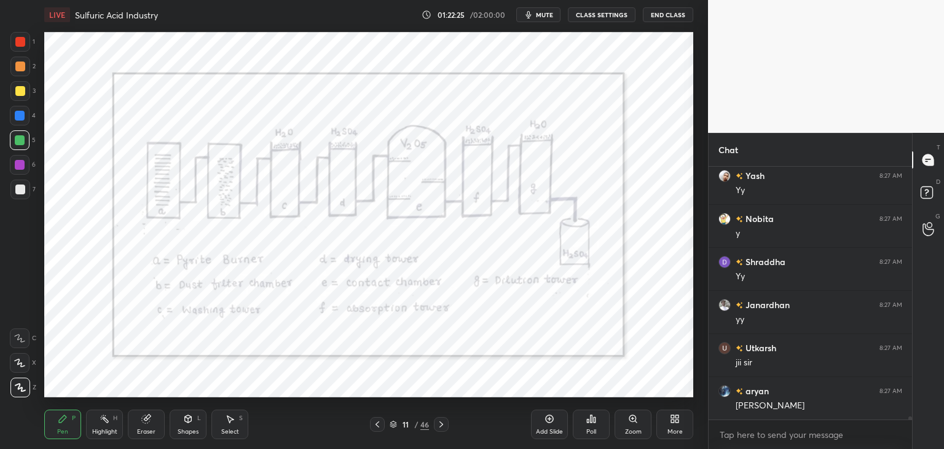
click at [379, 428] on icon at bounding box center [378, 424] width 10 height 10
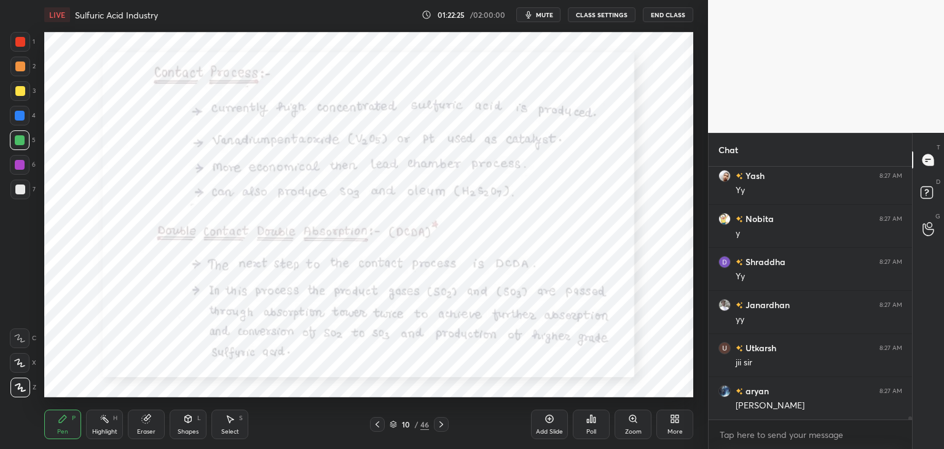
click at [380, 428] on div at bounding box center [377, 424] width 15 height 15
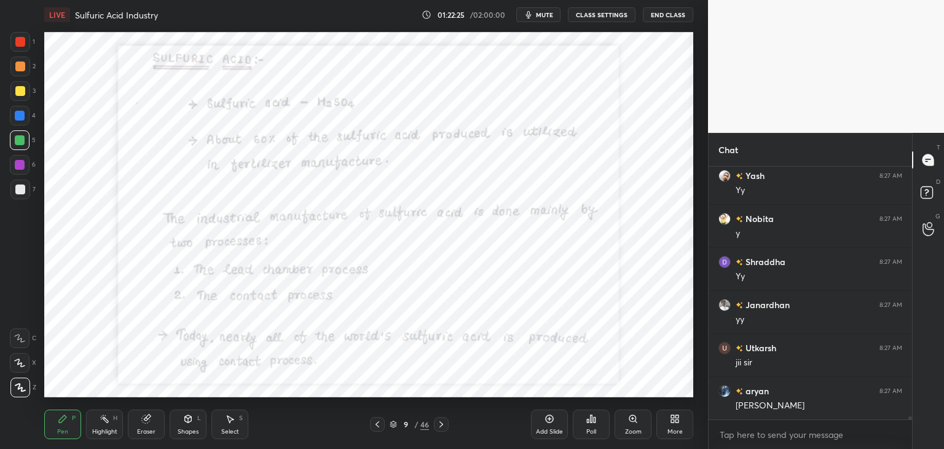
click at [379, 429] on div at bounding box center [377, 424] width 15 height 15
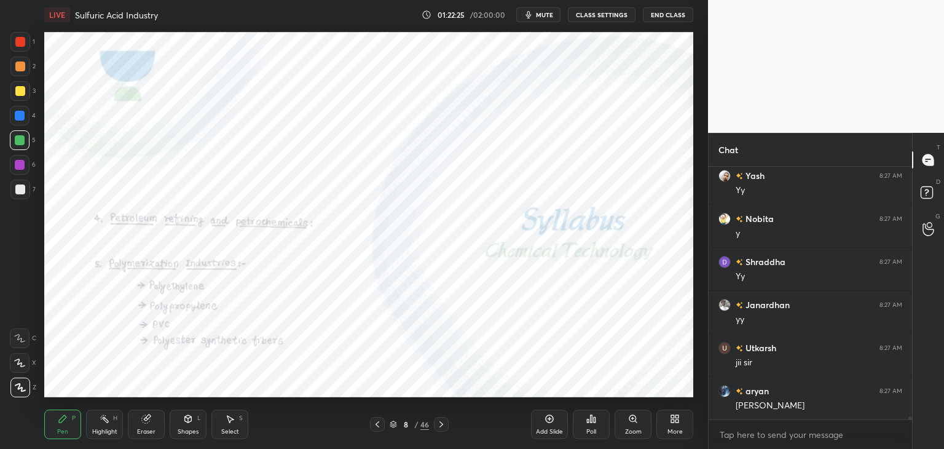
click at [379, 428] on icon at bounding box center [378, 424] width 10 height 10
click at [381, 428] on icon at bounding box center [378, 424] width 10 height 10
click at [380, 428] on icon at bounding box center [378, 424] width 10 height 10
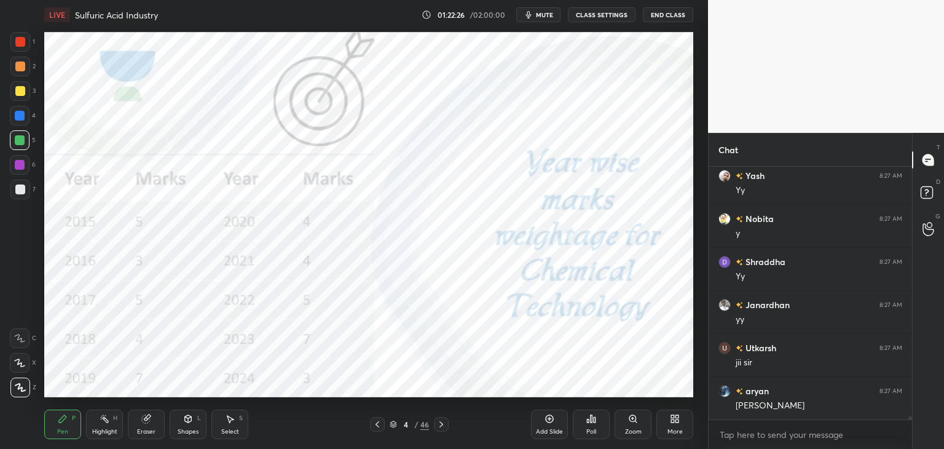
click at [380, 428] on icon at bounding box center [378, 424] width 10 height 10
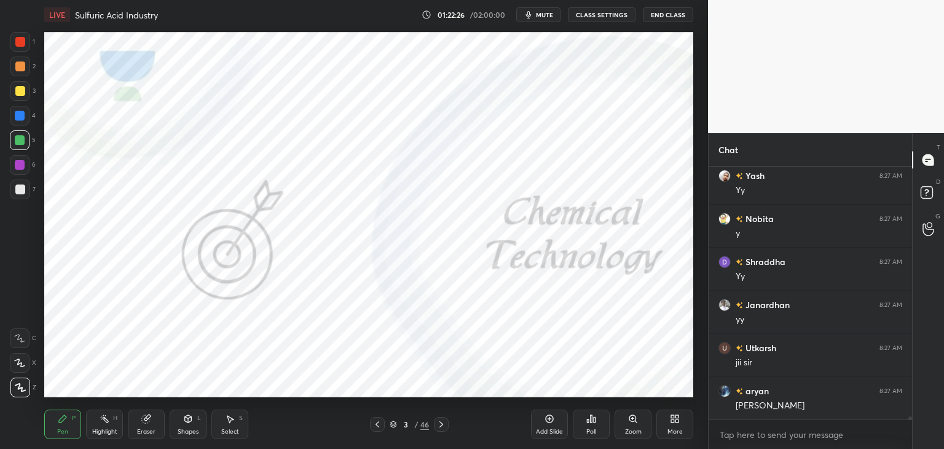
click at [380, 428] on div at bounding box center [377, 424] width 15 height 15
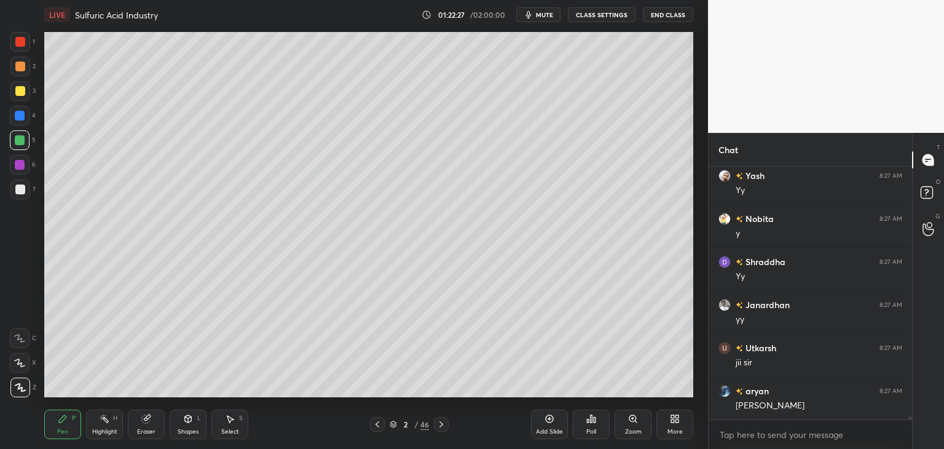
click at [380, 428] on icon at bounding box center [378, 424] width 10 height 10
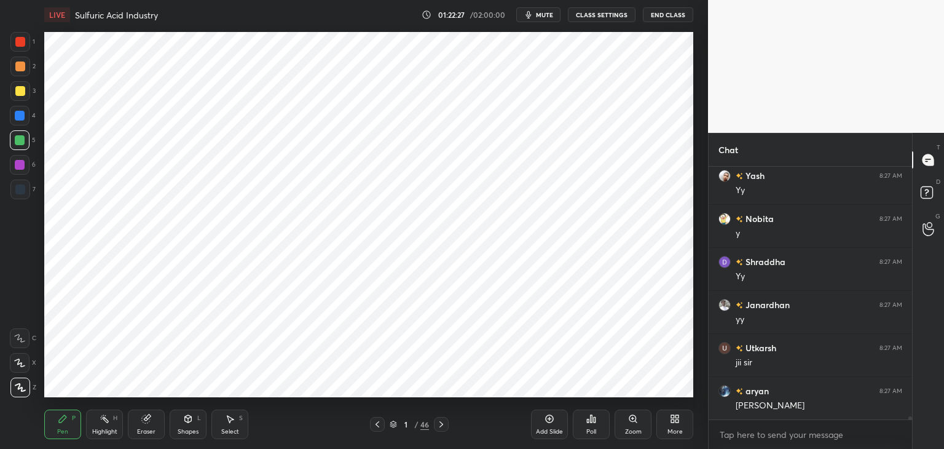
click at [380, 428] on icon at bounding box center [378, 424] width 10 height 10
click at [446, 424] on div at bounding box center [441, 424] width 15 height 15
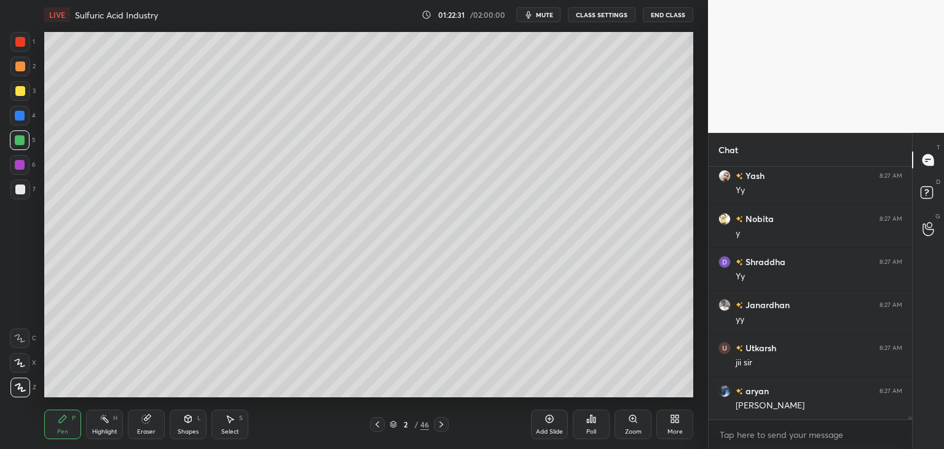
drag, startPoint x: 21, startPoint y: 187, endPoint x: 26, endPoint y: 192, distance: 7.0
click at [20, 189] on div at bounding box center [20, 189] width 10 height 10
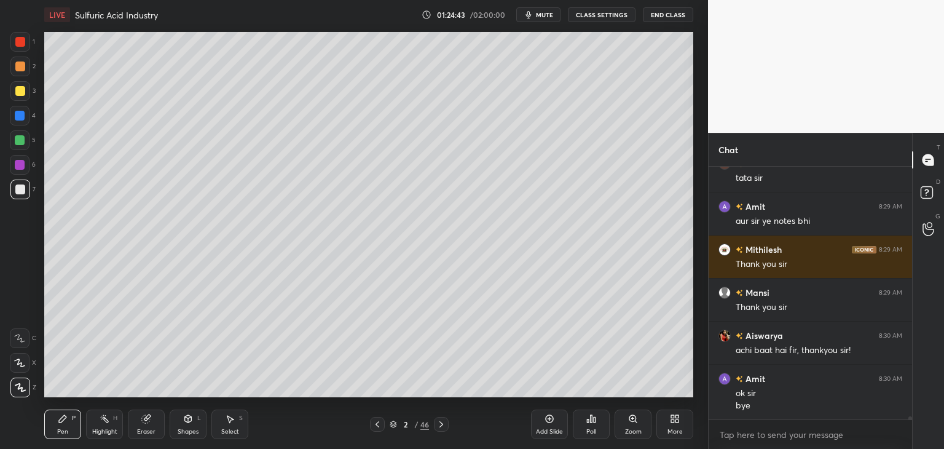
scroll to position [21228, 0]
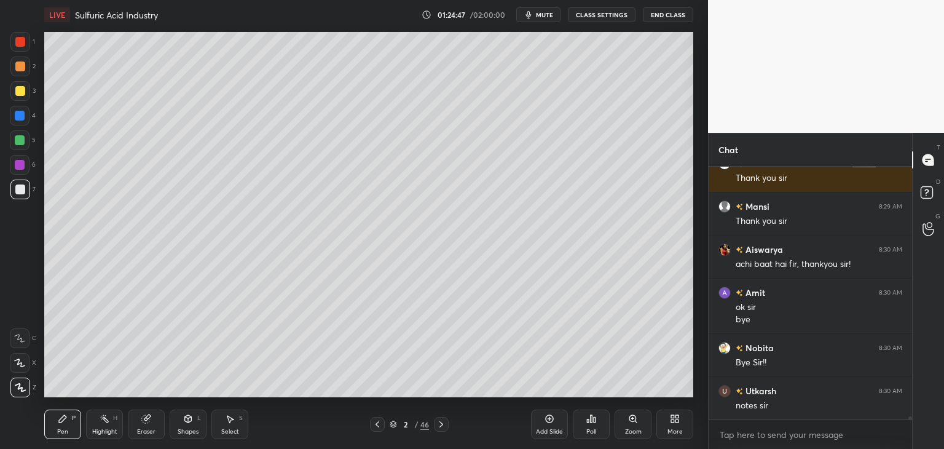
click at [666, 18] on button "End Class" at bounding box center [668, 14] width 50 height 15
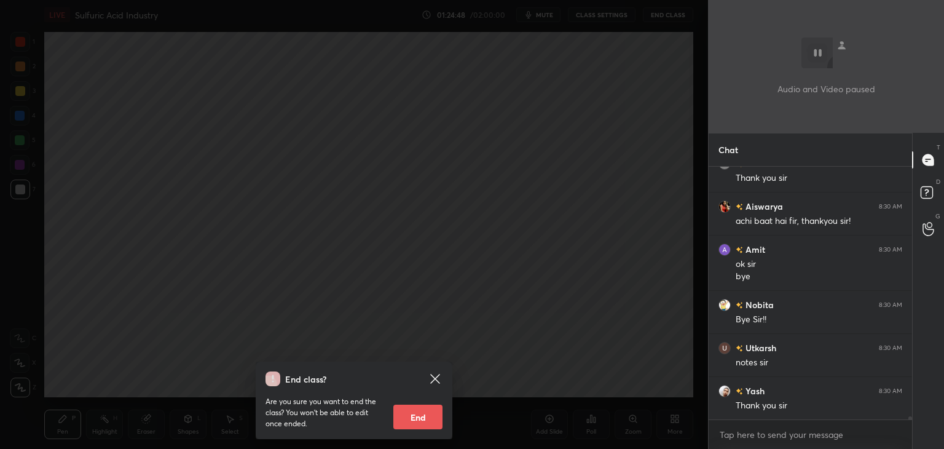
scroll to position [21314, 0]
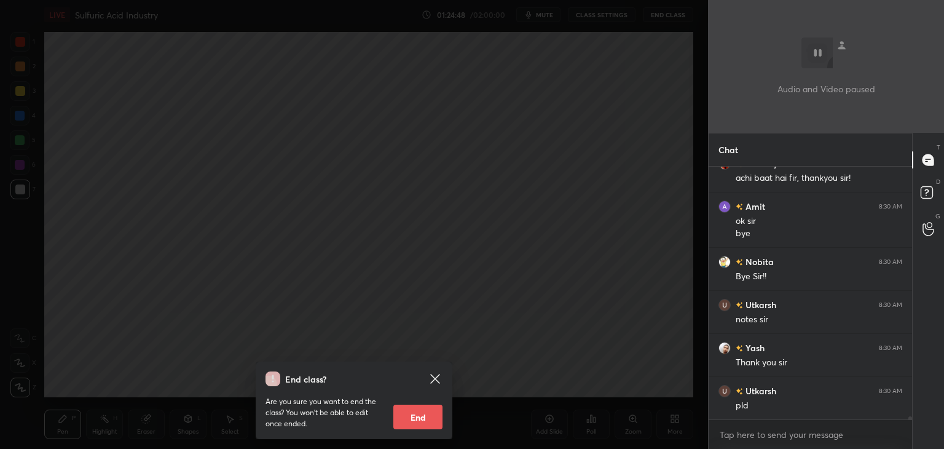
click at [420, 424] on button "End" at bounding box center [417, 416] width 49 height 25
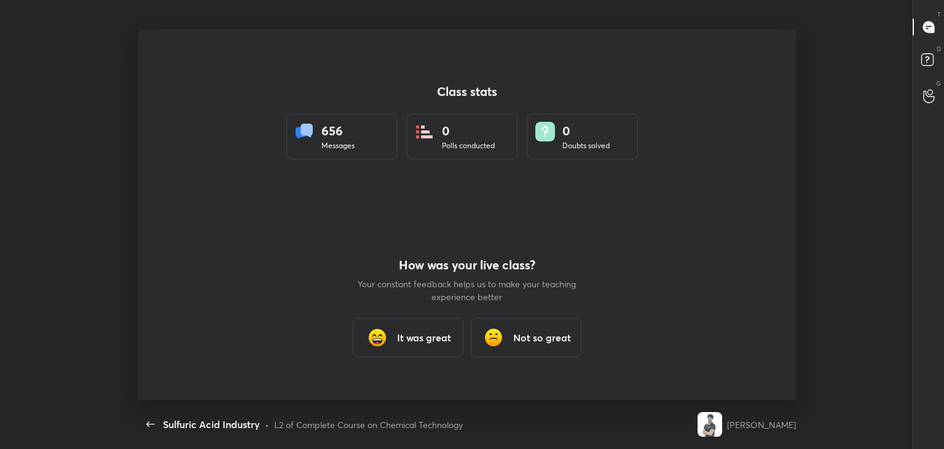
scroll to position [0, 0]
type textarea "x"
click at [391, 336] on div "It was great" at bounding box center [408, 337] width 111 height 39
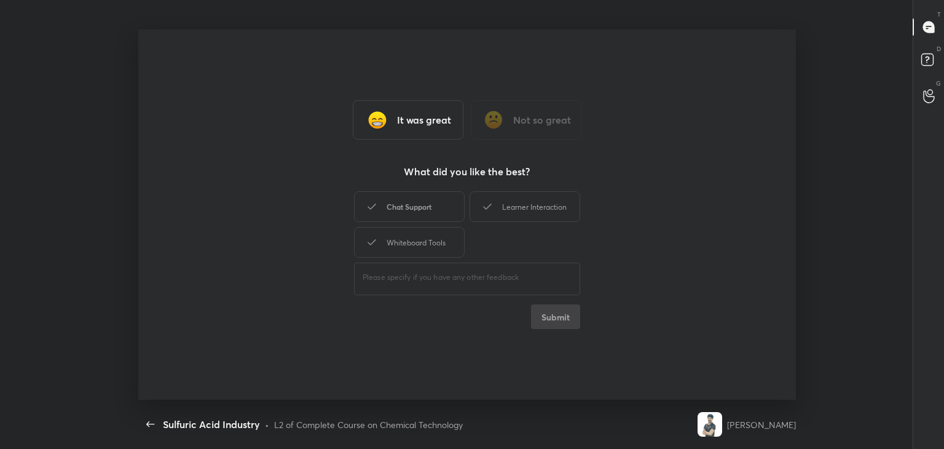
click at [406, 221] on div "Chat Support" at bounding box center [409, 206] width 111 height 31
click at [409, 248] on div "Whiteboard Tools" at bounding box center [409, 242] width 111 height 31
click at [515, 210] on div "Learner Interaction" at bounding box center [525, 206] width 111 height 31
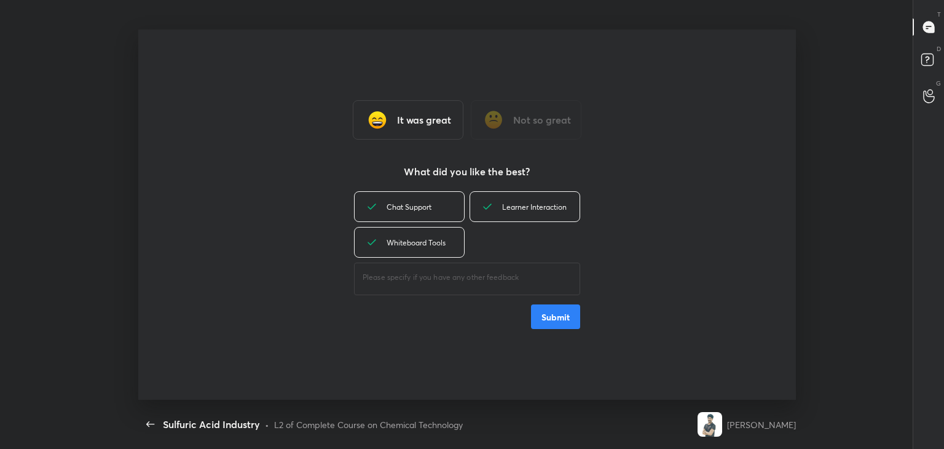
click at [563, 316] on button "Submit" at bounding box center [555, 316] width 49 height 25
